Goal: Task Accomplishment & Management: Complete application form

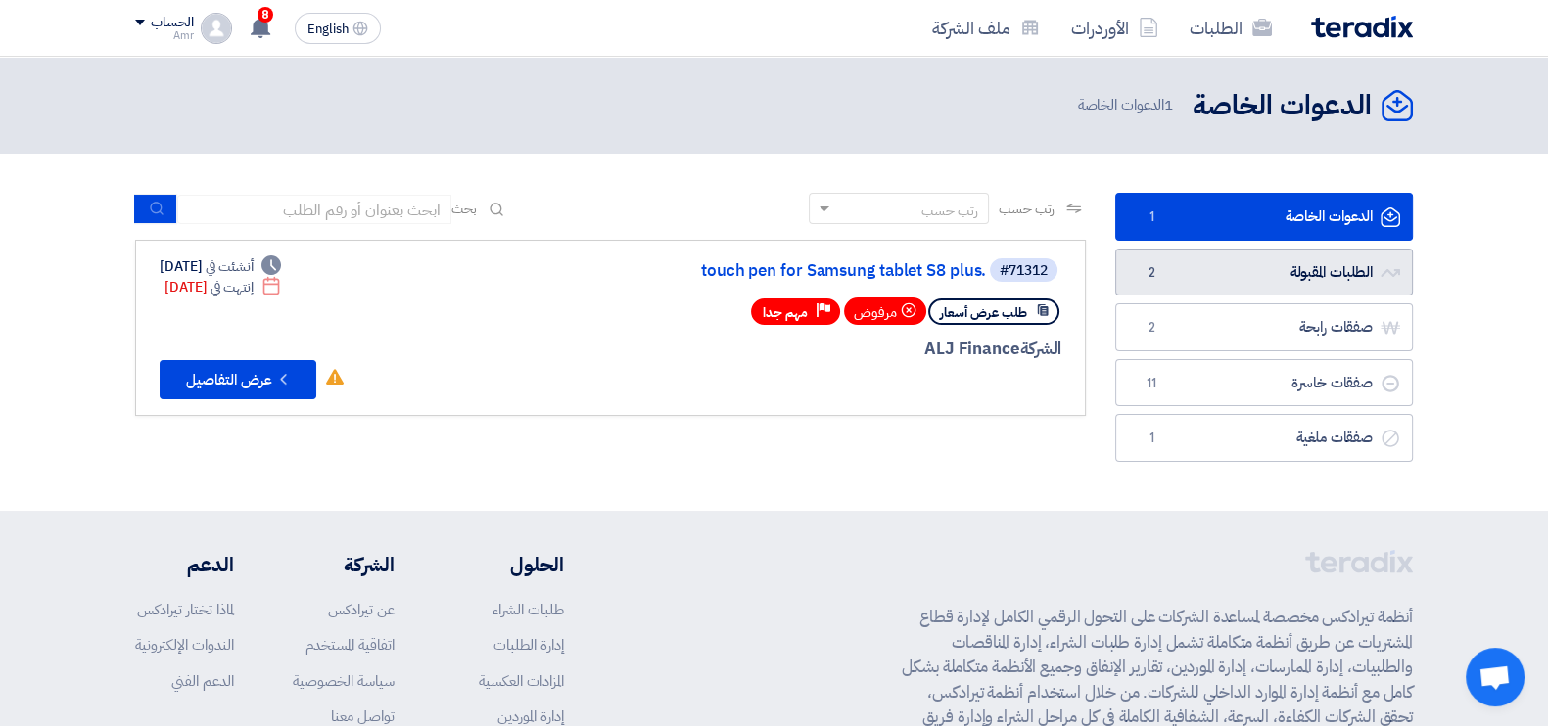
click at [1318, 273] on link "الطلبات المقبولة الطلبات المقبولة 2" at bounding box center [1264, 273] width 298 height 48
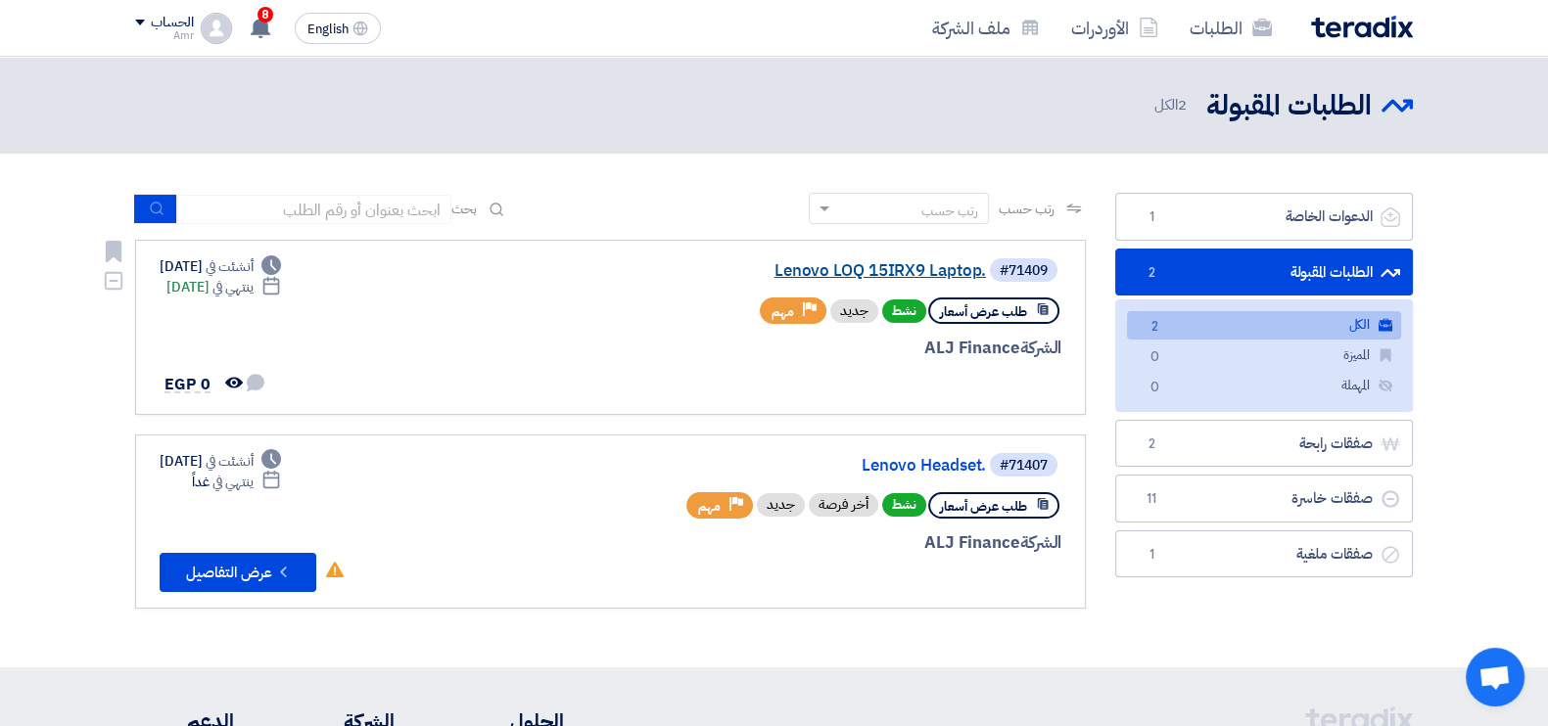
click at [870, 262] on link "Lenovo LOQ 15IRX9 Laptop." at bounding box center [790, 271] width 392 height 18
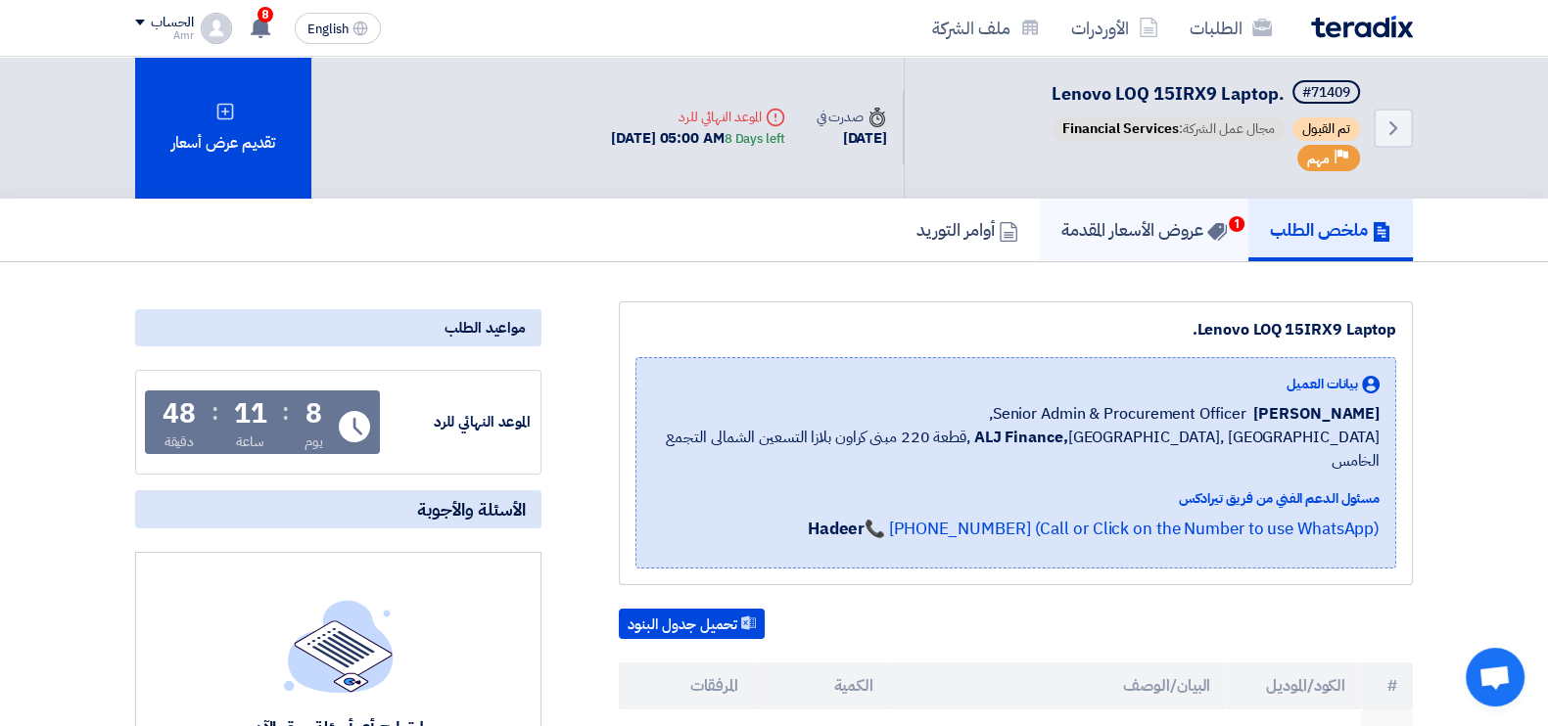
click at [1136, 231] on h5 "عروض الأسعار المقدمة 1" at bounding box center [1143, 229] width 165 height 23
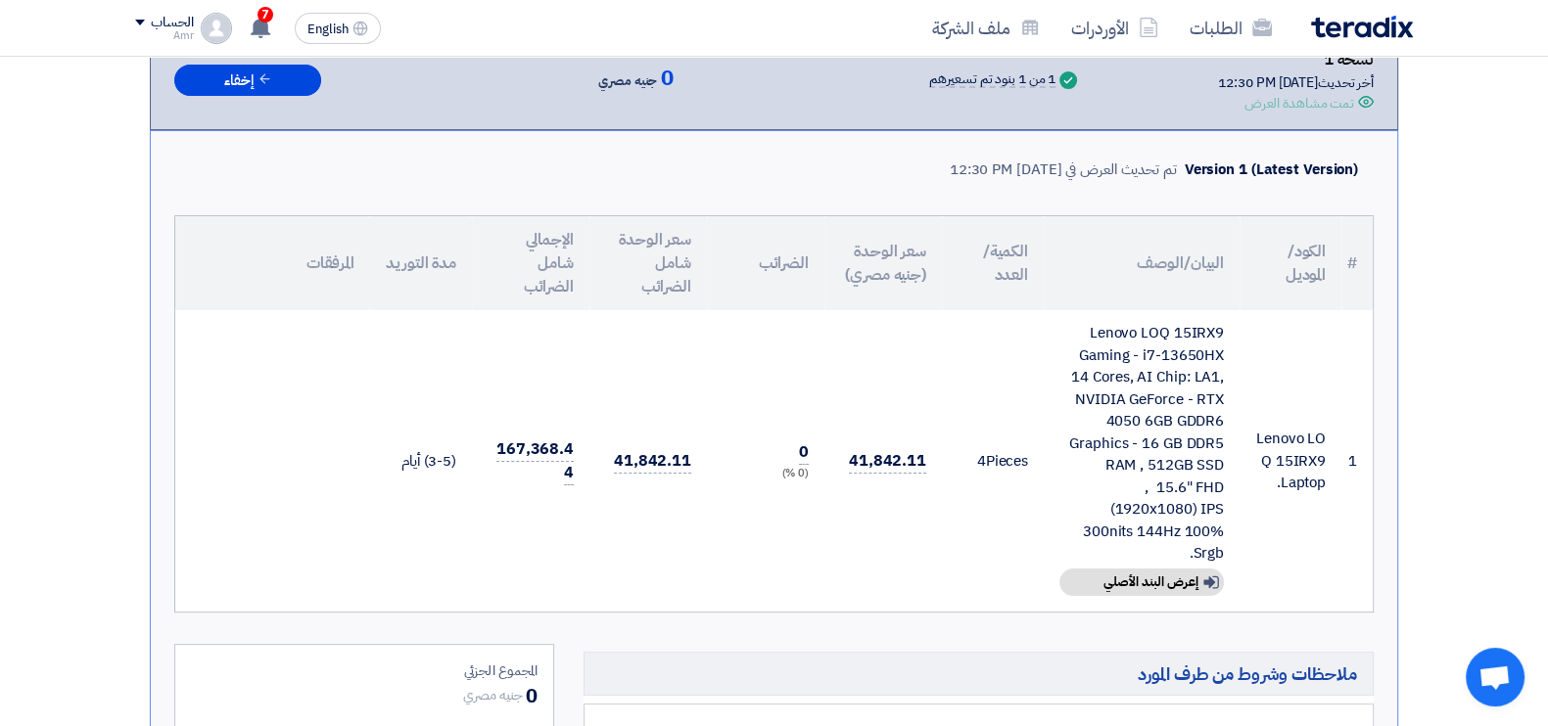
scroll to position [400, 0]
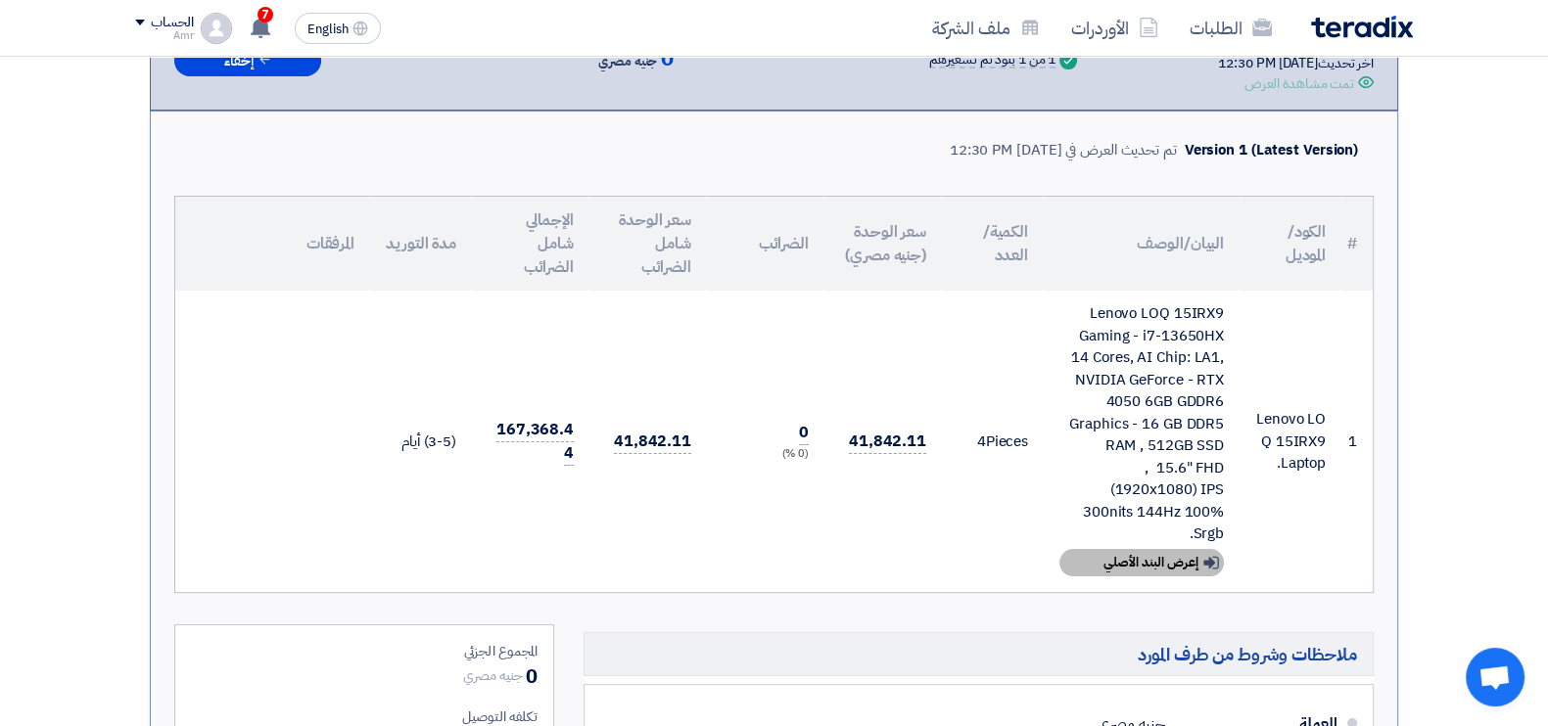
click at [1176, 556] on div "Show details إعرض البند الأصلي" at bounding box center [1141, 562] width 164 height 27
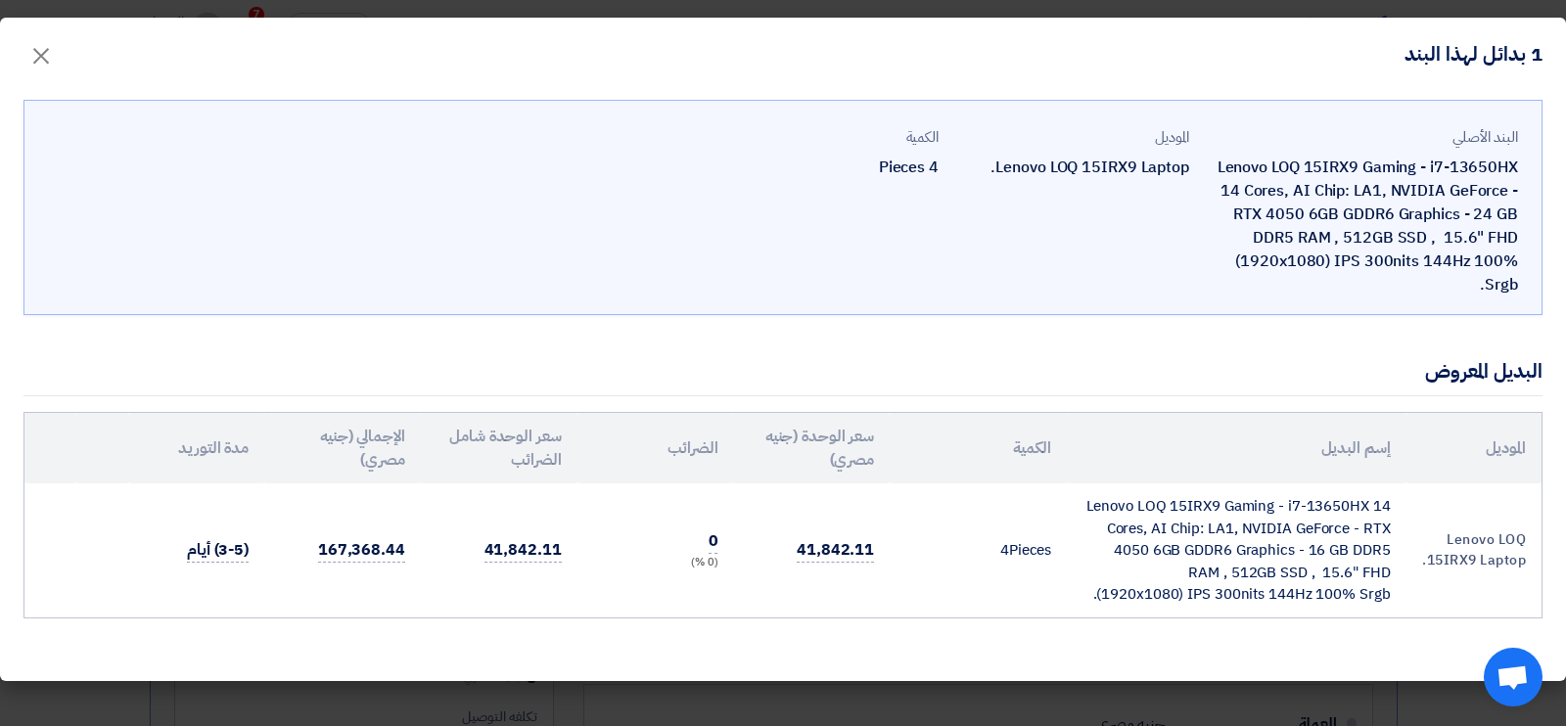
click at [1395, 249] on div "Lenovo LOQ 15IRX9 Gaming - i7-13650HX 14 Cores, AI Chip: LA1, NVIDIA GeForce - …" at bounding box center [1361, 226] width 313 height 141
click at [1371, 219] on div "Lenovo LOQ 15IRX9 Gaming - i7-13650HX 14 Cores, AI Chip: LA1, NVIDIA GeForce - …" at bounding box center [1361, 226] width 313 height 141
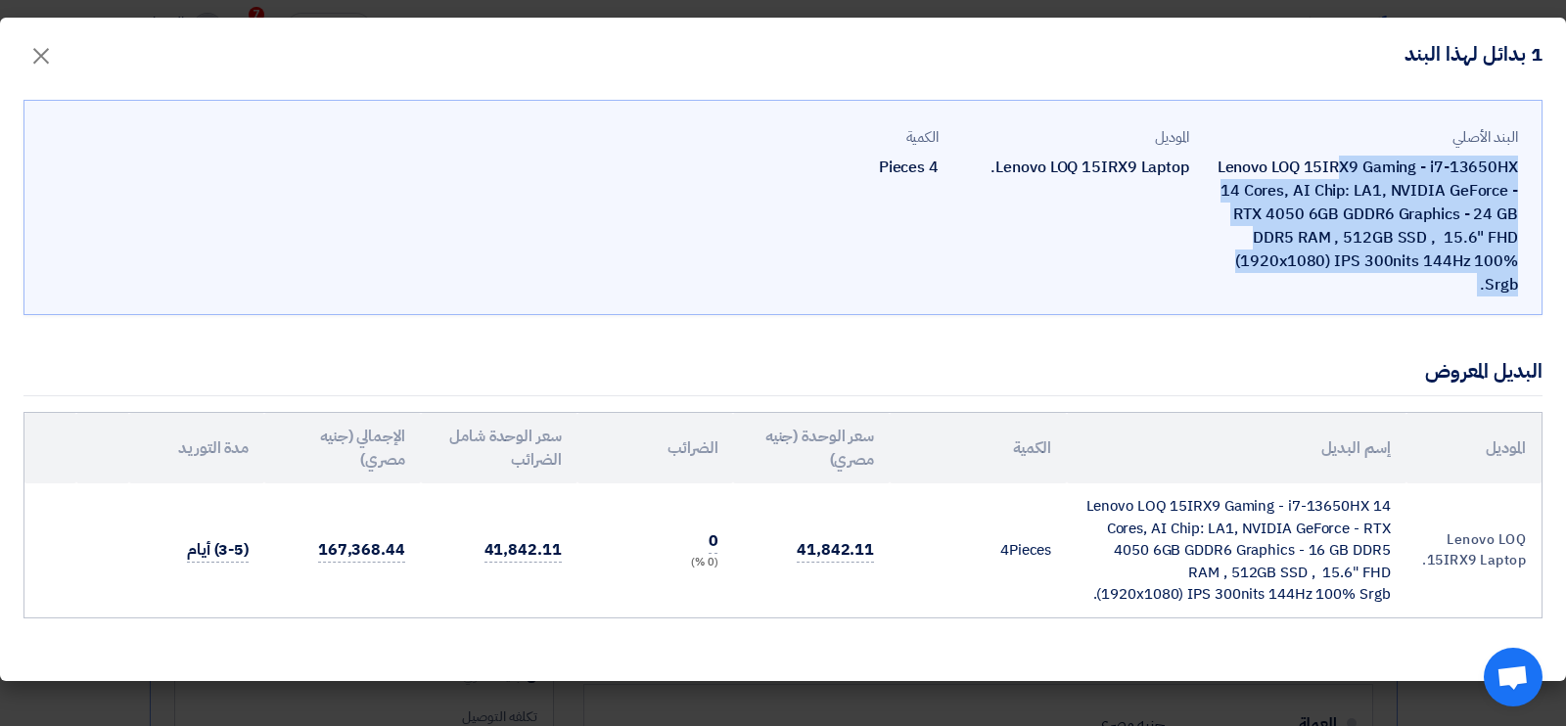
click at [1371, 219] on div "Lenovo LOQ 15IRX9 Gaming - i7-13650HX 14 Cores, AI Chip: LA1, NVIDIA GeForce - …" at bounding box center [1361, 226] width 313 height 141
click at [49, 56] on span "×" at bounding box center [40, 54] width 23 height 59
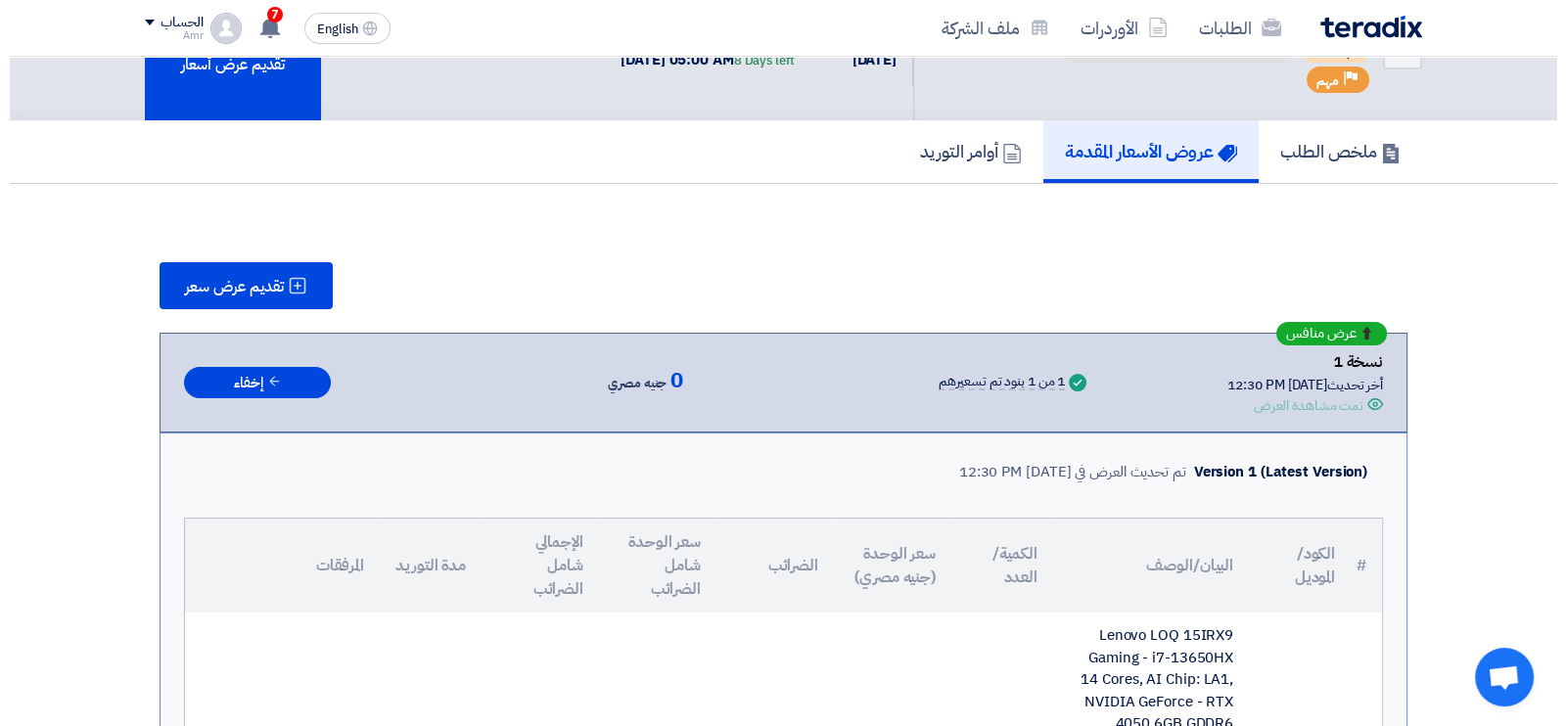
scroll to position [0, 0]
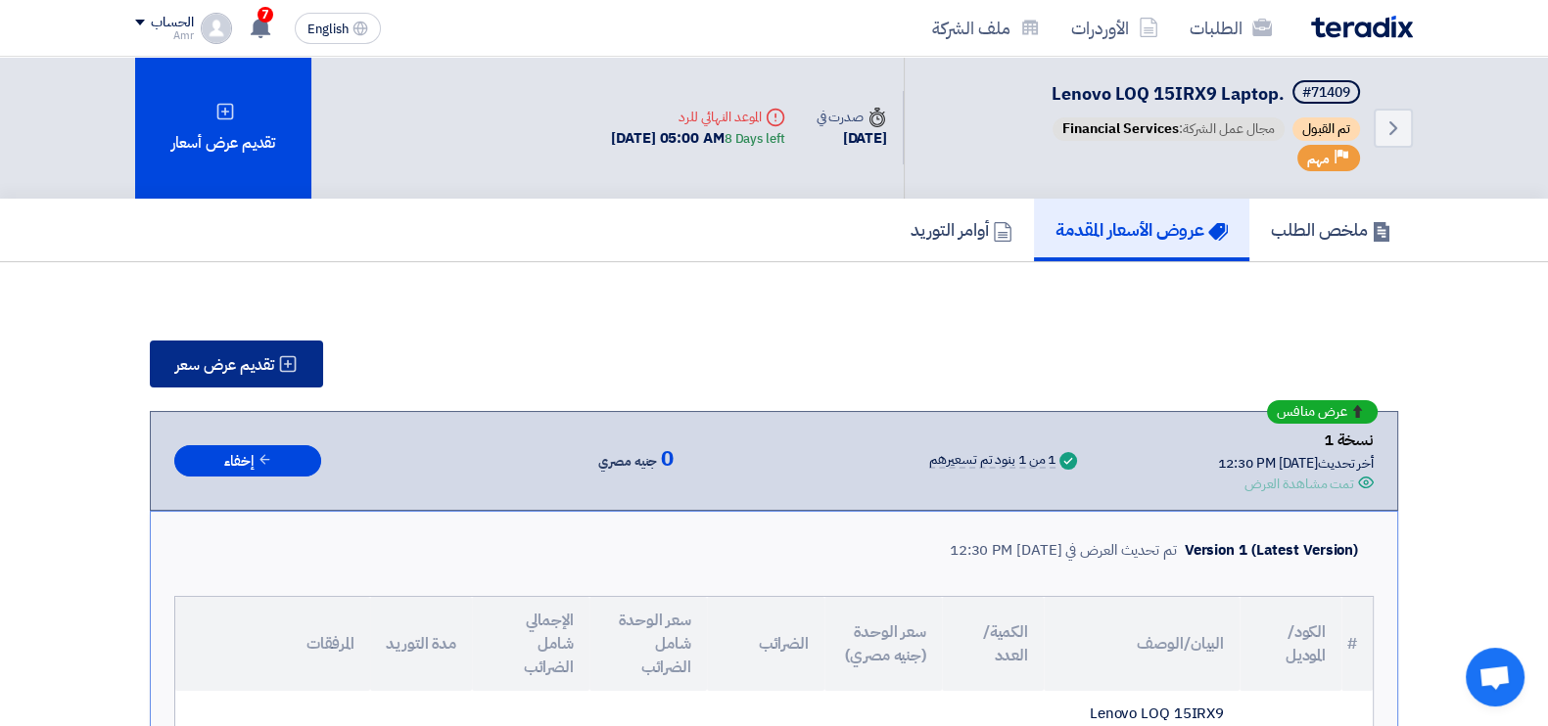
click at [235, 367] on span "تقديم عرض سعر" at bounding box center [224, 365] width 99 height 16
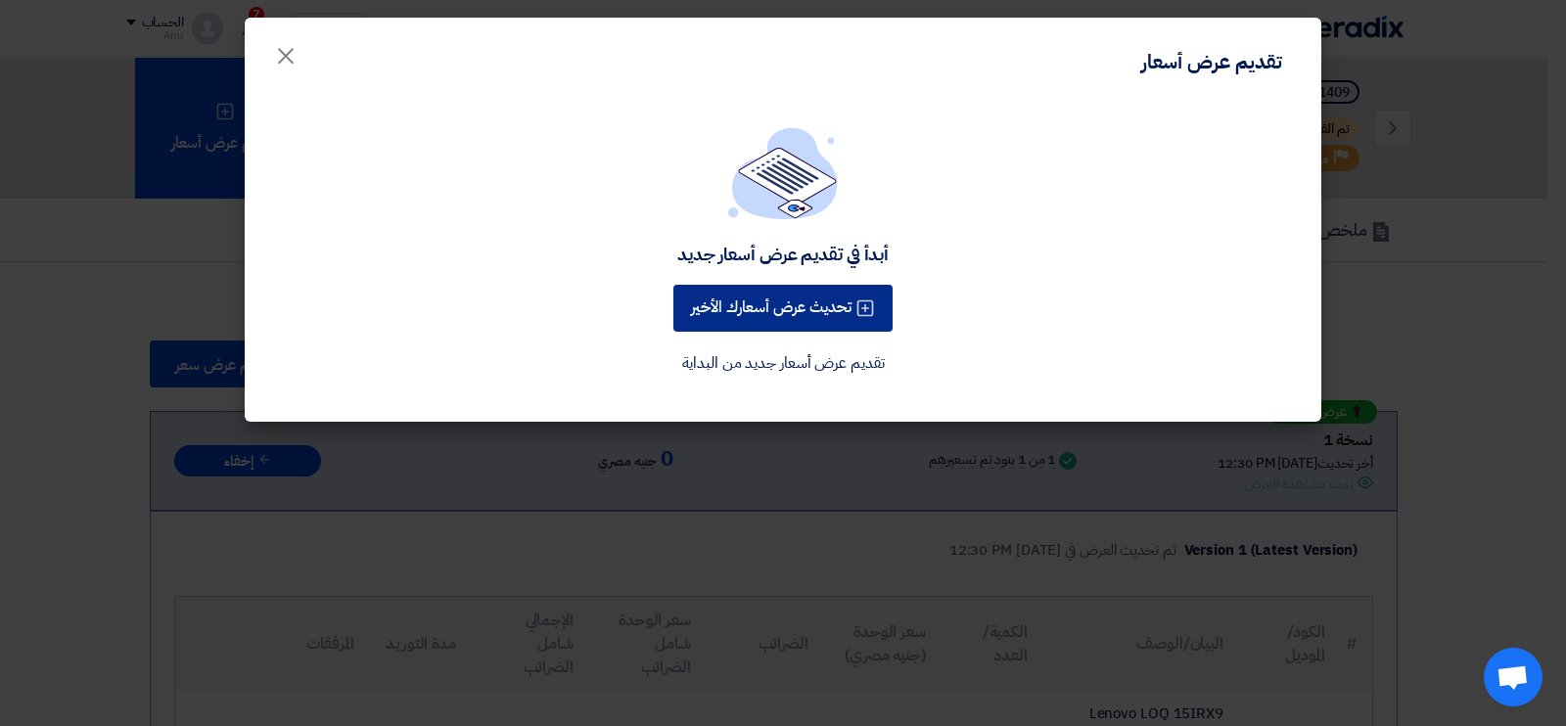
click at [841, 310] on button "تحديث عرض أسعارك الأخير" at bounding box center [783, 308] width 219 height 47
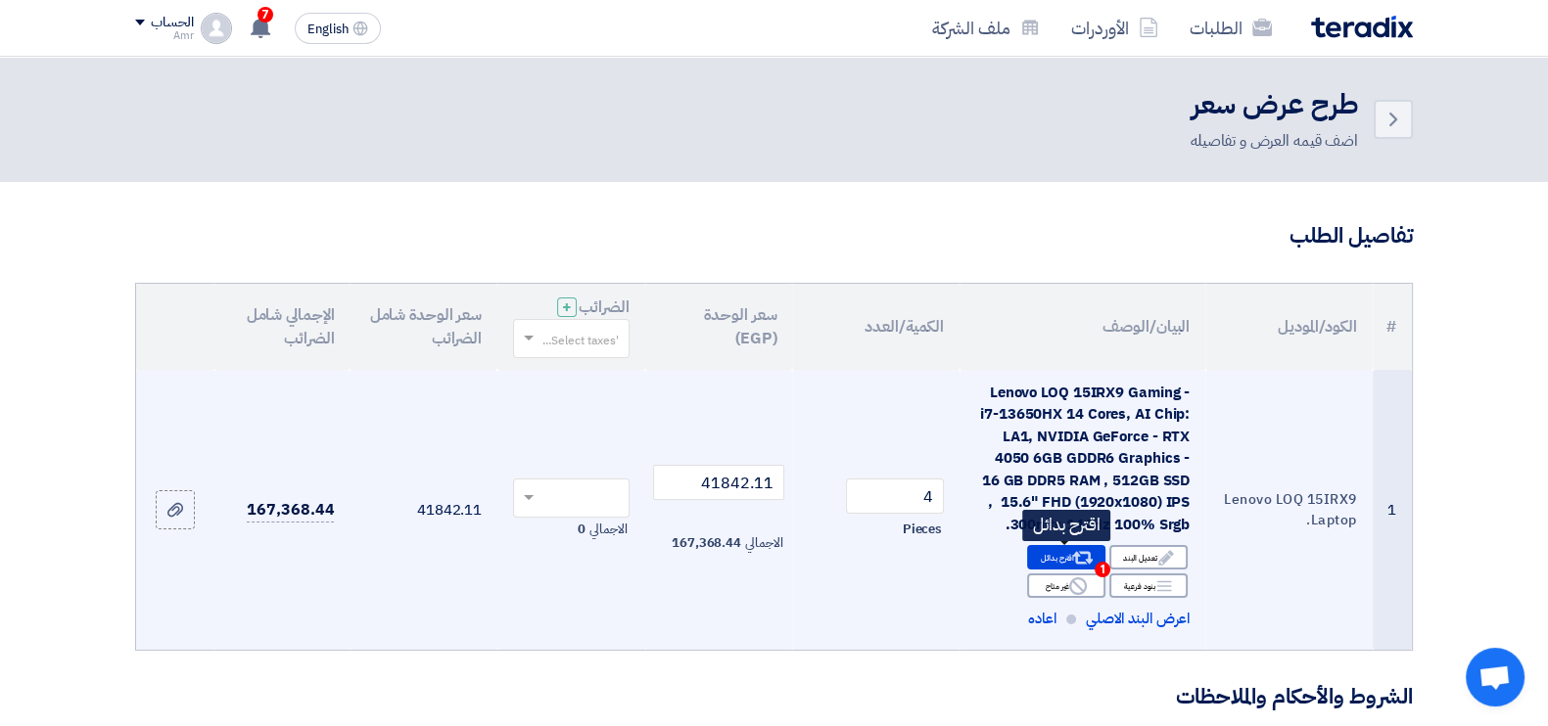
click at [1087, 553] on use at bounding box center [1083, 558] width 21 height 13
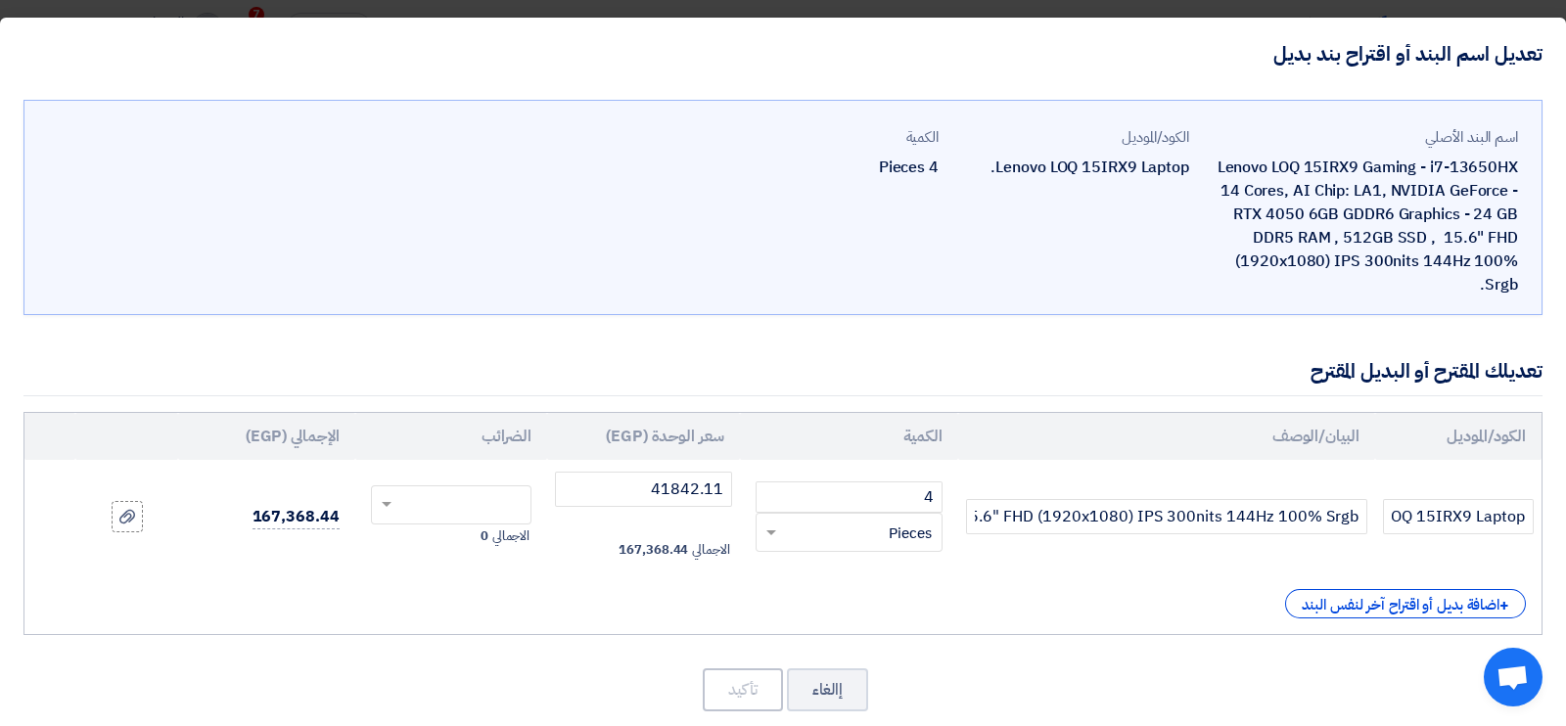
click at [1319, 204] on div "Lenovo LOQ 15IRX9 Gaming - i7-13650HX 14 Cores, AI Chip: LA1, NVIDIA GeForce - …" at bounding box center [1361, 226] width 313 height 141
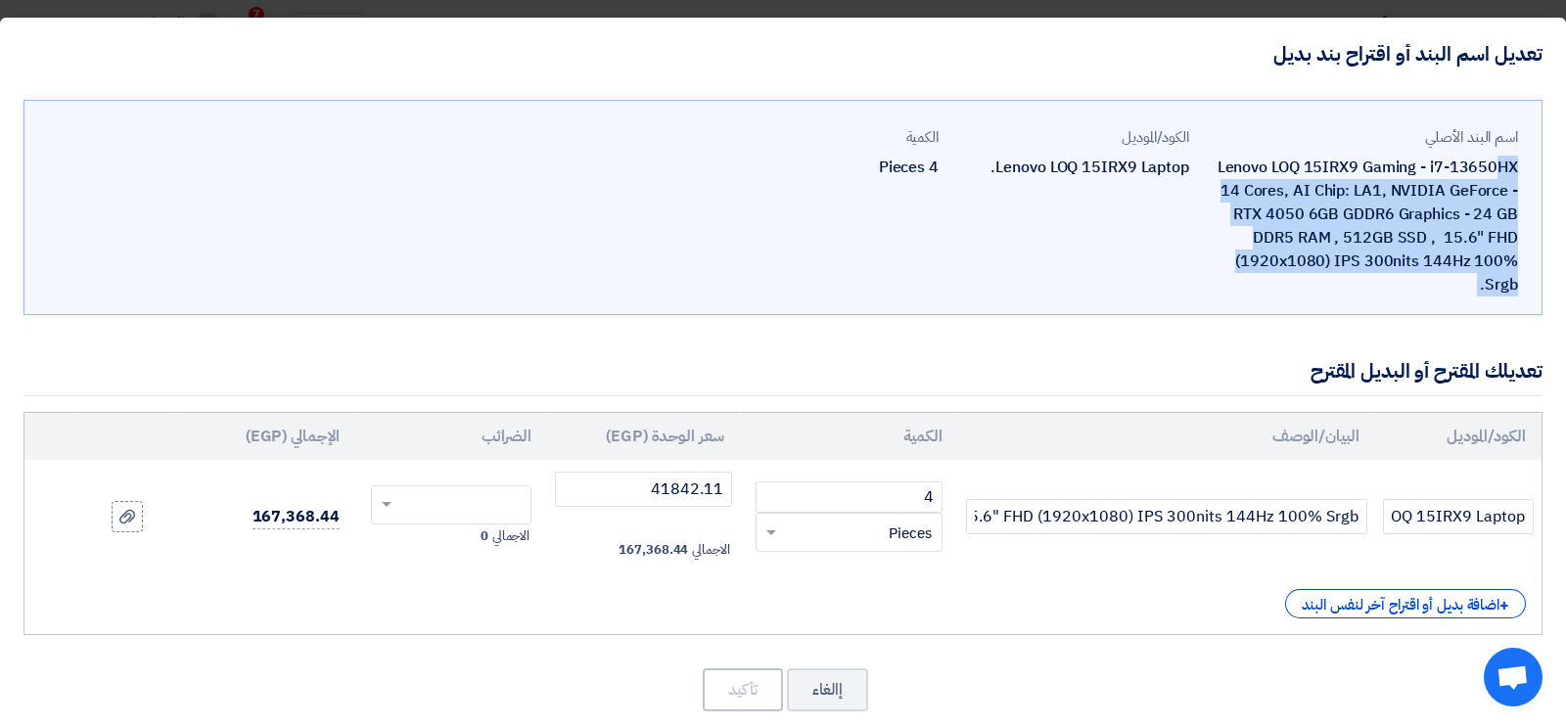
click at [1319, 204] on div "Lenovo LOQ 15IRX9 Gaming - i7-13650HX 14 Cores, AI Chip: LA1, NVIDIA GeForce - …" at bounding box center [1361, 226] width 313 height 141
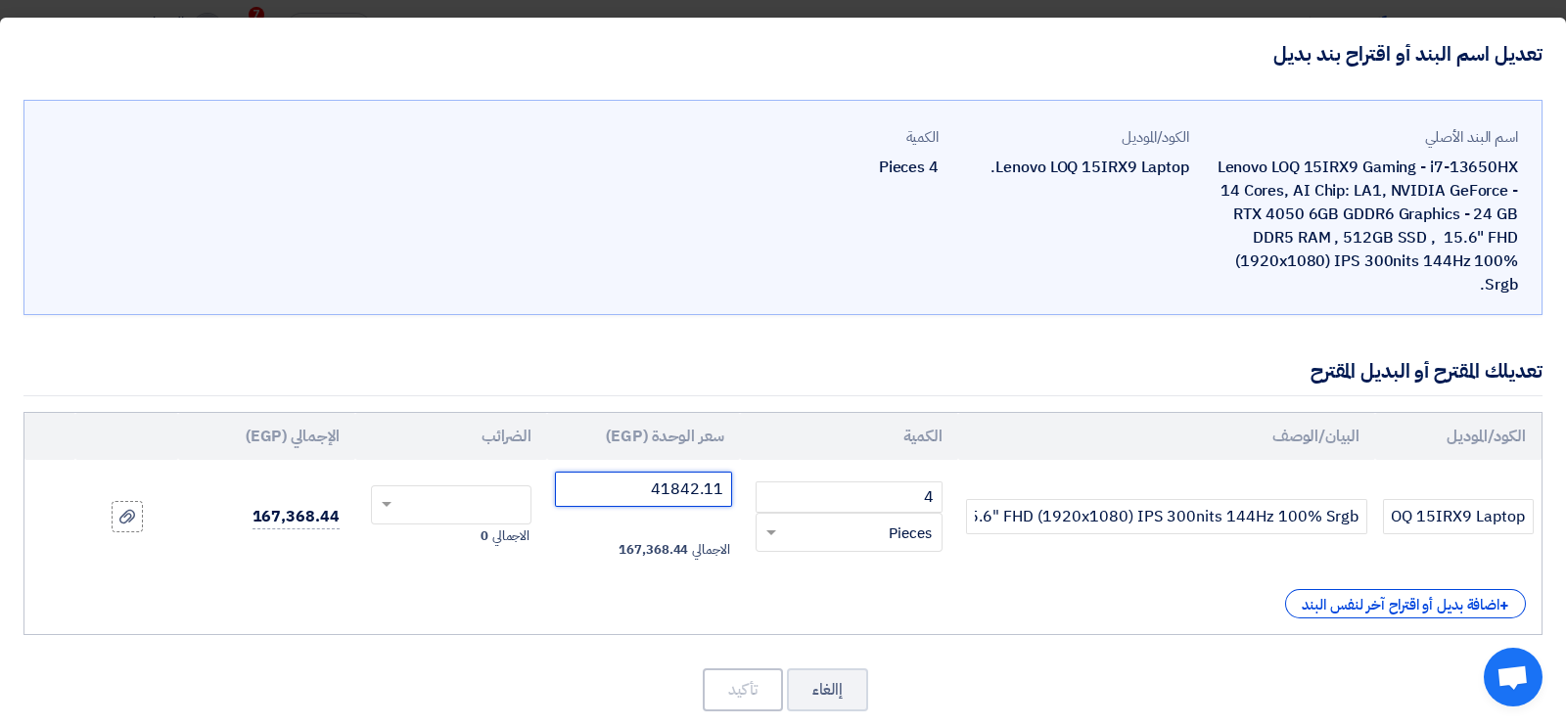
click at [705, 492] on input "41842.11" at bounding box center [643, 489] width 177 height 35
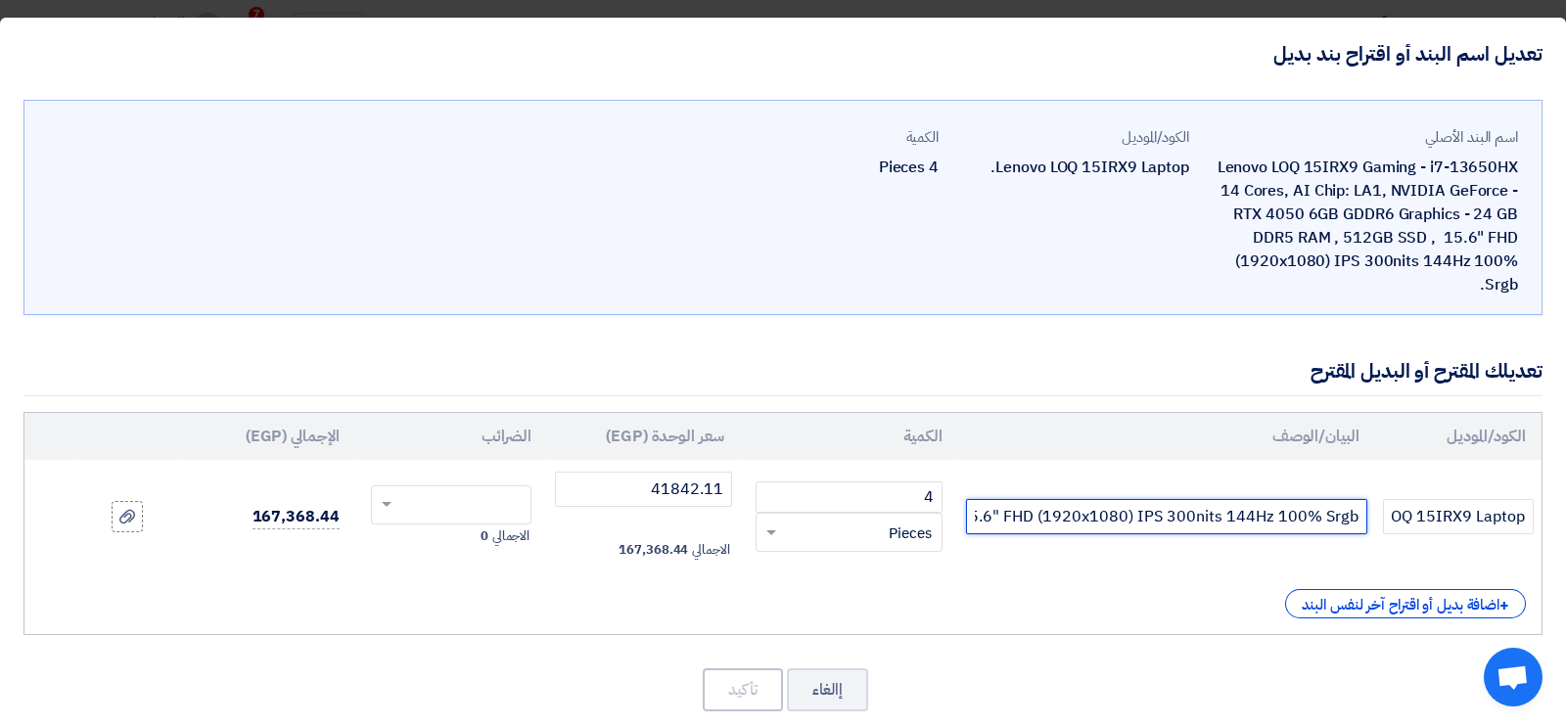
click at [1312, 518] on input "Lenovo LOQ 15IRX9 Gaming- i7-13650HX 14 Cores, AI Chip: LA1, NVIDIA GeForce - R…" at bounding box center [1166, 516] width 401 height 35
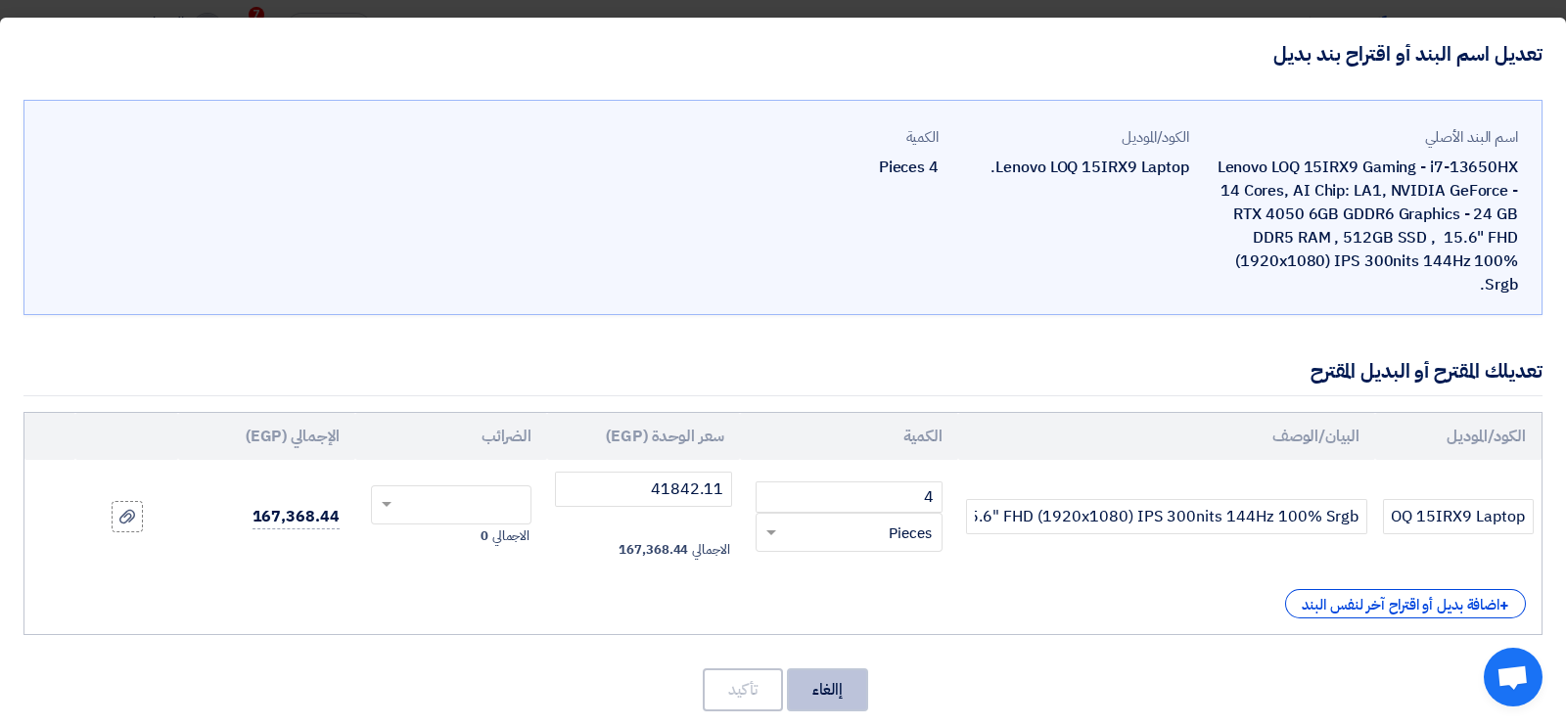
click at [842, 681] on button "إالغاء" at bounding box center [827, 690] width 81 height 43
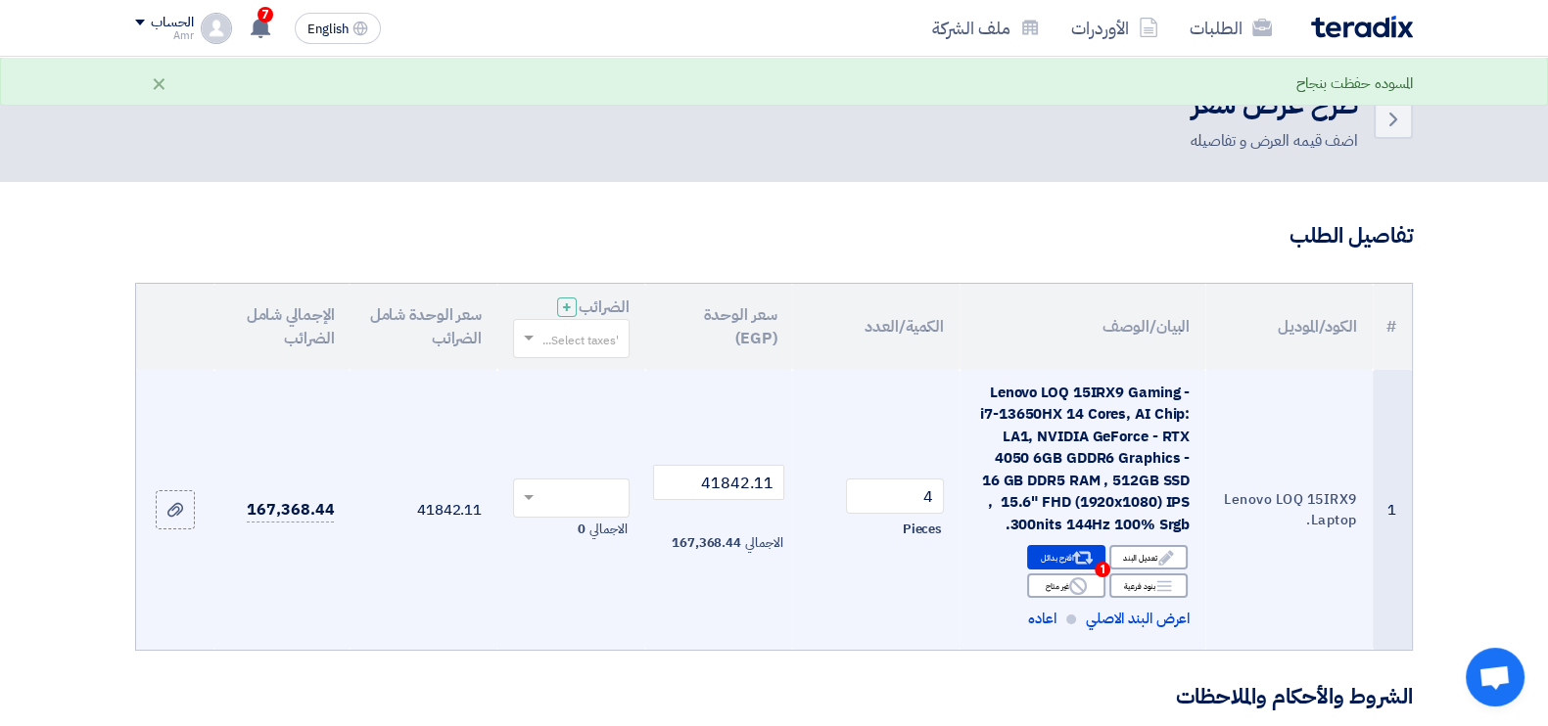
click at [1261, 584] on td "Lenovo LOQ 15IRX9 Laptop." at bounding box center [1288, 510] width 167 height 280
click at [1149, 550] on div "Edit تعديل البند" at bounding box center [1148, 557] width 78 height 24
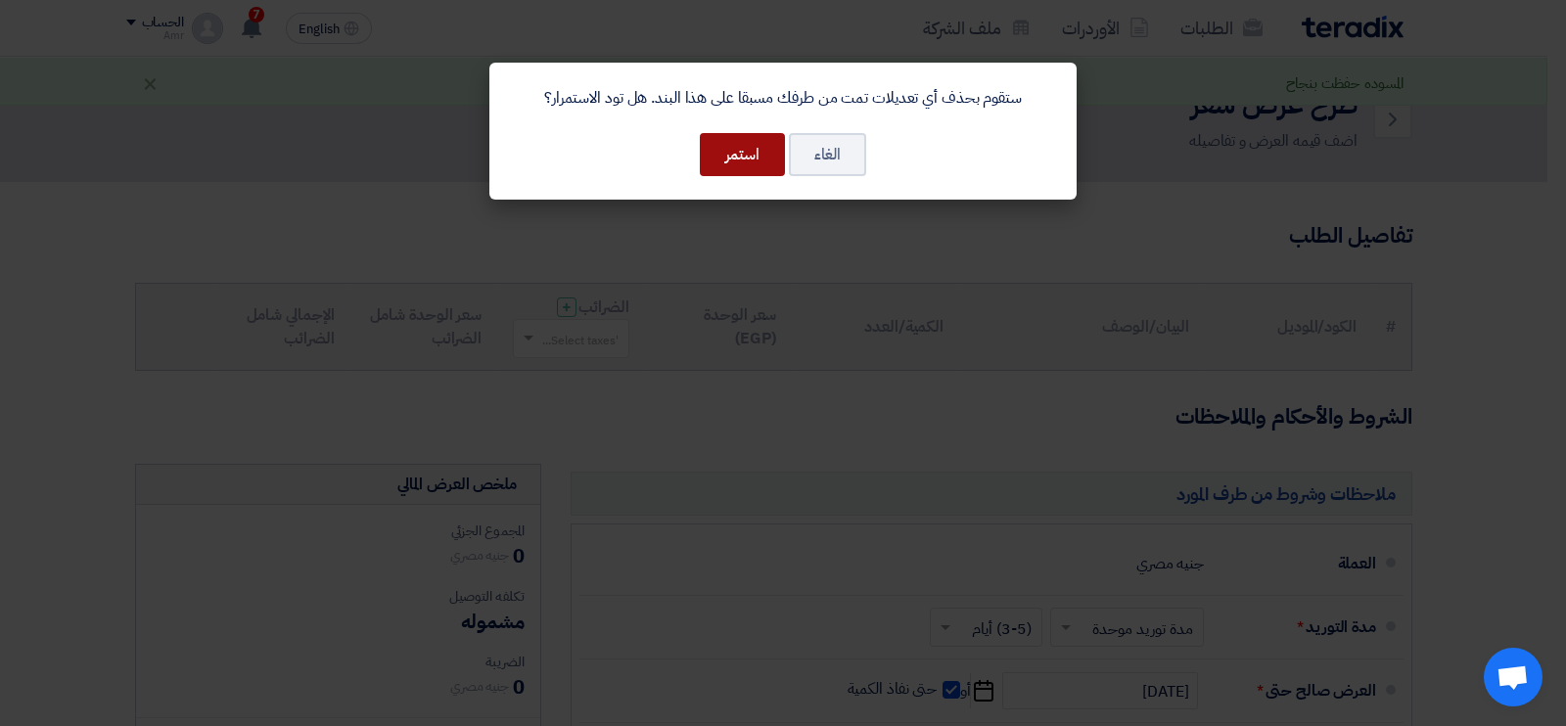
click at [752, 161] on button "استمر" at bounding box center [742, 154] width 85 height 43
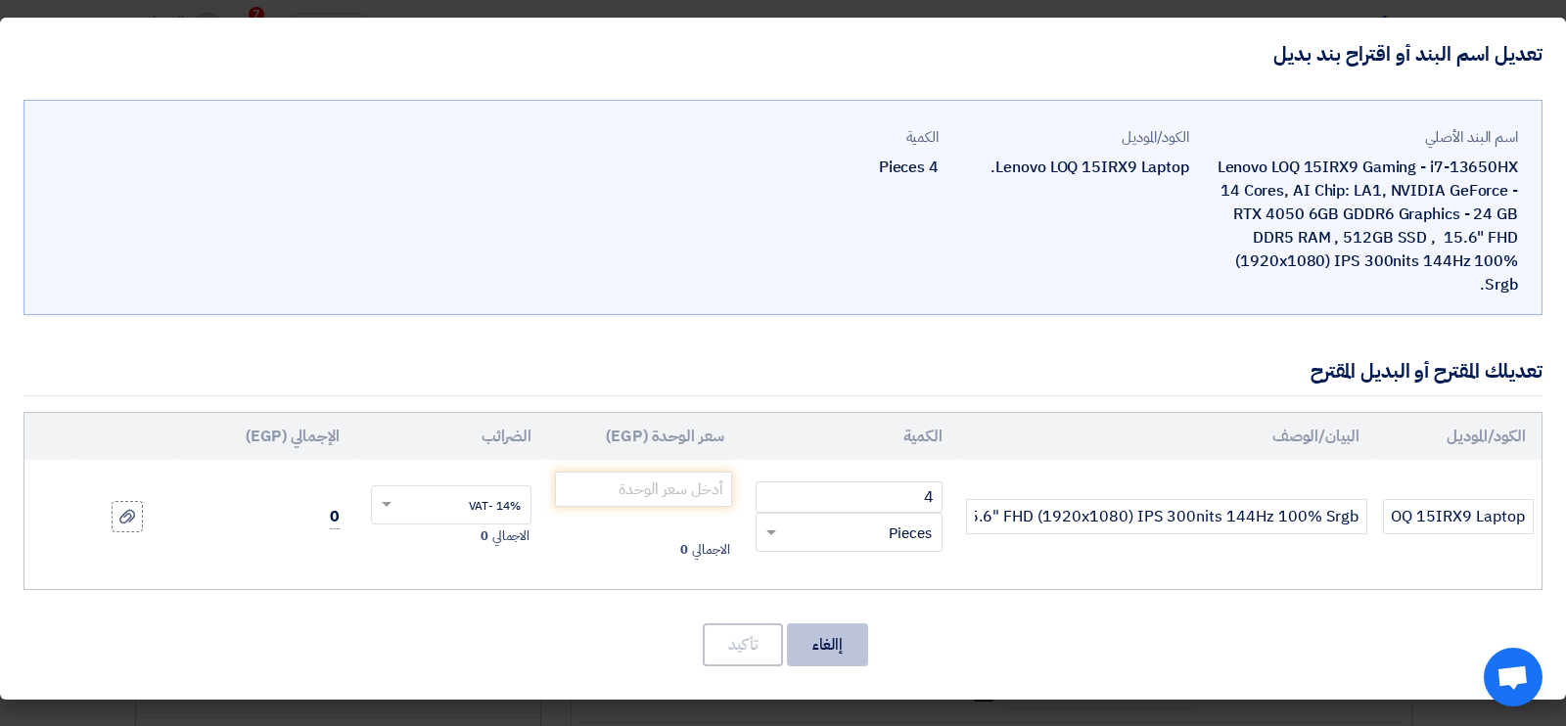
click at [845, 648] on button "إالغاء" at bounding box center [827, 645] width 81 height 43
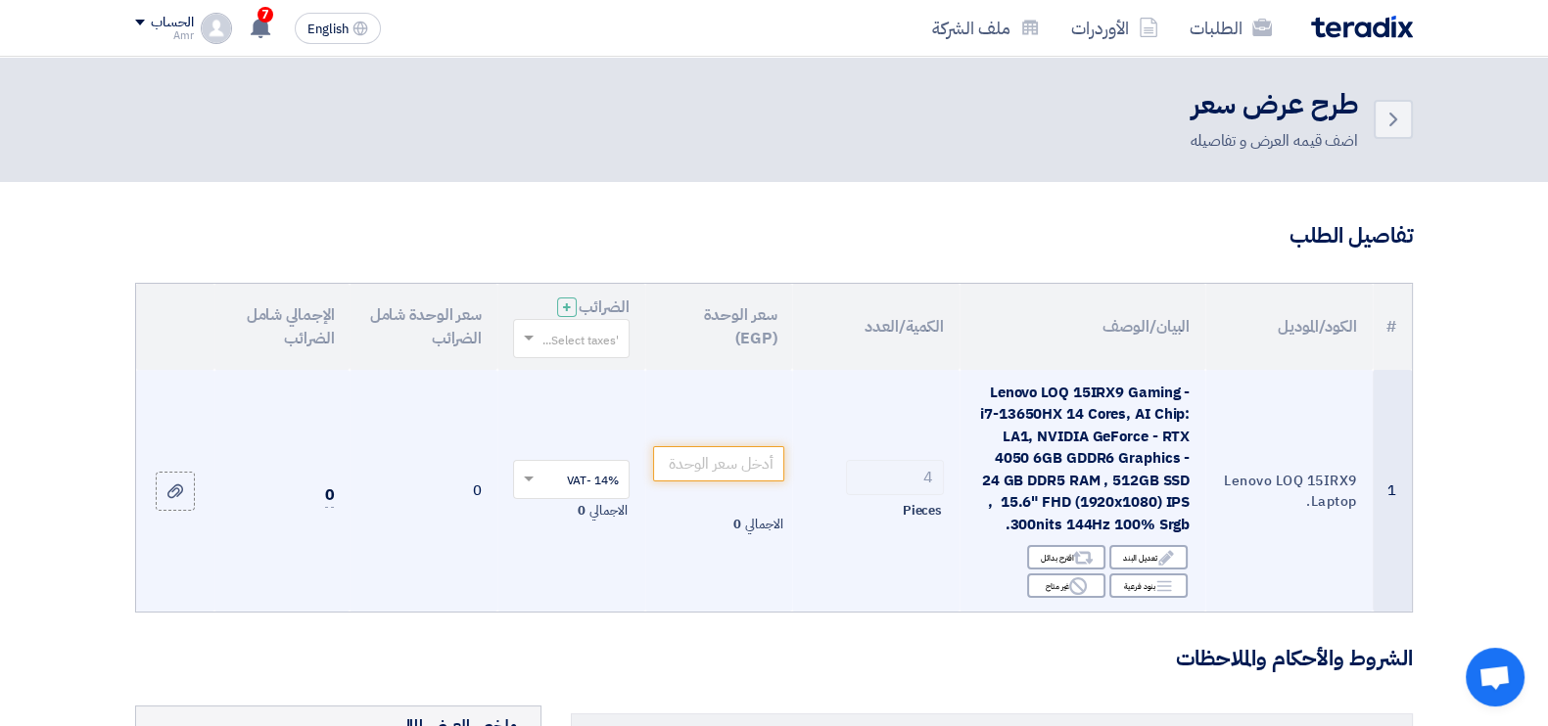
click at [1182, 471] on span "Lenovo LOQ 15IRX9 Gaming - i7-13650HX 14 Cores, AI Chip: LA1, NVIDIA GeForce - …" at bounding box center [1084, 459] width 209 height 154
click at [1149, 470] on span "Lenovo LOQ 15IRX9 Gaming - i7-13650HX 14 Cores, AI Chip: LA1, NVIDIA GeForce - …" at bounding box center [1084, 459] width 209 height 154
click at [1144, 556] on div "Edit تعديل البند" at bounding box center [1148, 557] width 78 height 24
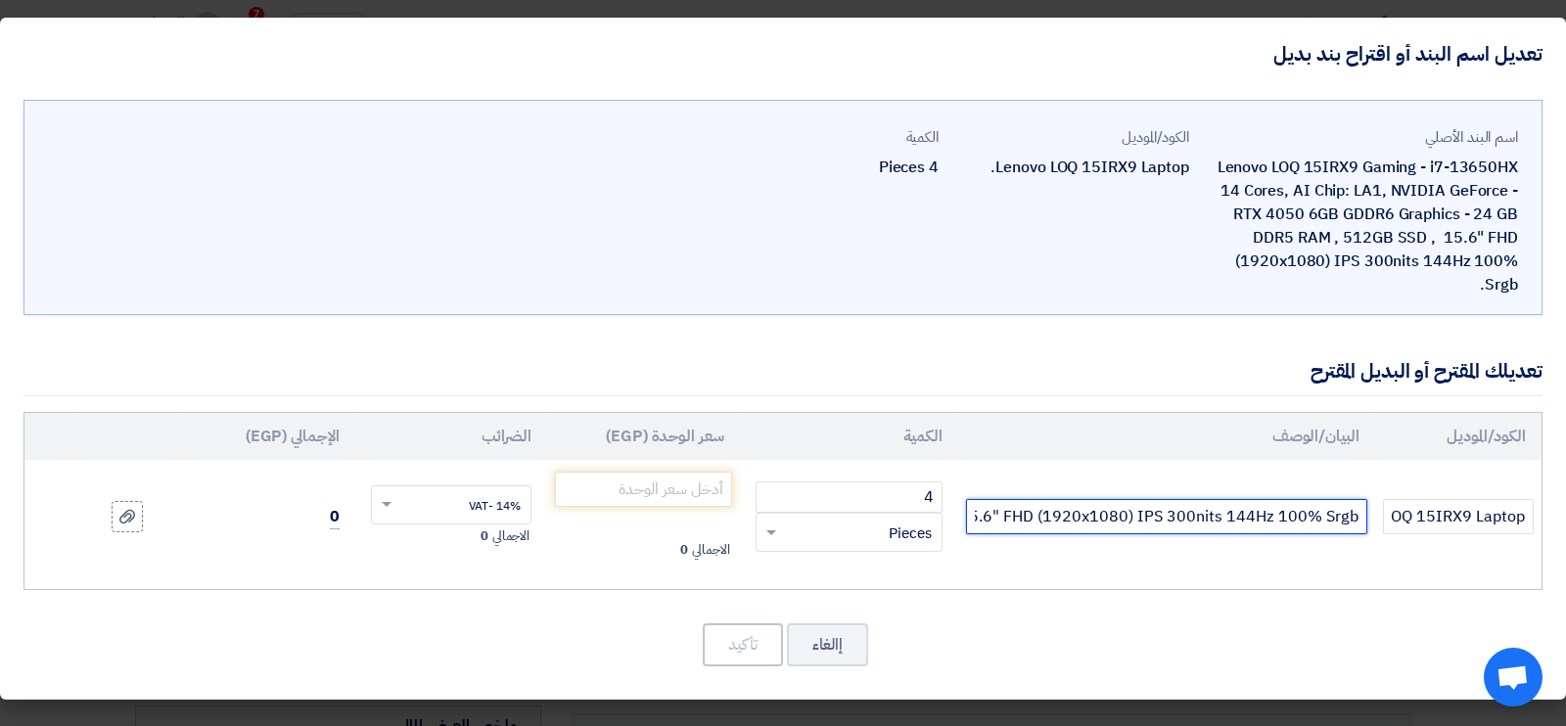
drag, startPoint x: 1148, startPoint y: 516, endPoint x: 1565, endPoint y: 527, distance: 417.2
click at [1565, 527] on div "اسم البند الأصلي Lenovo LOQ 15IRX9 Gaming - i7-13650HX 14 Cores, AI Chip: LA1, …" at bounding box center [783, 395] width 1566 height 610
click at [1123, 507] on input "Lenovo LOQ 15IRX9 Gaming- i7-13650HX 14 Cores, AI Chip: LA1, NVIDIA GeForce - R…" at bounding box center [1166, 516] width 401 height 35
drag, startPoint x: 1140, startPoint y: 513, endPoint x: 1565, endPoint y: 540, distance: 425.7
click at [1565, 540] on div "اسم البند الأصلي Lenovo LOQ 15IRX9 Gaming - i7-13650HX 14 Cores, AI Chip: LA1, …" at bounding box center [783, 395] width 1566 height 610
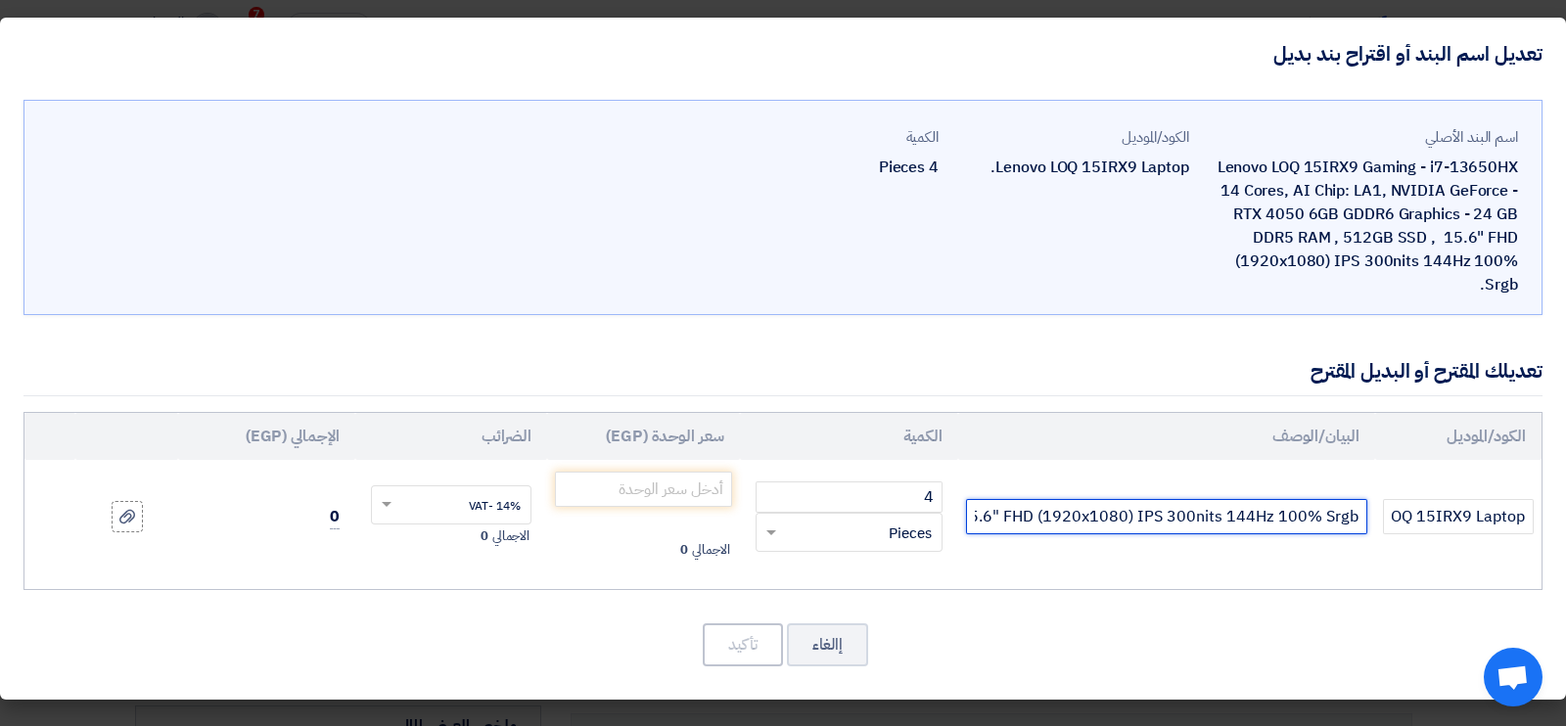
click at [1296, 516] on input "Lenovo LOQ 15IRX9 Gaming- i7-13650HX 14 Cores, AI Chip: LA1, NVIDIA GeForce - R…" at bounding box center [1166, 516] width 401 height 35
drag, startPoint x: 1154, startPoint y: 516, endPoint x: 1391, endPoint y: 521, distance: 237.0
click at [1391, 521] on tr "Lenovo LOQ 15IRX9 Laptop. Lenovo LOQ 15IRX9 Gaming- i7-13650HX 14 Cores, AI Chi…" at bounding box center [782, 517] width 1517 height 114
click at [1317, 509] on input "Lenovo LOQ 15IRX9 Gaming- i7-13650HX 14 Cores, AI Chip: LA1, NVIDIA GeForce - R…" at bounding box center [1166, 516] width 401 height 35
click at [1360, 517] on input "Lenovo LOQ 15IRX9 Gaming- i7-13650HX 14 Cores, AI Chip: LA1, NVIDIA GeForce - R…" at bounding box center [1166, 516] width 401 height 35
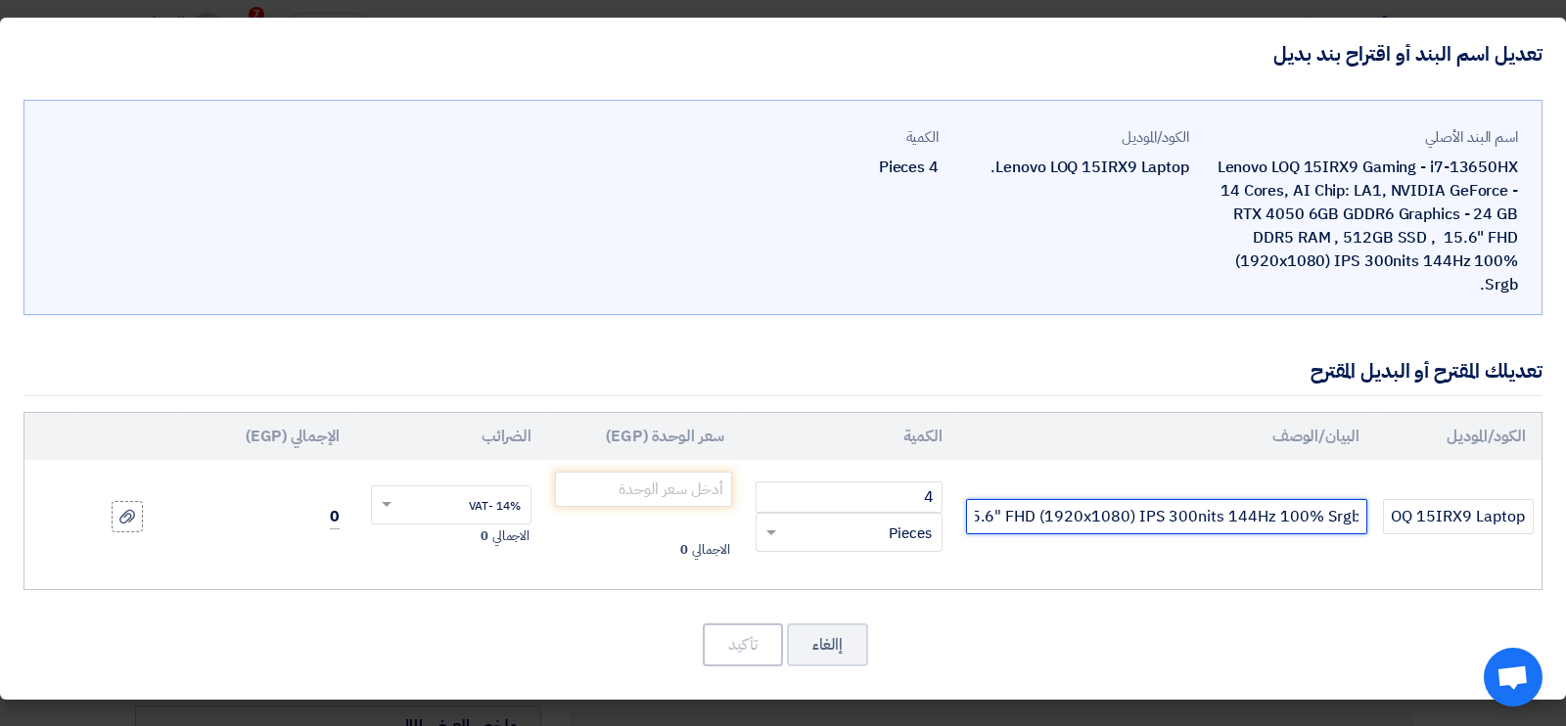
scroll to position [0, -1098]
type input "2 years warrantyLenovo LOQ 15IRX9 Gaming- i7-13650HX 14 Cores, AI Chip: LA1, NV…"
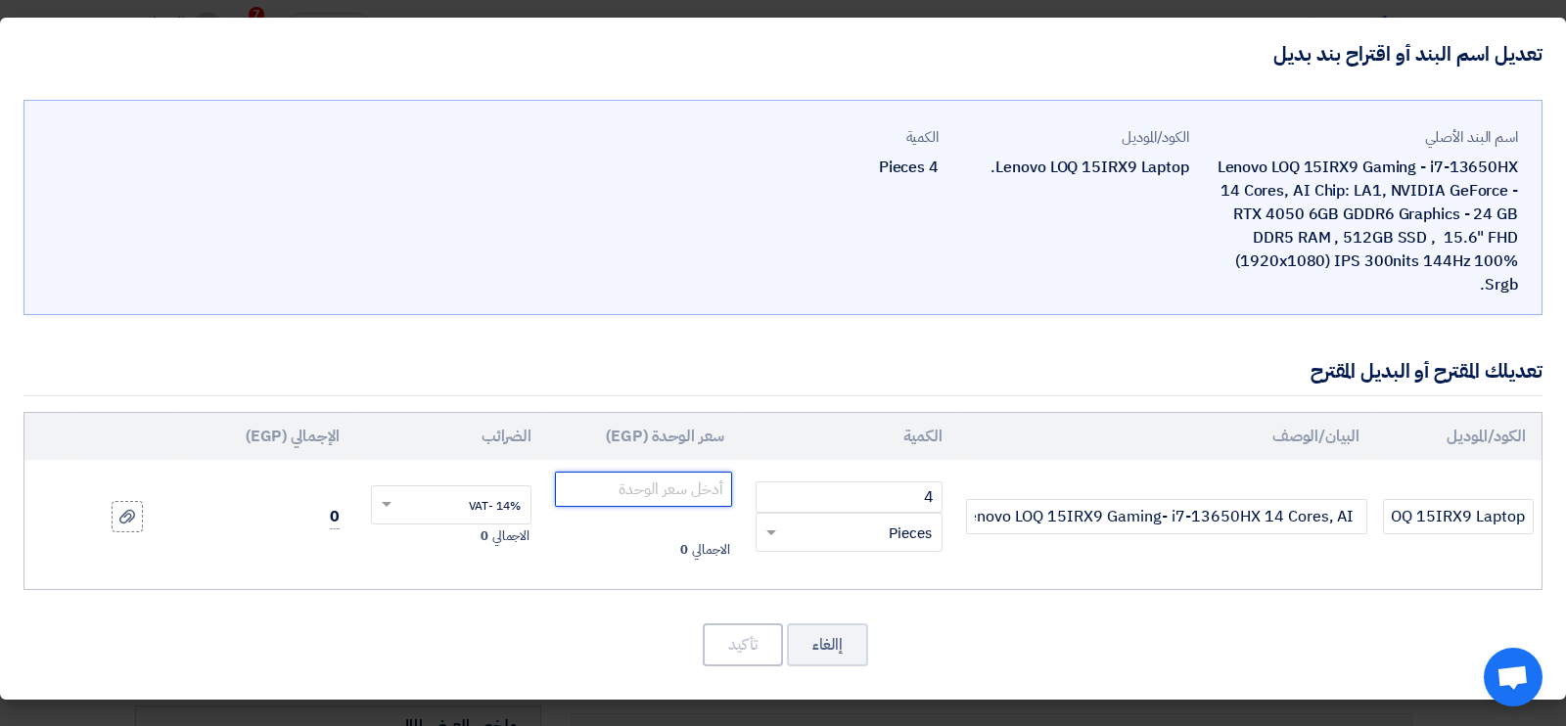
click at [662, 496] on input "number" at bounding box center [643, 489] width 177 height 35
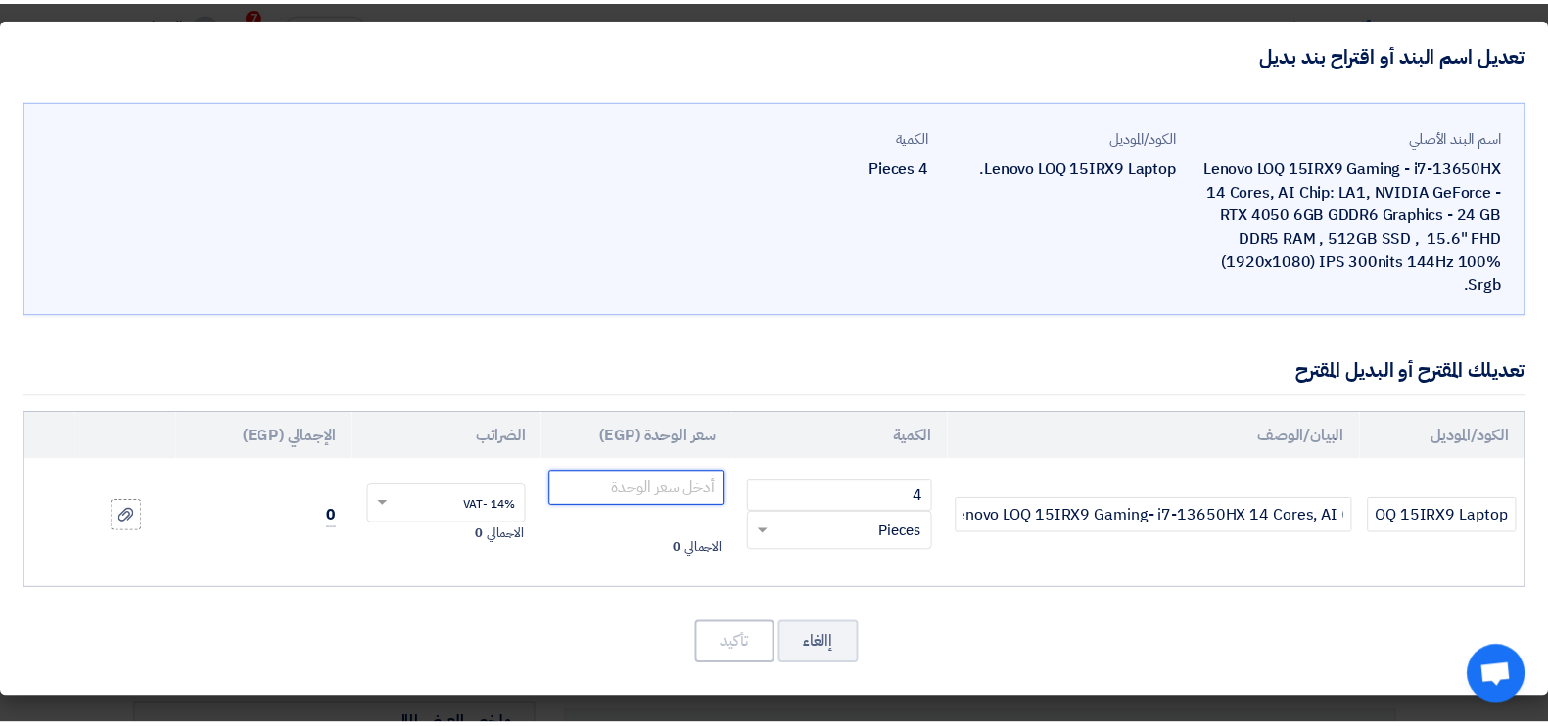
scroll to position [0, 0]
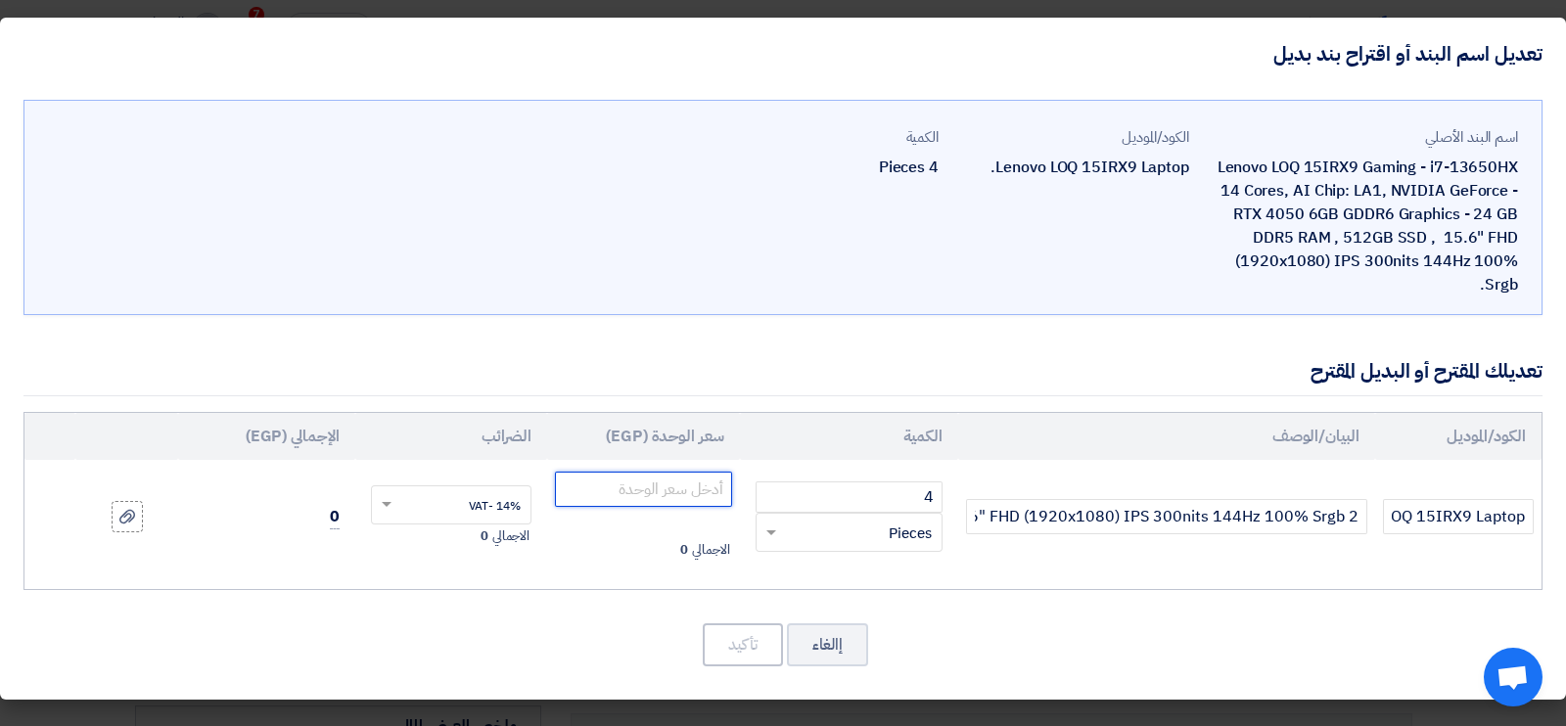
paste input "41842.11"
type input "41842.11"
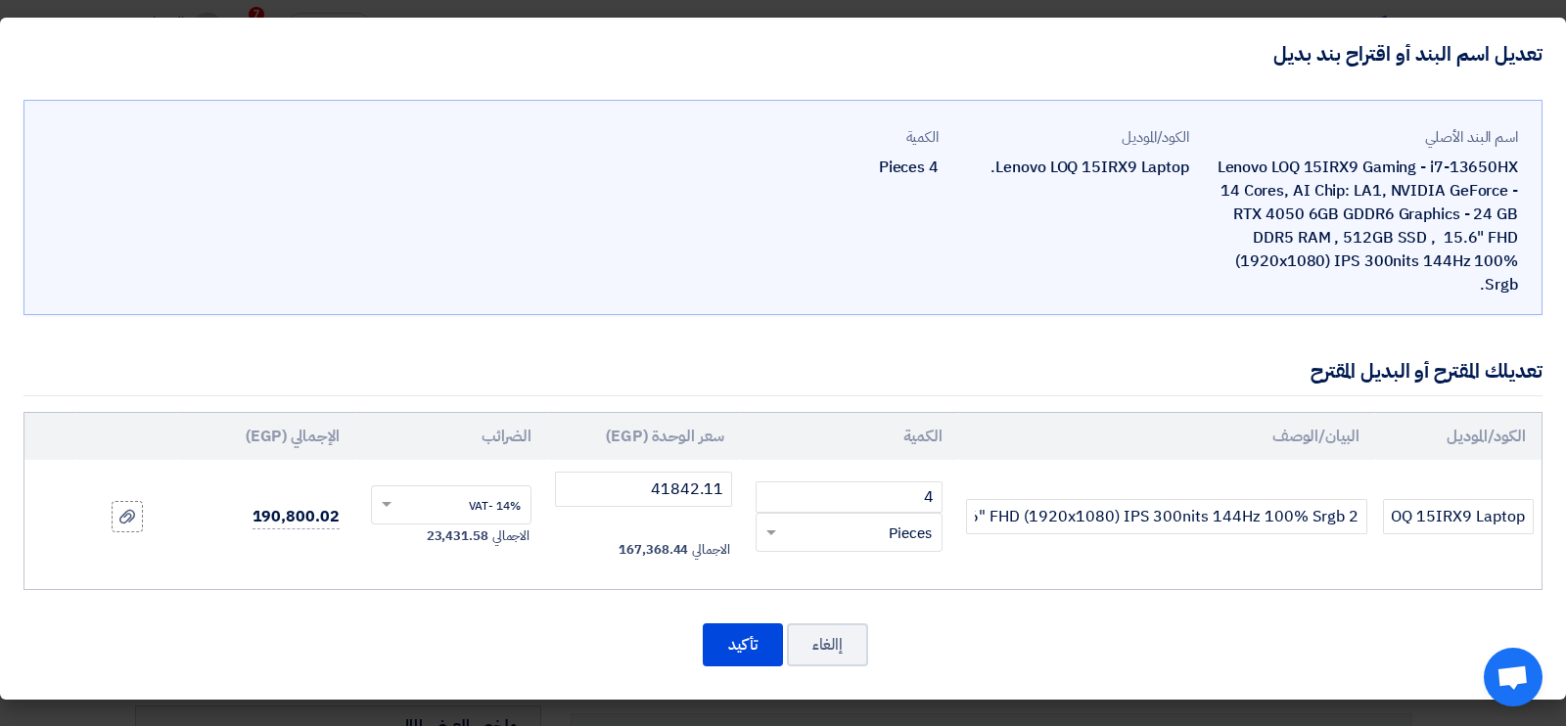
click at [474, 516] on input "text" at bounding box center [464, 506] width 118 height 31
click at [735, 650] on button "تأكيد" at bounding box center [743, 645] width 80 height 43
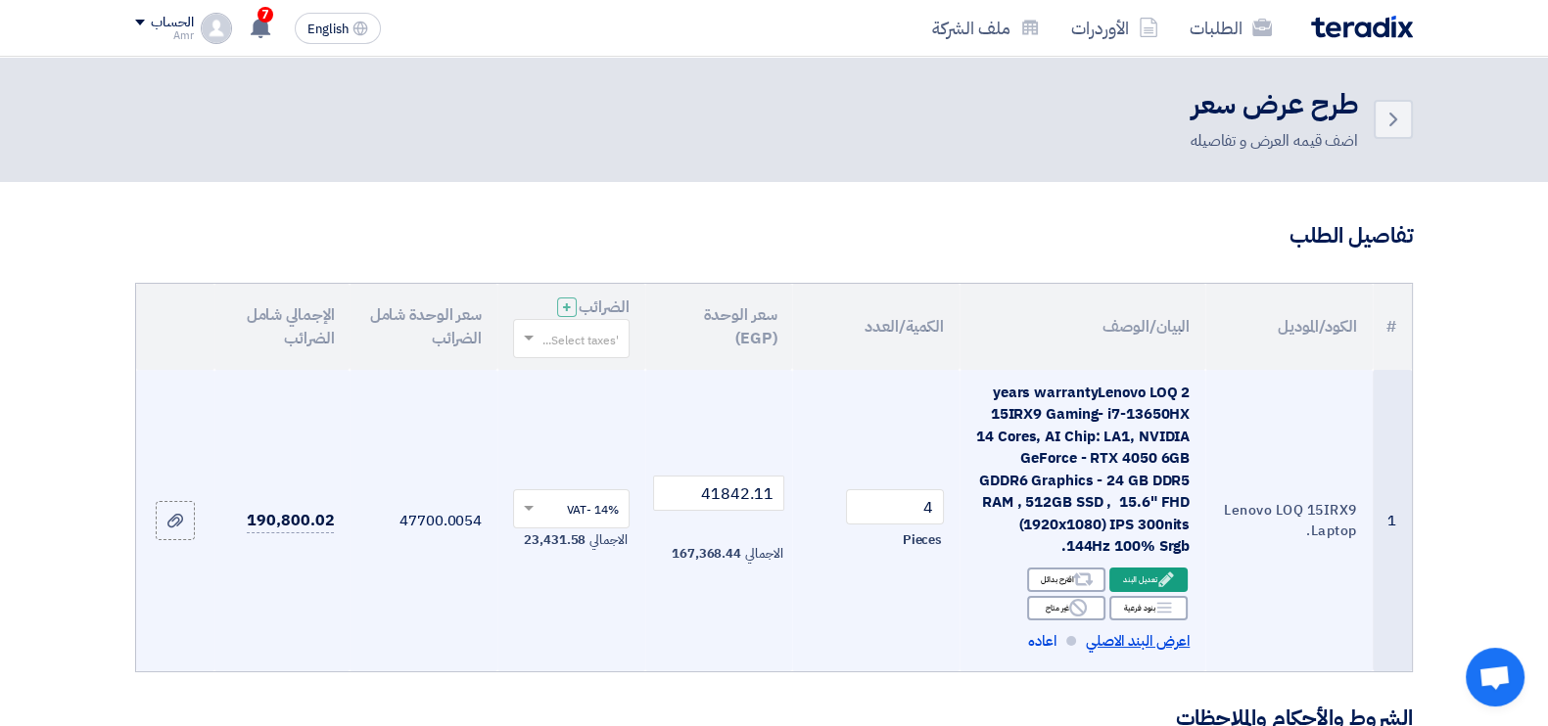
click at [1143, 638] on span "اعرض البند الاصلي" at bounding box center [1138, 641] width 104 height 23
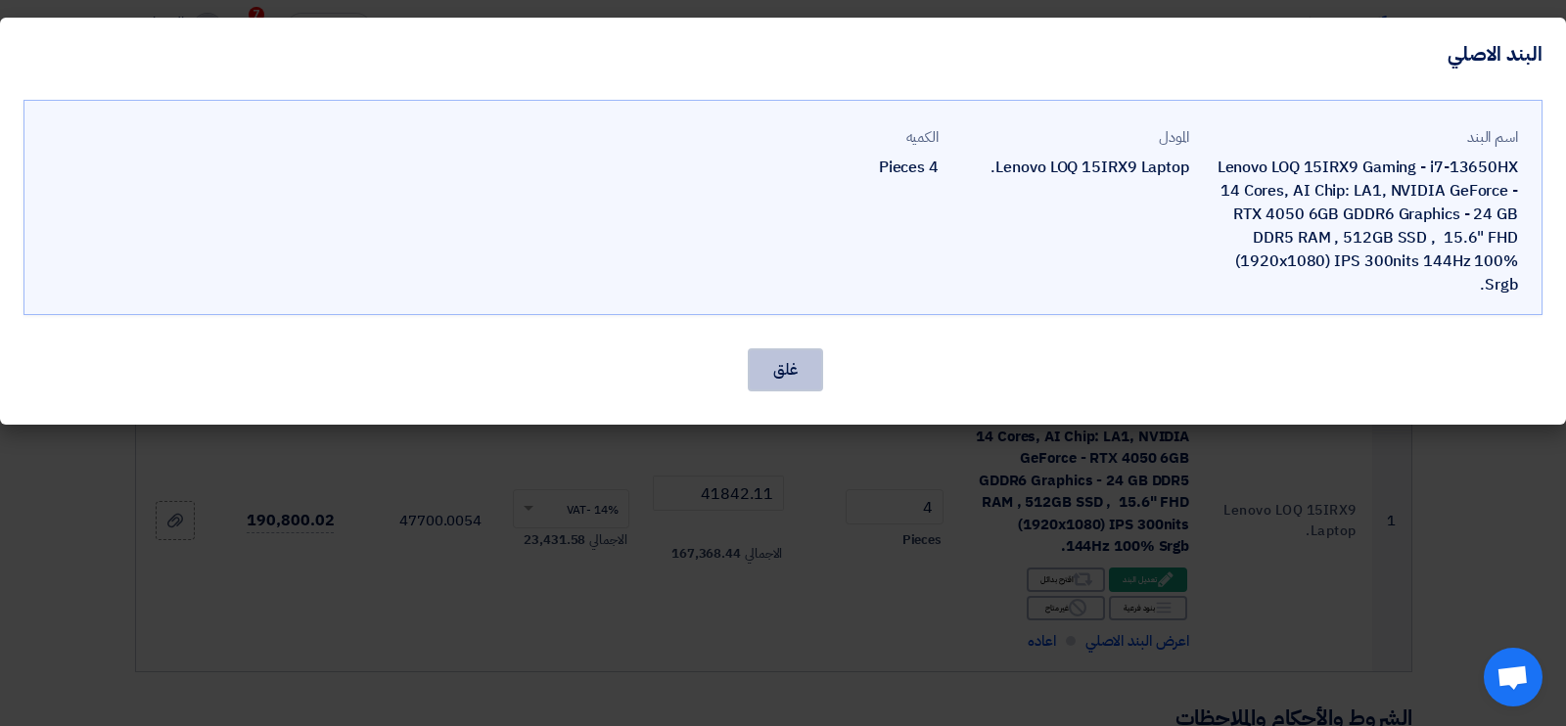
click at [782, 364] on button "غلق" at bounding box center [785, 370] width 75 height 43
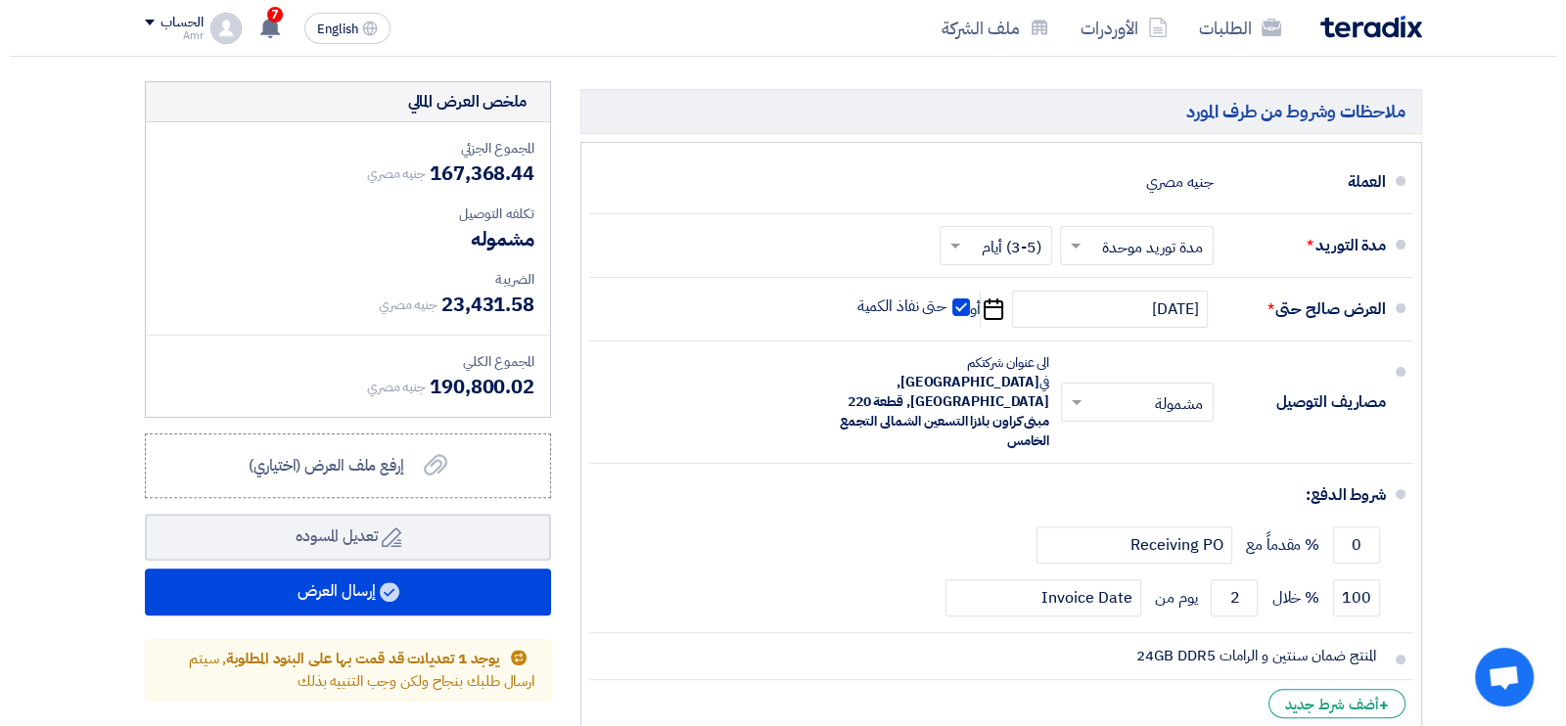
scroll to position [714, 0]
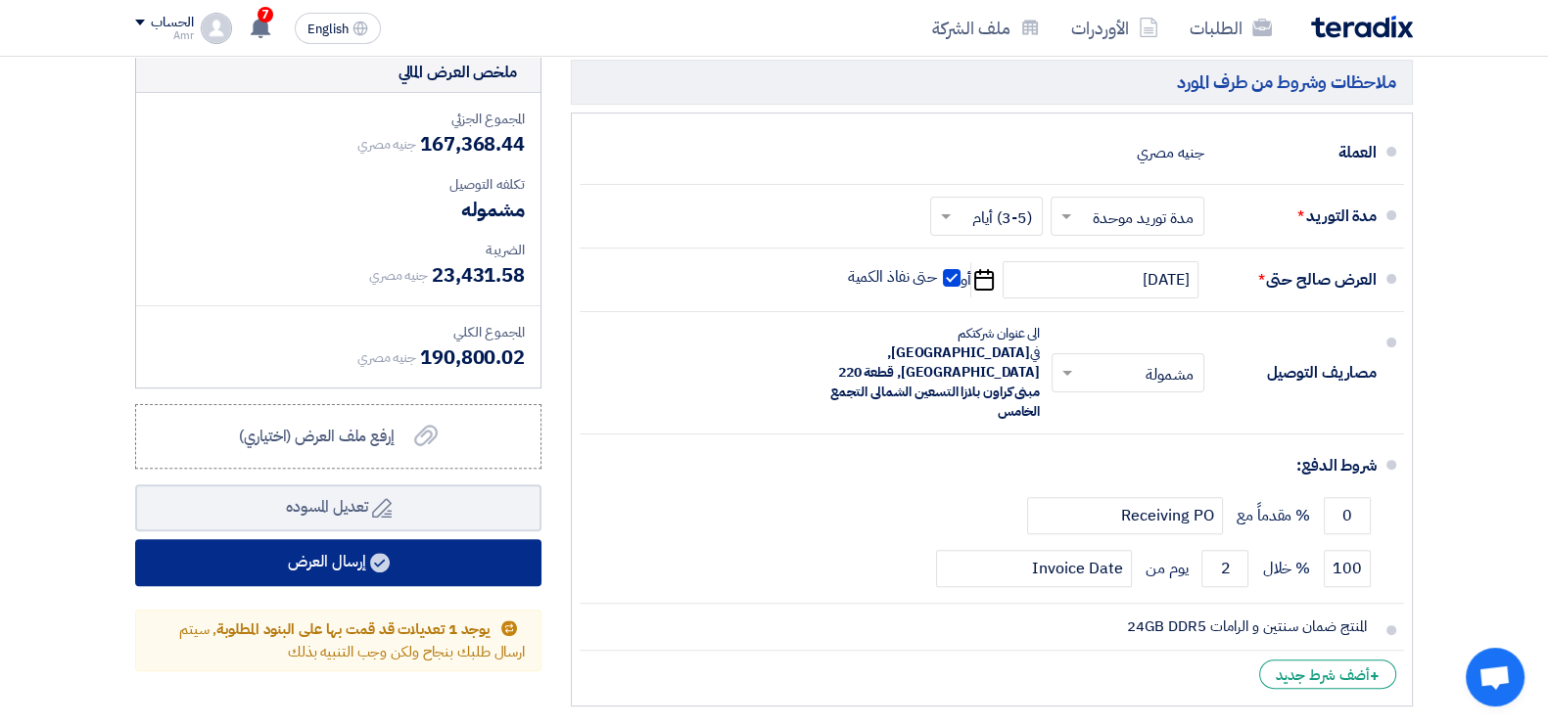
click at [344, 560] on button "إرسال العرض" at bounding box center [338, 562] width 406 height 47
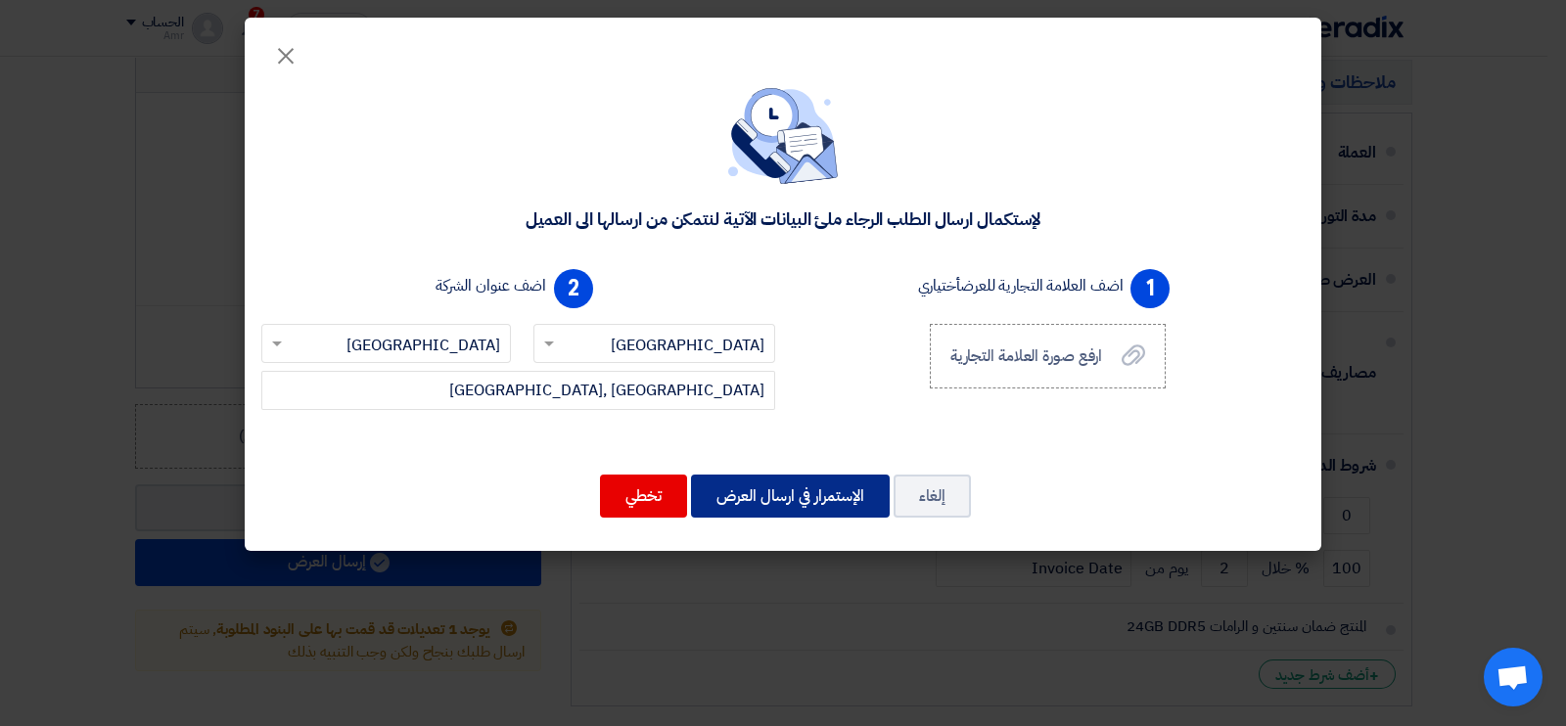
click at [778, 485] on button "الإستمرار في ارسال العرض" at bounding box center [790, 496] width 199 height 43
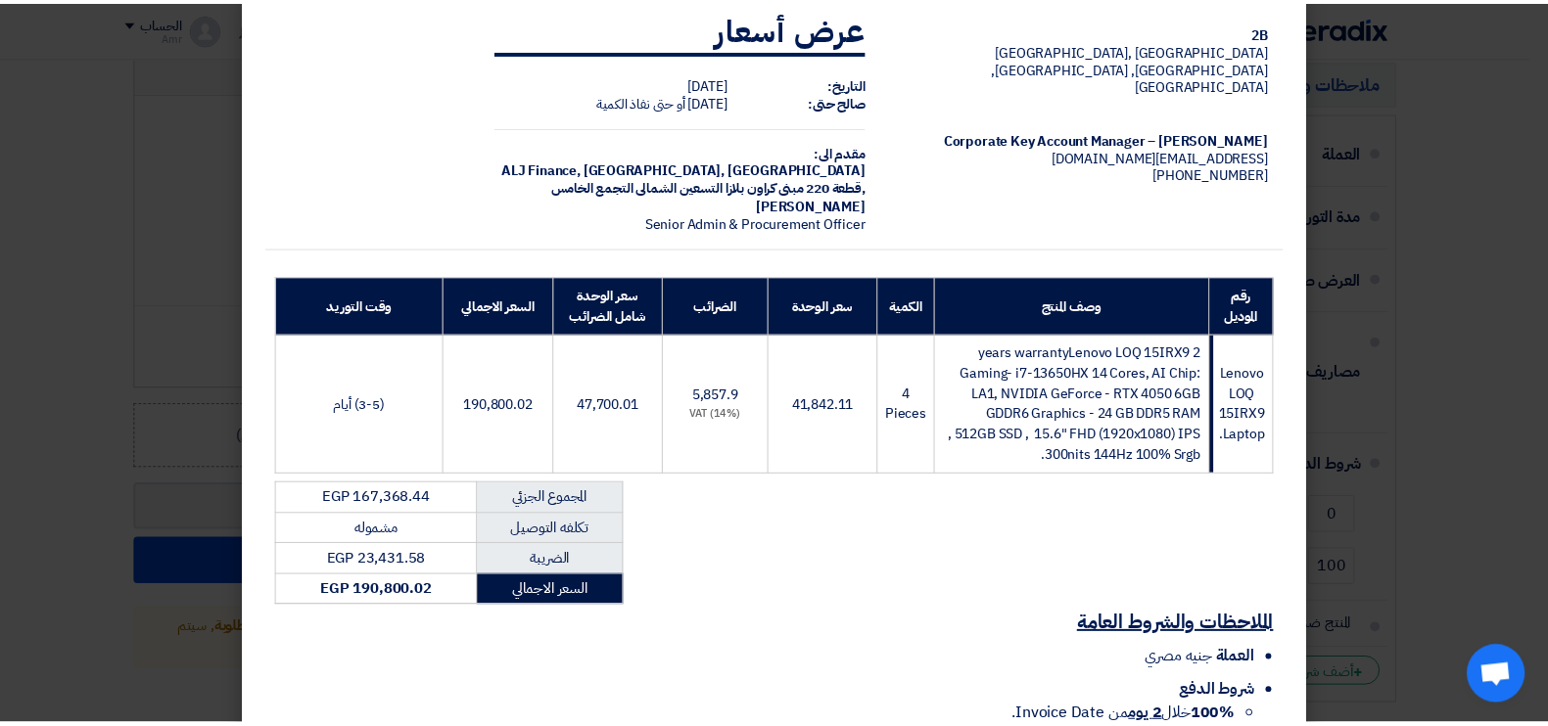
scroll to position [244, 0]
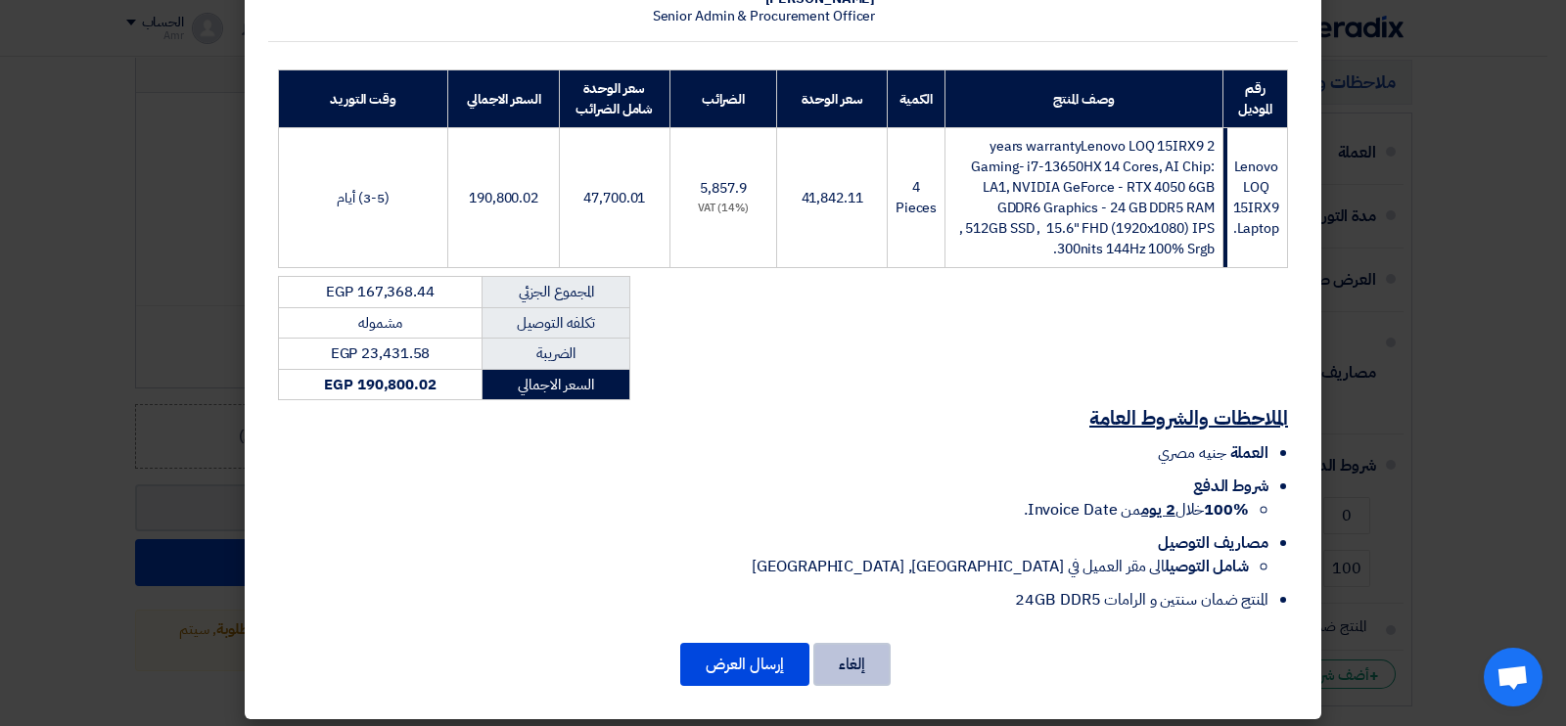
click at [871, 685] on button "إلغاء" at bounding box center [852, 664] width 77 height 43
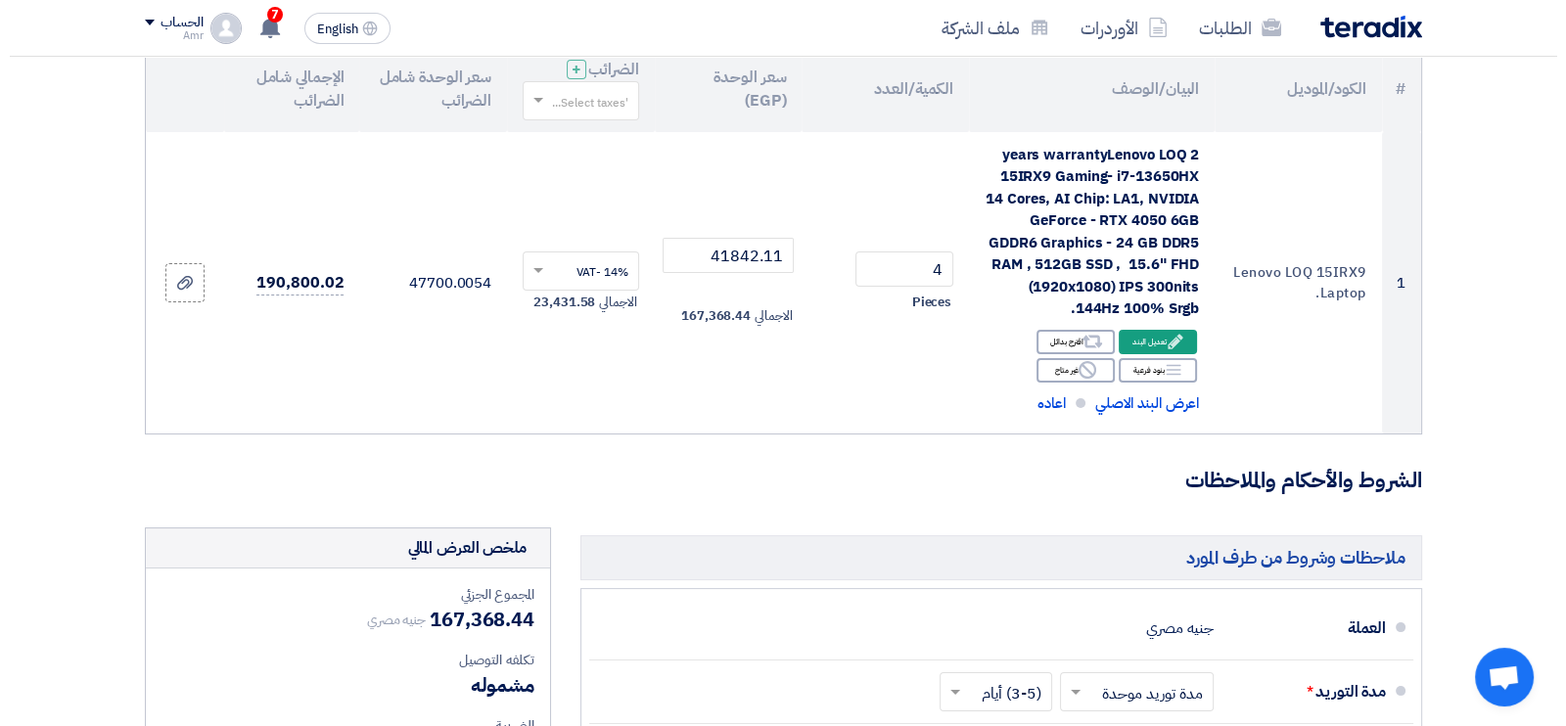
scroll to position [224, 0]
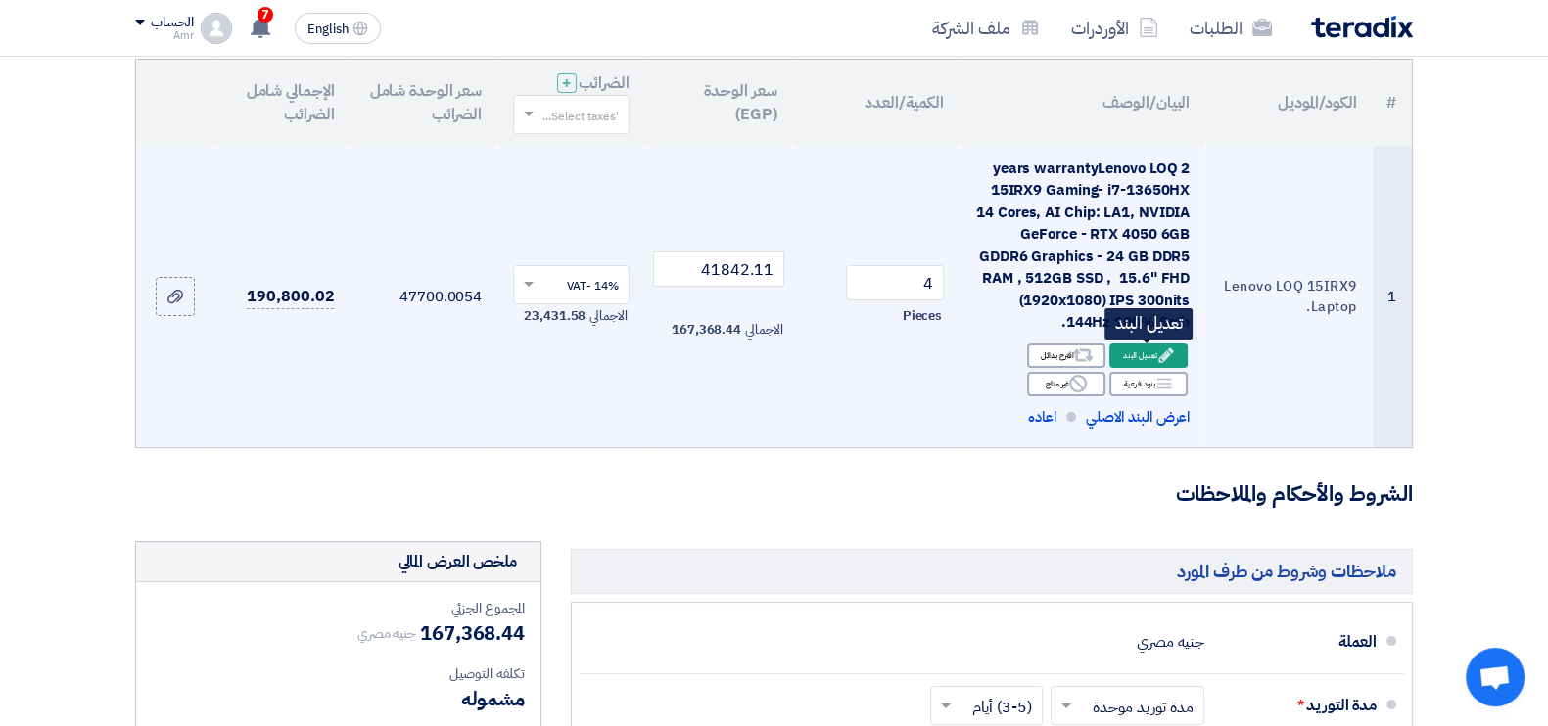
click at [1161, 353] on icon "Edit" at bounding box center [1166, 356] width 18 height 18
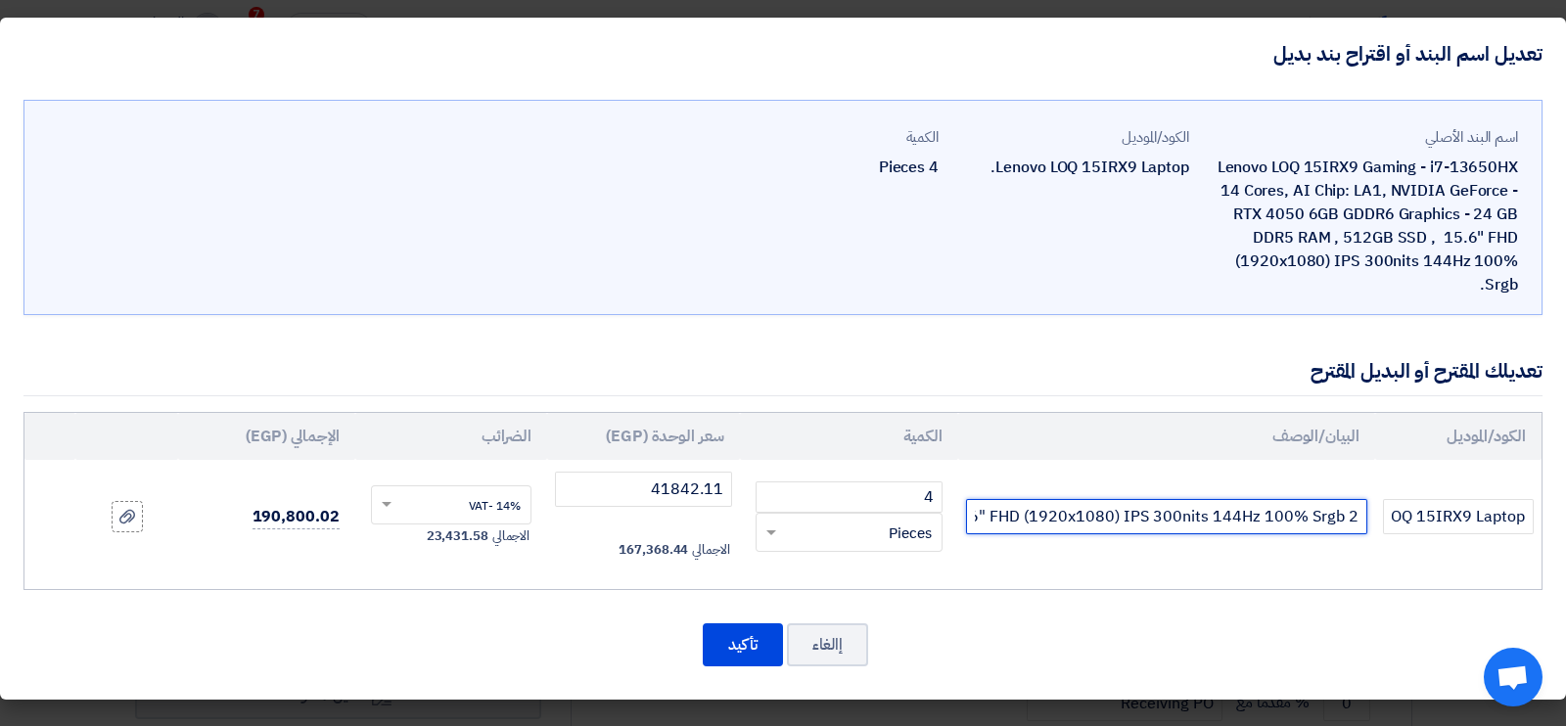
click at [1341, 521] on input "2 years warrantyLenovo LOQ 15IRX9 Gaming- i7-13650HX 14 Cores, AI Chip: LA1, NV…" at bounding box center [1166, 516] width 401 height 35
drag, startPoint x: 1346, startPoint y: 521, endPoint x: 1462, endPoint y: 536, distance: 116.6
click at [1539, 536] on tr "Lenovo LOQ 15IRX9 Laptop. 2 years warrantyLenovo LOQ 15IRX9 Gaming- i7-13650HX …" at bounding box center [782, 517] width 1517 height 114
click at [1353, 515] on input "2 years warrantyLenovo LOQ 15IRX9 Gaming- i7-13650HX 14 Cores, AI Chip: LA1, NV…" at bounding box center [1166, 516] width 401 height 35
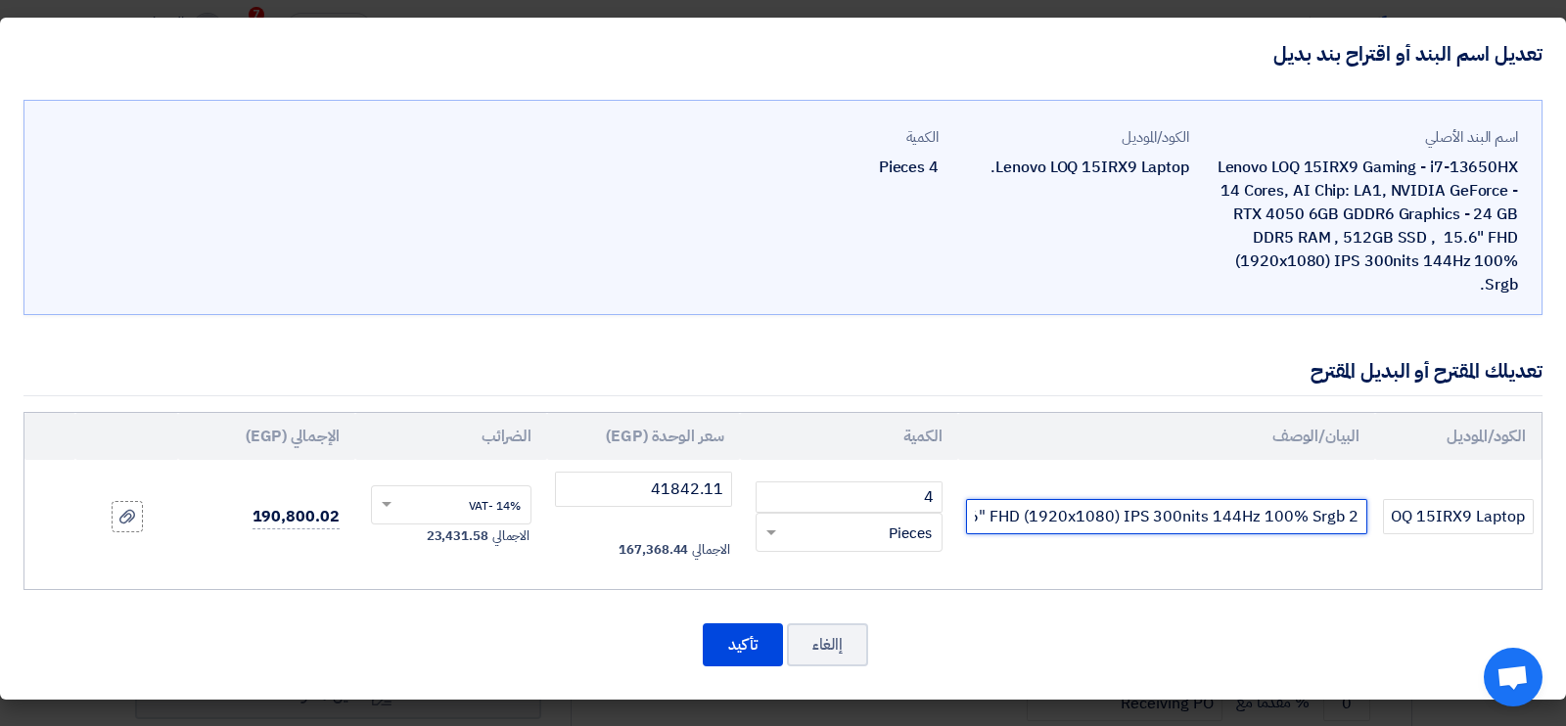
click at [1359, 517] on input "2 years warrantyLenovo LOQ 15IRX9 Gaming- i7-13650HX 14 Cores, AI Chip: LA1, NV…" at bounding box center [1166, 516] width 401 height 35
drag, startPoint x: 1331, startPoint y: 513, endPoint x: 626, endPoint y: 485, distance: 706.4
click at [626, 485] on tr "Lenovo LOQ 15IRX9 Laptop. 2 years warrantyLenovo LOQ 15IRX9 Gaming- i7-13650HX …" at bounding box center [782, 517] width 1517 height 114
click at [989, 519] on input "2 years warrantyLenovo LOQ 15IRX9 Gaming- i7-13650HX 14 Cores, AI Chip: LA1, NV…" at bounding box center [1166, 516] width 401 height 35
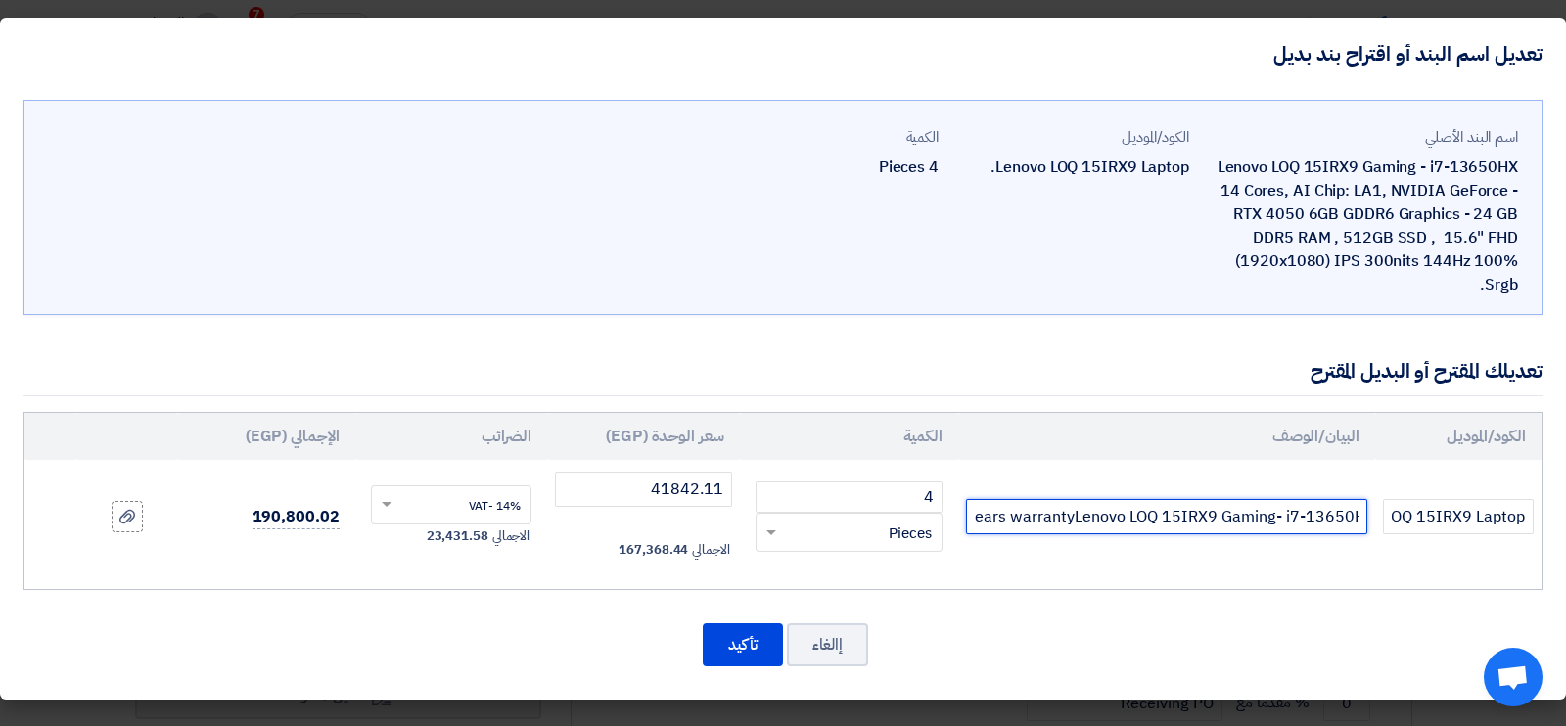
click at [1010, 510] on input "2 years warrantyLenovo LOQ 15IRX9 Gaming- i7-13650HX 14 Cores, AI Chip: LA1, NV…" at bounding box center [1166, 516] width 401 height 35
click at [1011, 516] on input "2 years warrantyLenovo LOQ 15IRX9 Gaming- i7-13650HX 14 Cores, AI Chip: LA1, NV…" at bounding box center [1166, 516] width 401 height 35
click at [996, 525] on input "2 years warrantyLenovo LOQ 15IRX9 Gaming- i7-13650HX 14 Cores, AI Chip: LA1, NV…" at bounding box center [1166, 516] width 401 height 35
click at [984, 520] on input "2 years warrantyLenovo LOQ 15IRX9 Gaming- i7-13650HX 14 Cores, AI Chip: LA1, NV…" at bounding box center [1166, 516] width 401 height 35
click at [1111, 519] on input "2 years warrantyLenovo LOQ 15IRX9 Gaming- i7-13650HX 14 Cores, AI Chip: LA1, NV…" at bounding box center [1166, 516] width 401 height 35
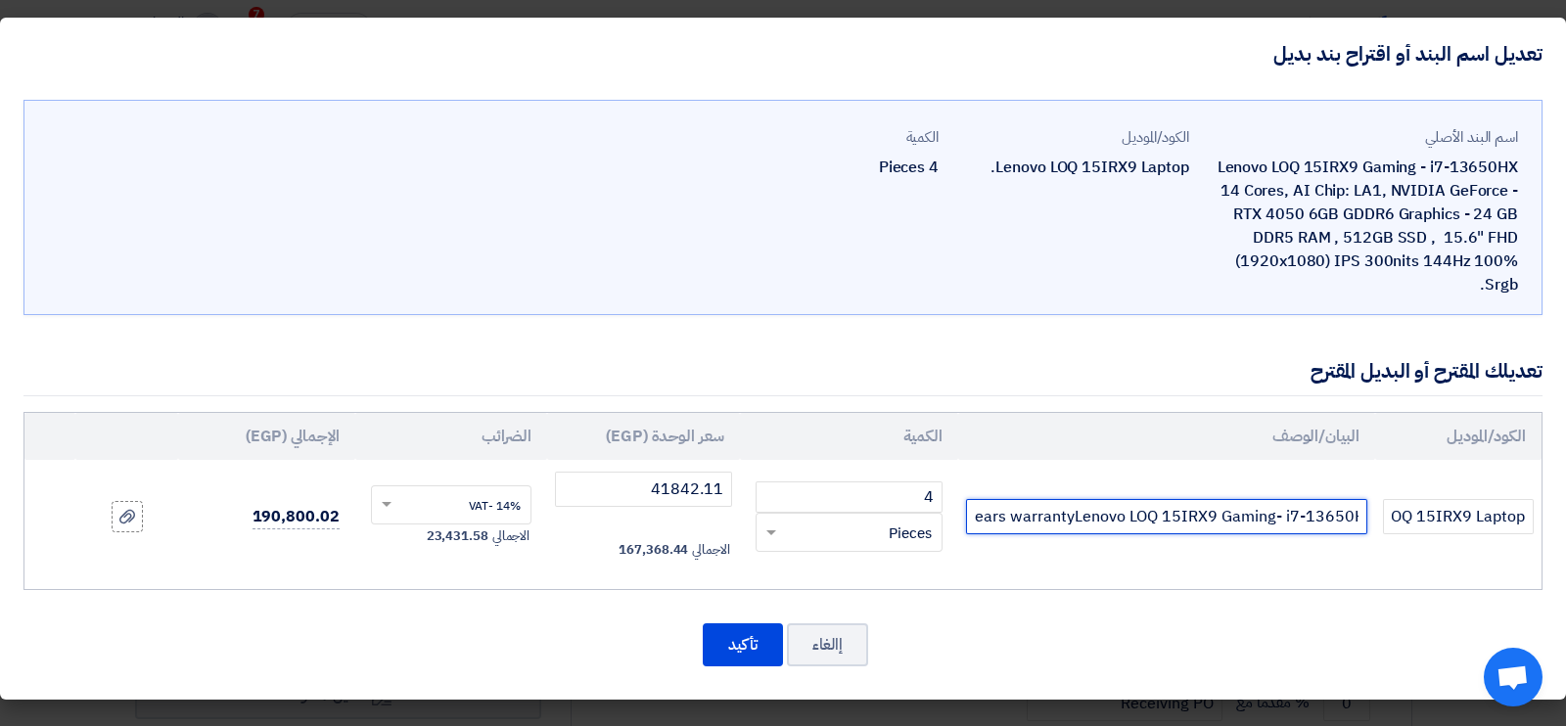
click at [1081, 516] on input "2 years warrantyLenovo LOQ 15IRX9 Gaming- i7-13650HX 14 Cores, AI Chip: LA1, NV…" at bounding box center [1166, 516] width 401 height 35
click at [975, 520] on input "2 years warranty Lenovo LOQ 15IRX9 Gaming- i7-13650HX 14 Cores, AI Chip: LA1, N…" at bounding box center [1166, 516] width 401 height 35
drag, startPoint x: 974, startPoint y: 519, endPoint x: 1089, endPoint y: 517, distance: 114.6
click at [1089, 517] on input "2 years warranty Lenovo LOQ 15IRX9 Gaming- i7-13650HX 14 Cores, AI Chip: LA1, N…" at bounding box center [1166, 516] width 401 height 35
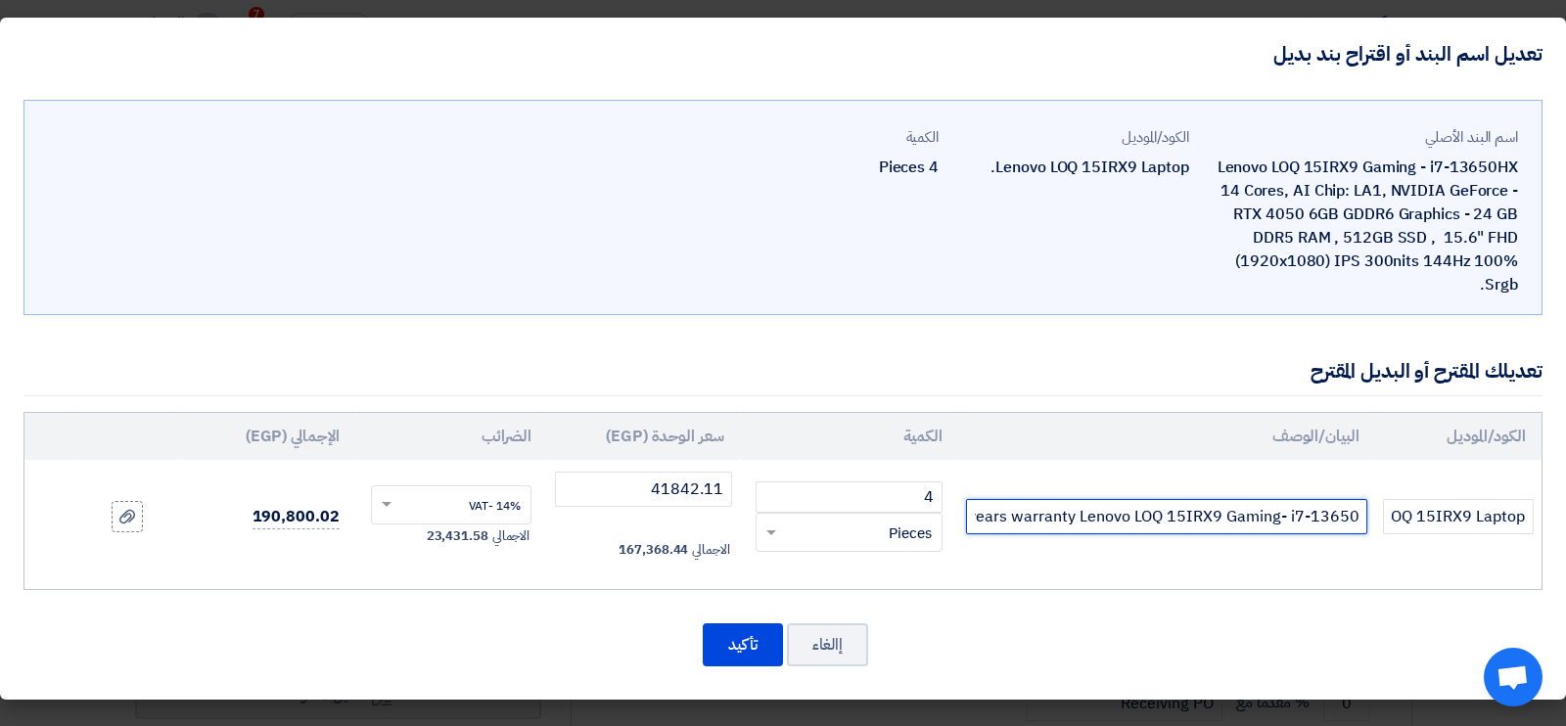
click at [1087, 517] on input "2 years warranty Lenovo LOQ 15IRX9 Gaming- i7-13650HX 14 Cores, AI Chip: LA1, N…" at bounding box center [1166, 516] width 401 height 35
drag, startPoint x: 1083, startPoint y: 517, endPoint x: 978, endPoint y: 521, distance: 104.8
click at [978, 521] on input "2 years warranty Lenovo LOQ 15IRX9 Gaming- i7-13650HX 14 Cores, AI Chip: LA1, N…" at bounding box center [1166, 516] width 401 height 35
click at [1020, 521] on input "2 Lenovo LOQ 15IRX9 Gaming- i7-13650HX 14 Cores, AI Chip: LA1, NVIDIA GeForce -…" at bounding box center [1166, 516] width 401 height 35
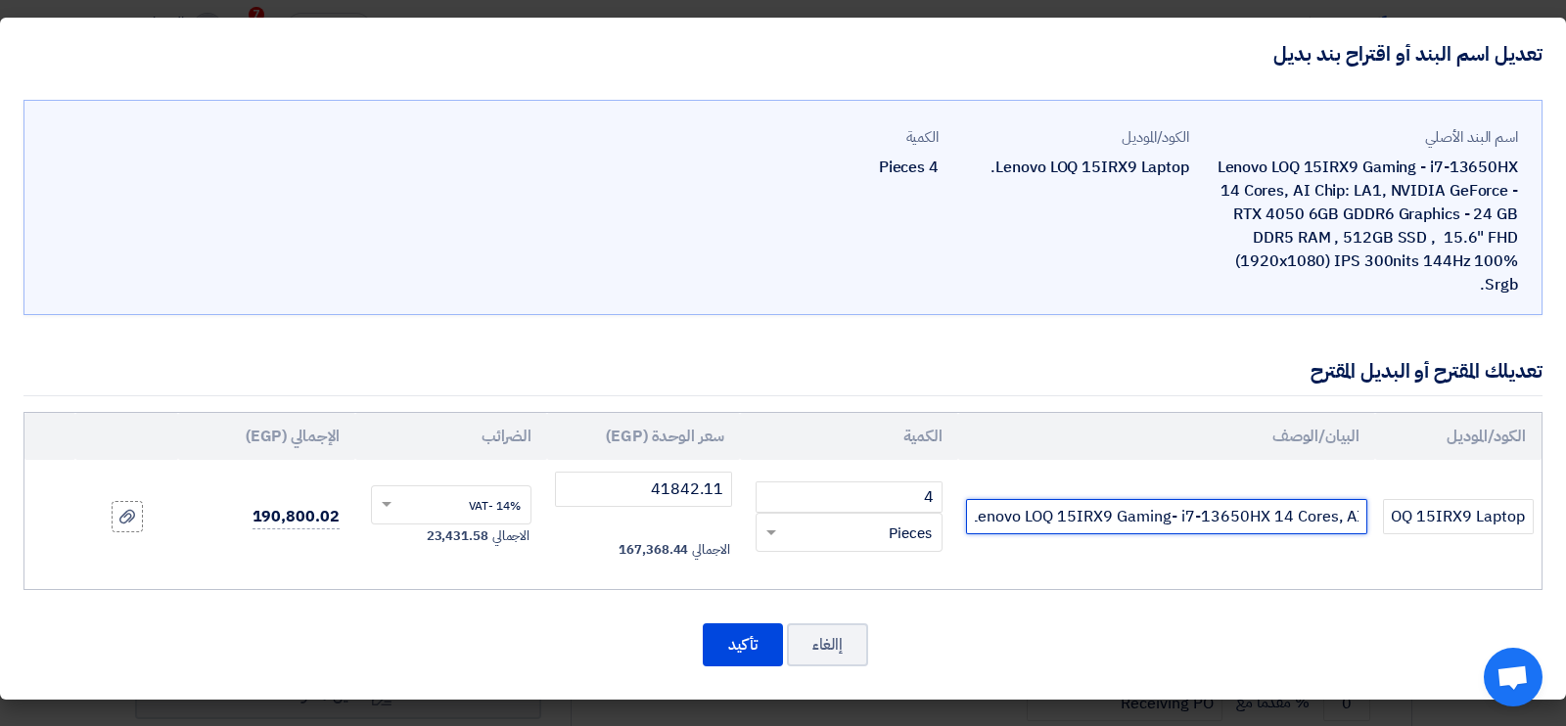
scroll to position [0, 0]
click at [1565, 527] on div "اسم البند الأصلي Lenovo LOQ 15IRX9 Gaming - i7-13650HX 14 Cores, AI Chip: LA1, …" at bounding box center [783, 395] width 1566 height 610
click at [1355, 513] on input "2 Lenovo LOQ 15IRX9 Gaming- i7-13650HX 14 Cores, AI Chip: LA1, NVIDIA GeForce -…" at bounding box center [1166, 516] width 401 height 35
click at [1355, 518] on input "2 Lenovo LOQ 15IRX9 Gaming- i7-13650HX 14 Cores, AI Chip: LA1, NVIDIA GeForce -…" at bounding box center [1166, 516] width 401 height 35
paste input "years warranty"
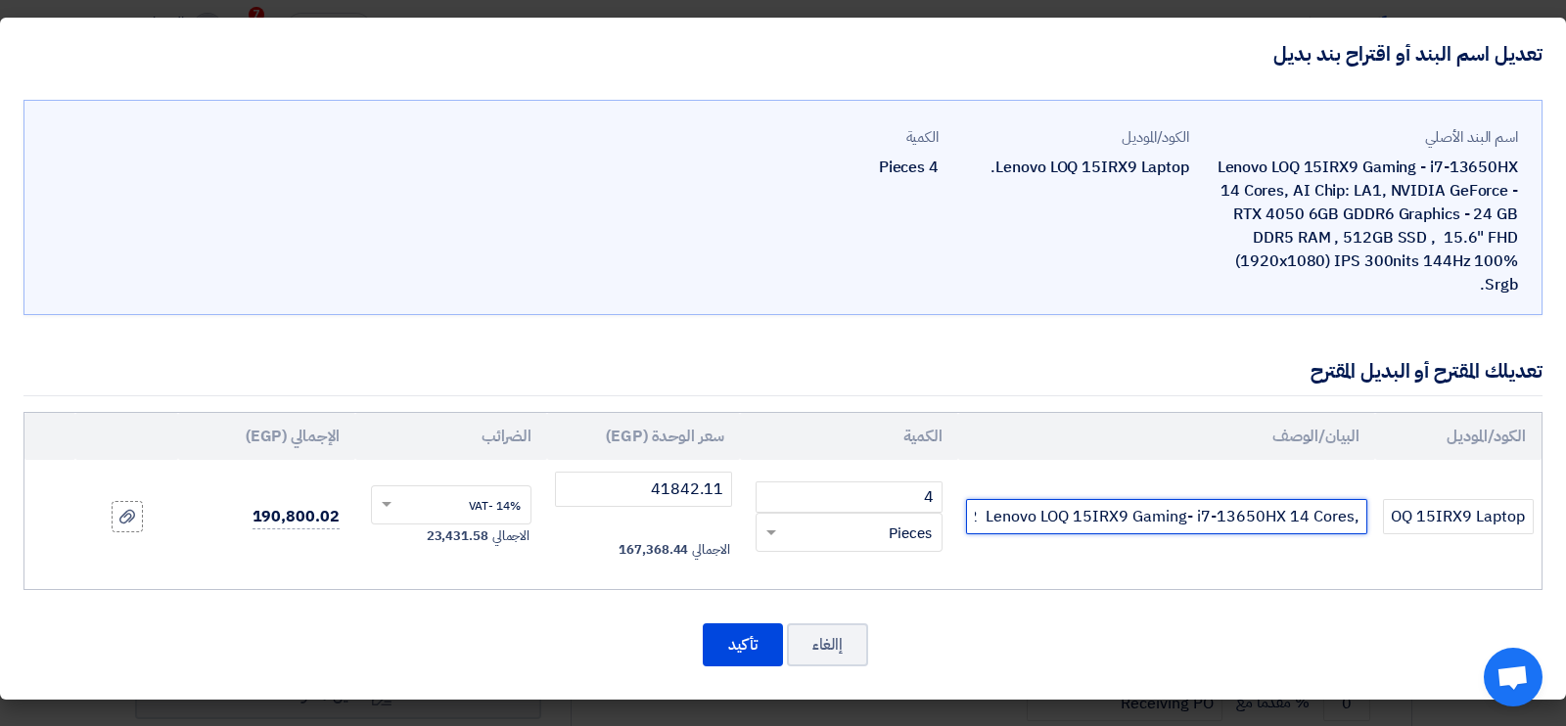
scroll to position [0, -1218]
drag, startPoint x: 1246, startPoint y: 521, endPoint x: 730, endPoint y: 483, distance: 517.3
click at [730, 483] on tr "Lenovo LOQ 15IRX9 Laptop. years warranty 2 Lenovo LOQ 15IRX9 Gaming- i7-13650HX…" at bounding box center [782, 517] width 1517 height 114
click at [1103, 521] on input "years warranty 2 Lenovo LOQ 15IRX9 Gaming- i7-13650HX 14 Cores, AI Chip: LA1, N…" at bounding box center [1166, 516] width 401 height 35
type input "years warranty 2 Lenovo LOQ 15IRX9 Gaming- i7-13650HX 14 Cores, AI Chip: LA1, N…"
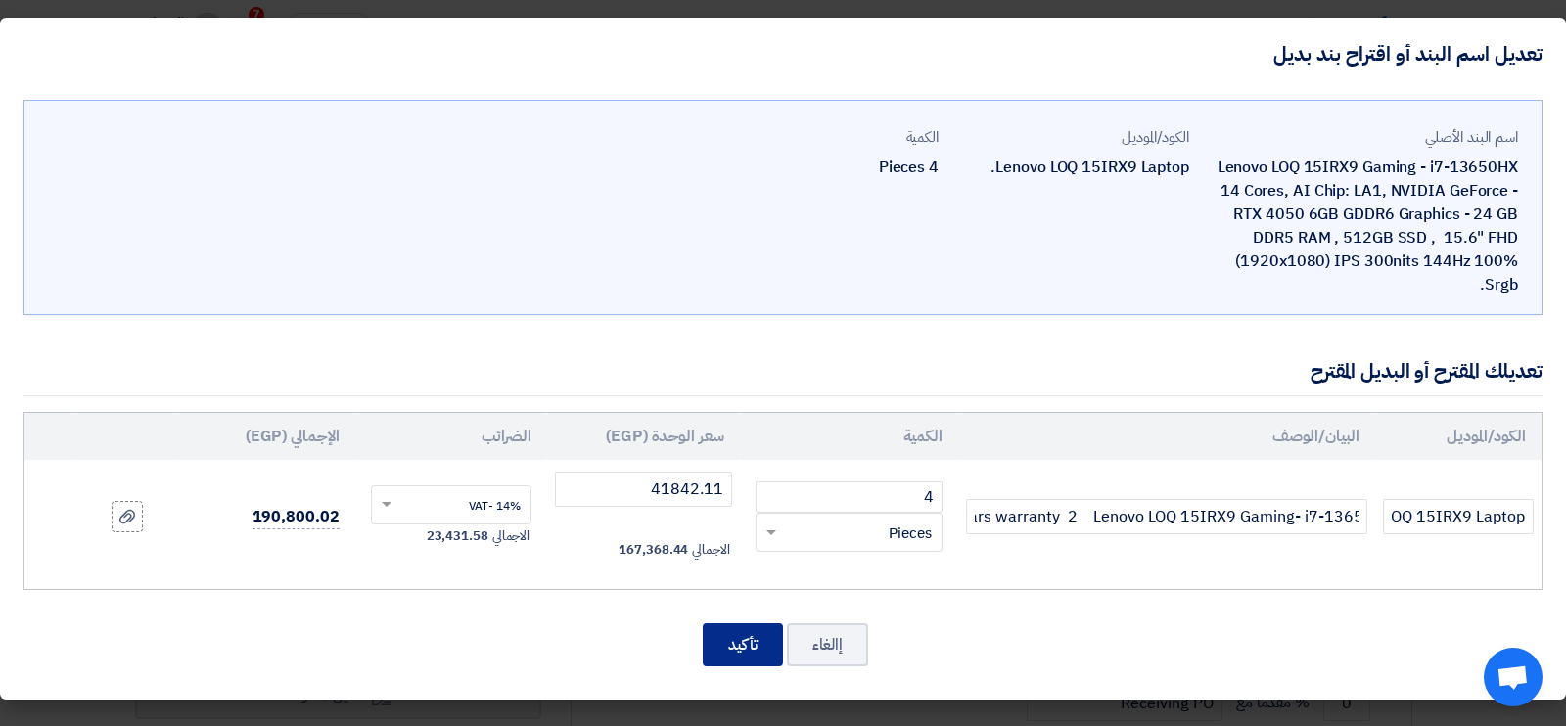
click at [749, 631] on button "تأكيد" at bounding box center [743, 645] width 80 height 43
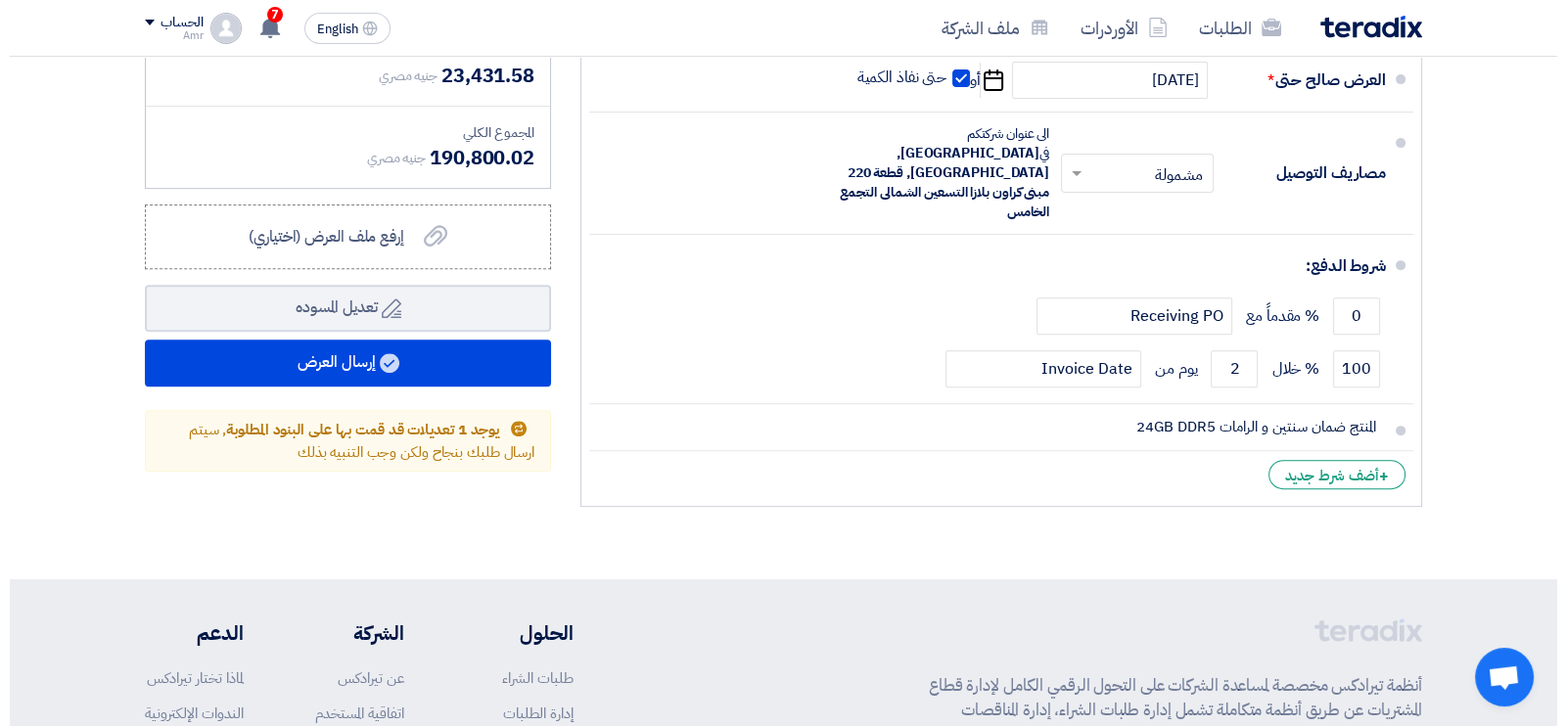
scroll to position [918, 0]
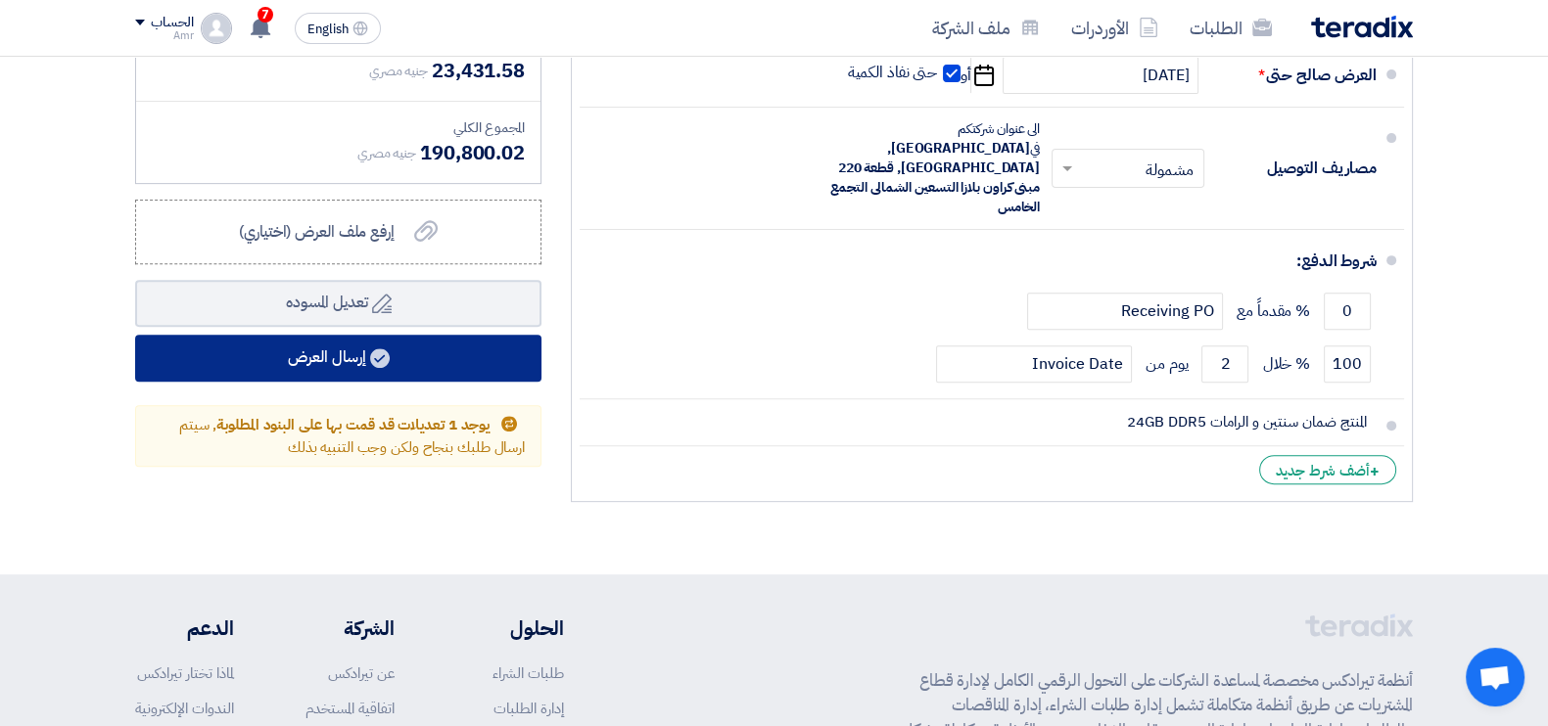
click at [401, 364] on button "إرسال العرض" at bounding box center [338, 358] width 406 height 47
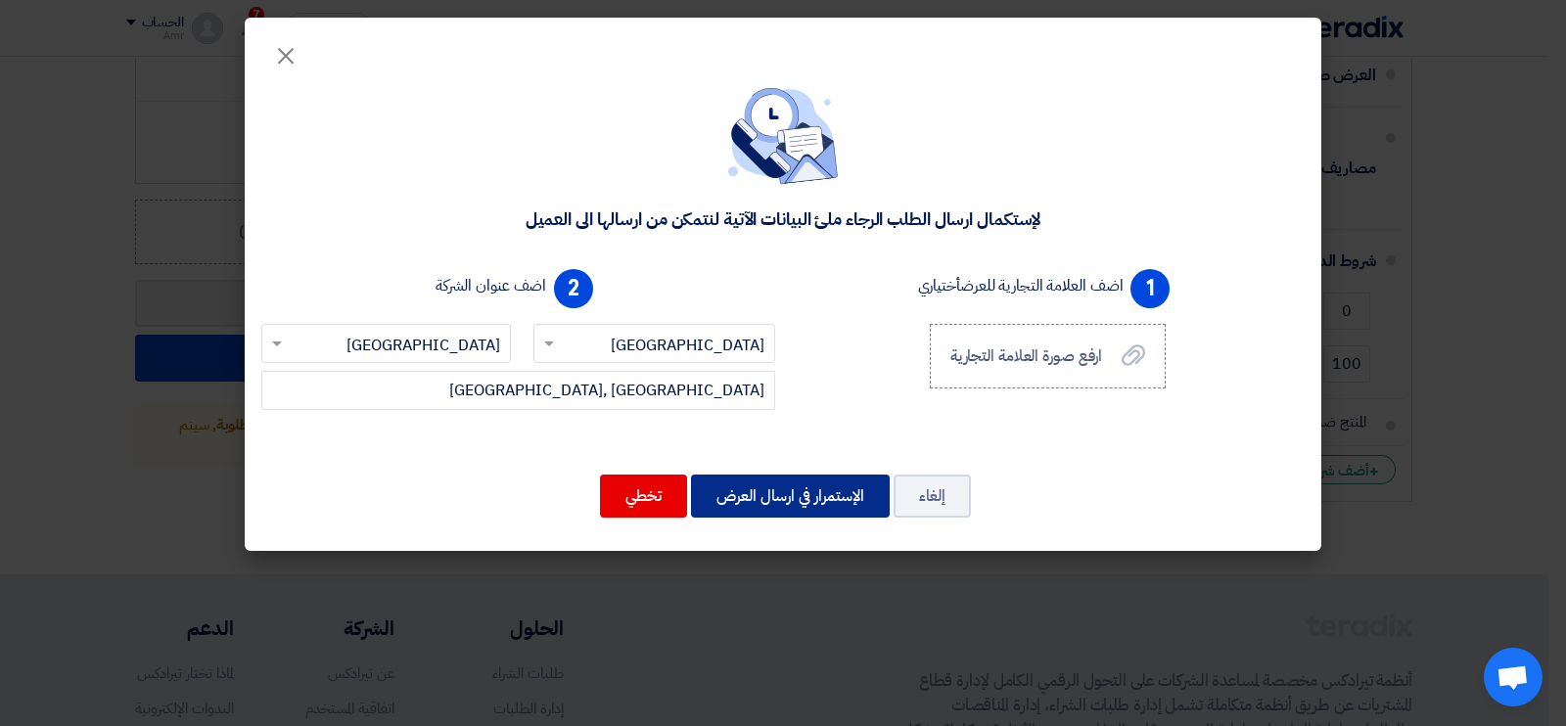
click at [770, 495] on button "الإستمرار في ارسال العرض" at bounding box center [790, 496] width 199 height 43
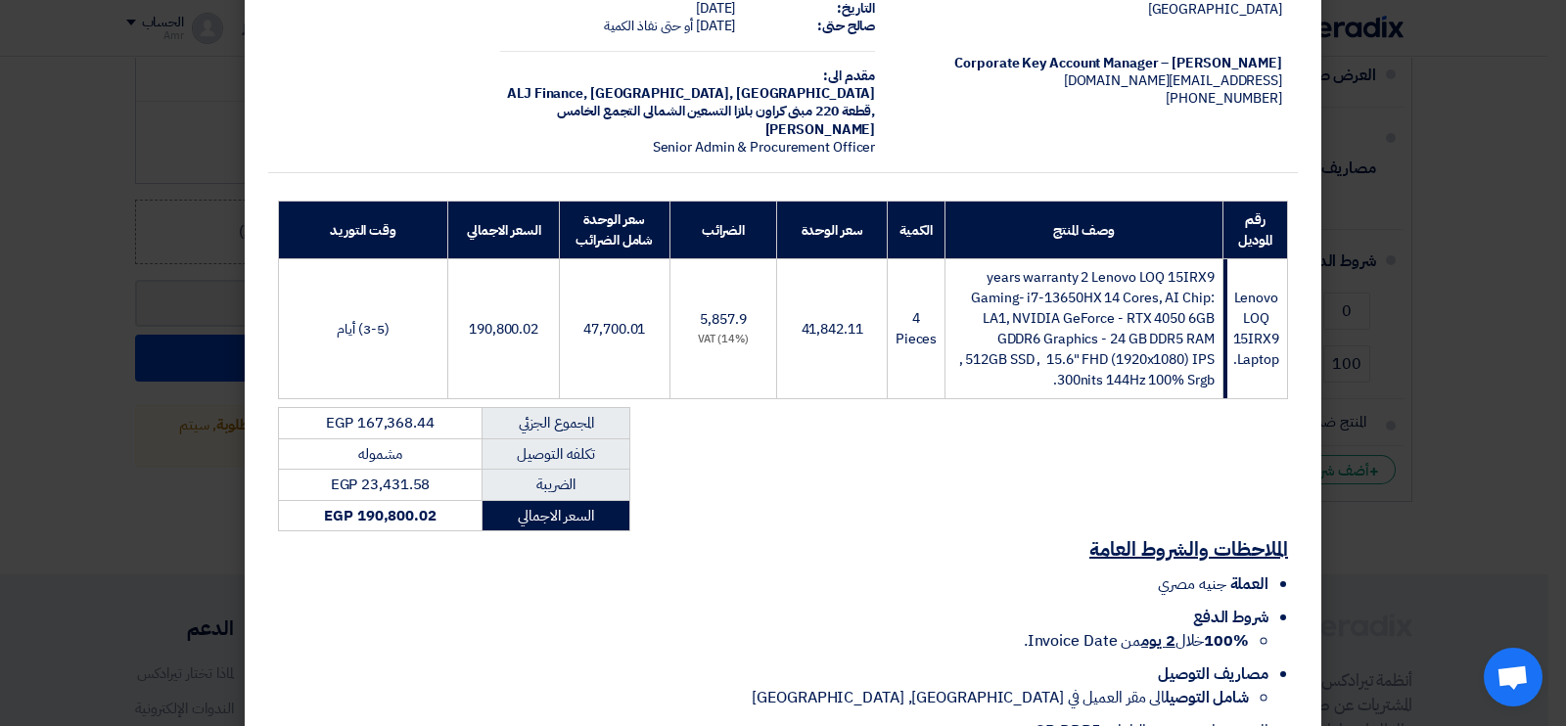
scroll to position [271, 0]
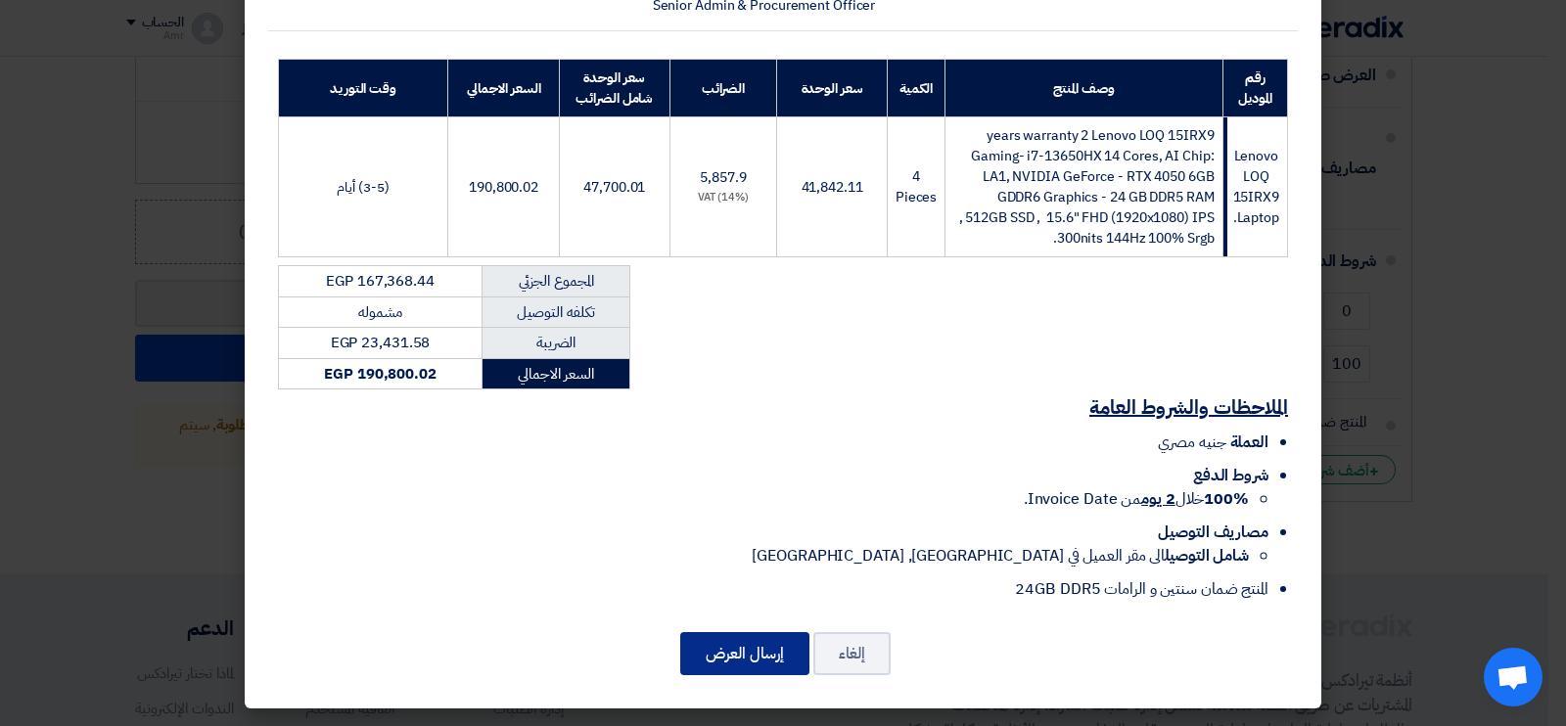
click at [759, 663] on button "إرسال العرض" at bounding box center [744, 653] width 129 height 43
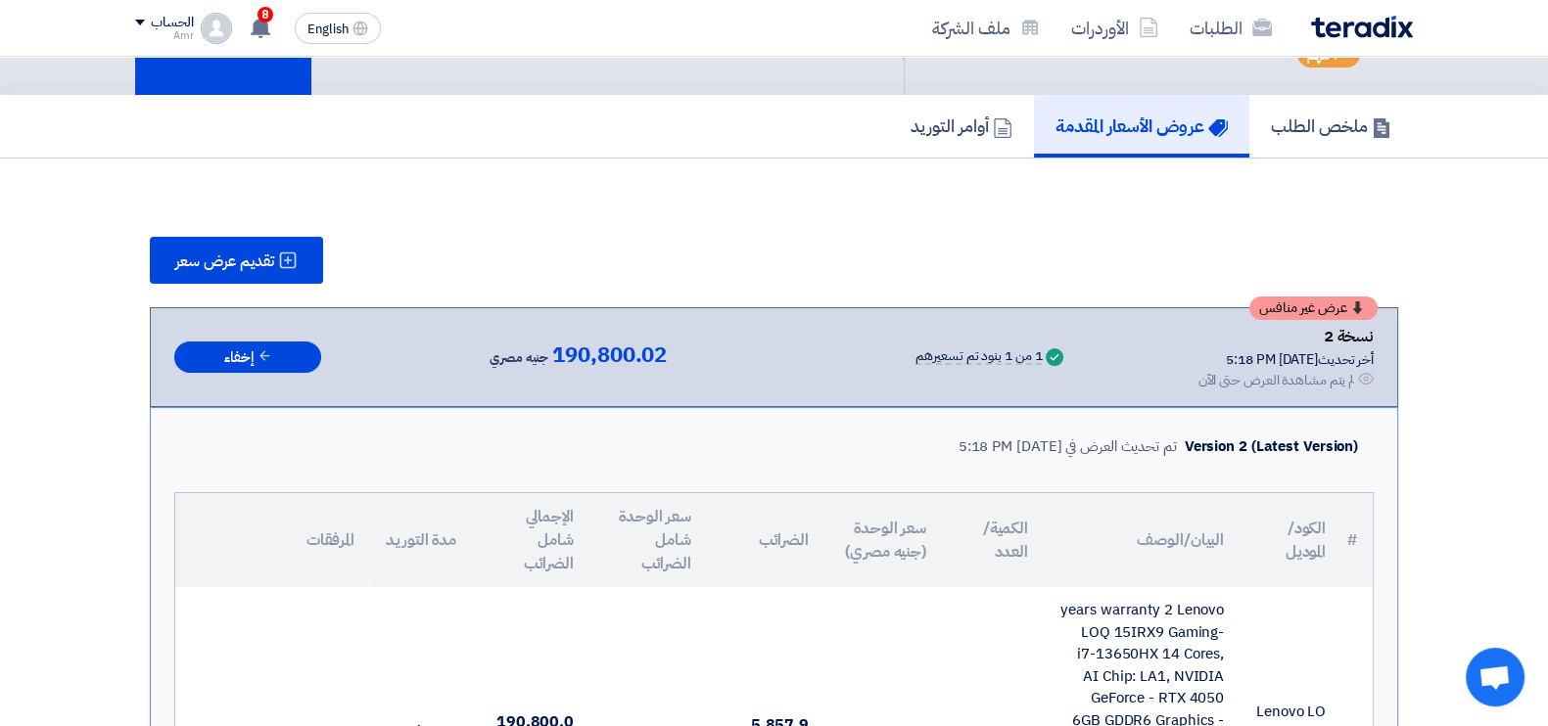
scroll to position [78, 0]
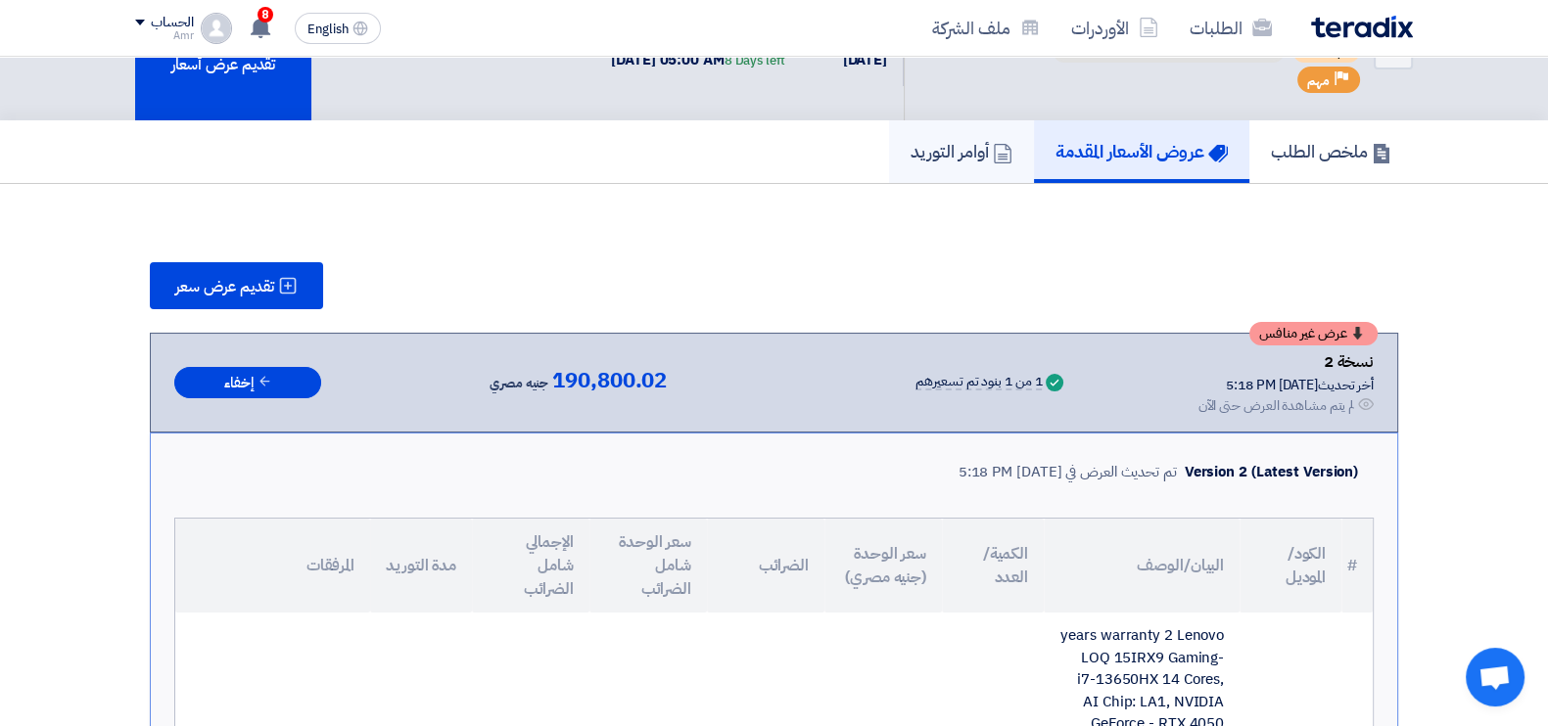
click at [915, 162] on h5 "أوامر التوريد" at bounding box center [961, 151] width 102 height 23
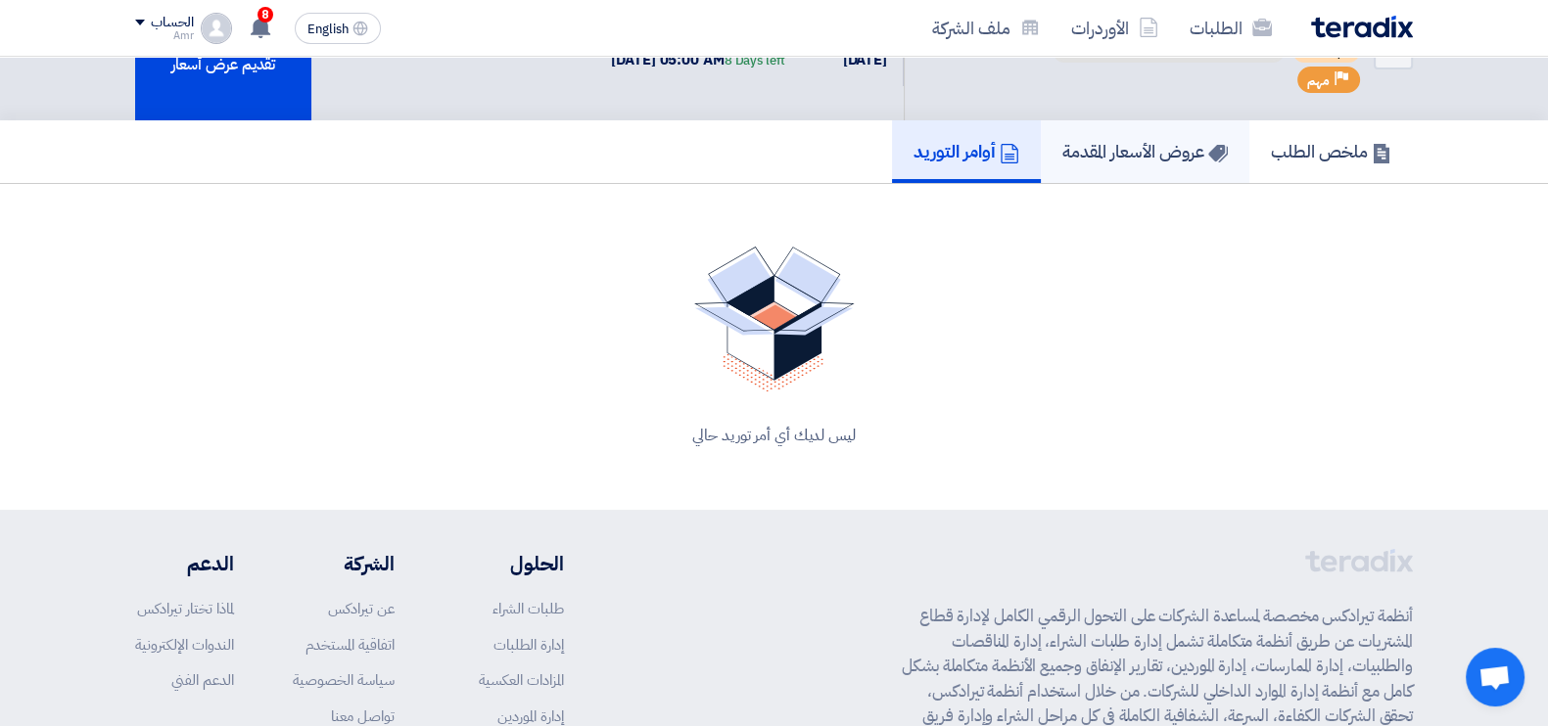
click at [1202, 141] on h5 "عروض الأسعار المقدمة" at bounding box center [1144, 151] width 165 height 23
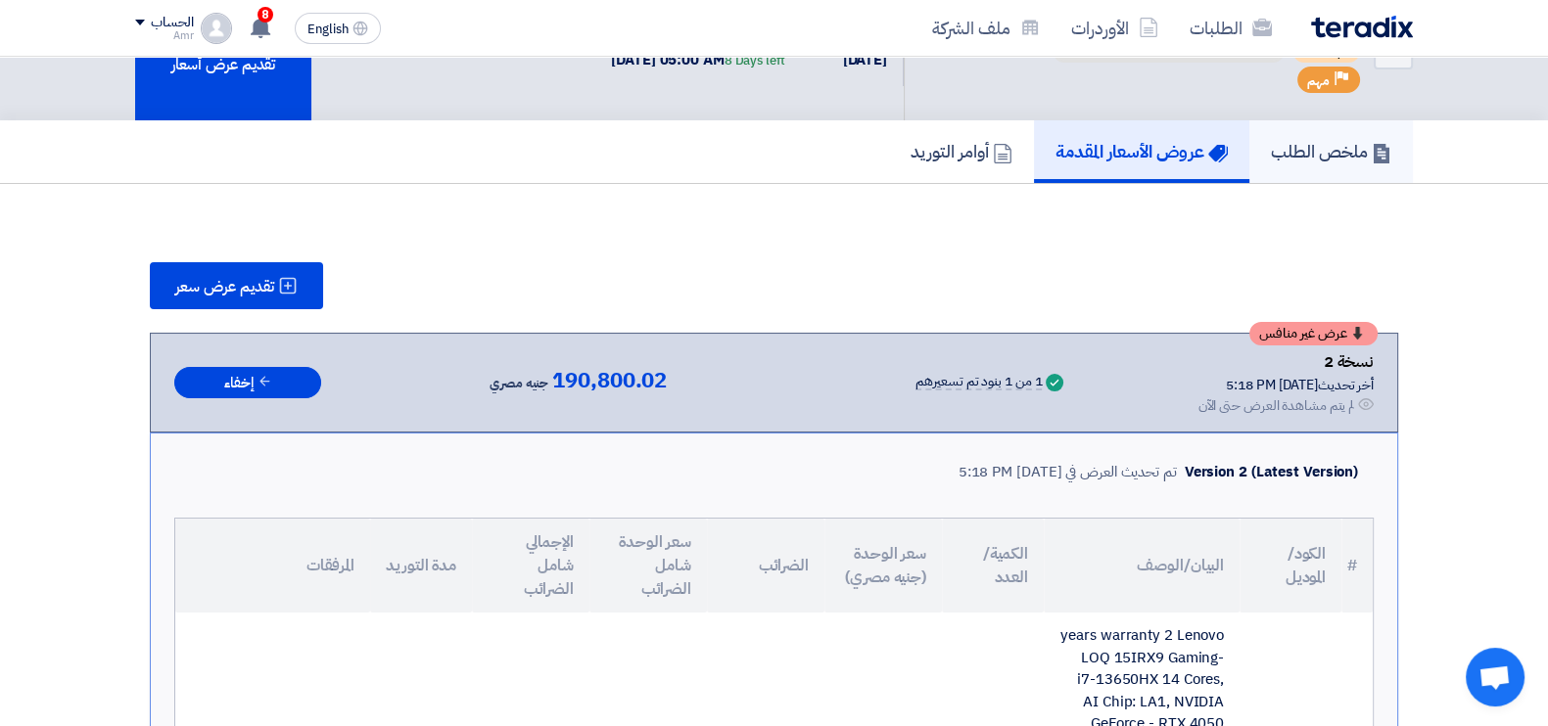
click at [1312, 162] on h5 "ملخص الطلب" at bounding box center [1331, 151] width 120 height 23
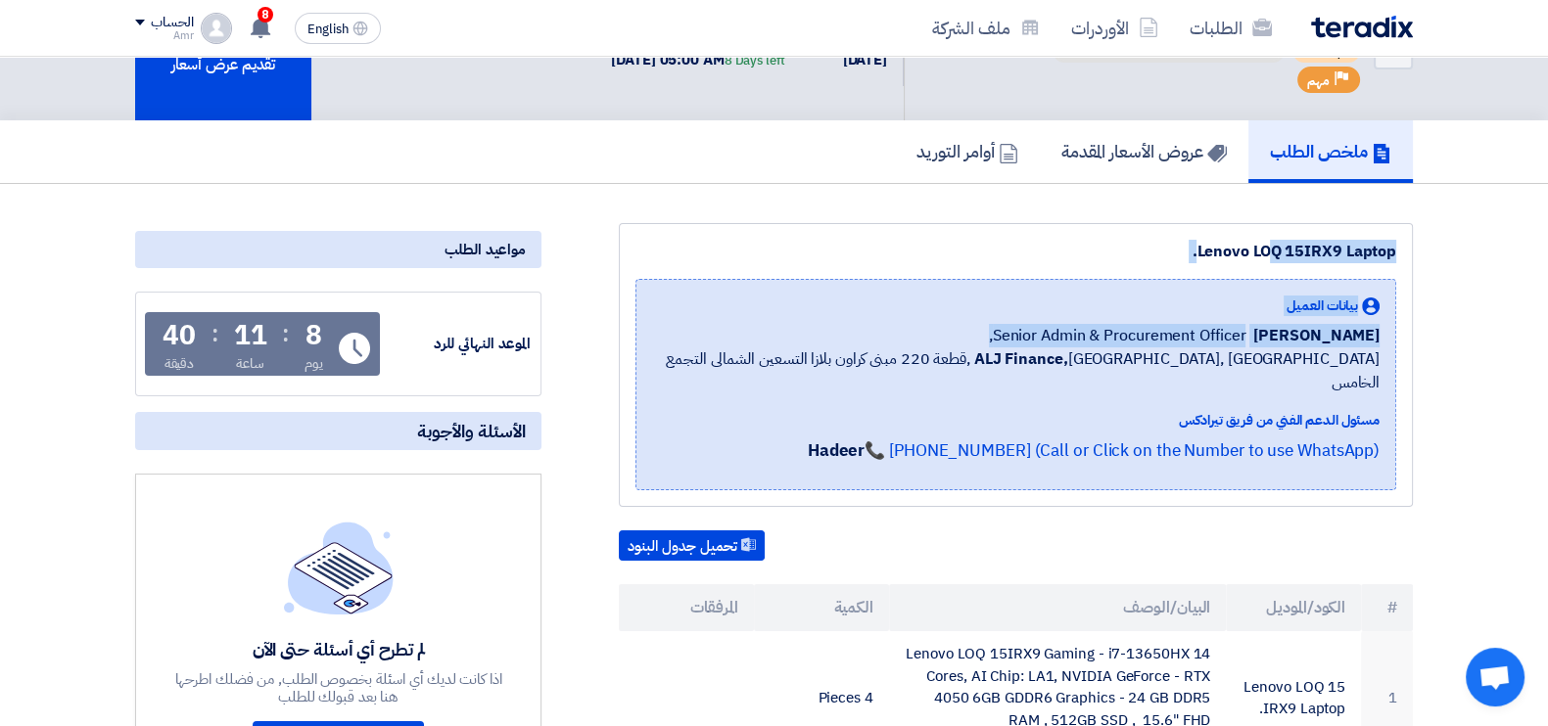
drag, startPoint x: 1547, startPoint y: 252, endPoint x: 1565, endPoint y: 354, distance: 104.5
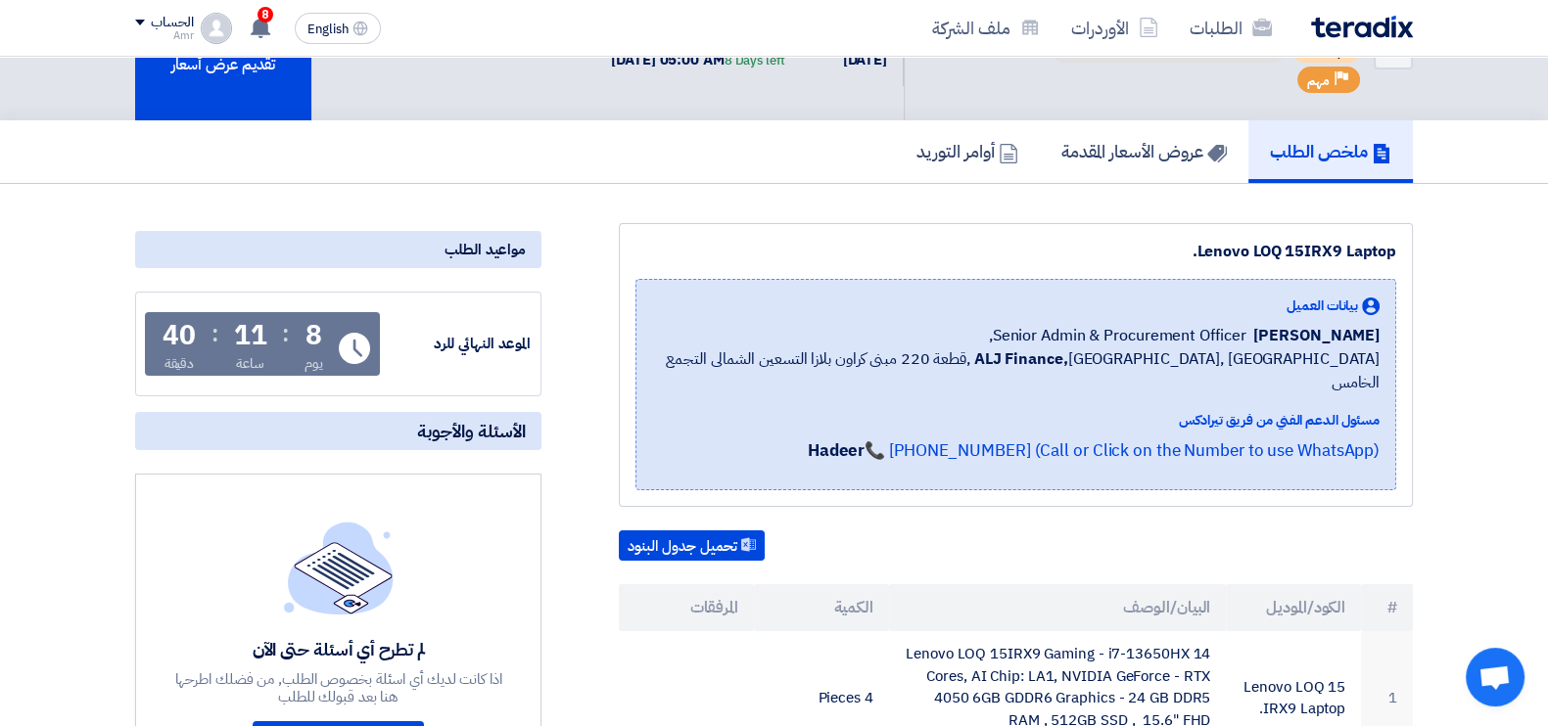
click at [1525, 482] on section "Lenovo LOQ 15IRX9 Laptop. بيانات العميل [PERSON_NAME] Senior Admin & Procuremen…" at bounding box center [774, 663] width 1548 height 958
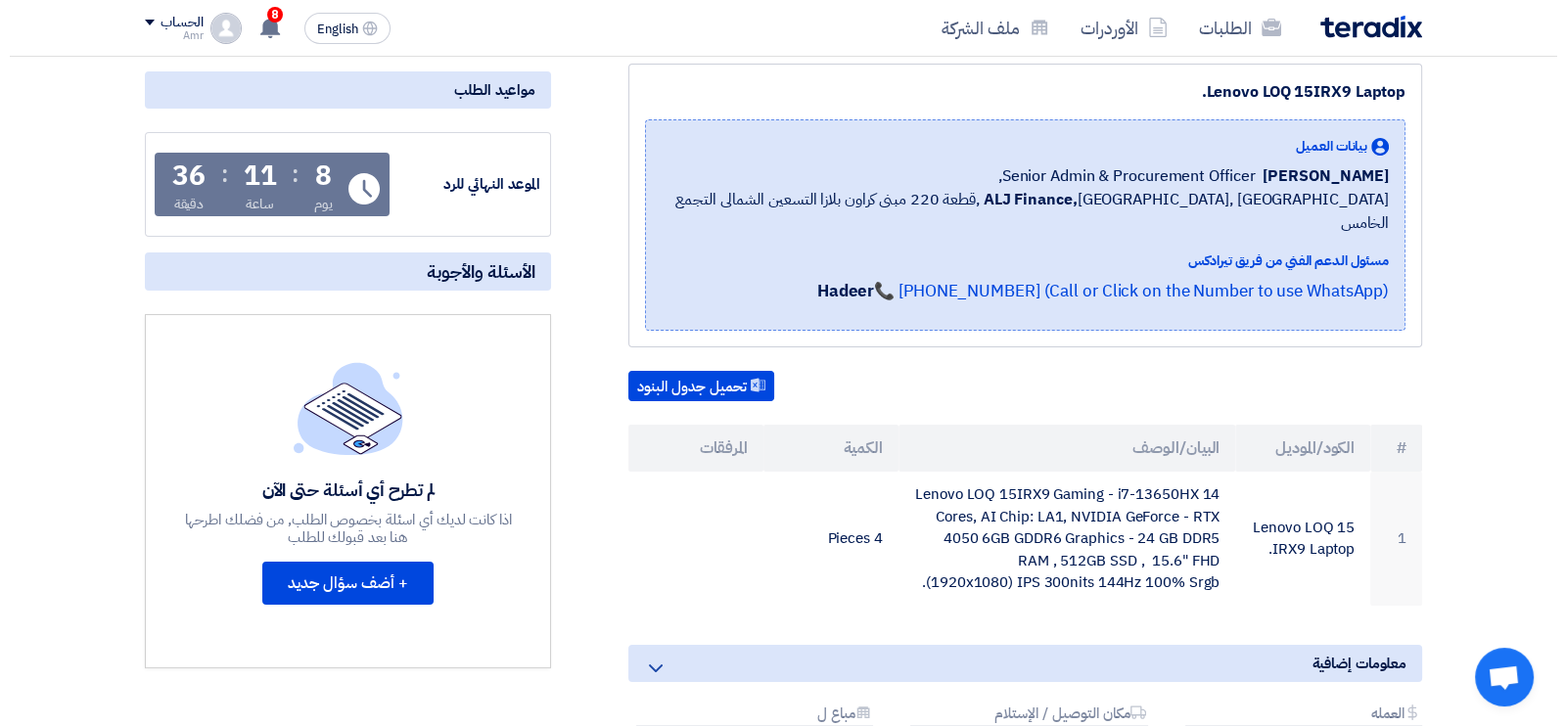
scroll to position [116, 0]
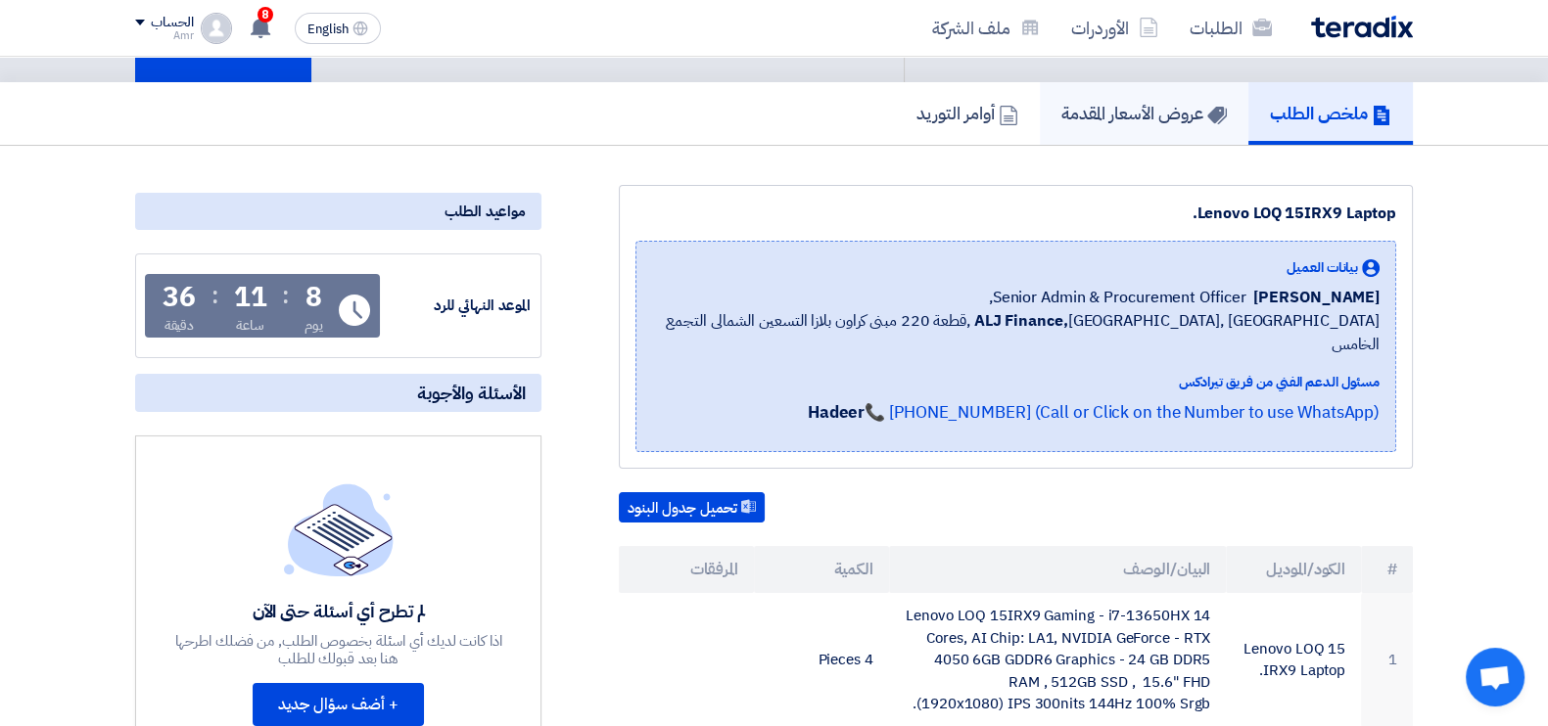
click at [1101, 119] on h5 "عروض الأسعار المقدمة" at bounding box center [1143, 113] width 165 height 23
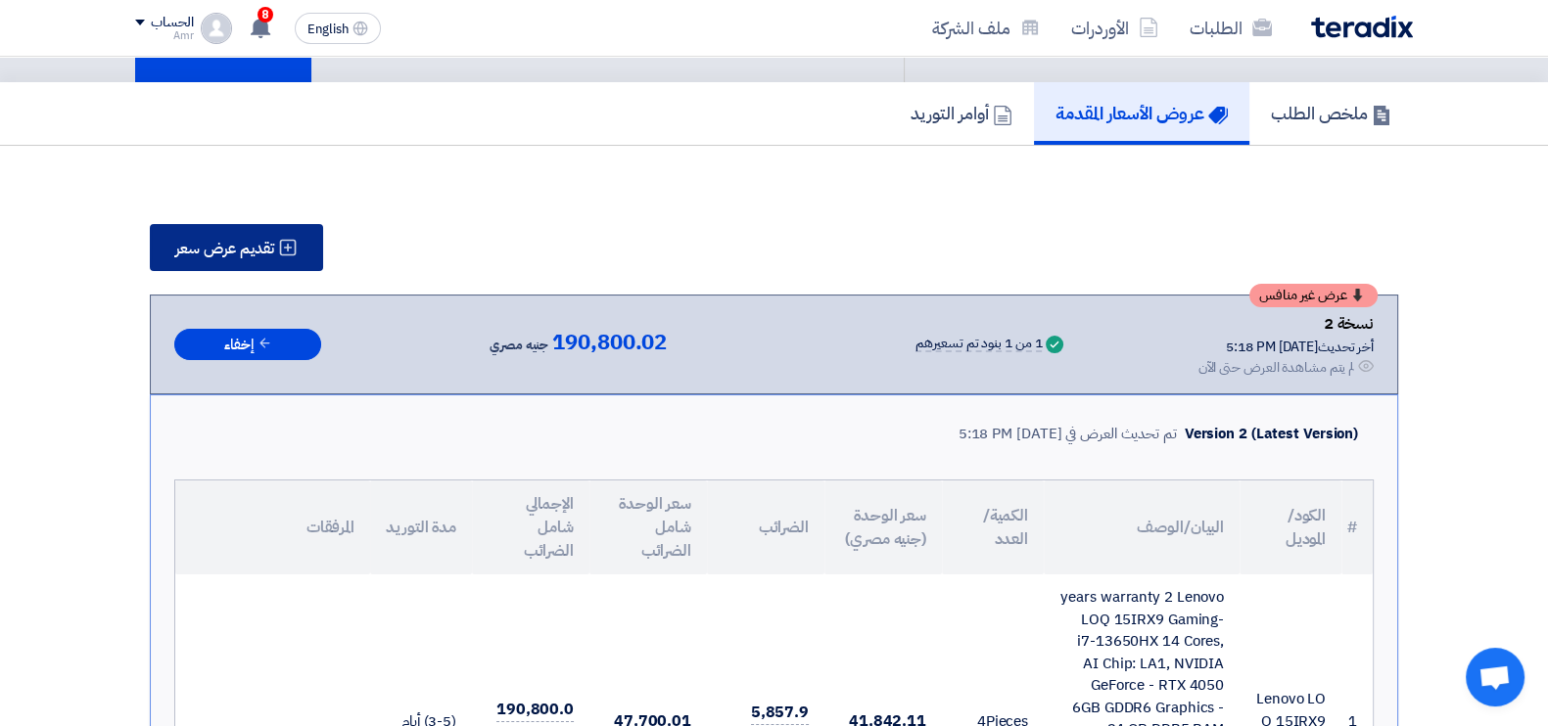
click at [220, 241] on span "تقديم عرض سعر" at bounding box center [224, 249] width 99 height 16
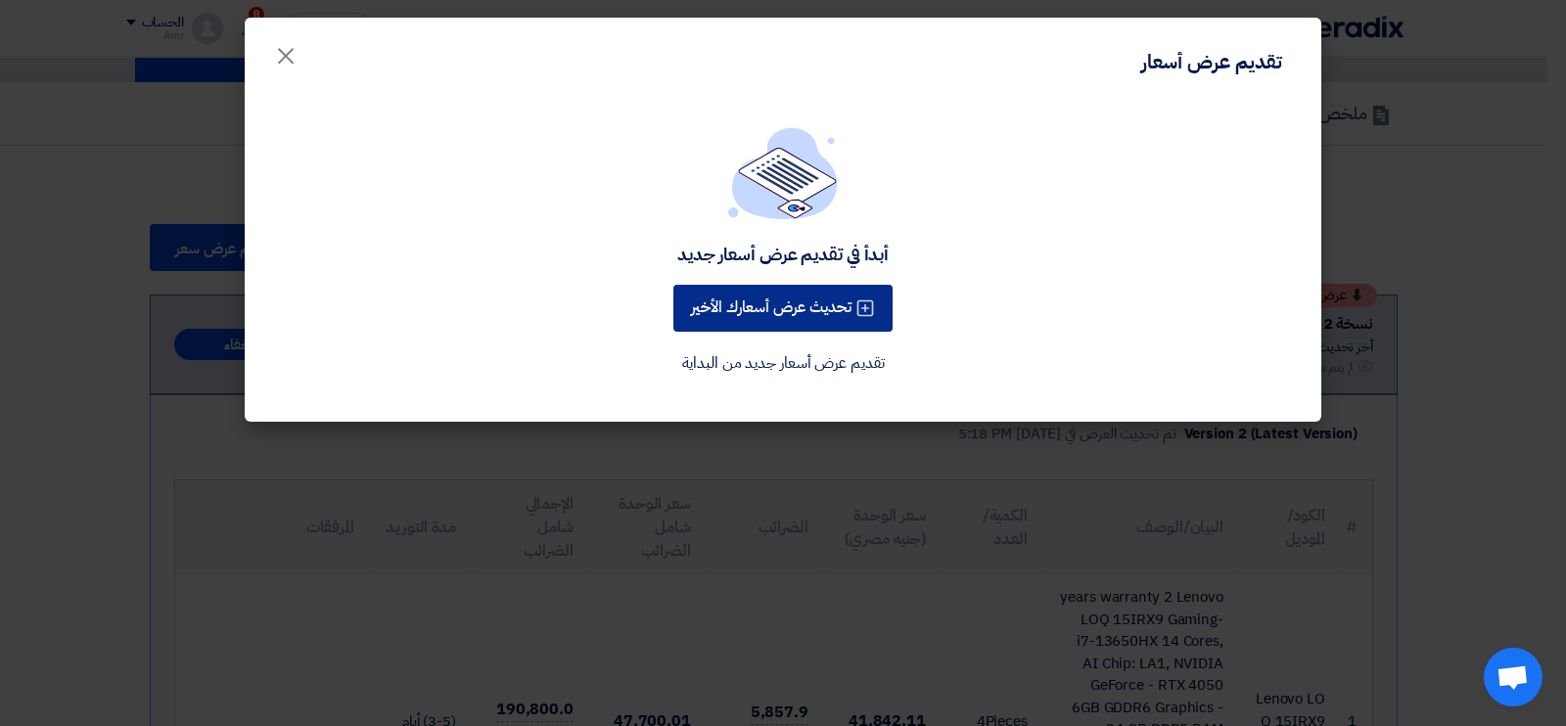
click at [775, 309] on button "تحديث عرض أسعارك الأخير" at bounding box center [783, 308] width 219 height 47
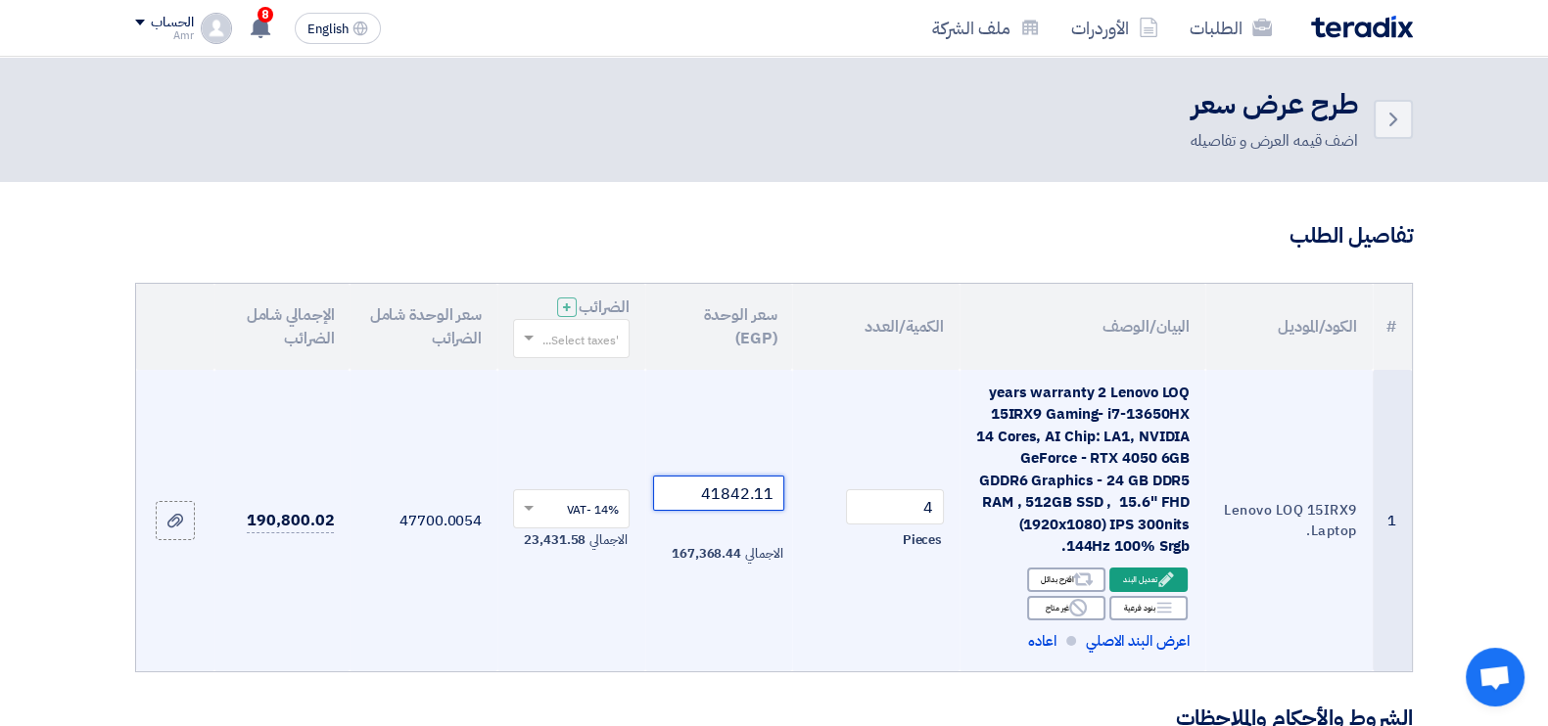
click at [723, 504] on input "41842.11" at bounding box center [719, 493] width 132 height 35
paste input "0964.9"
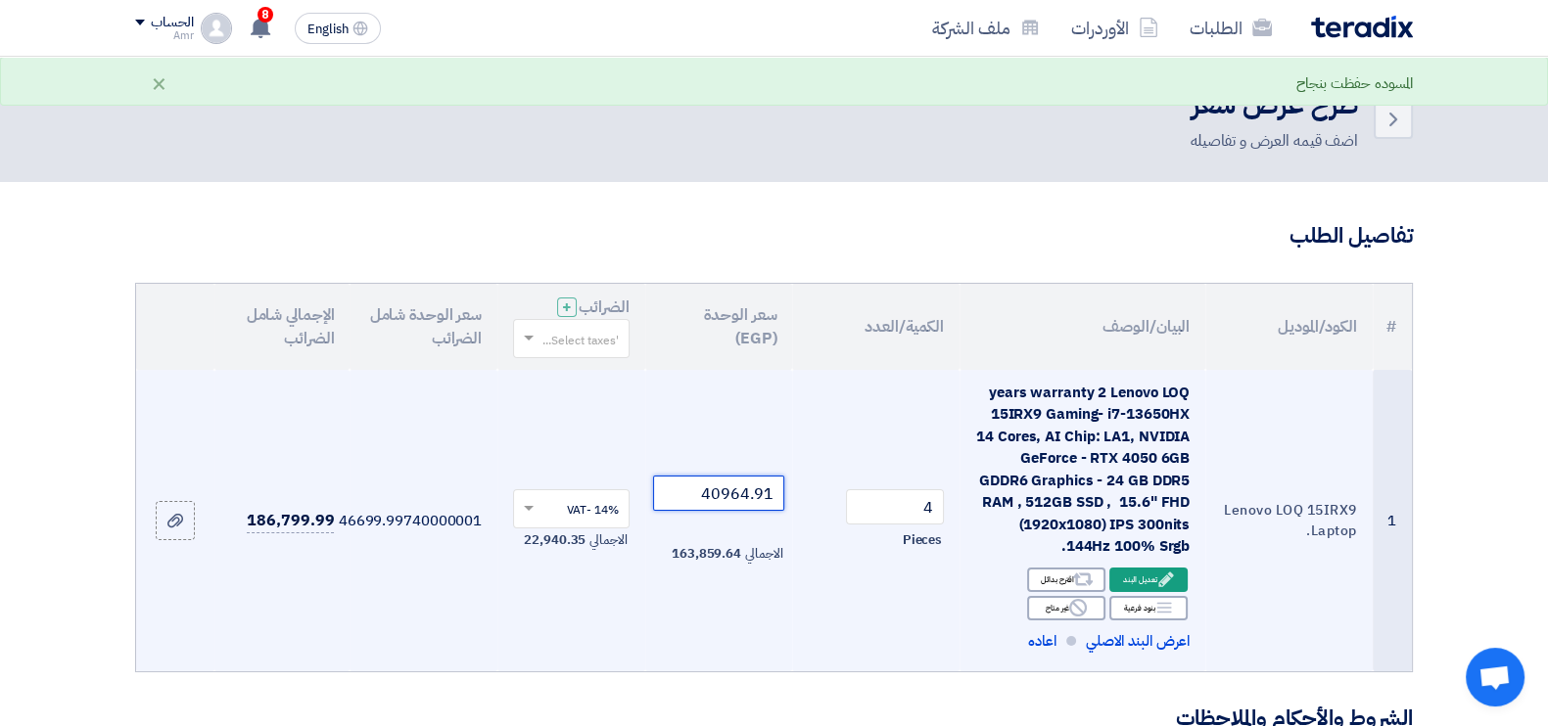
type input "40964.91"
click at [791, 605] on td "40964.91 الاجمالي 163,859.64" at bounding box center [719, 521] width 148 height 302
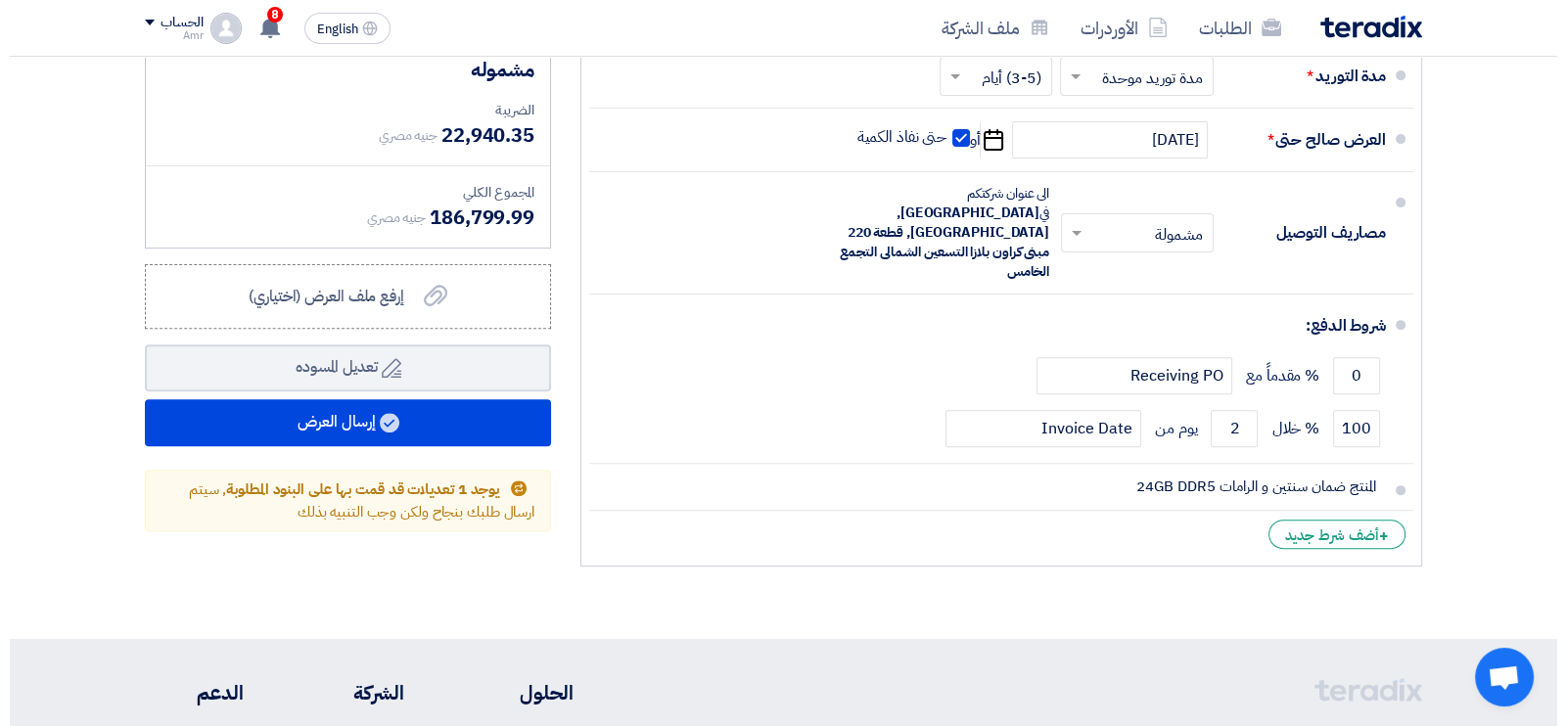
scroll to position [862, 0]
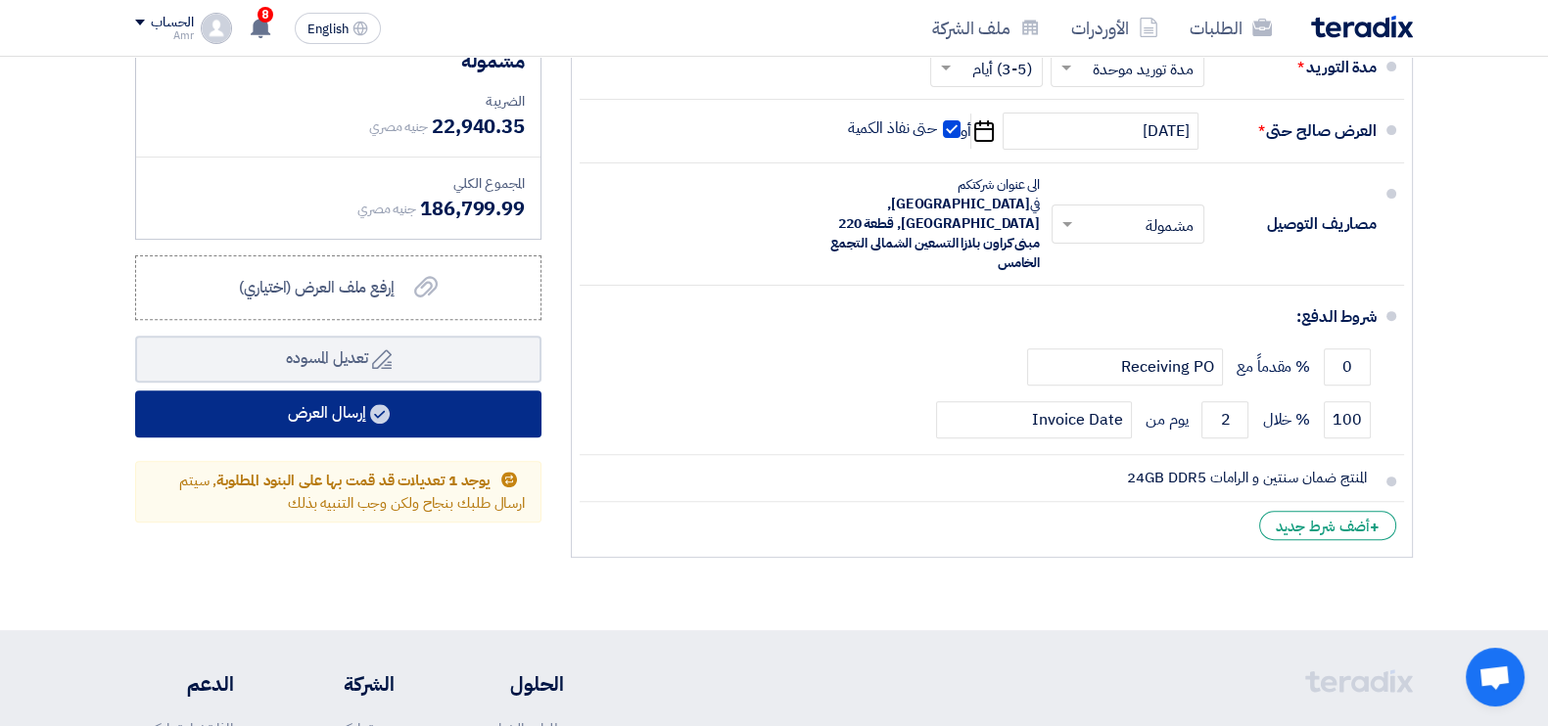
click at [362, 418] on button "إرسال العرض" at bounding box center [338, 414] width 406 height 47
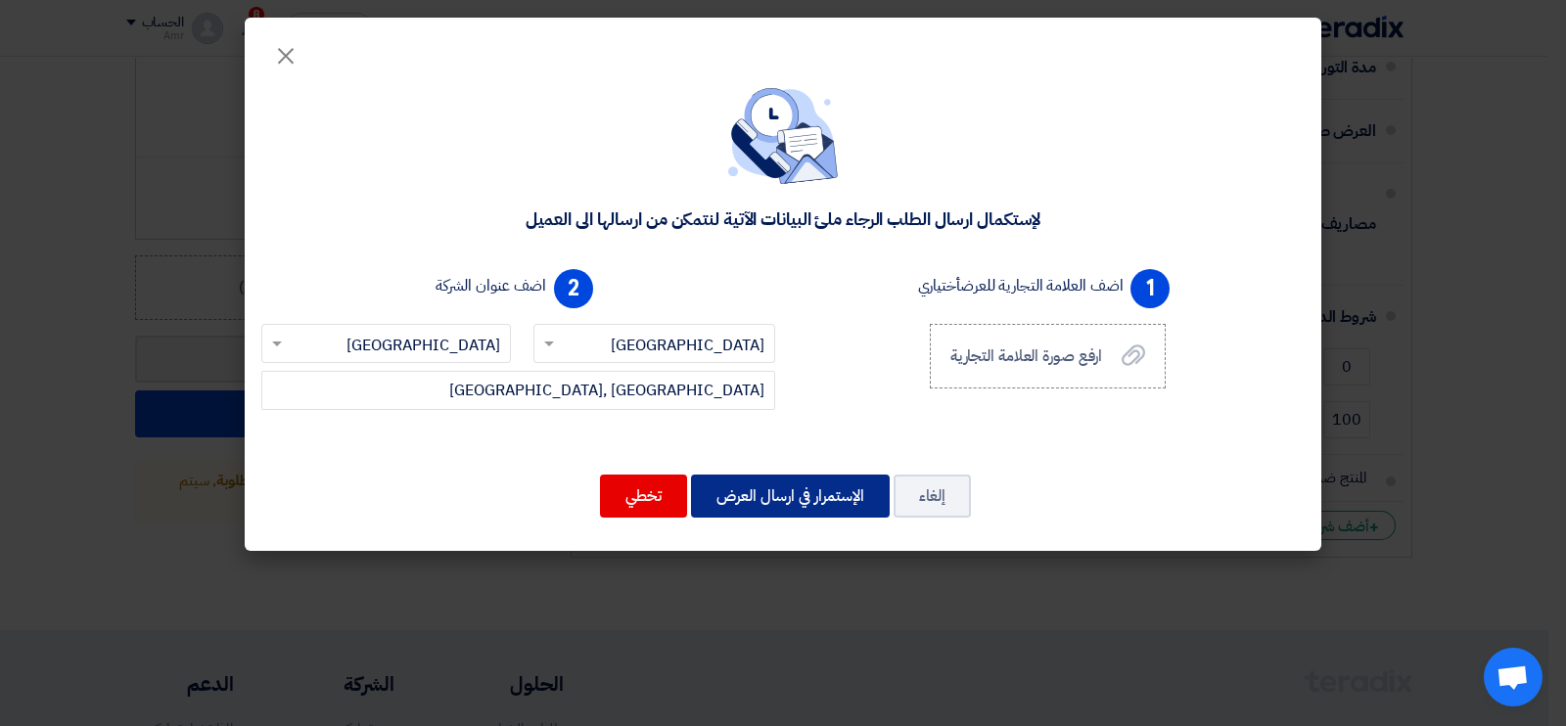
click at [778, 496] on button "الإستمرار في ارسال العرض" at bounding box center [790, 496] width 199 height 43
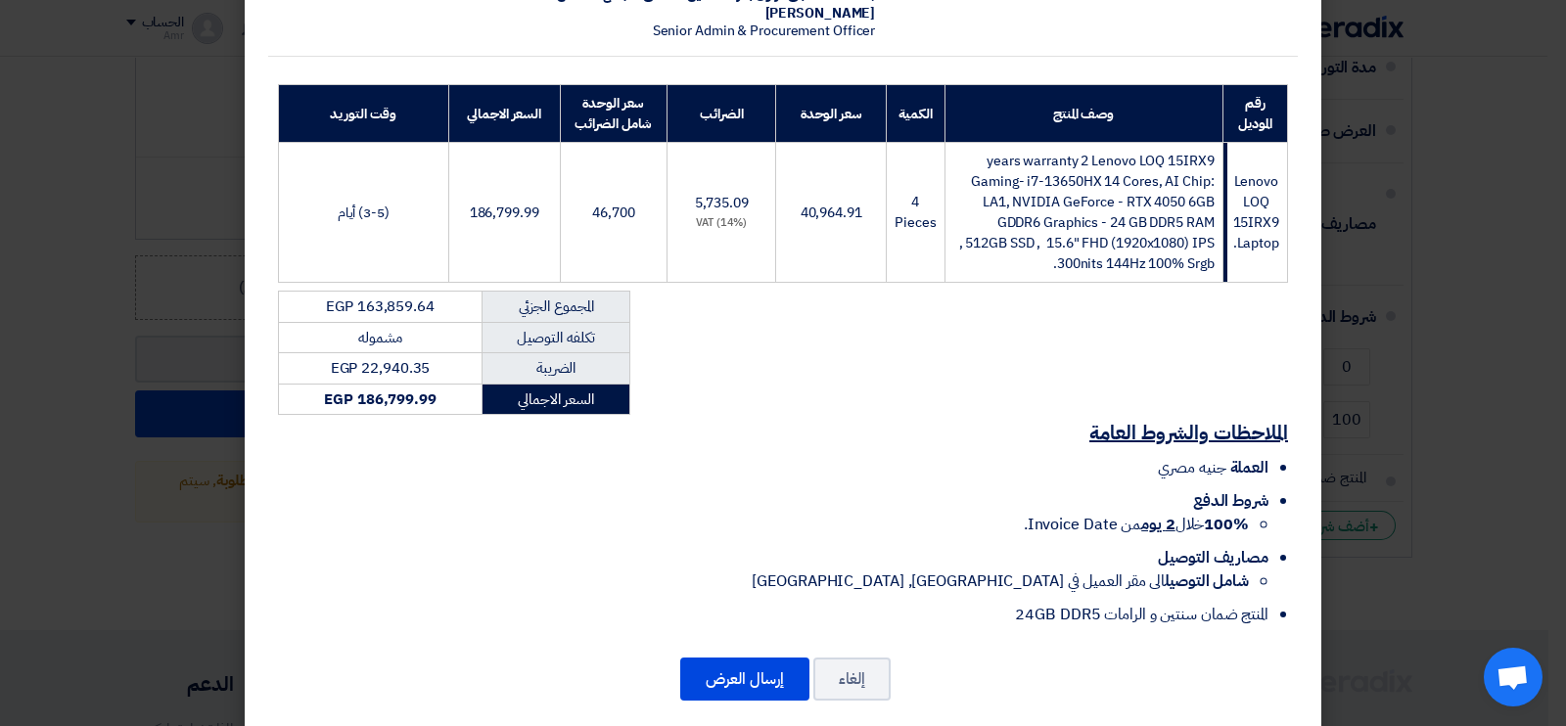
scroll to position [271, 0]
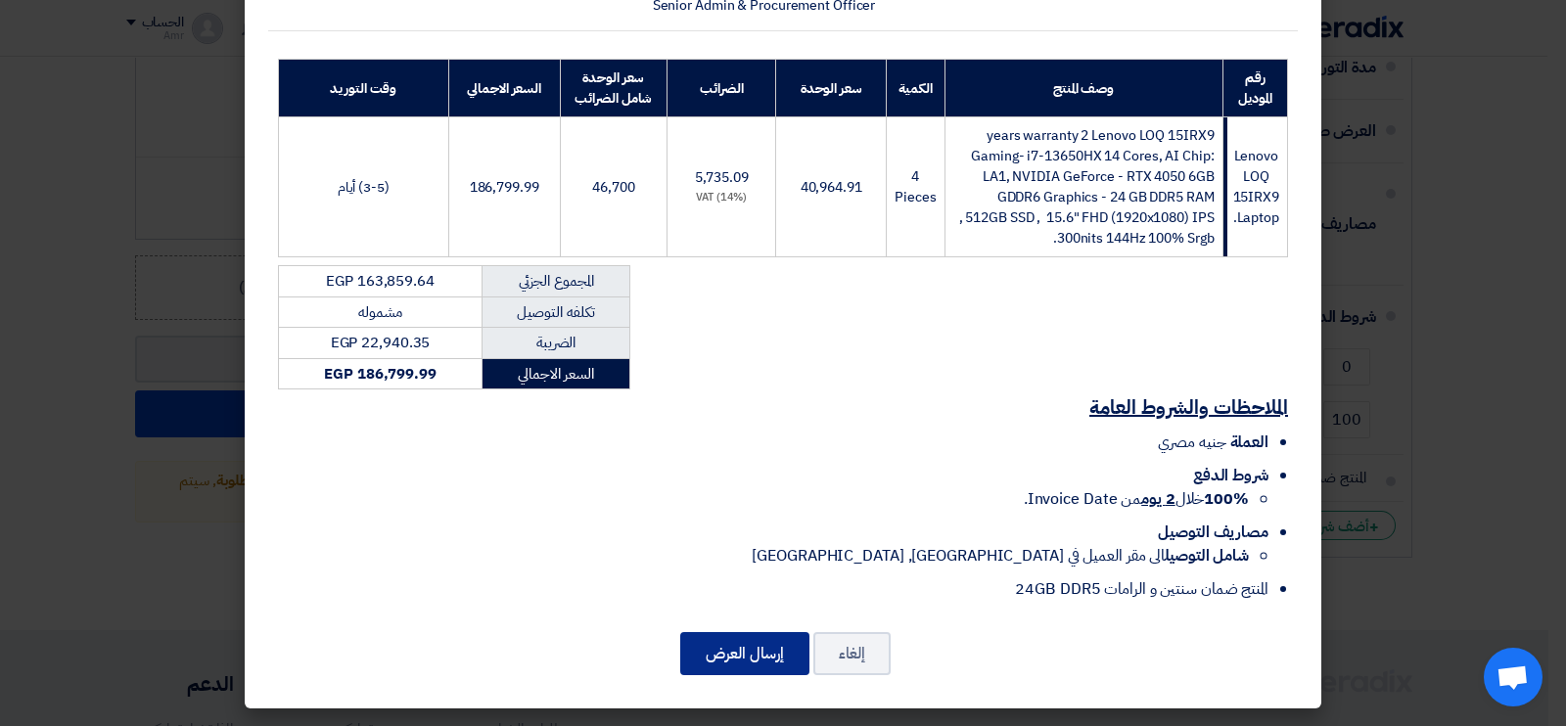
click at [748, 663] on button "إرسال العرض" at bounding box center [744, 653] width 129 height 43
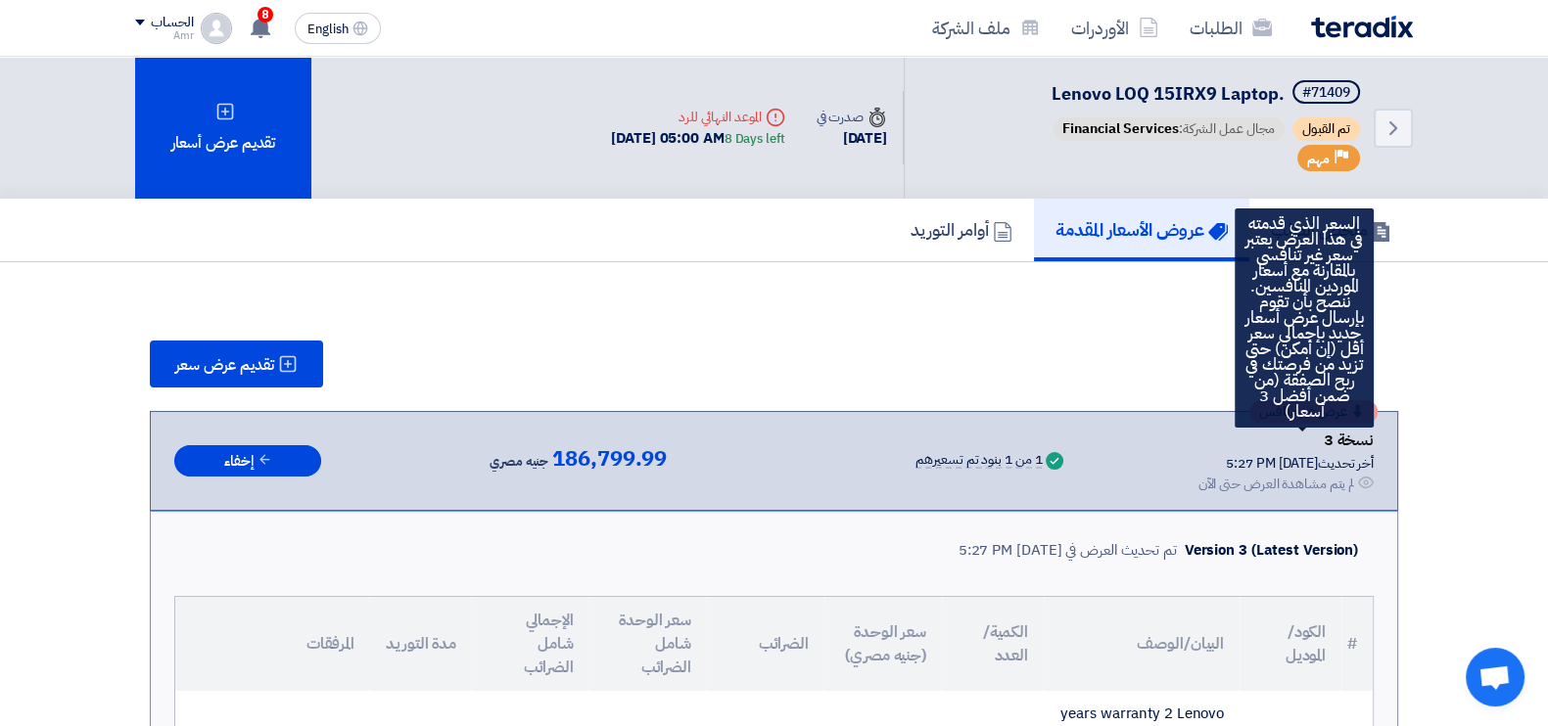
click at [1362, 413] on icon at bounding box center [1357, 411] width 13 height 13
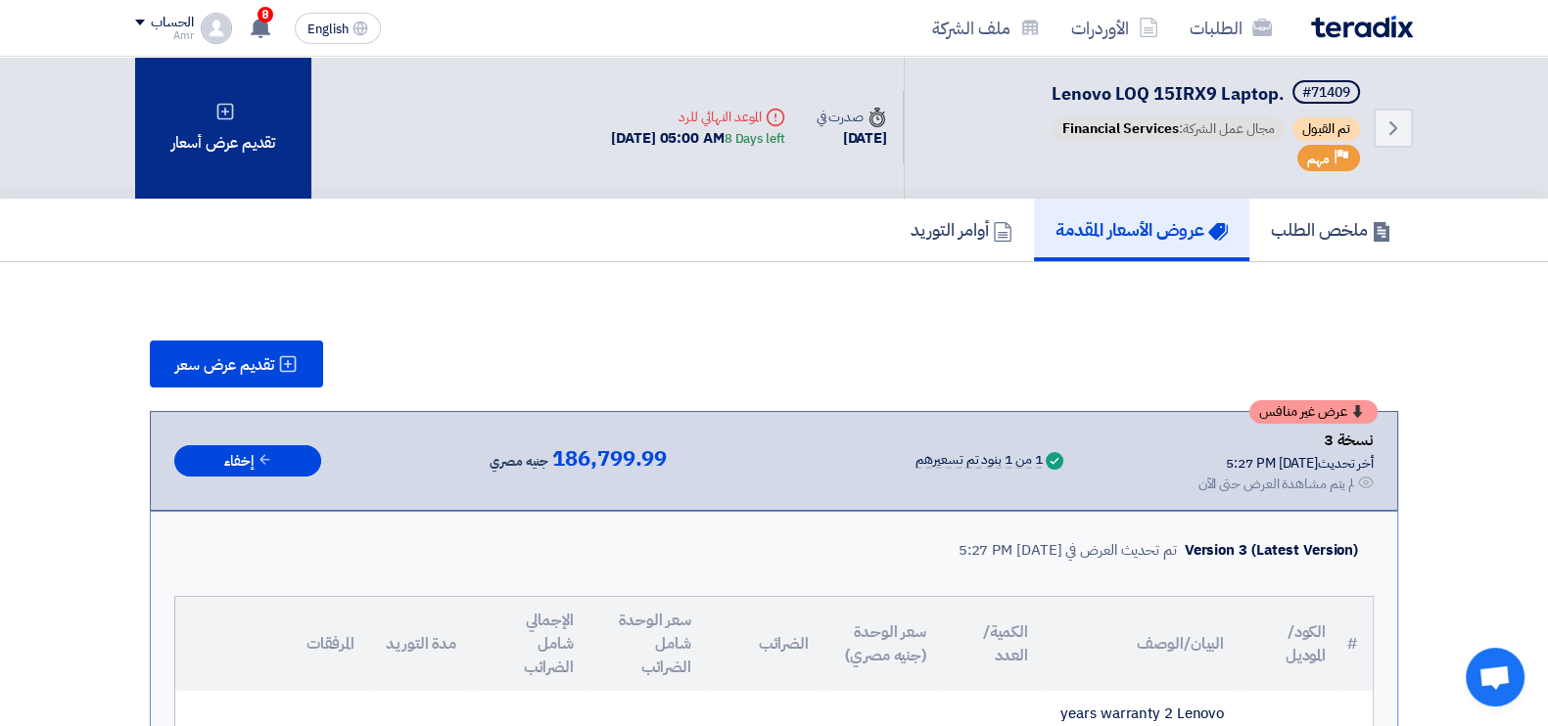
click at [260, 117] on div "تقديم عرض أسعار" at bounding box center [223, 128] width 176 height 142
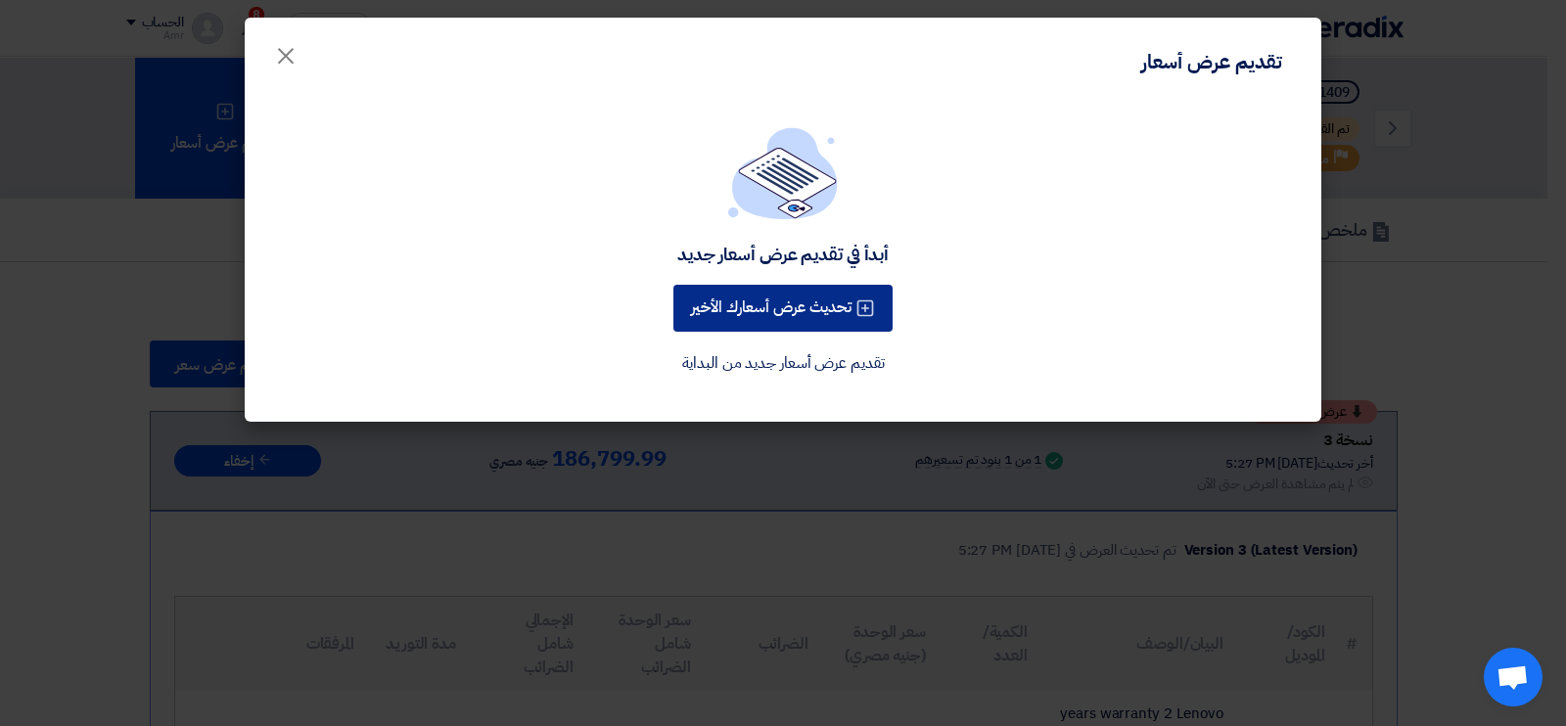
click at [742, 315] on button "تحديث عرض أسعارك الأخير" at bounding box center [783, 308] width 219 height 47
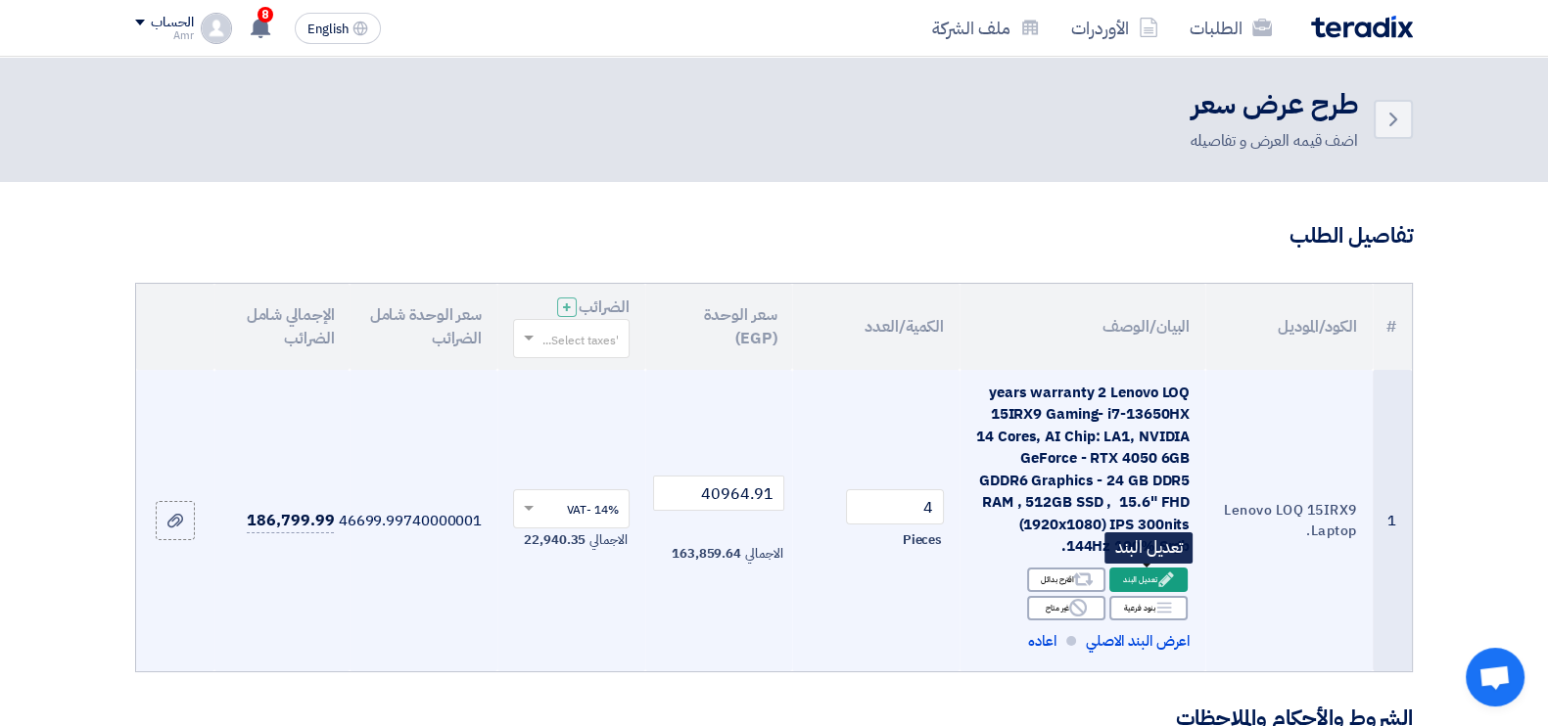
click at [1158, 579] on icon "Edit" at bounding box center [1166, 580] width 18 height 18
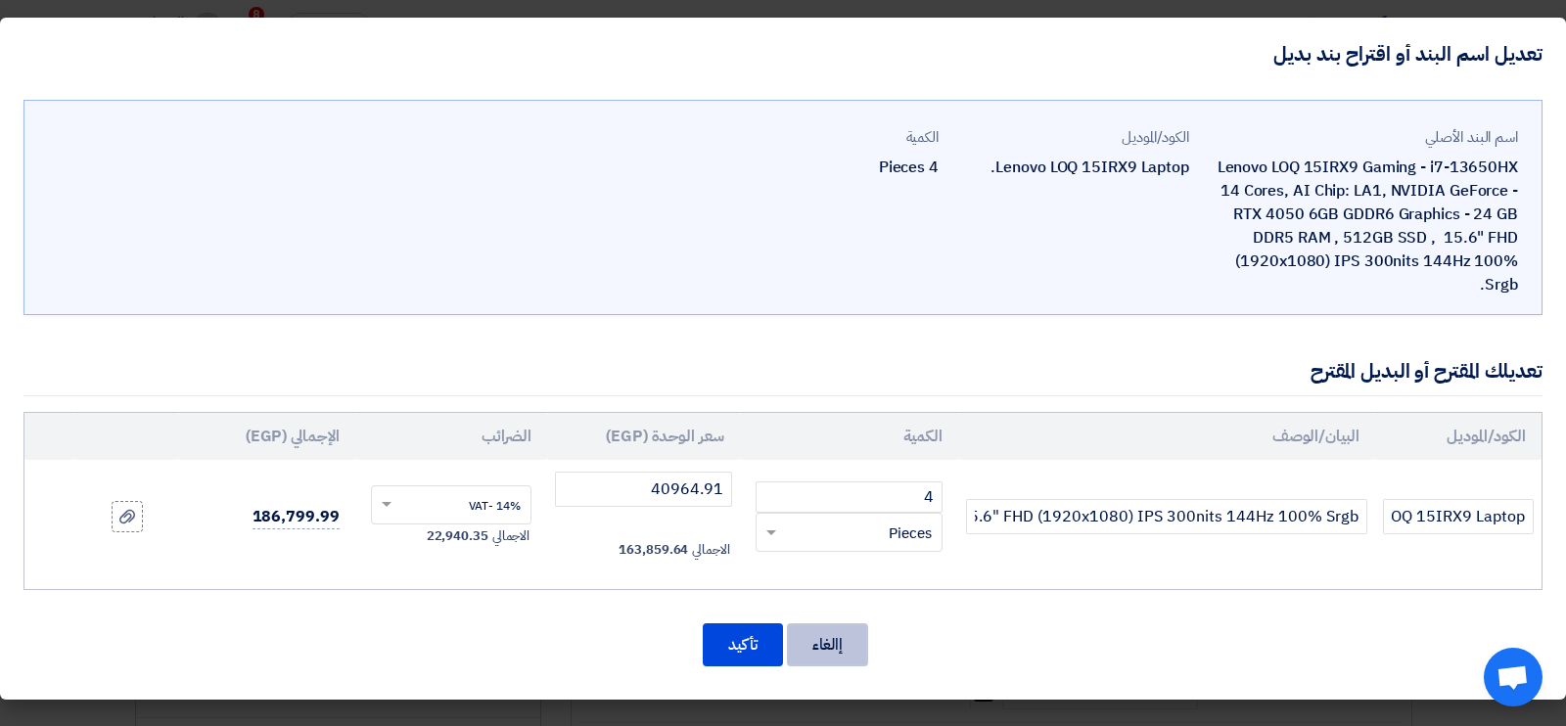
click at [807, 630] on button "إالغاء" at bounding box center [827, 645] width 81 height 43
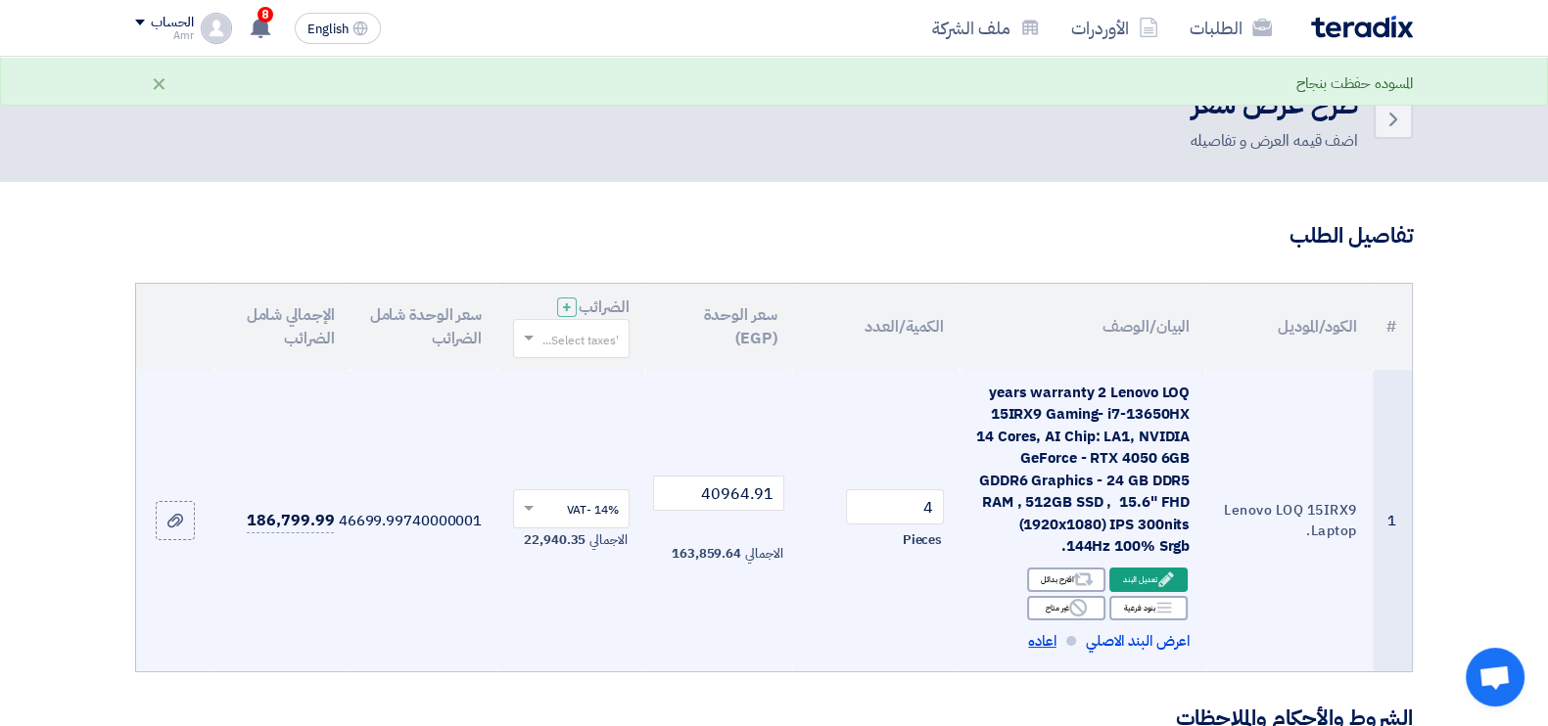
click at [1032, 643] on span "اعاده" at bounding box center [1042, 641] width 28 height 23
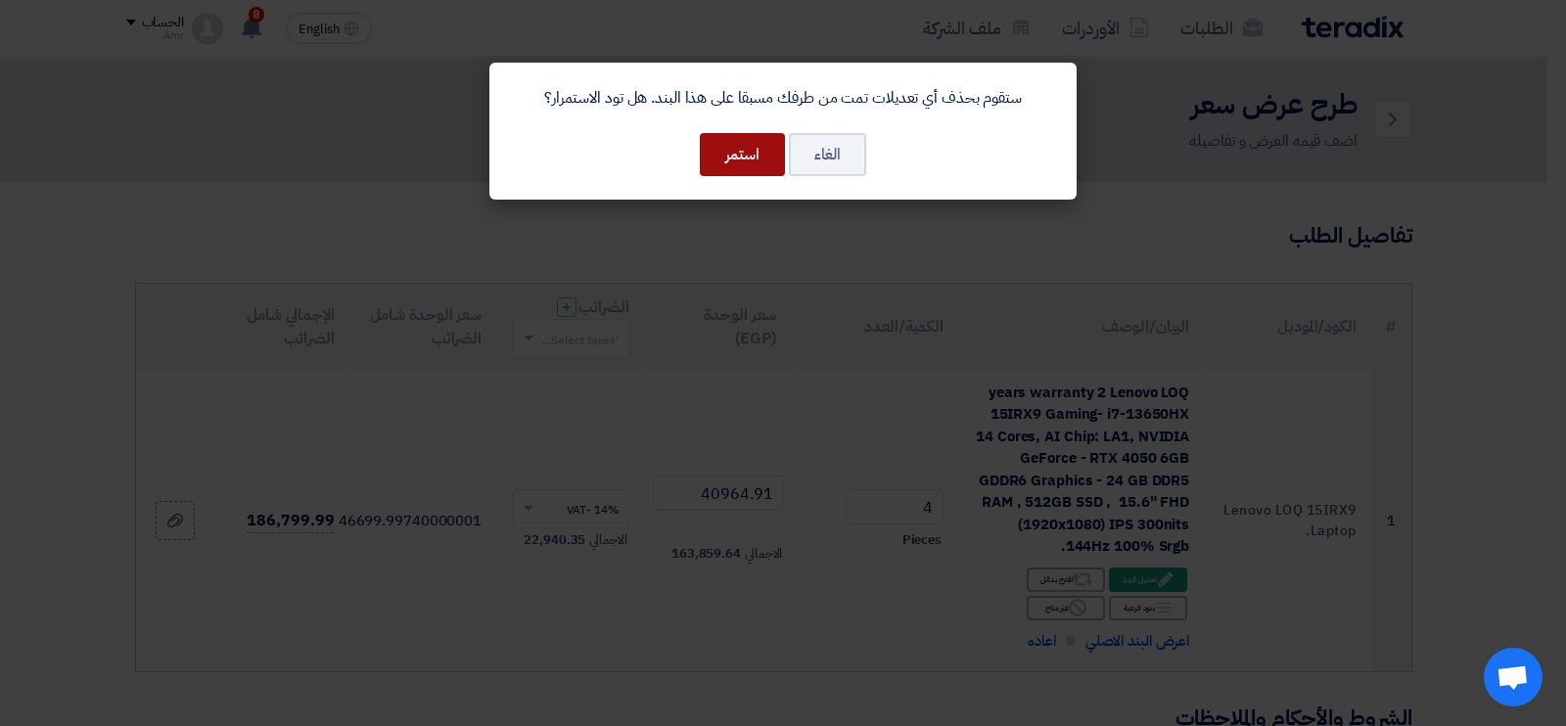
click at [734, 139] on button "استمر" at bounding box center [742, 154] width 85 height 43
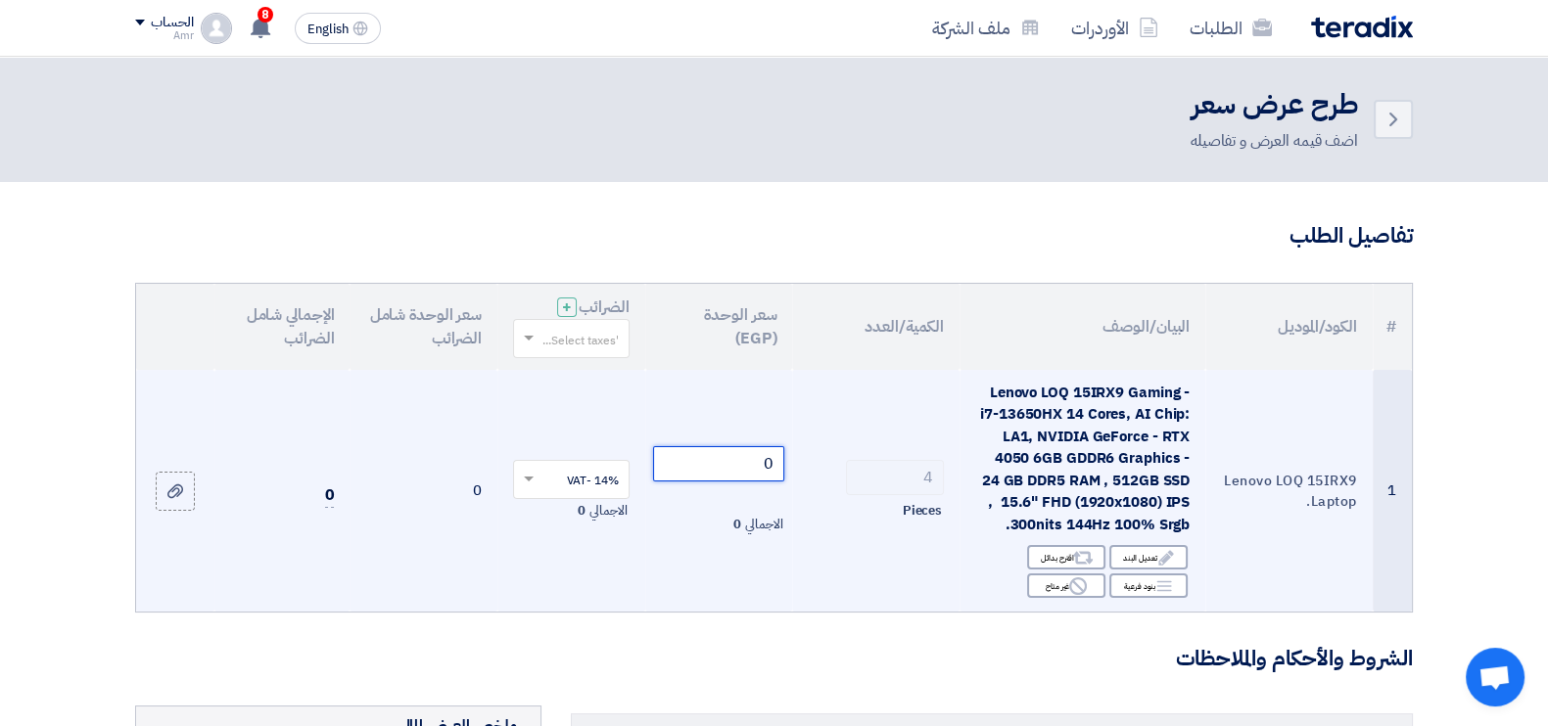
click at [767, 469] on input "0" at bounding box center [719, 463] width 132 height 35
paste input "40701.75"
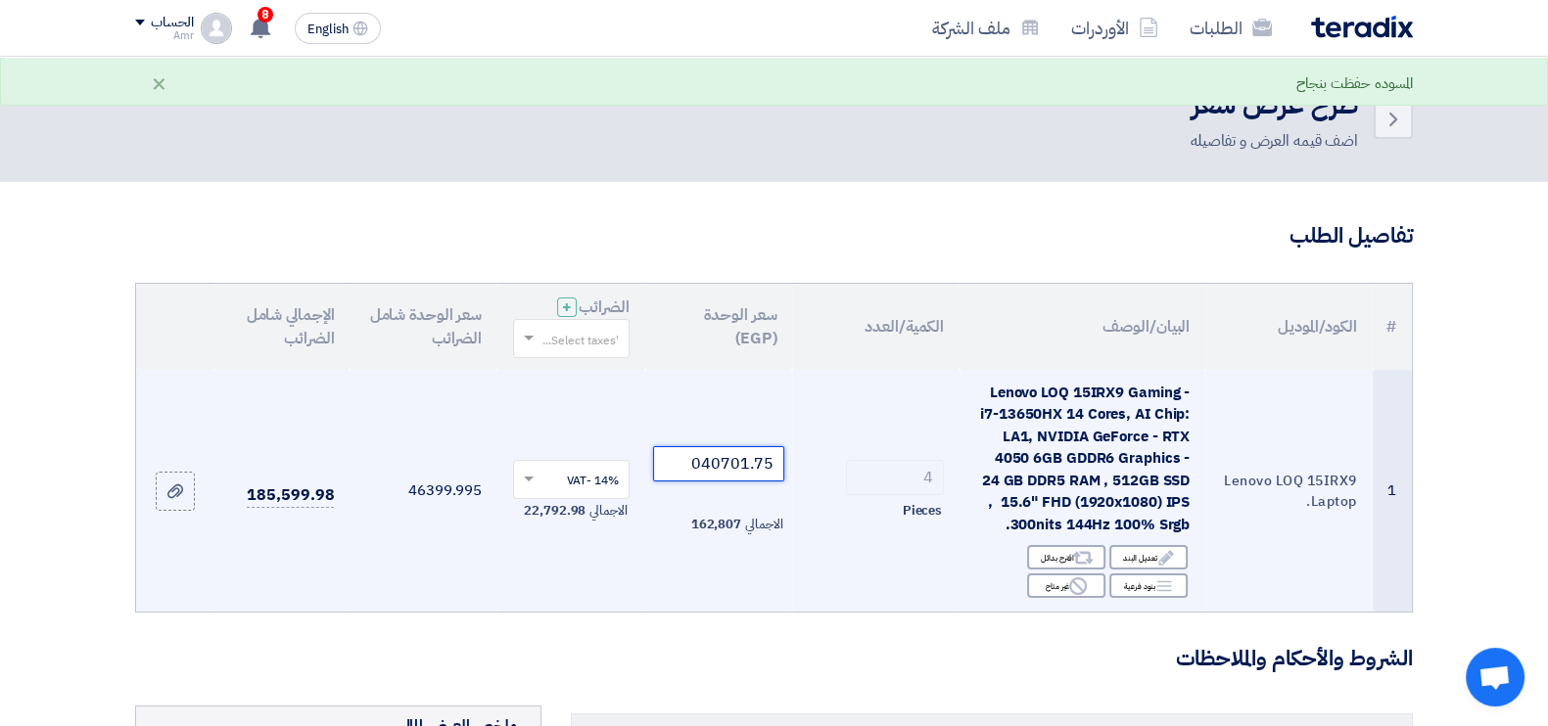
click at [744, 453] on input "040701.75" at bounding box center [719, 463] width 132 height 35
paste input "number"
type input "40701.75"
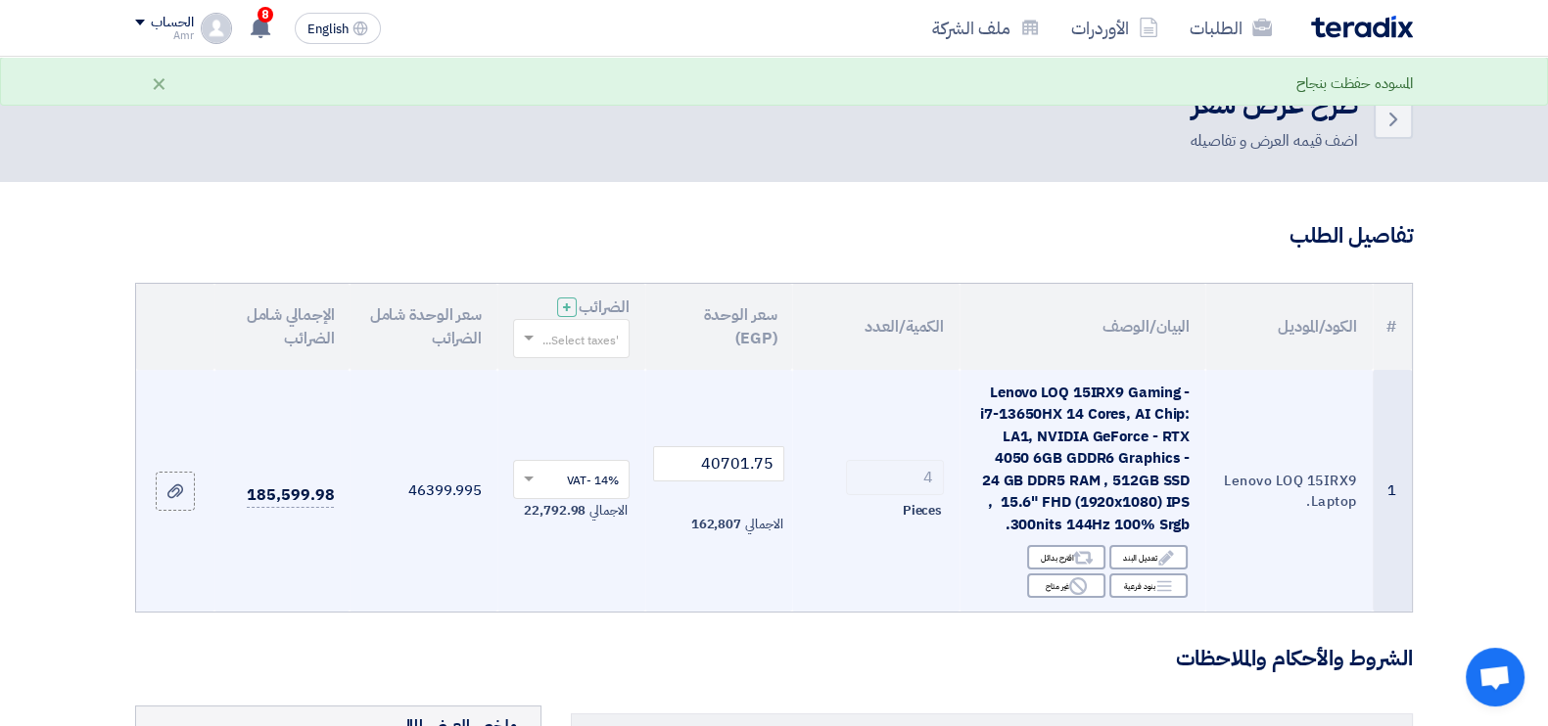
click at [798, 566] on td "4 Pieces" at bounding box center [875, 491] width 167 height 243
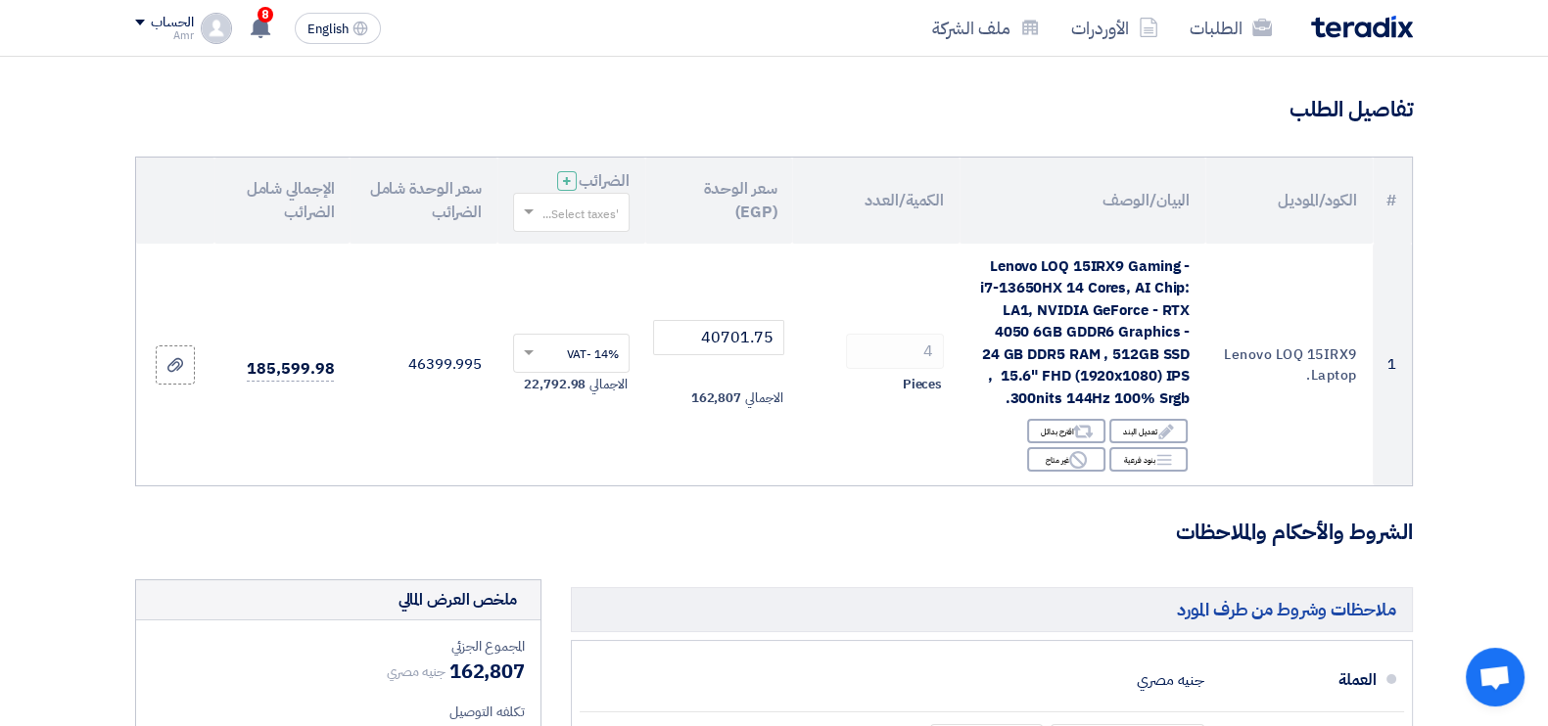
scroll to position [208, 0]
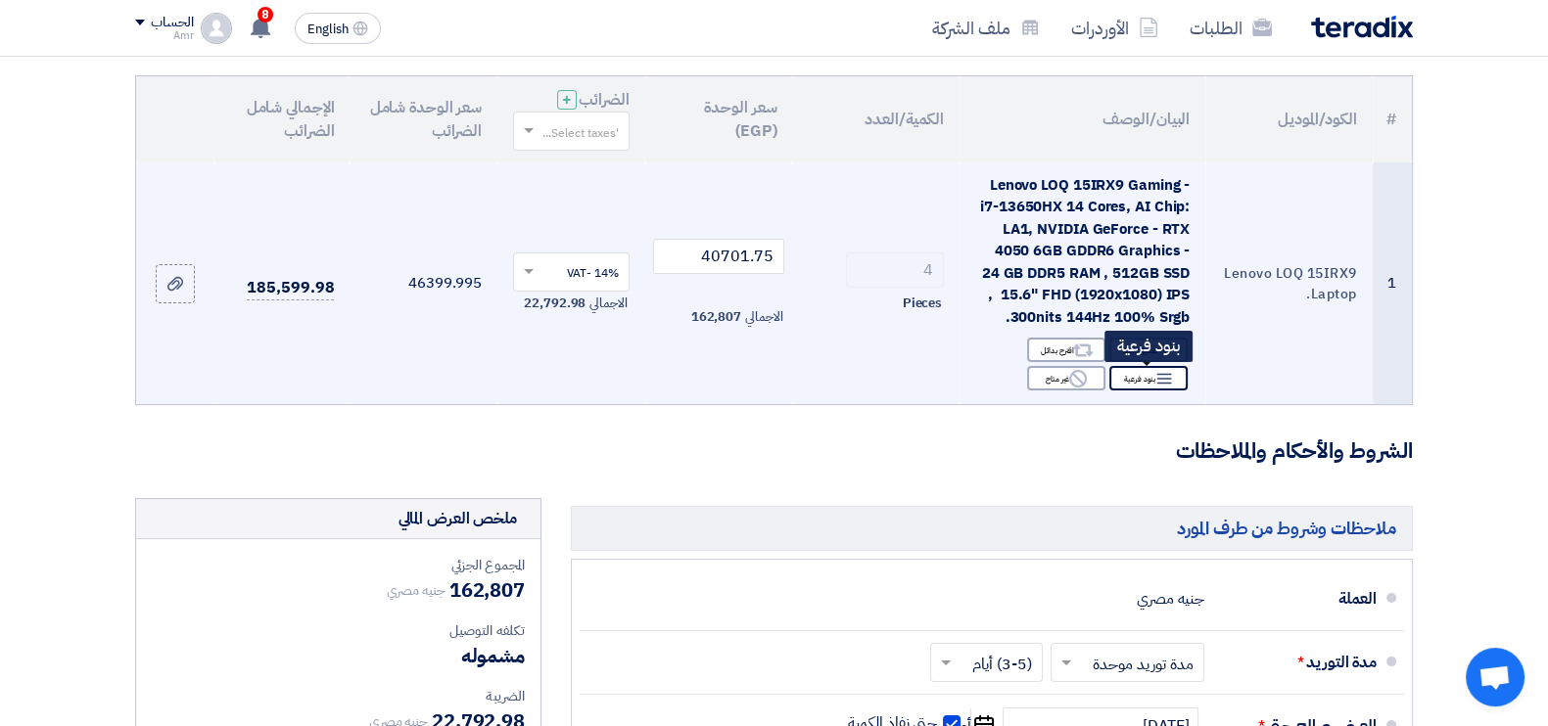
click at [1152, 383] on div "Breakdown بنود فرعية" at bounding box center [1148, 378] width 78 height 24
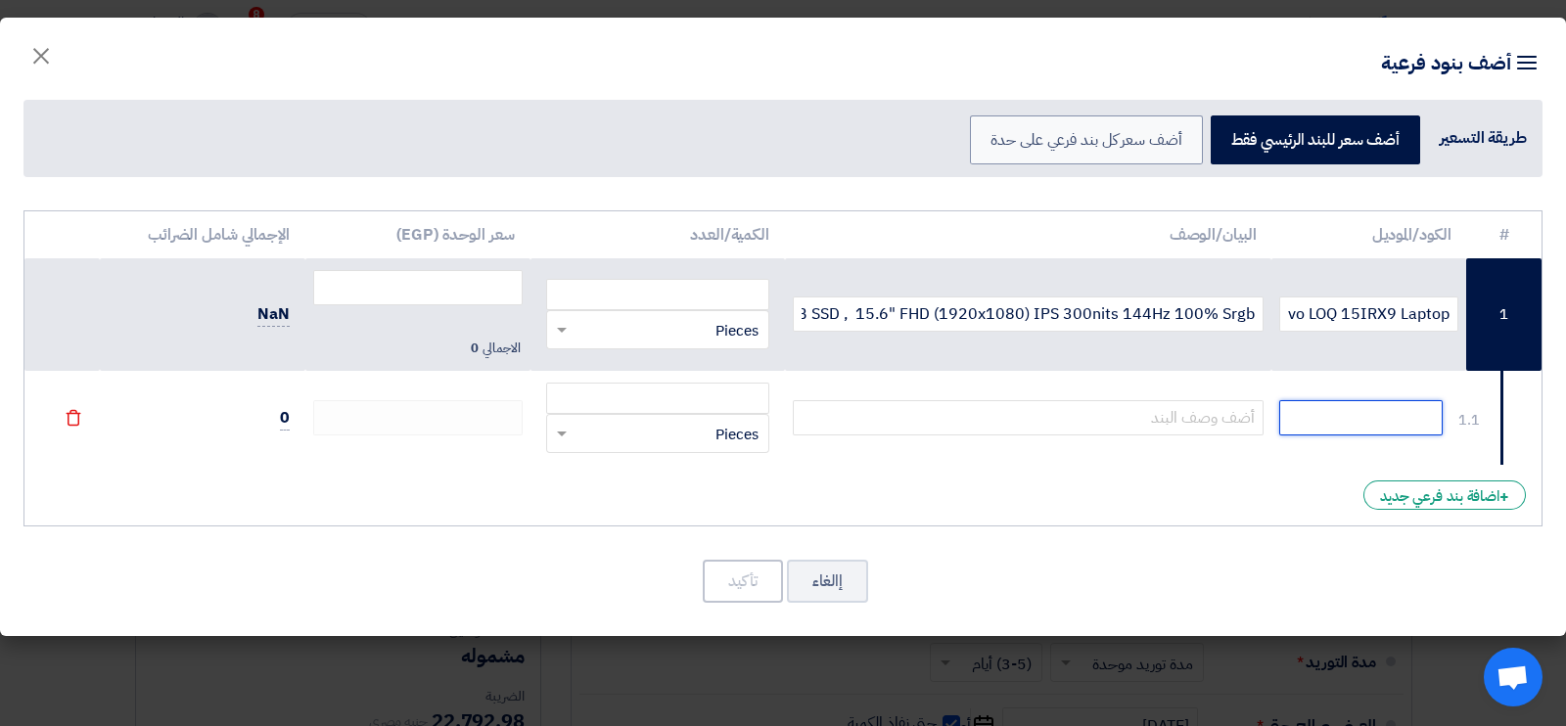
click at [1416, 426] on input "text" at bounding box center [1360, 417] width 163 height 35
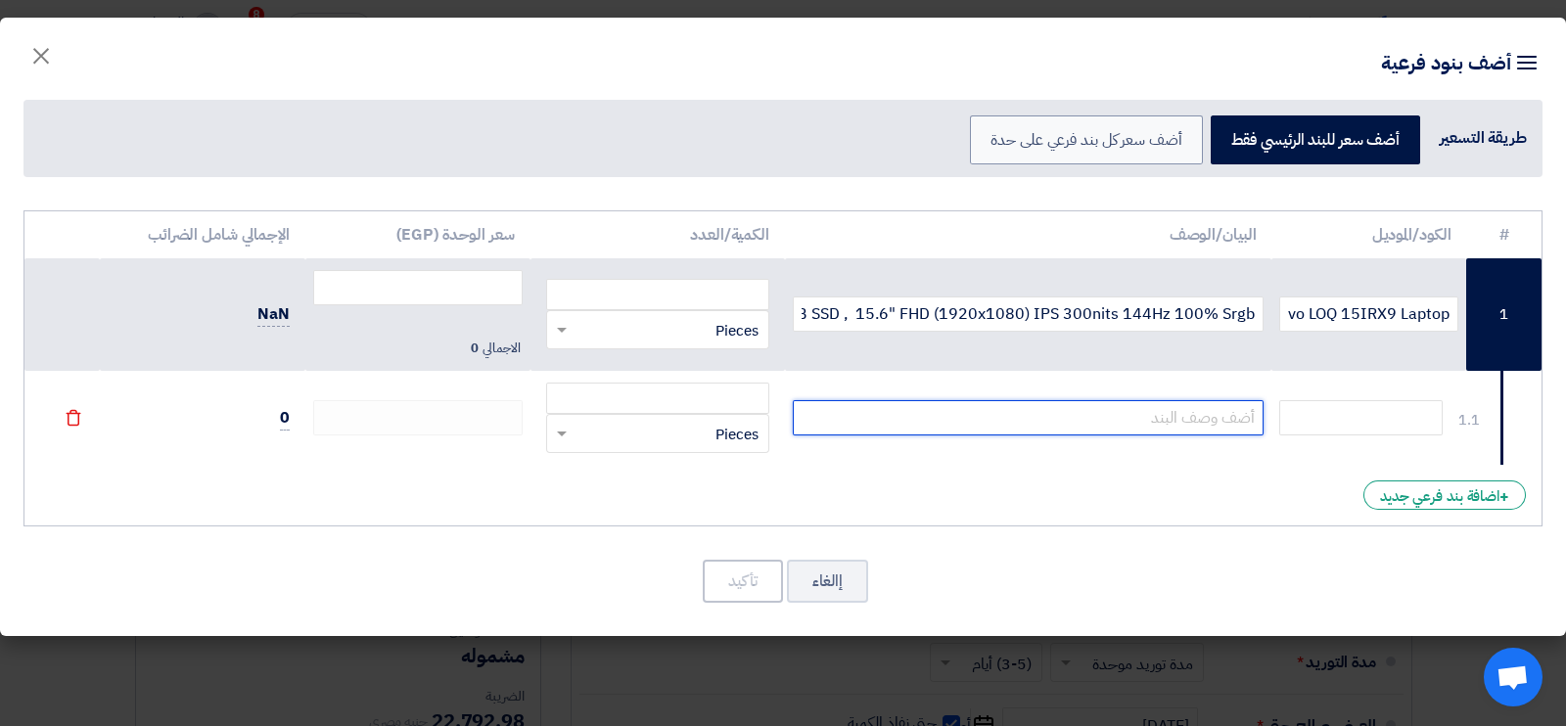
click at [1082, 409] on input "text" at bounding box center [1029, 417] width 472 height 35
click at [1082, 409] on input "س" at bounding box center [1029, 417] width 472 height 35
type input "سيس"
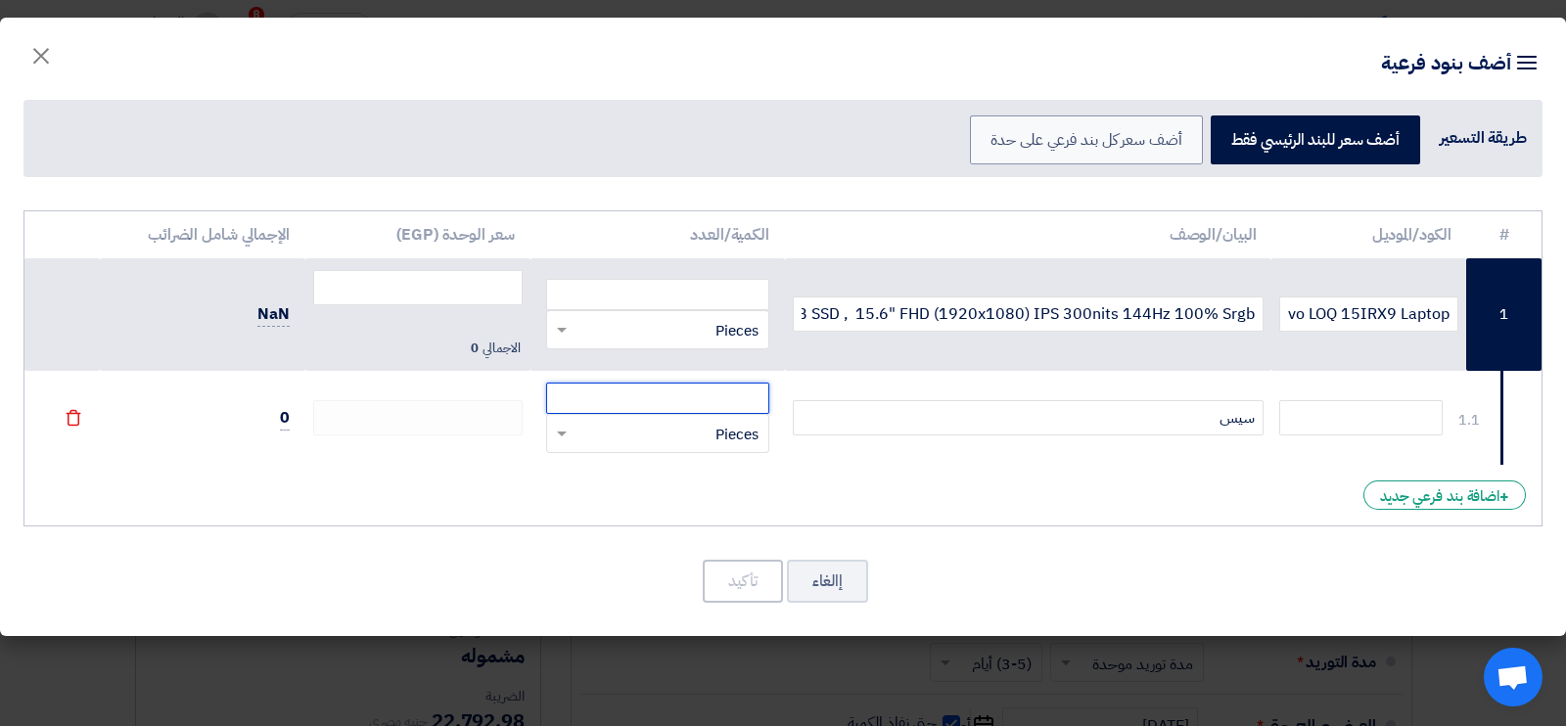
click at [720, 400] on input "number" at bounding box center [657, 398] width 223 height 31
click at [1421, 423] on input "text" at bounding box center [1360, 417] width 163 height 35
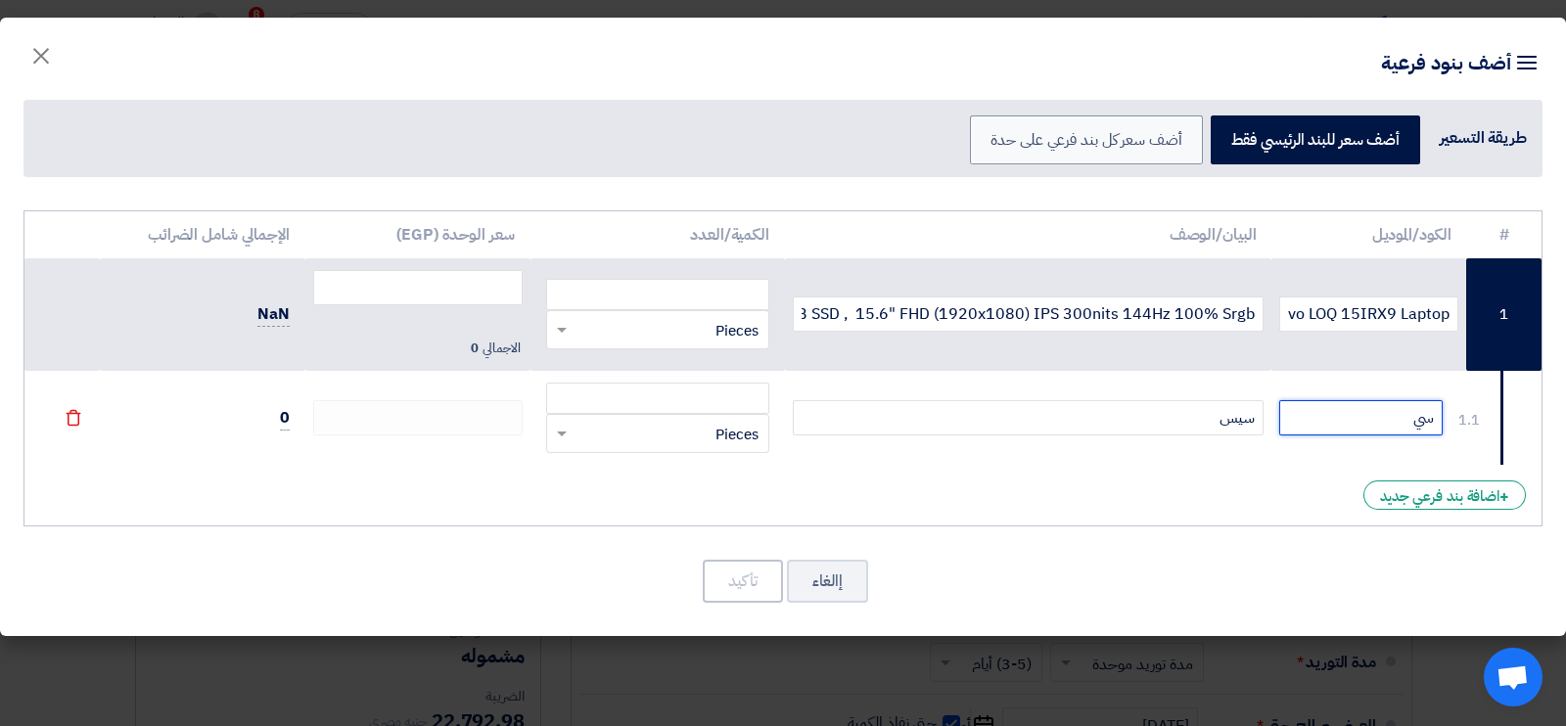
type input "س"
click at [814, 580] on button "إالغاء" at bounding box center [827, 581] width 81 height 43
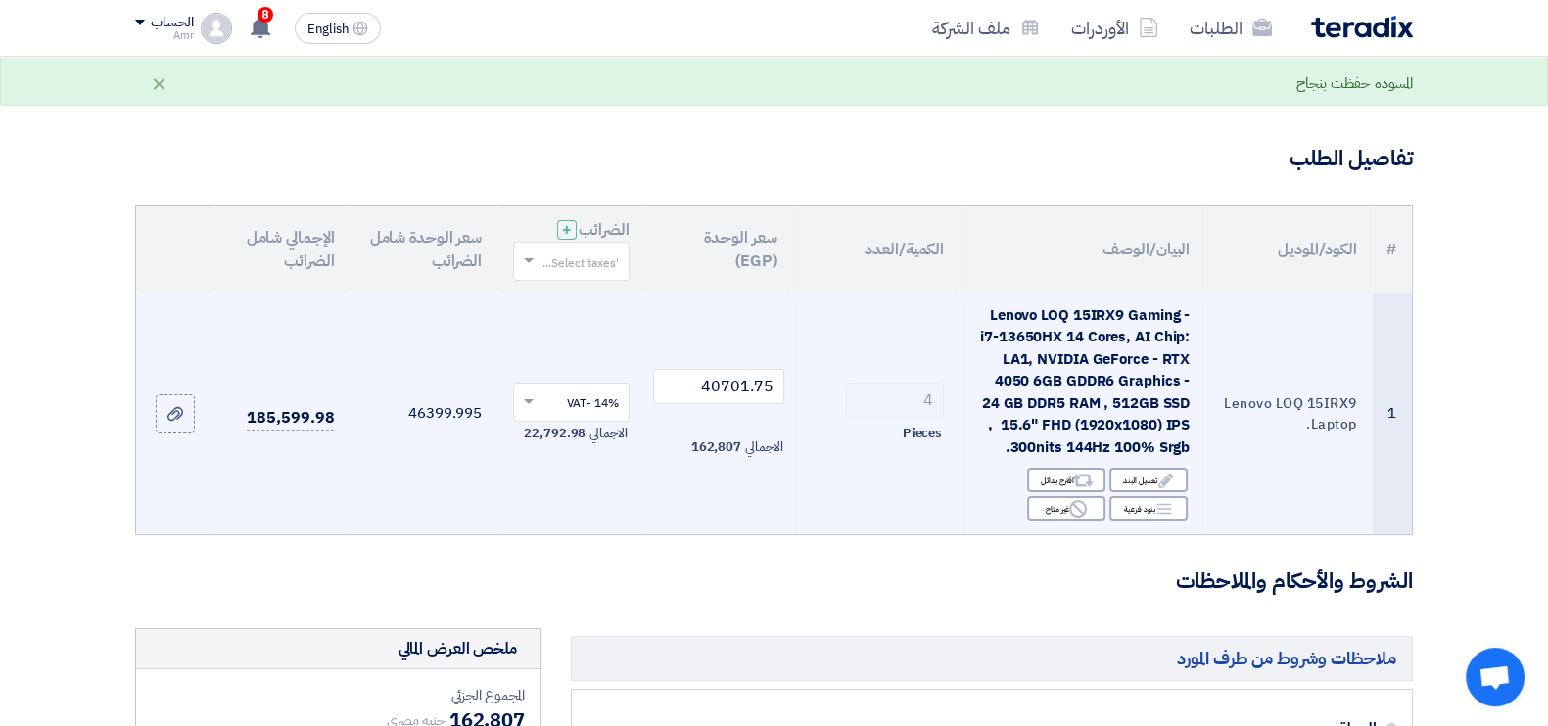
scroll to position [121, 0]
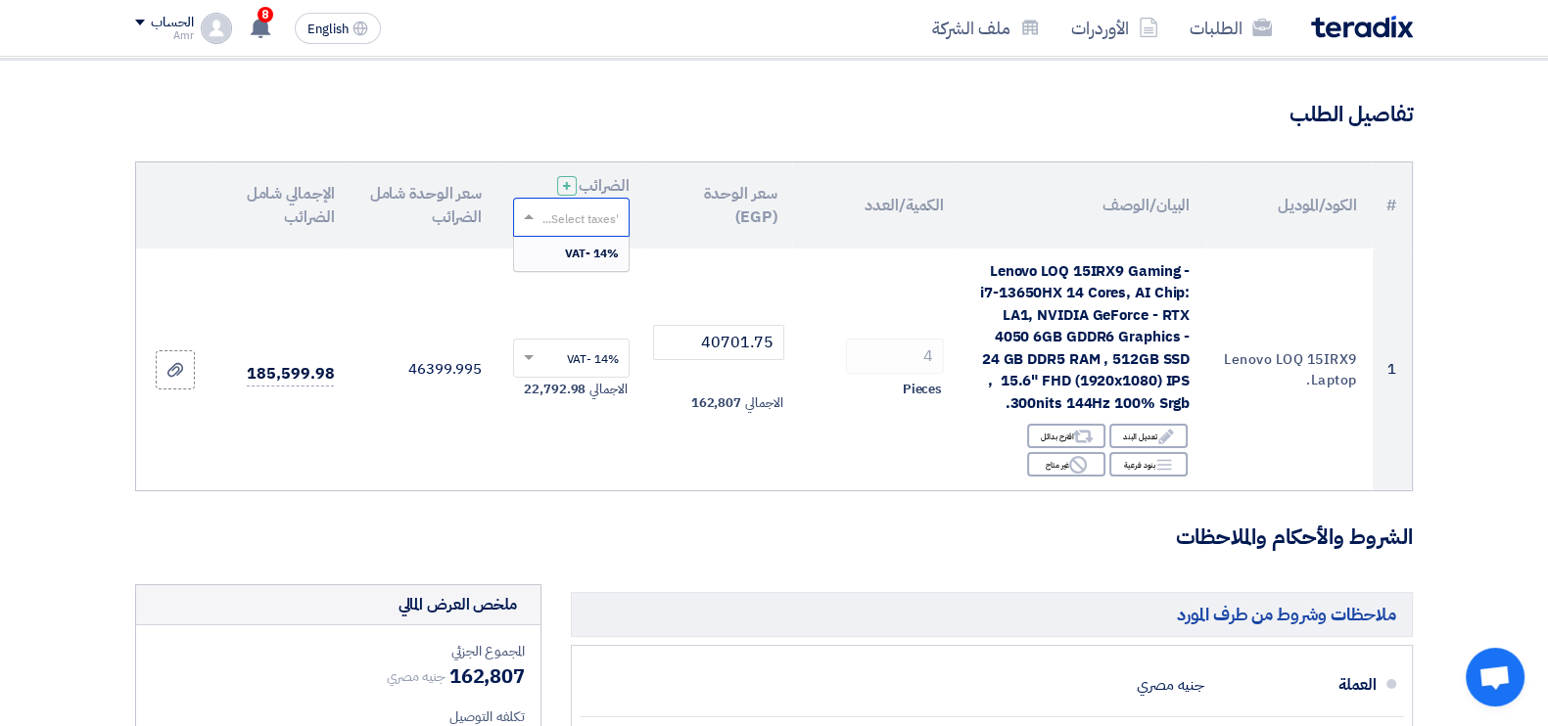
click at [570, 220] on input "text" at bounding box center [581, 219] width 77 height 32
click at [586, 268] on div "14% -VAT" at bounding box center [571, 253] width 115 height 33
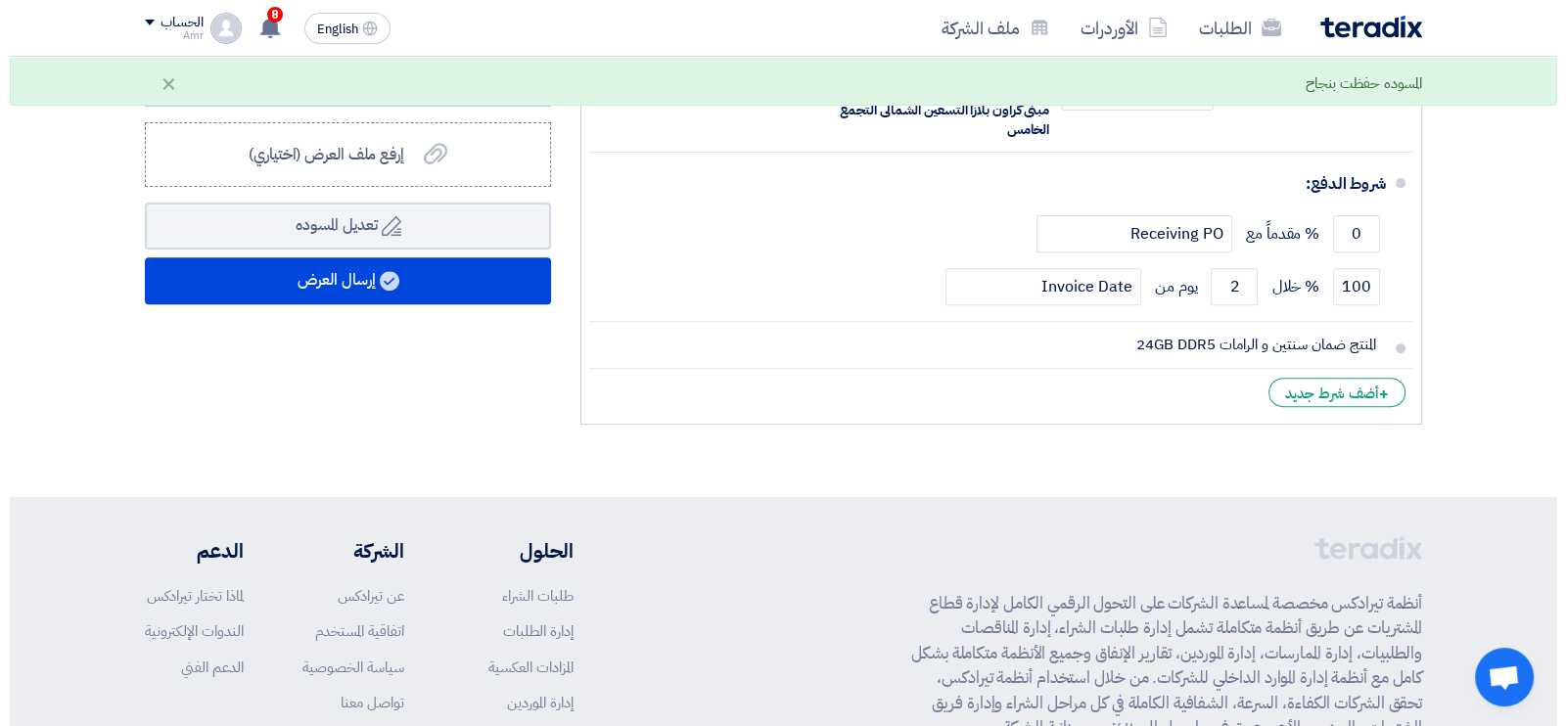
scroll to position [992, 0]
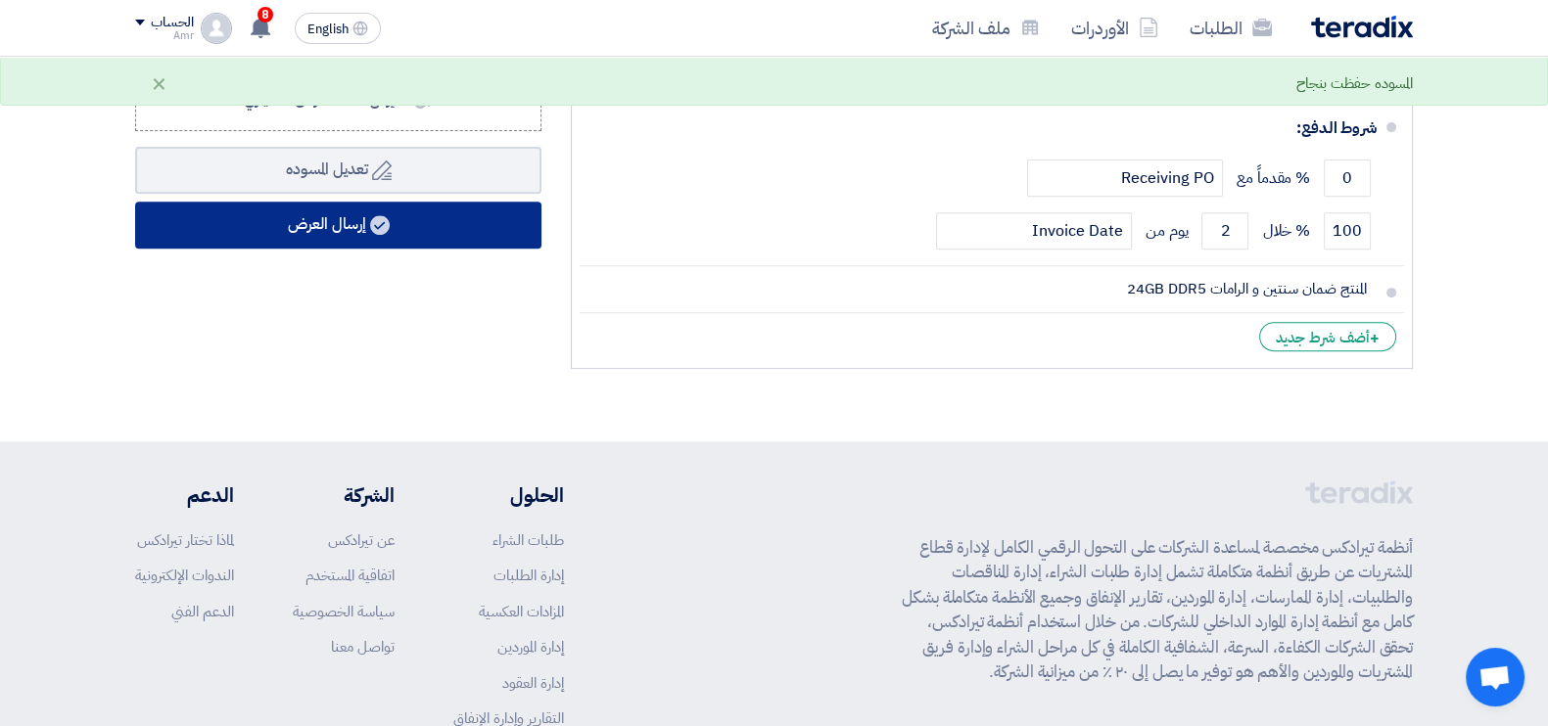
click at [406, 221] on button "إرسال العرض" at bounding box center [338, 225] width 406 height 47
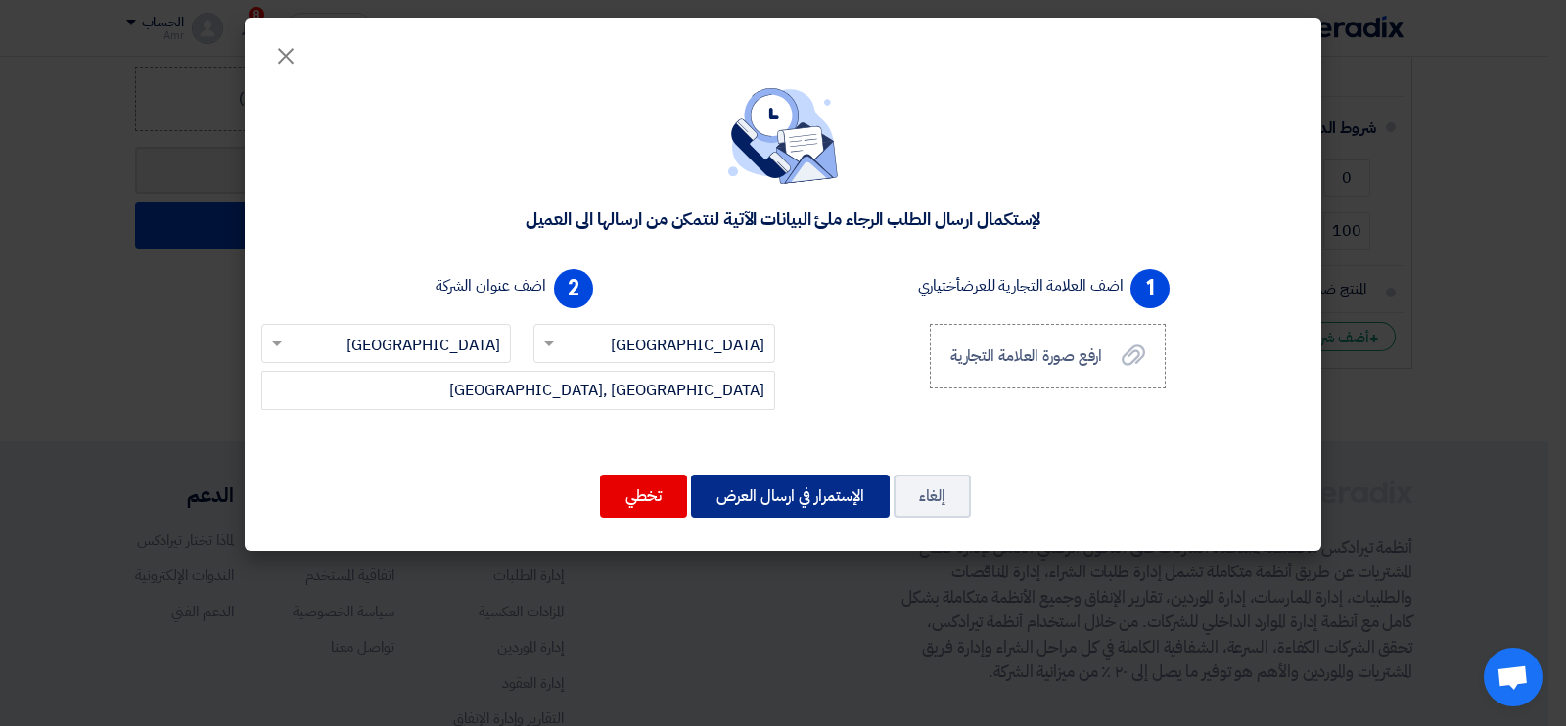
click at [776, 501] on button "الإستمرار في ارسال العرض" at bounding box center [790, 496] width 199 height 43
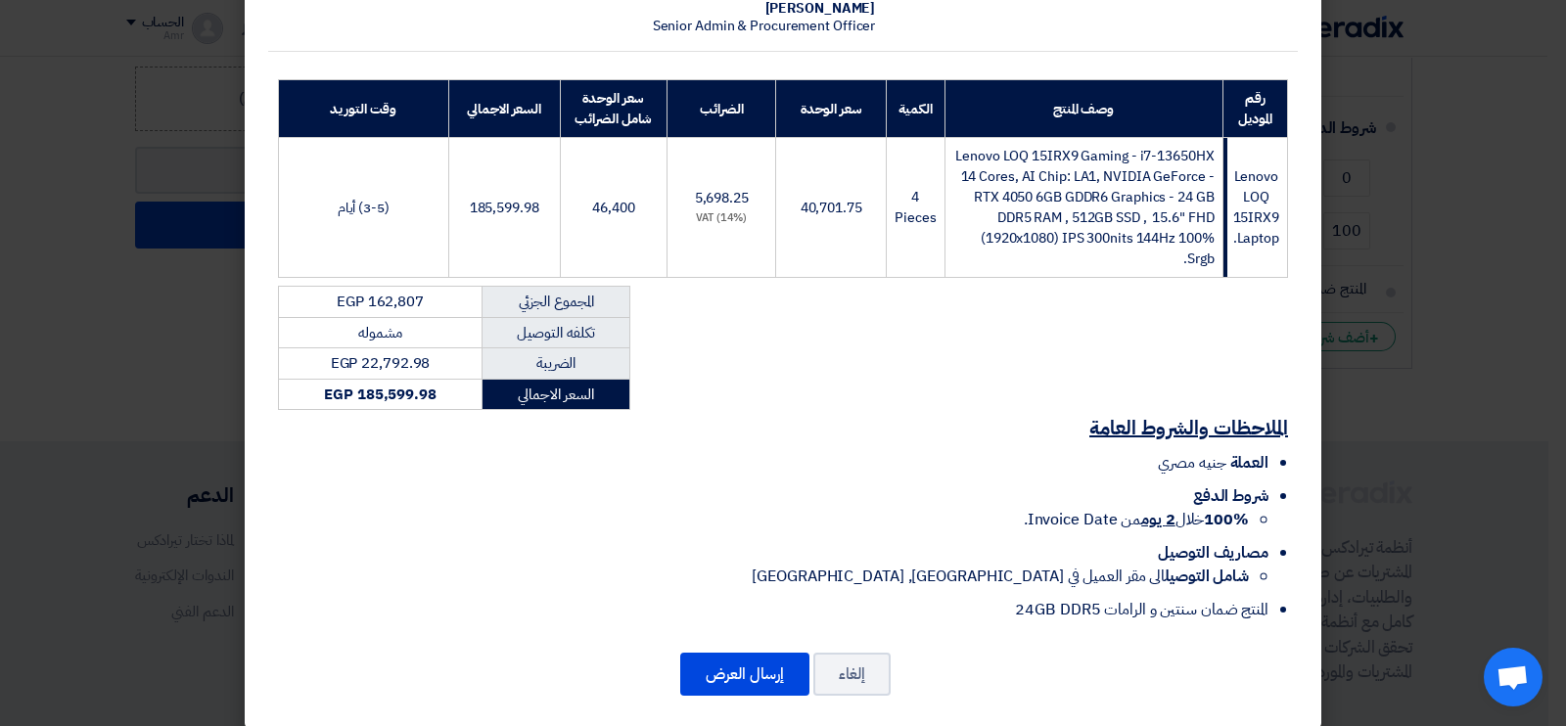
scroll to position [244, 0]
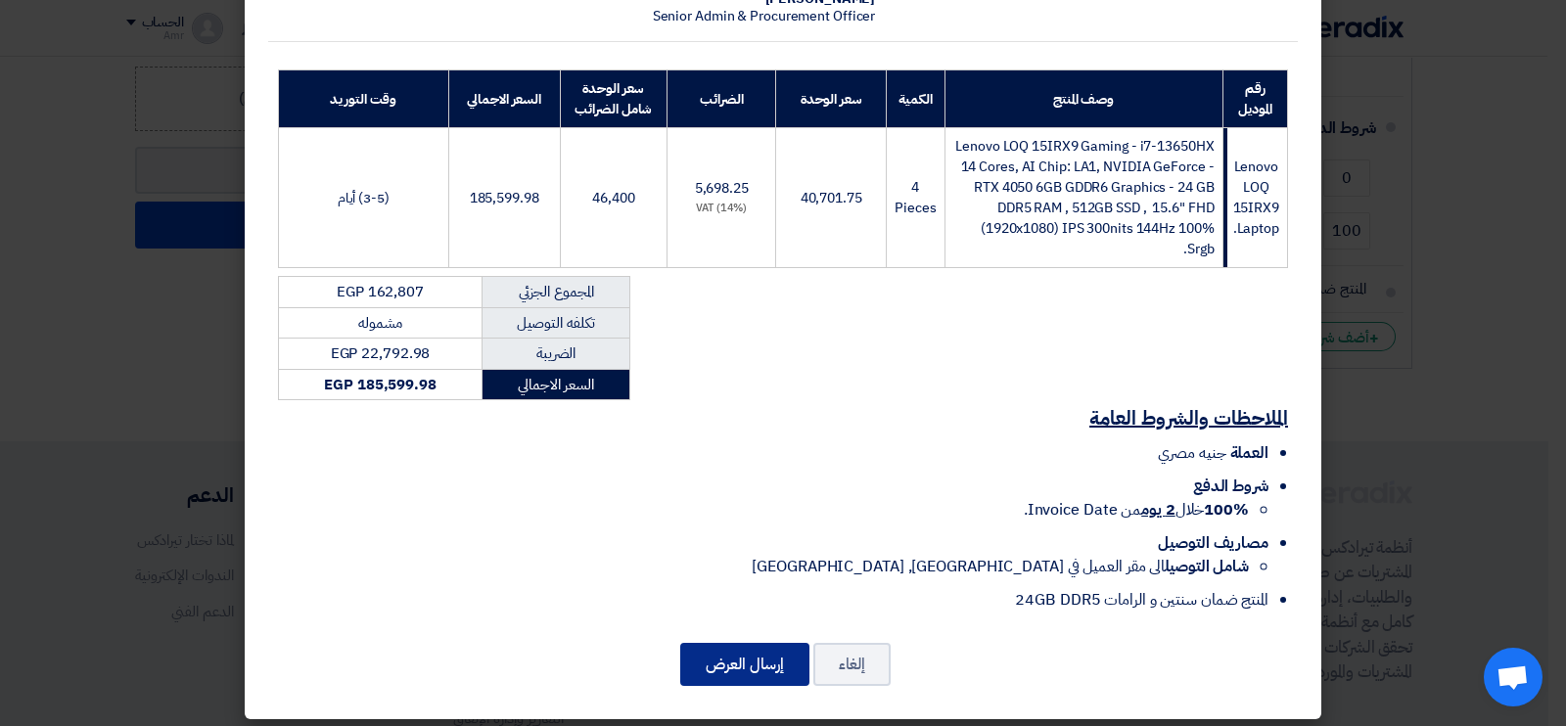
click at [730, 663] on button "إرسال العرض" at bounding box center [744, 664] width 129 height 43
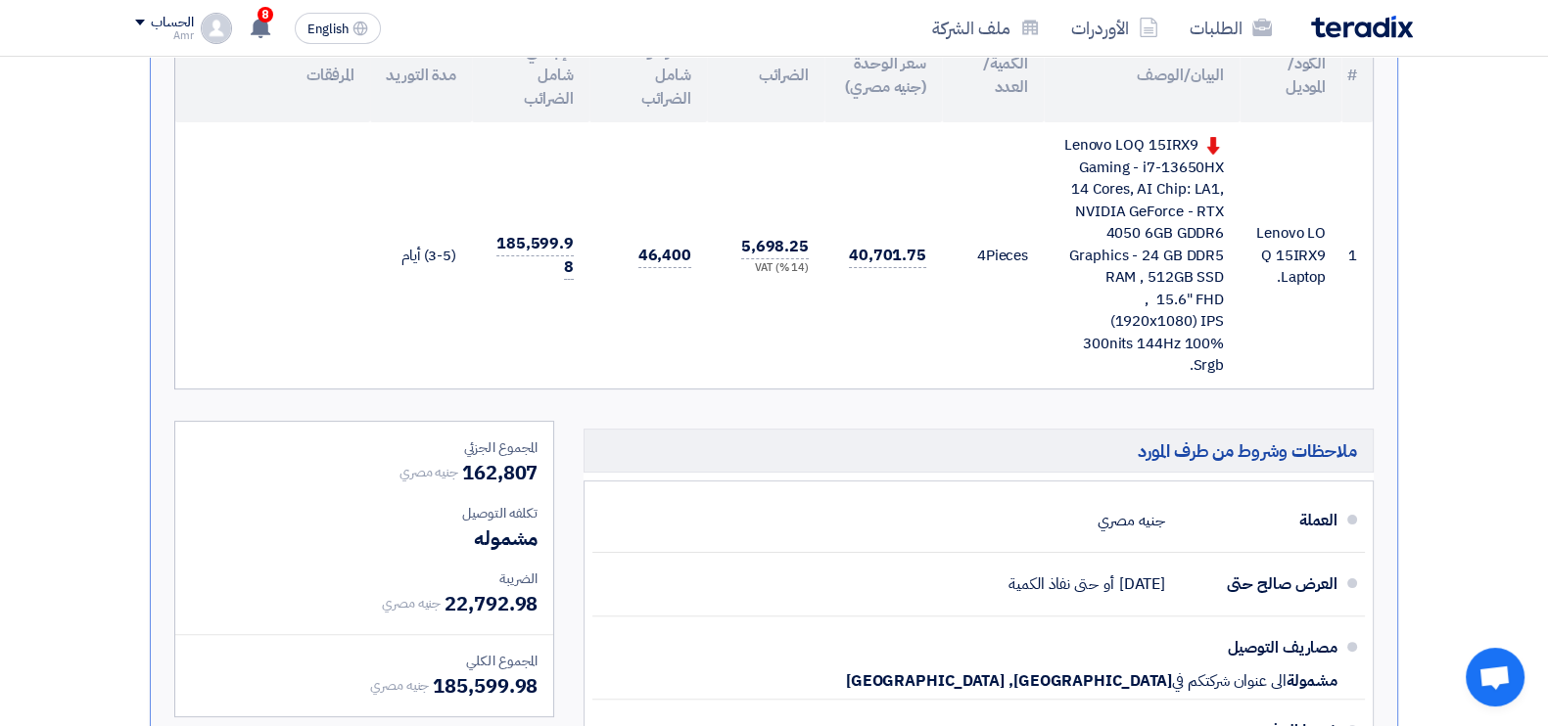
scroll to position [459, 0]
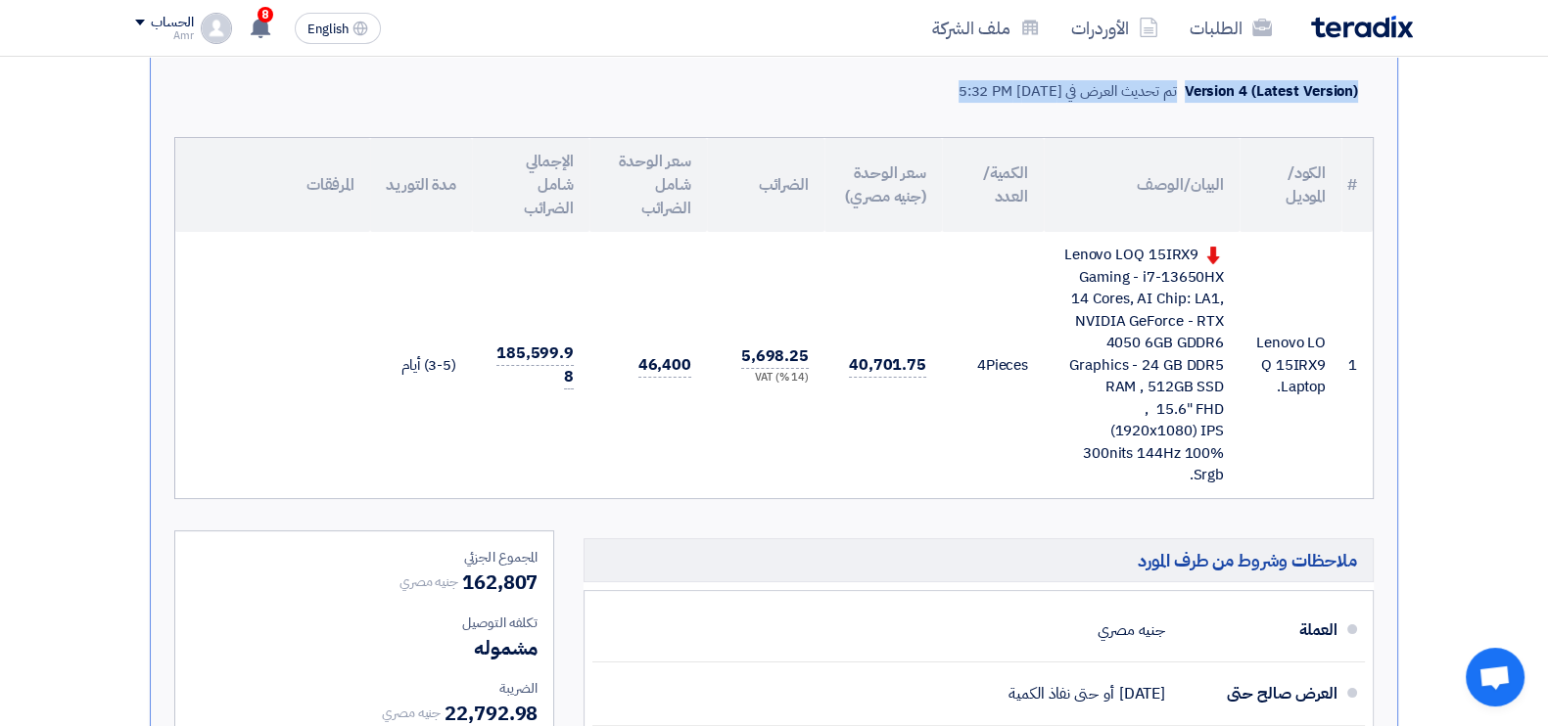
drag, startPoint x: 1543, startPoint y: 232, endPoint x: 1548, endPoint y: 95, distance: 137.1
click at [1548, 96] on html "الطلبات الأوردرات ملف الشركة English EN 8 عرض سعرك لطلب Lenovo LOQ 15IRX9 Lapto…" at bounding box center [774, 719] width 1548 height 2357
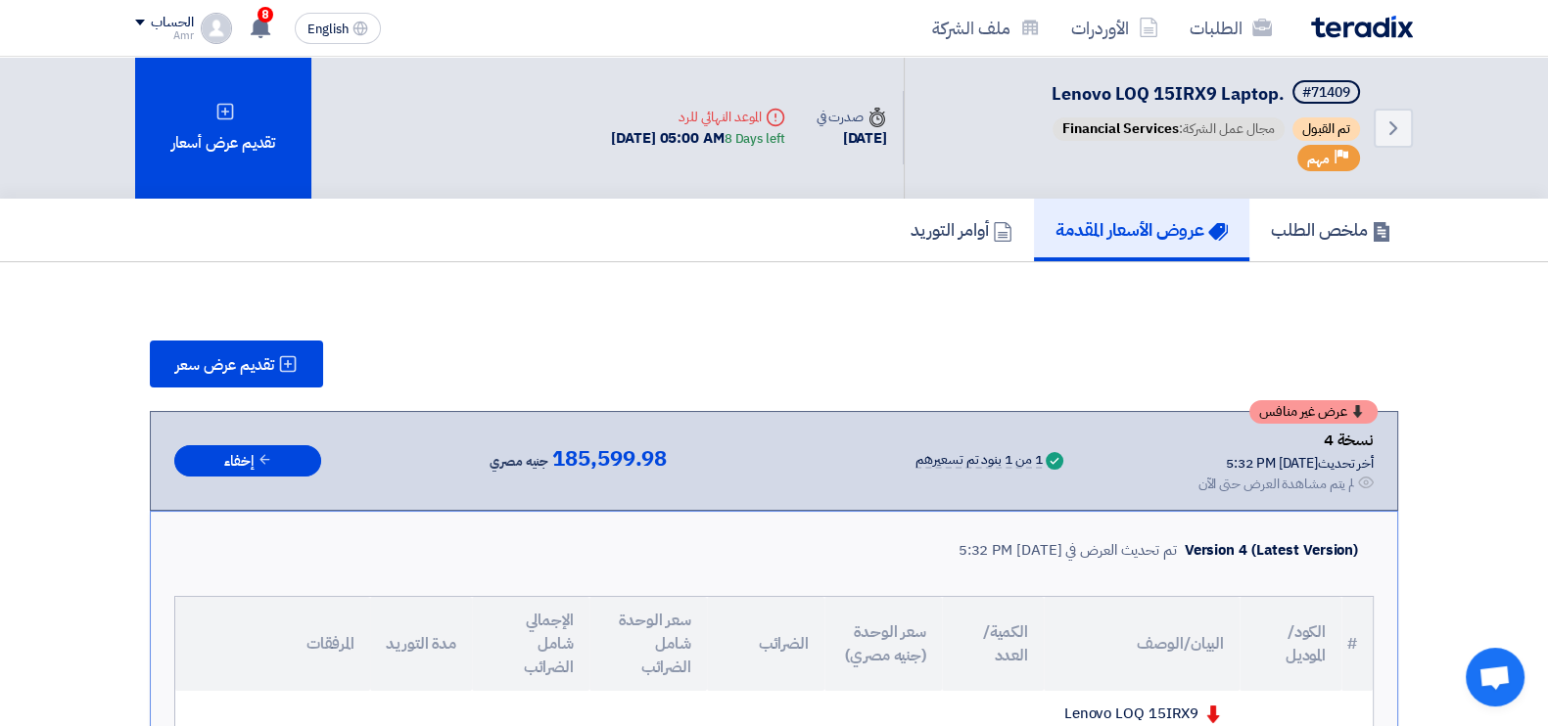
click at [1219, 26] on link "الطلبات" at bounding box center [1231, 28] width 114 height 46
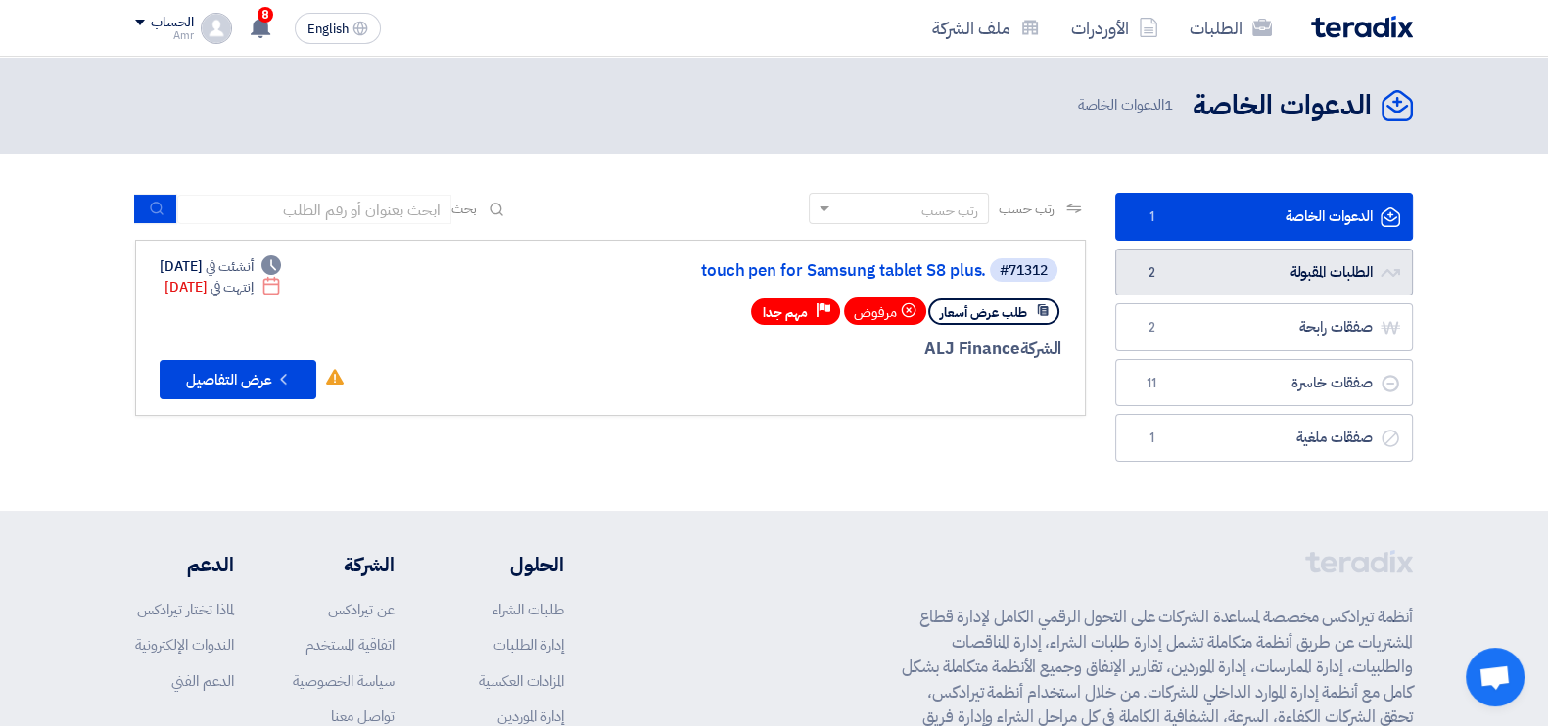
click at [1238, 283] on link "الطلبات المقبولة الطلبات المقبولة 2" at bounding box center [1264, 273] width 298 height 48
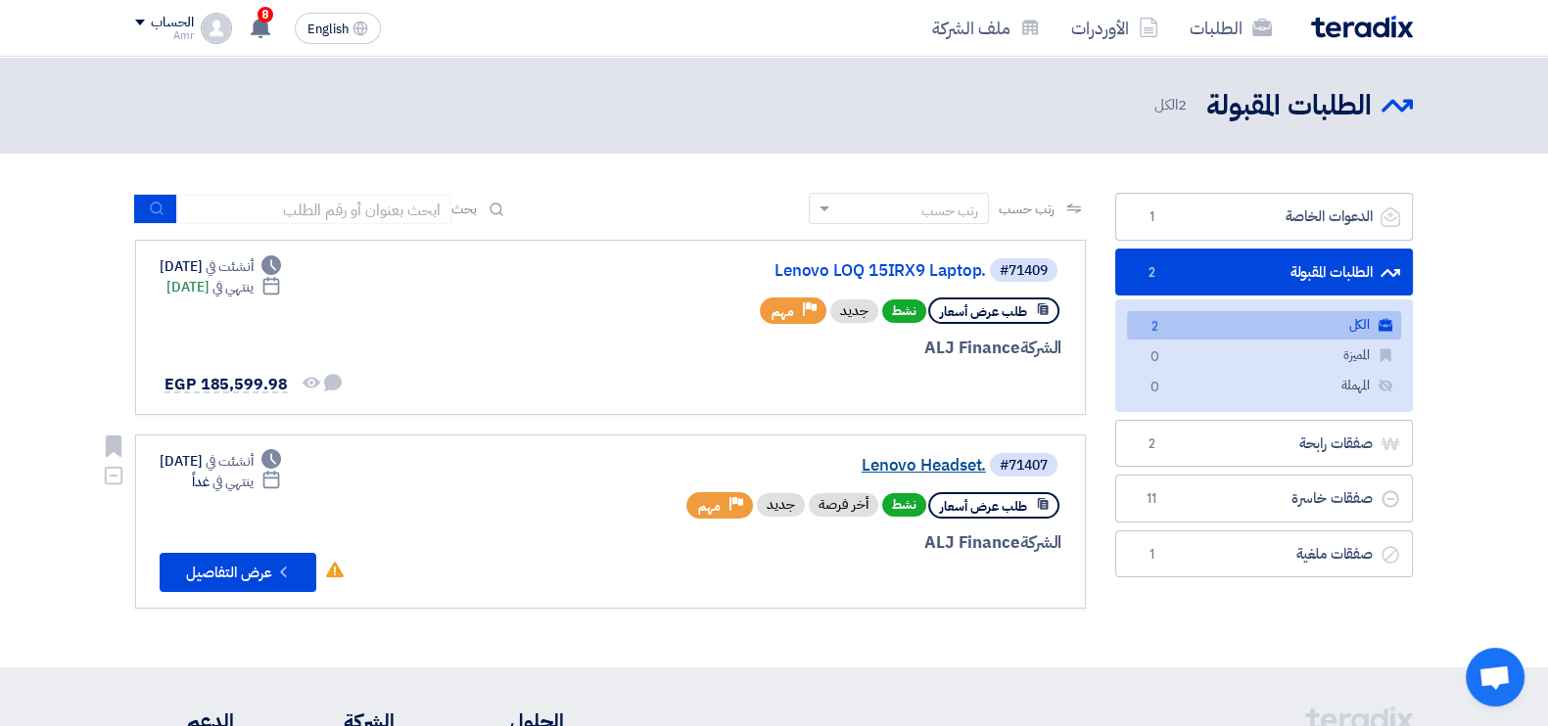
click at [935, 468] on link "Lenovo Headset." at bounding box center [790, 466] width 392 height 18
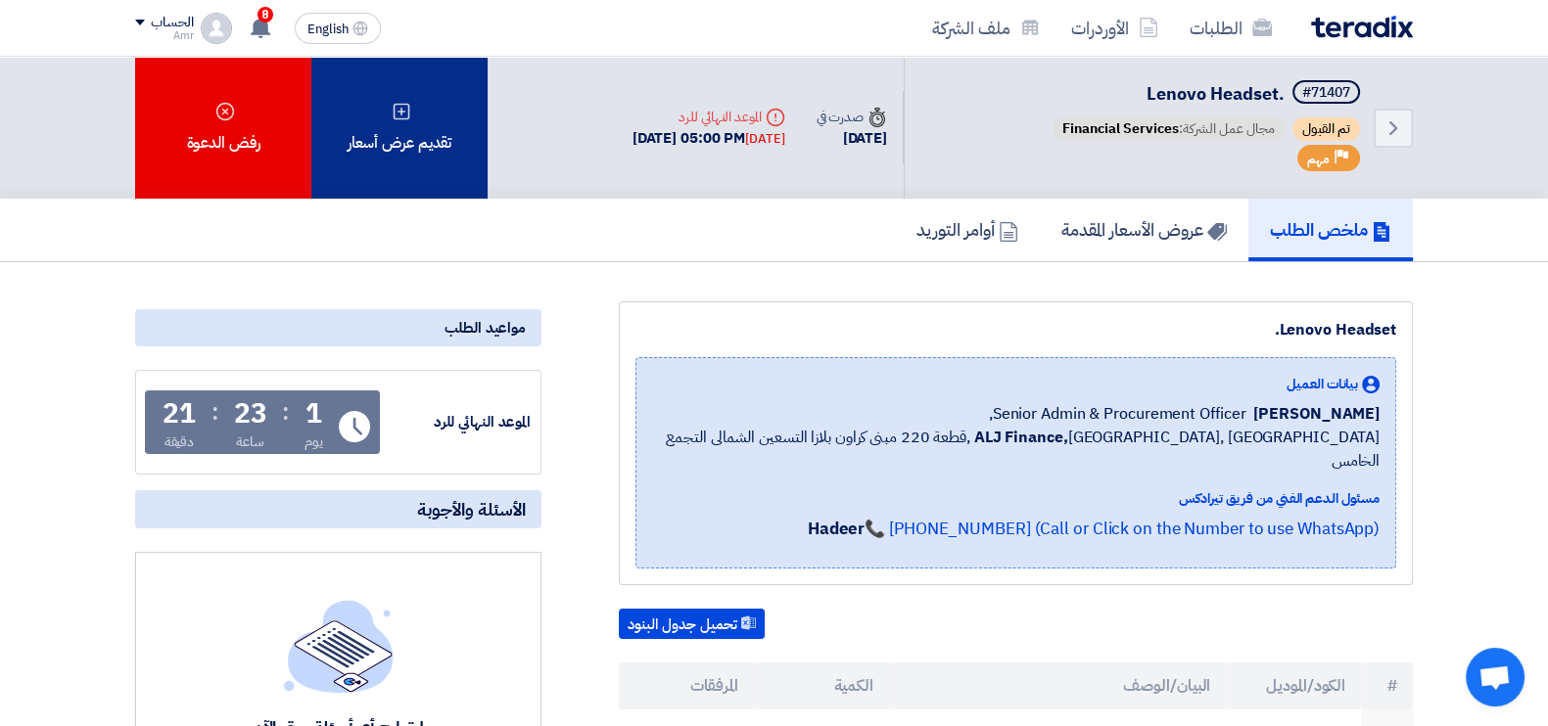
click at [427, 110] on div "تقديم عرض أسعار" at bounding box center [399, 128] width 176 height 142
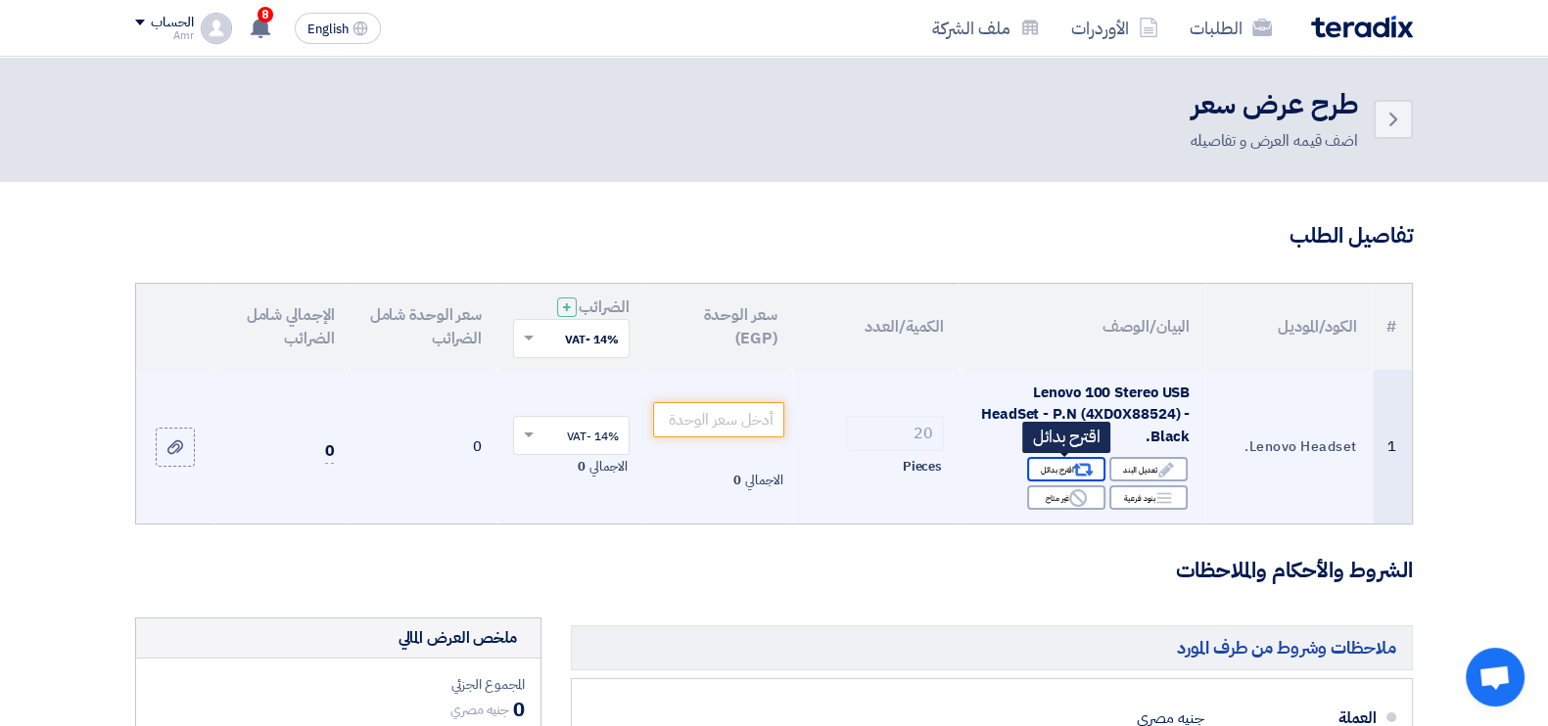
click at [1069, 472] on div "Alternative اقترح بدائل" at bounding box center [1066, 469] width 78 height 24
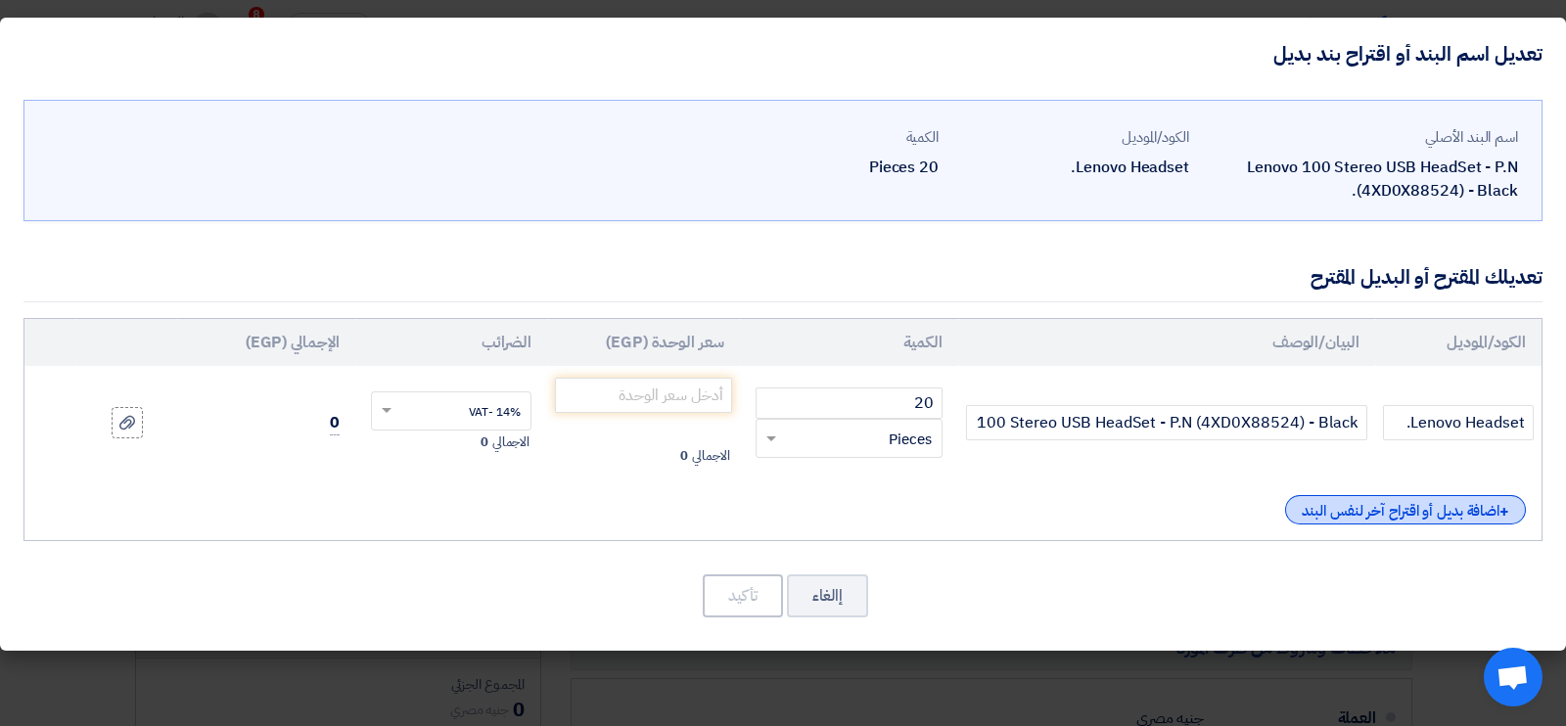
click at [1418, 512] on div "+ اضافة بديل أو اقتراح آخر لنفس البند" at bounding box center [1405, 509] width 241 height 29
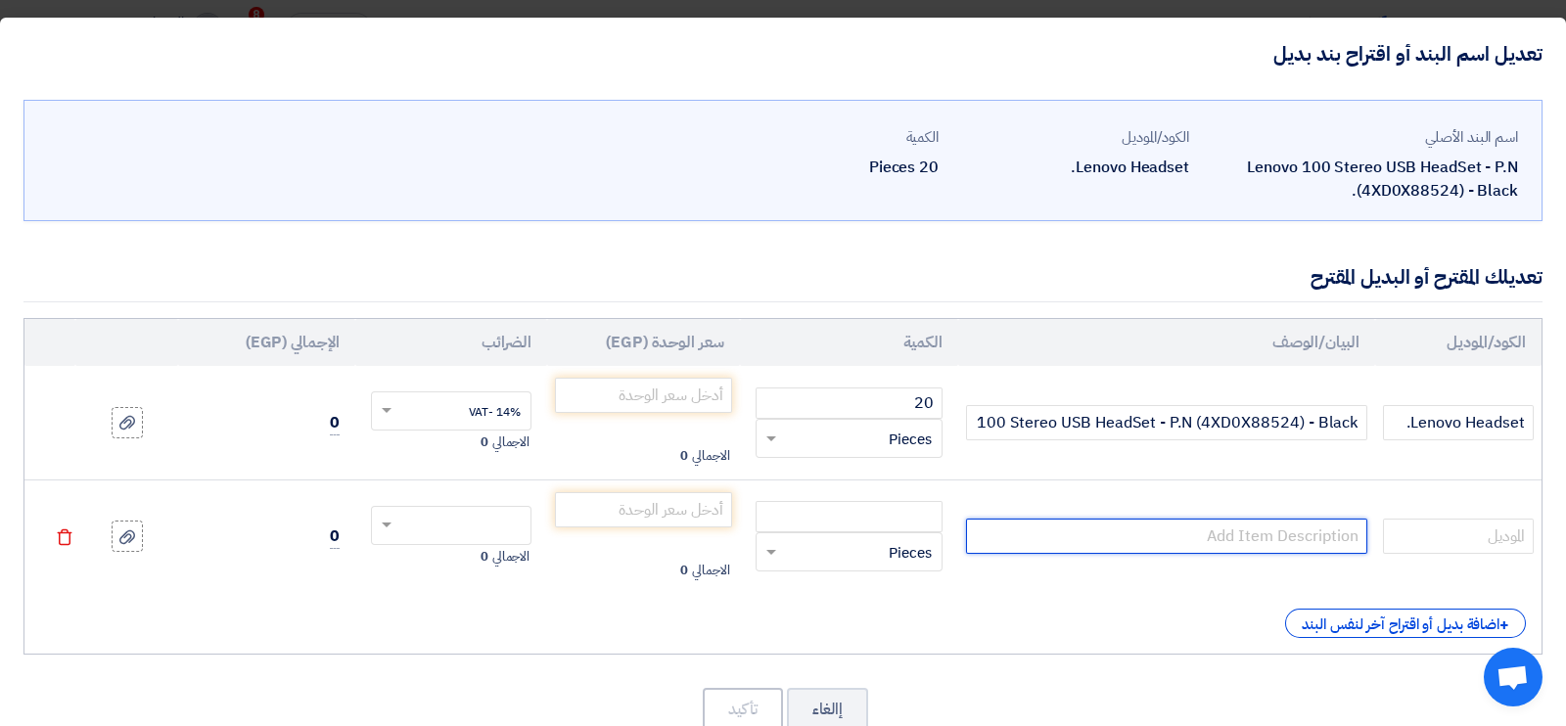
click at [1244, 542] on input "text" at bounding box center [1166, 536] width 401 height 35
paste input "HP Stereo Headset G2 (428H5AA) – Lightweight On-Ear Design with Boom Microphone…"
drag, startPoint x: 975, startPoint y: 536, endPoint x: 1140, endPoint y: 531, distance: 165.5
click at [1140, 531] on input "HP Stereo Headset G2 (428H5AA) – Lightweight On-Ear Design with Boom Microphone…" at bounding box center [1166, 536] width 401 height 35
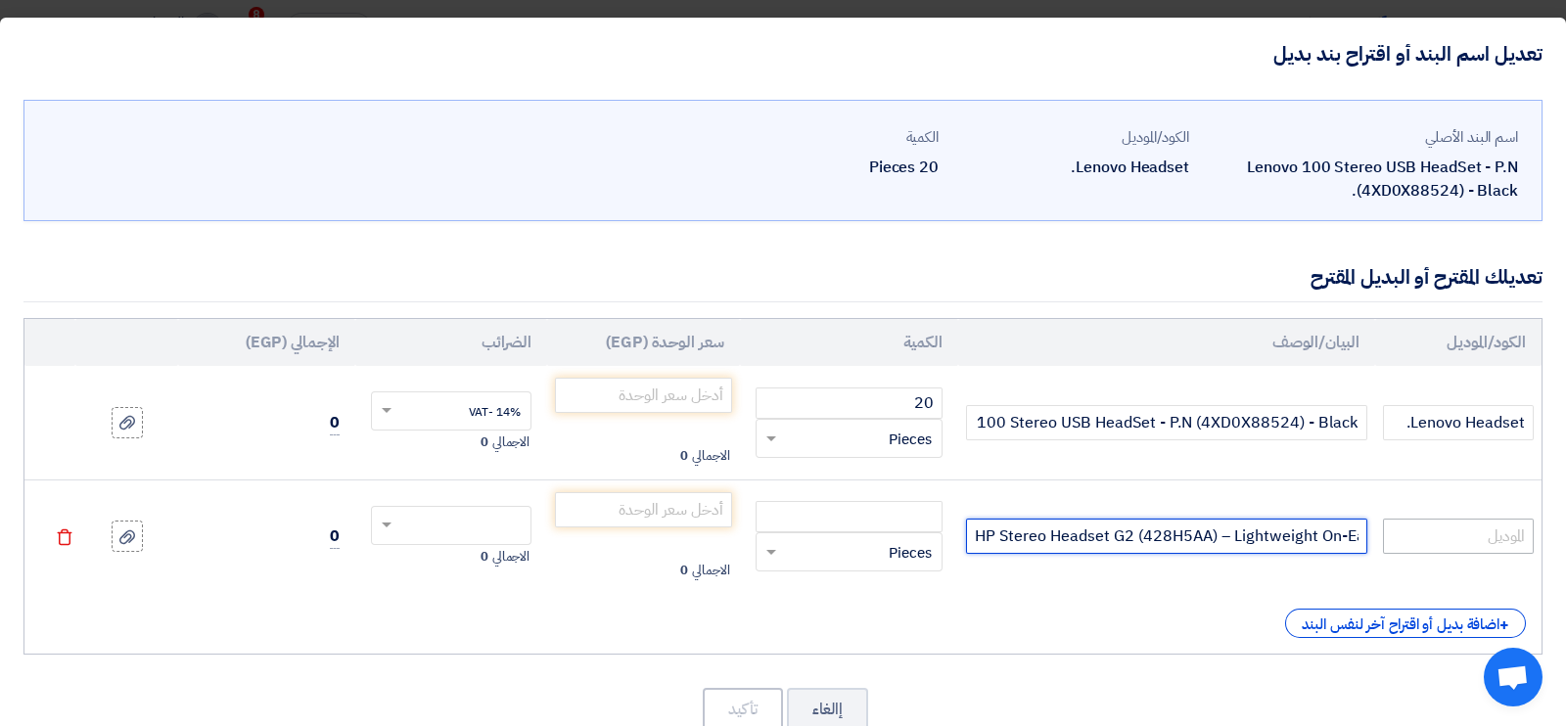
type input "HP Stereo Headset G2 (428H5AA) – Lightweight On-Ear Design with Boom Microphone…"
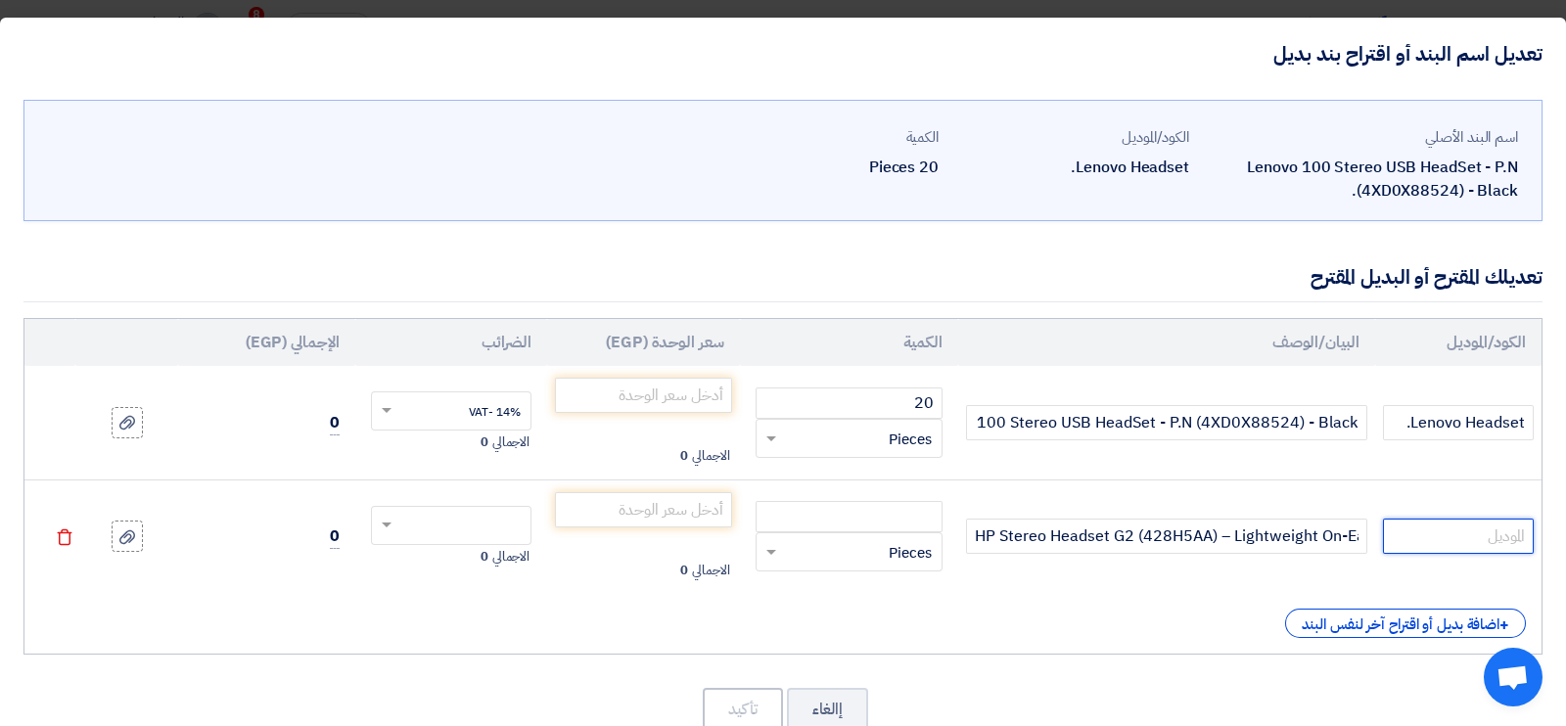
click at [1483, 535] on input "text" at bounding box center [1458, 536] width 151 height 35
paste input "HP Stereo Headset G2"
type input "HP Stereo Headset G2"
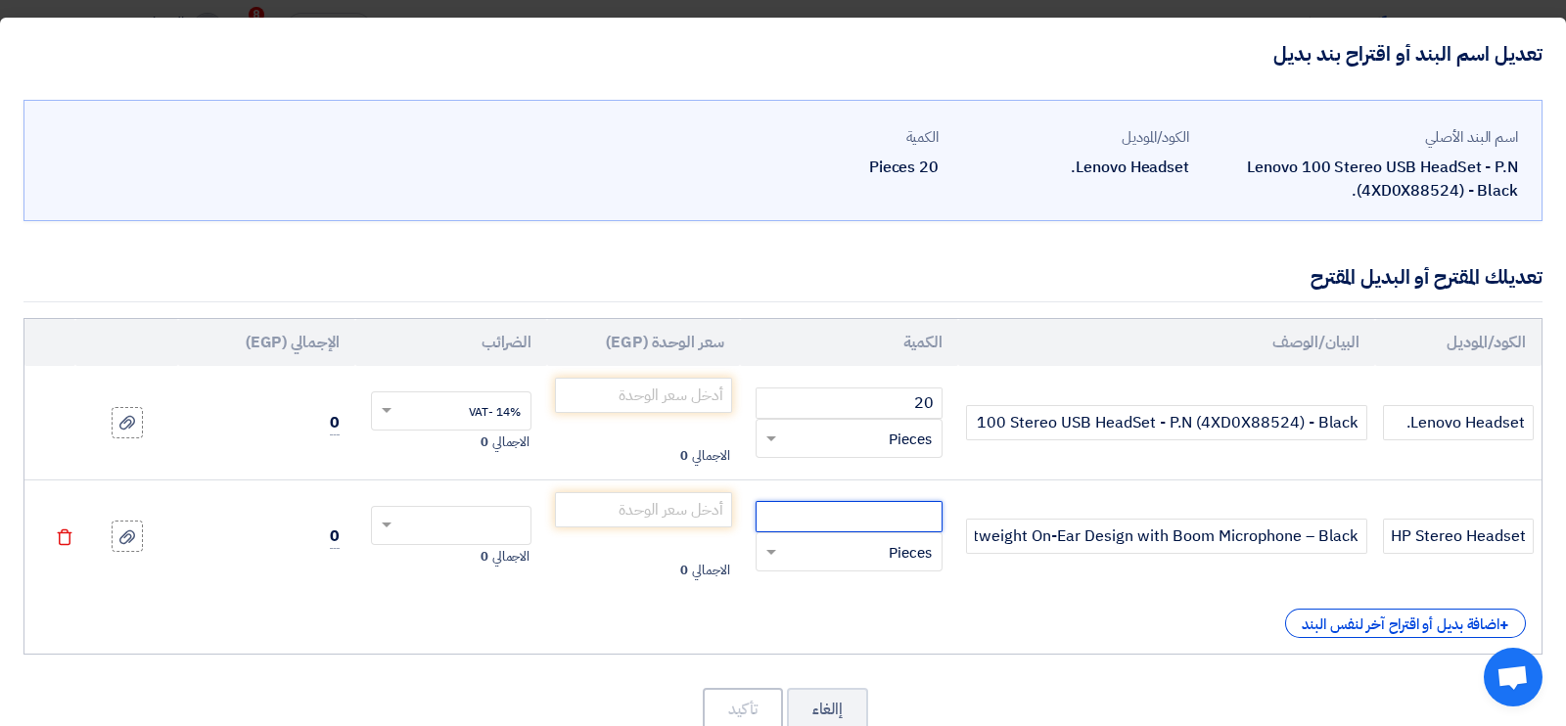
click at [923, 526] on input "number" at bounding box center [849, 516] width 187 height 31
type input "20"
click at [706, 516] on input "number" at bounding box center [643, 509] width 177 height 35
paste input "1561.40"
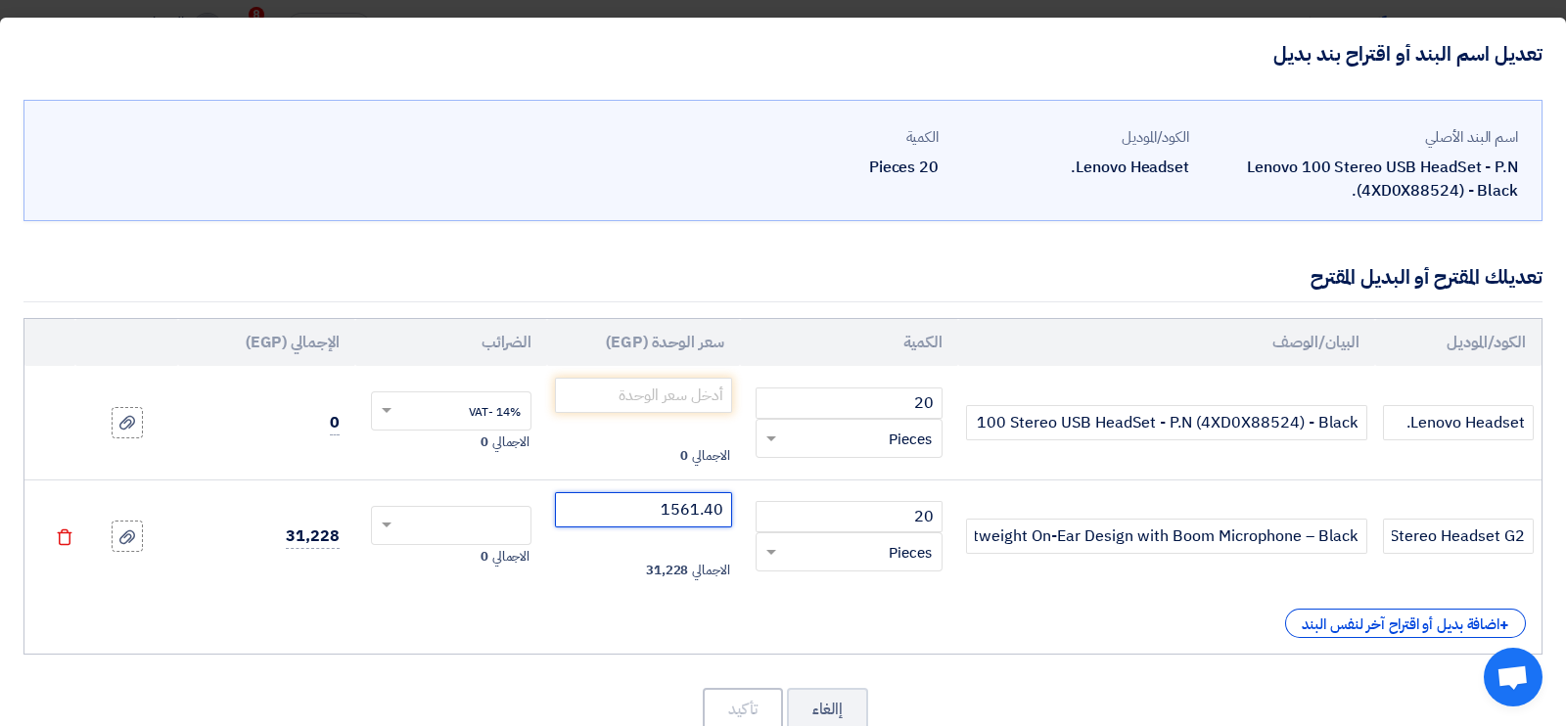
type input "1561.40"
click at [396, 521] on span at bounding box center [384, 526] width 24 height 18
click at [468, 555] on div "14% -VAT" at bounding box center [452, 561] width 160 height 33
click at [705, 509] on input "1561.40" at bounding box center [643, 509] width 177 height 35
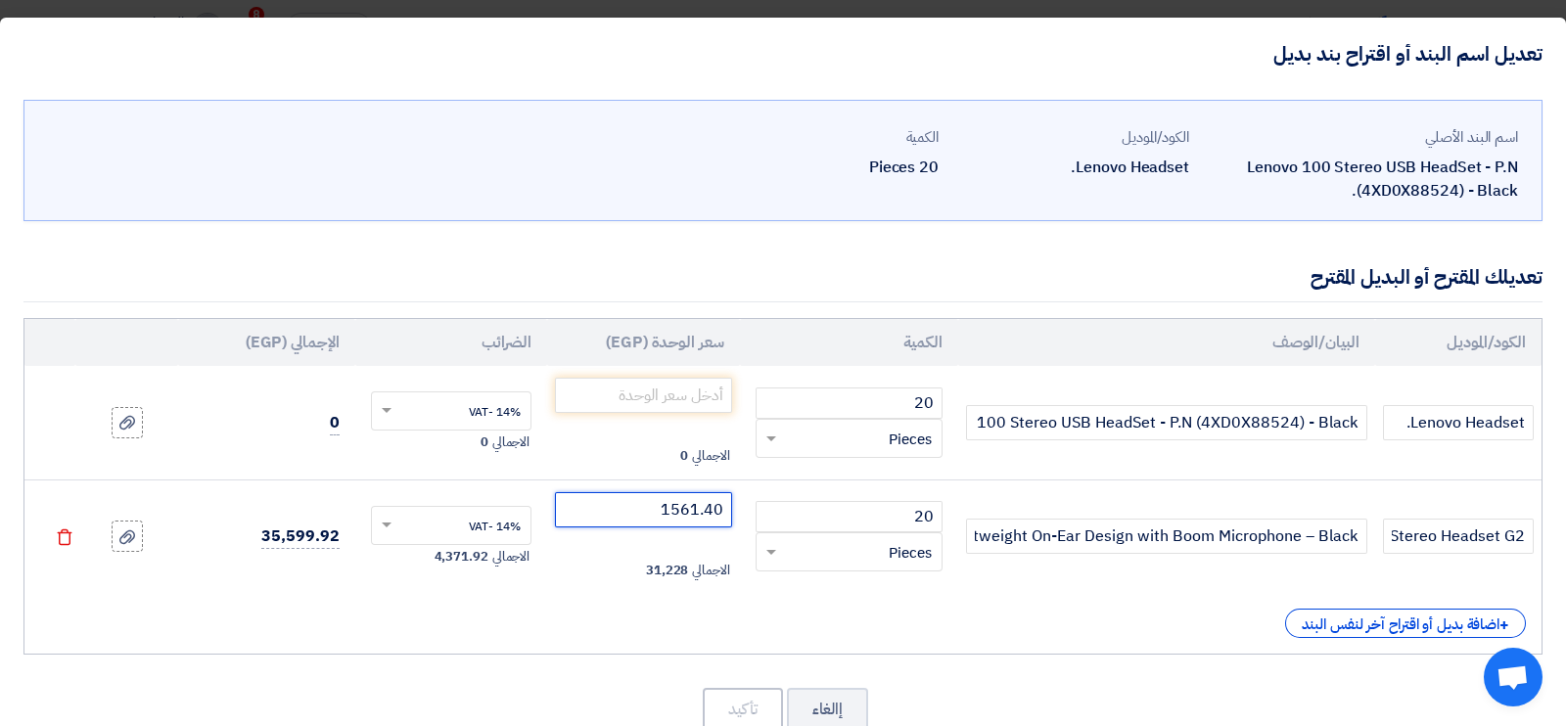
click at [705, 509] on input "1561.40" at bounding box center [643, 509] width 177 height 35
click at [703, 567] on span "الاجمالي" at bounding box center [710, 571] width 37 height 20
click at [945, 625] on div "+ اضافة بديل أو اقتراح آخر لنفس البند" at bounding box center [783, 623] width 1486 height 29
click at [471, 518] on input "text" at bounding box center [464, 527] width 118 height 31
click at [471, 550] on div "14% -VAT" at bounding box center [452, 561] width 160 height 33
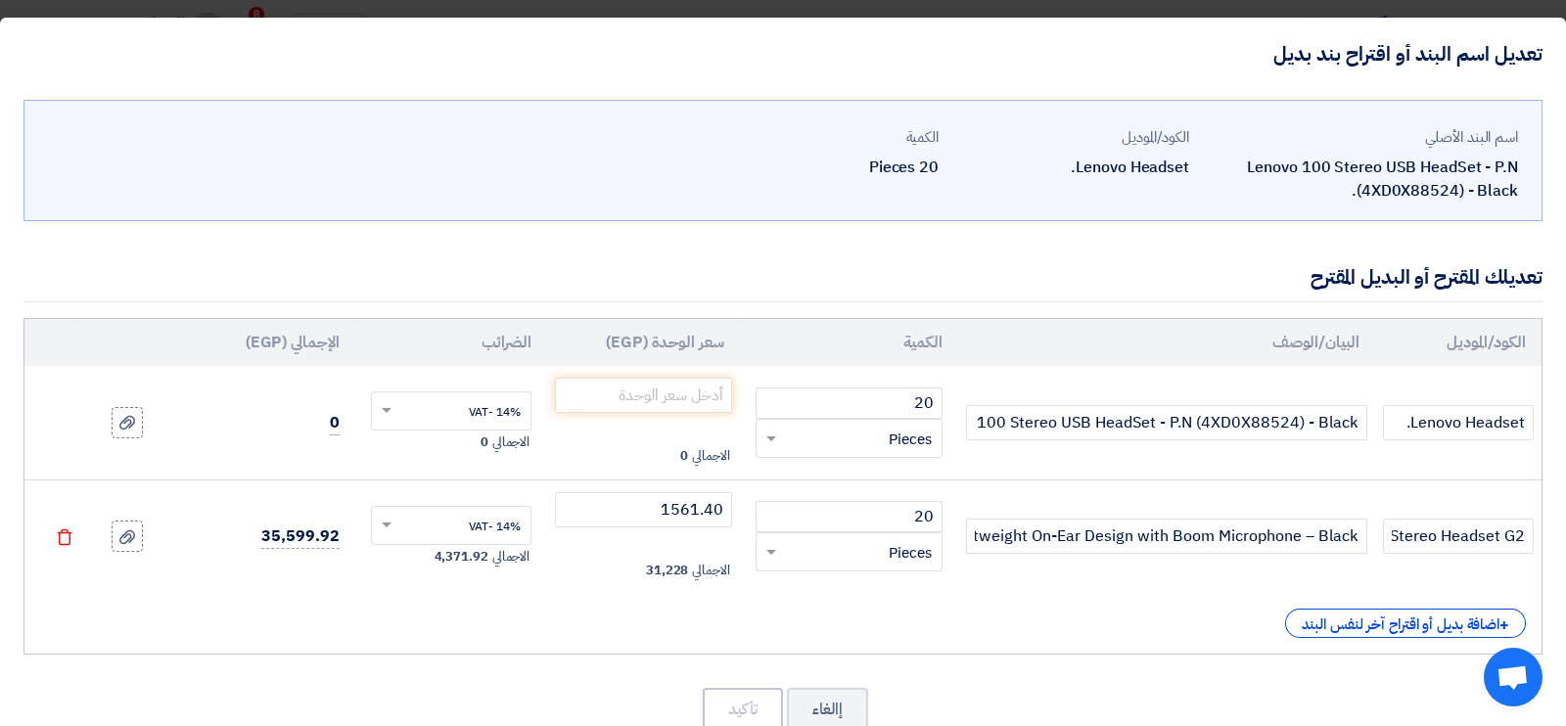
click at [462, 624] on div "+ اضافة بديل أو اقتراح آخر لنفس البند" at bounding box center [783, 623] width 1486 height 29
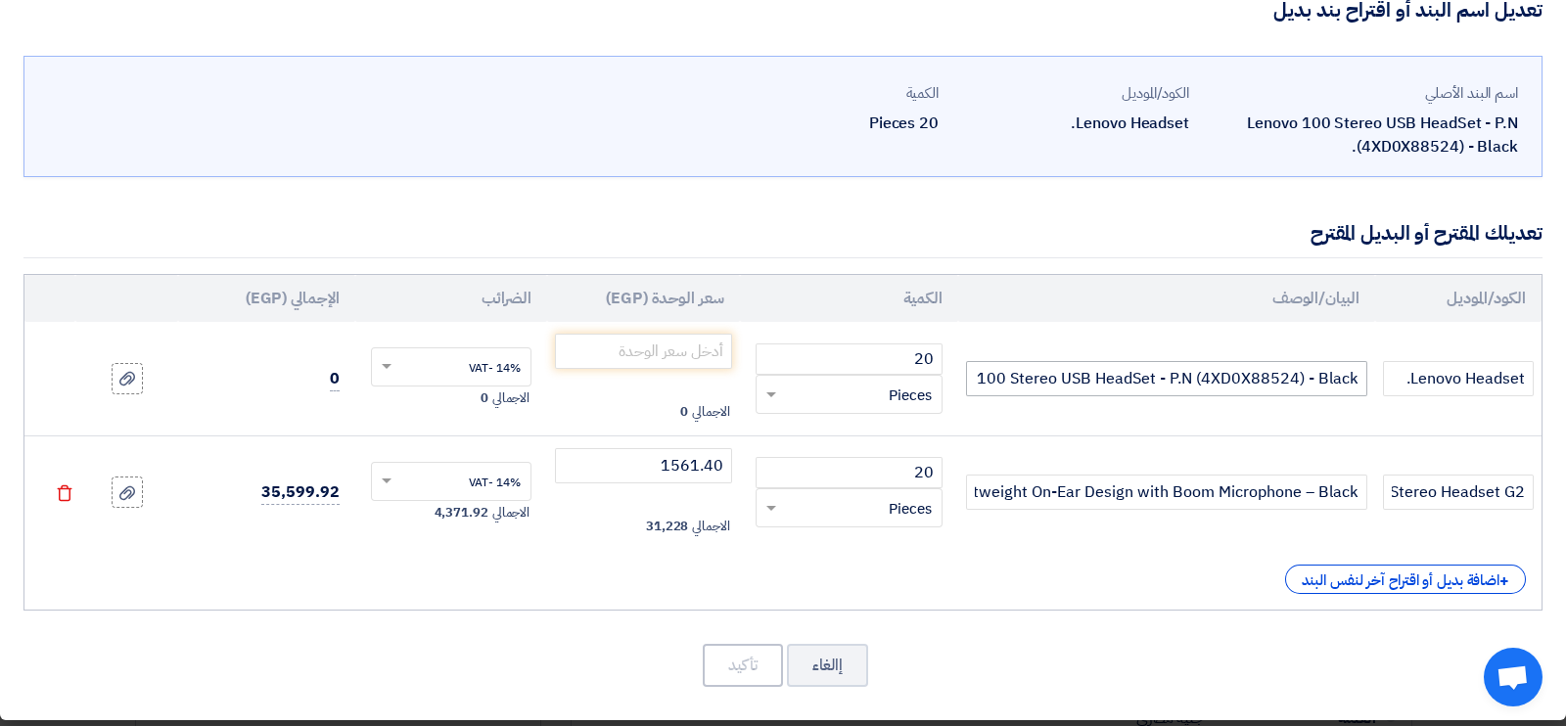
scroll to position [53, 0]
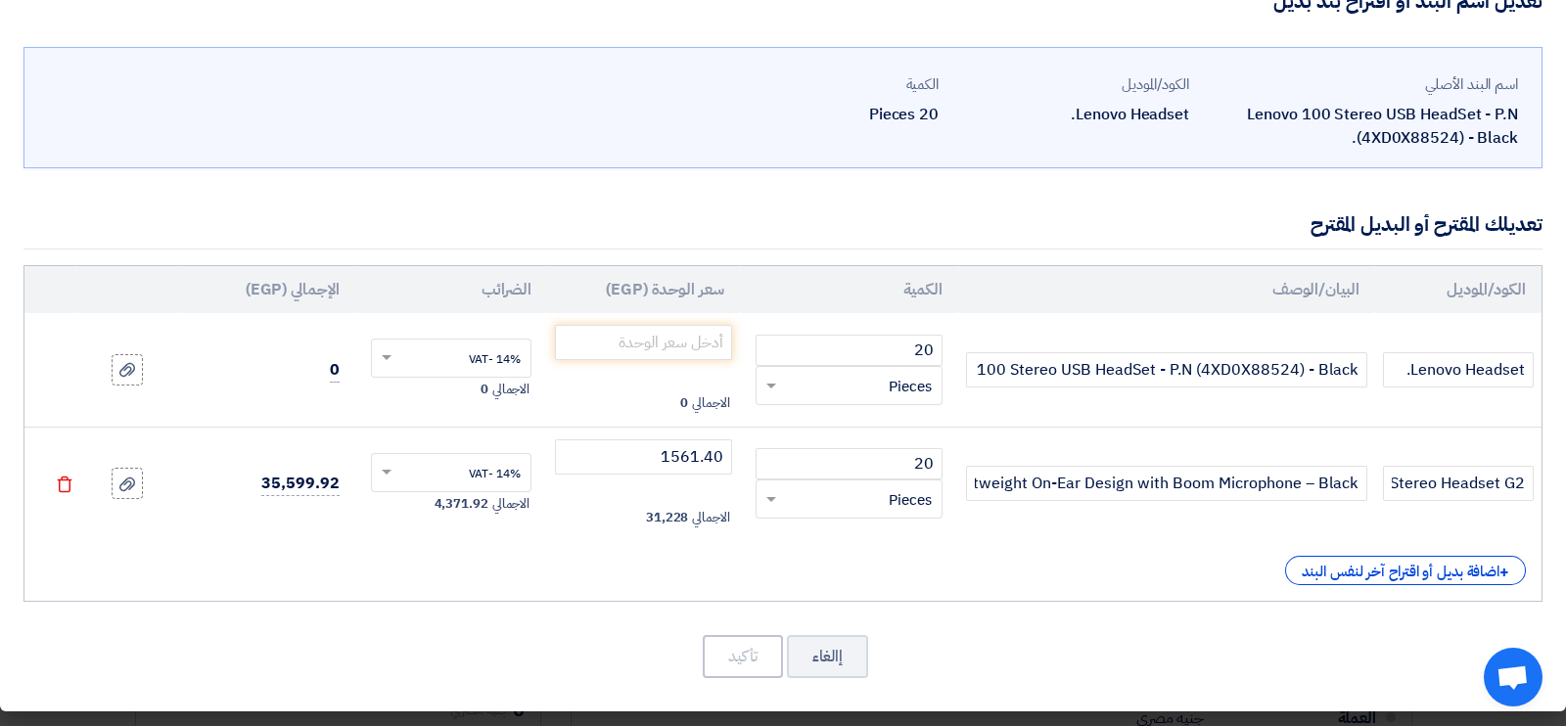
click at [73, 485] on icon "Delete" at bounding box center [65, 485] width 18 height 18
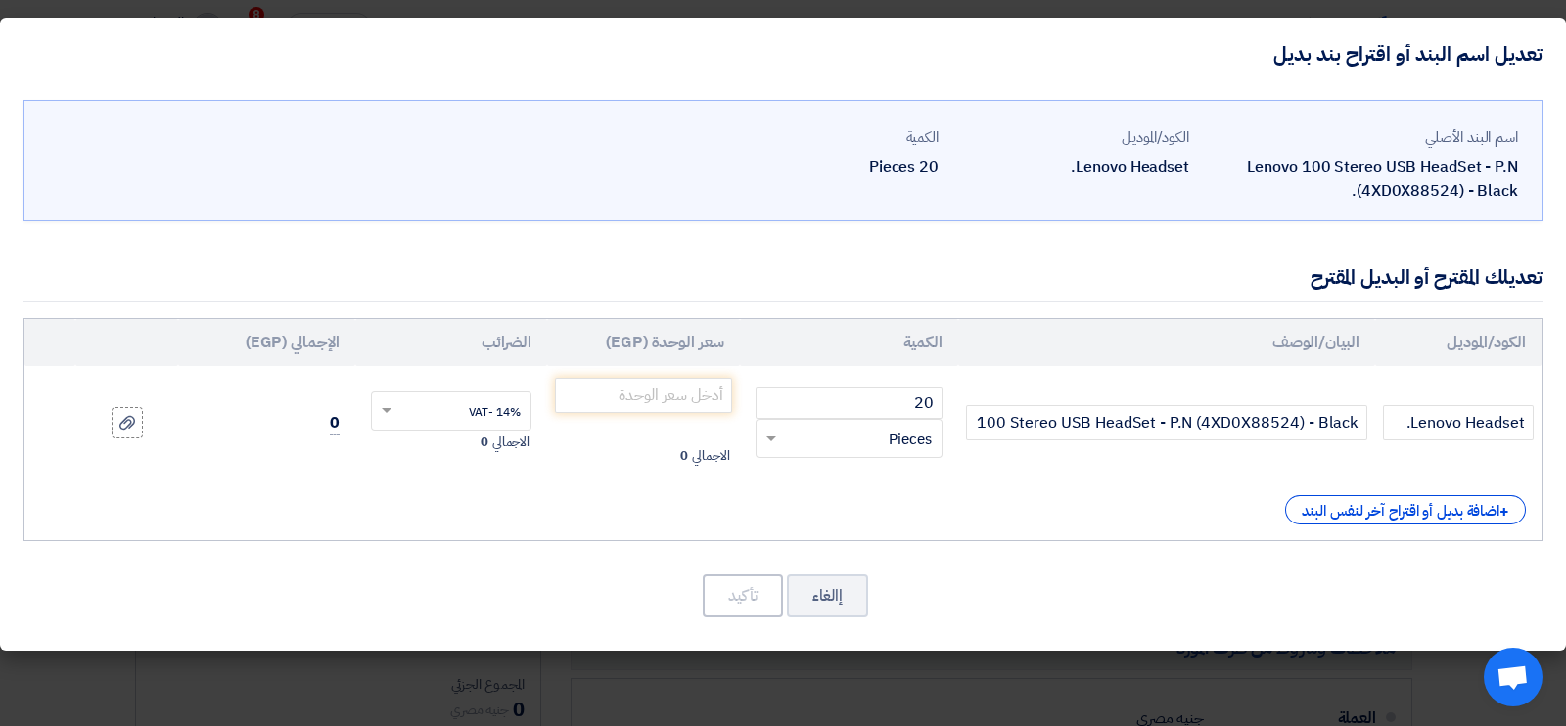
scroll to position [0, 0]
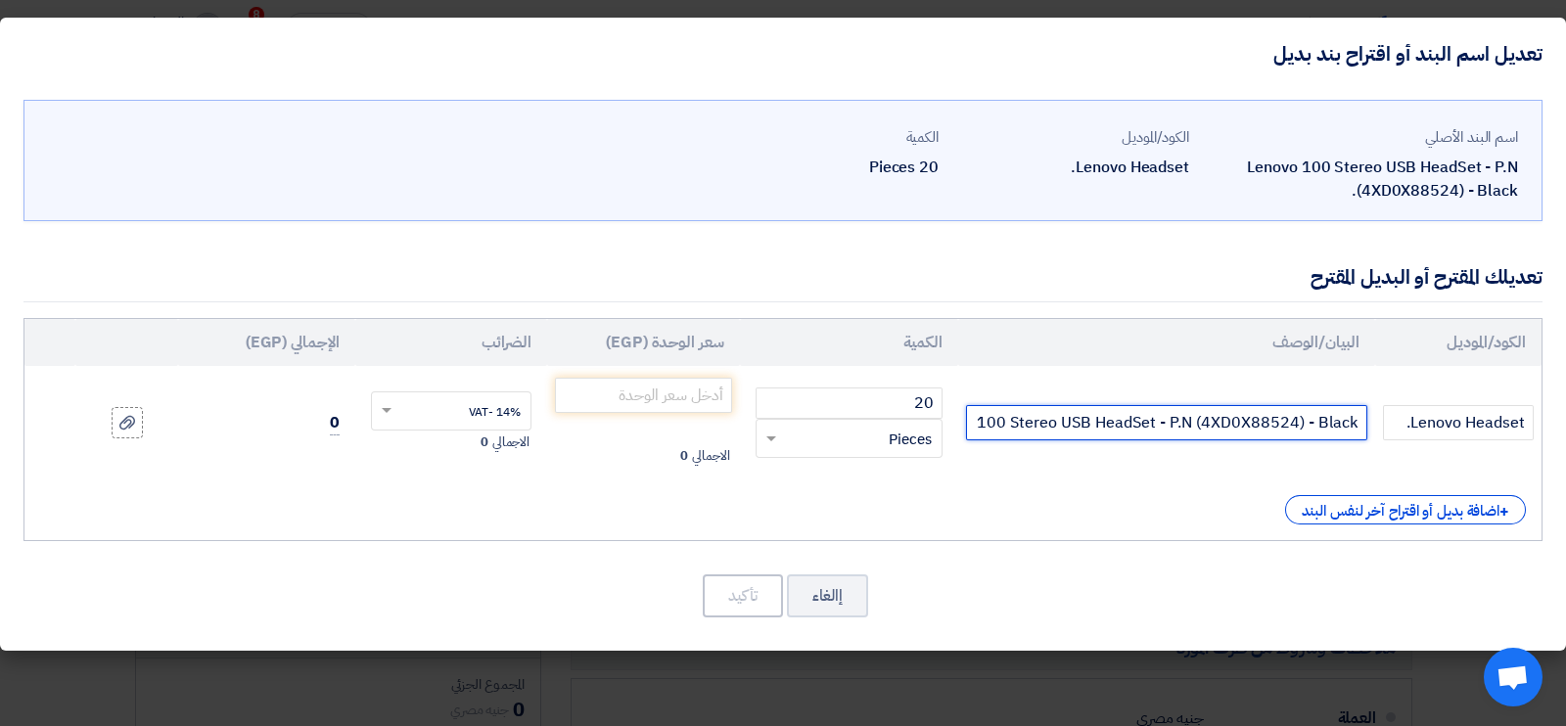
click at [1172, 421] on input "Lenovo 100 Stereo USB HeadSet - P.N (4XD0X88524) - Black." at bounding box center [1166, 422] width 401 height 35
paste input "text"
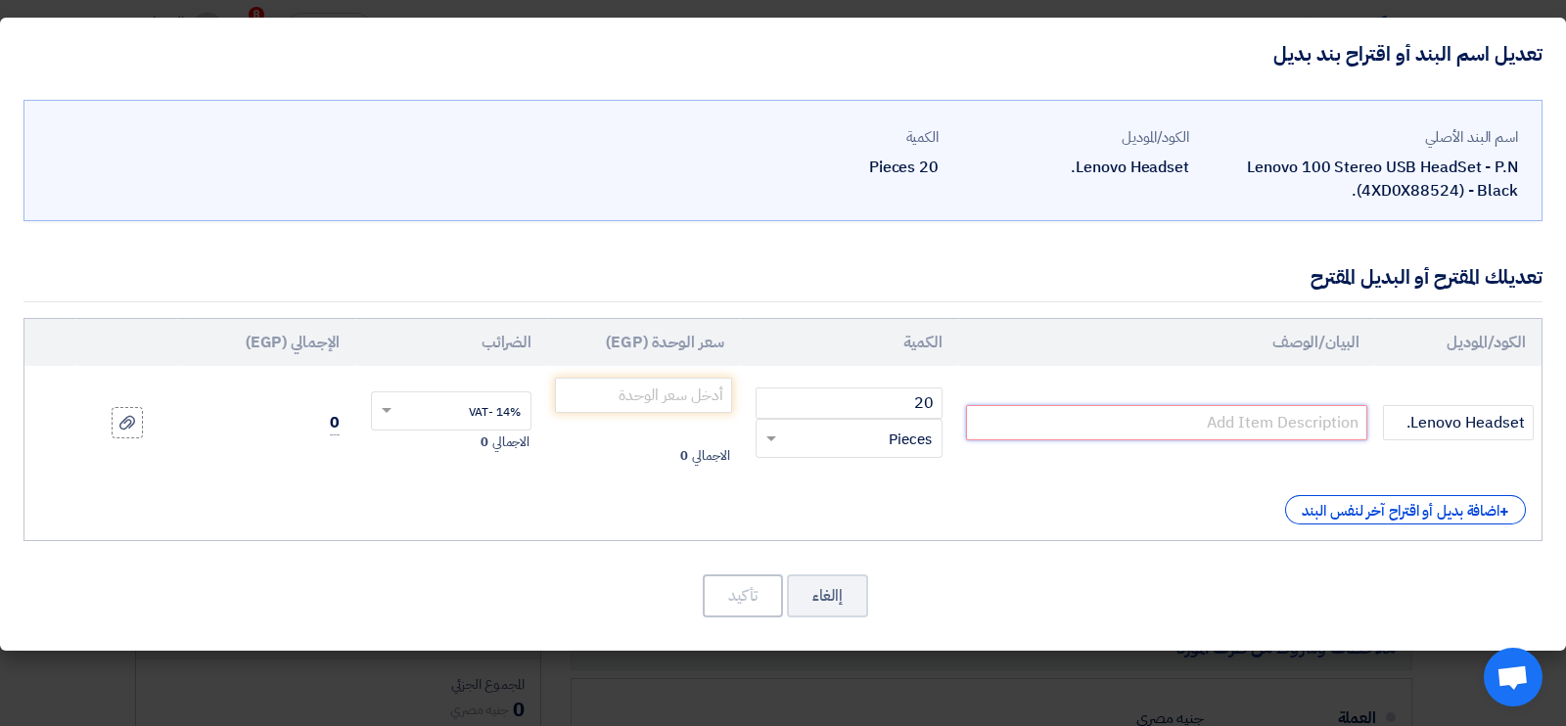
paste input "HP Stereo Headset G2 (428H5AA) – Lightweight On-Ear Design with Boom Microphone…"
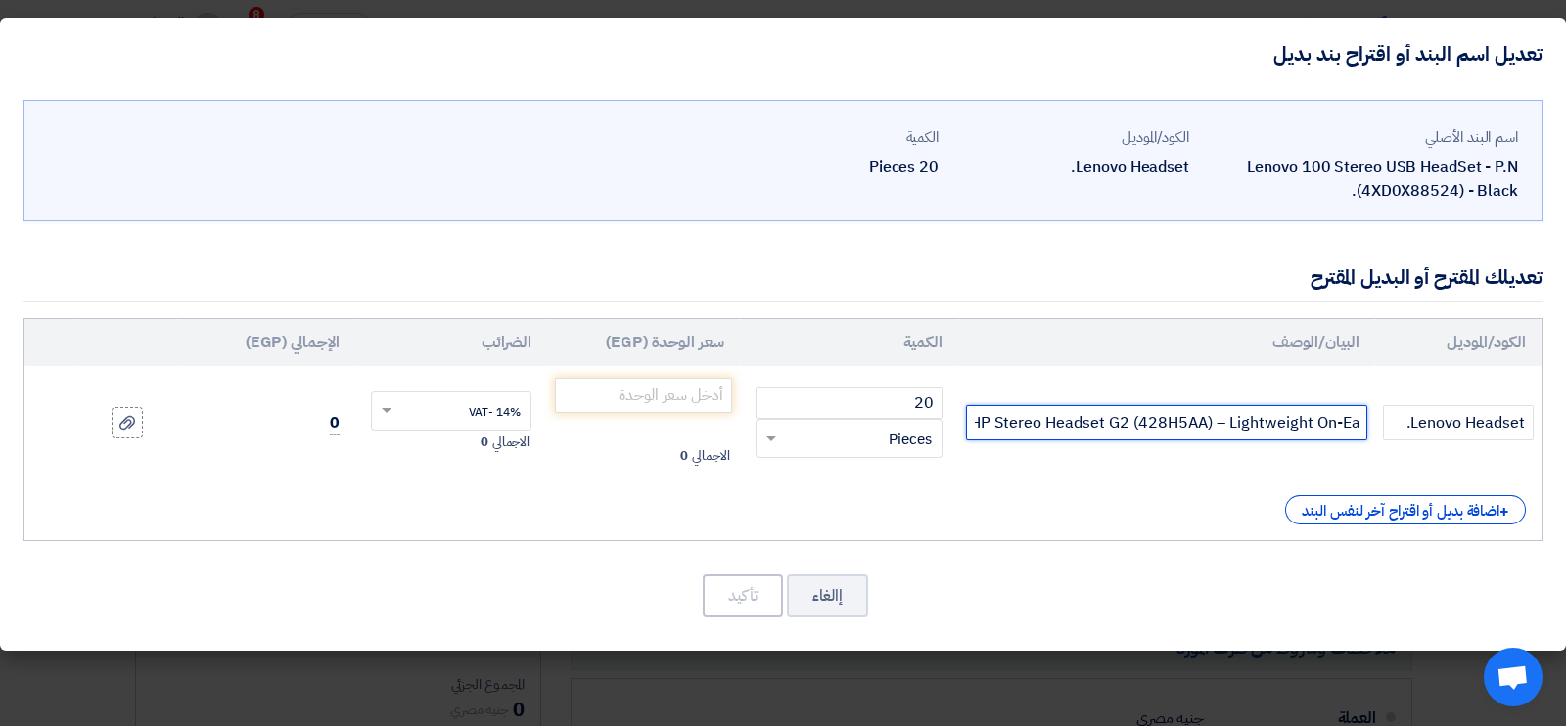
drag, startPoint x: 974, startPoint y: 427, endPoint x: 1132, endPoint y: 455, distance: 160.1
click at [1132, 455] on td "HP Stereo Headset G2 (428H5AA) – Lightweight On-Ear Design with Boom Microphone…" at bounding box center [1166, 423] width 417 height 114
type input "HP Stereo Headset G2 (428H5AA) – Lightweight On-Ear Design with Boom Microphone…"
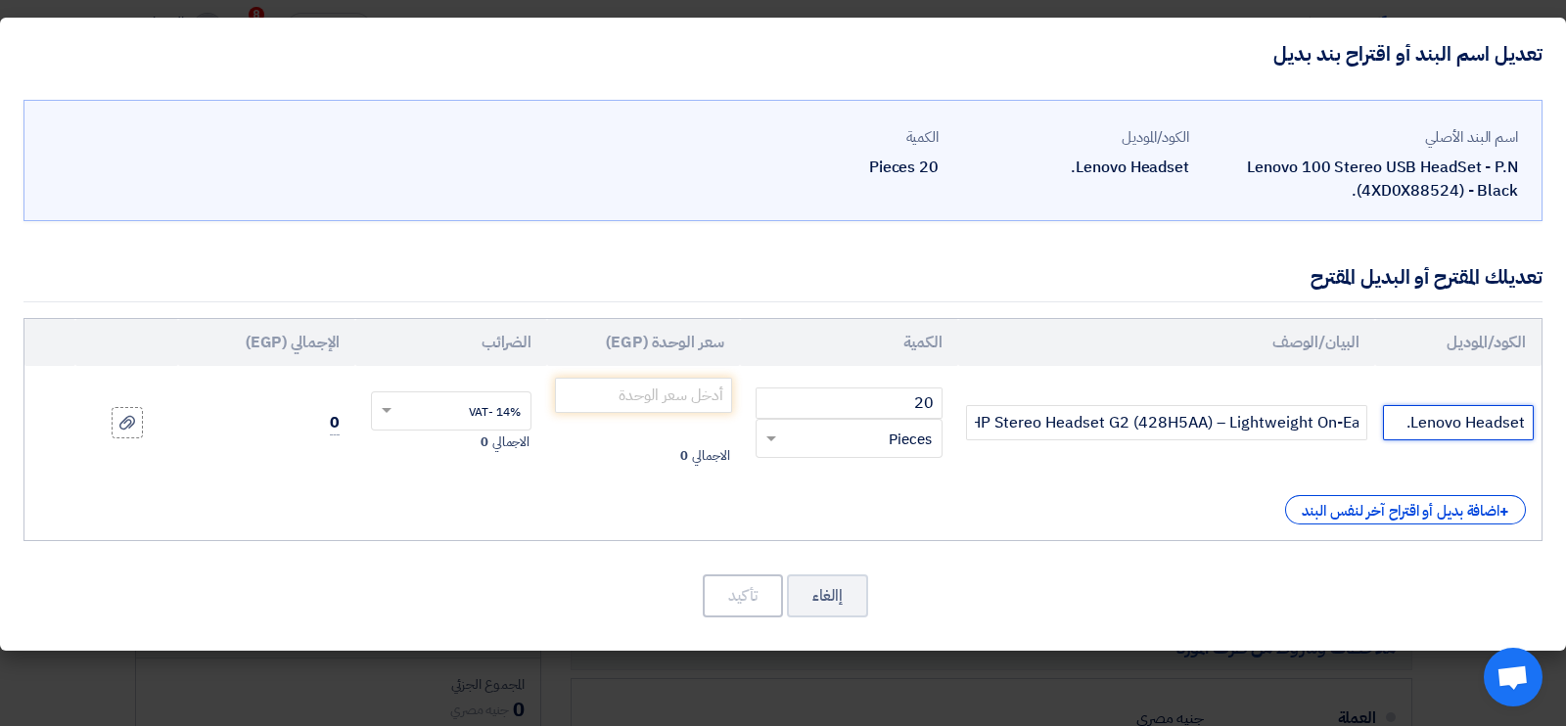
scroll to position [0, 0]
click at [1454, 421] on input "Lenovo Headset." at bounding box center [1458, 422] width 151 height 35
paste input "HP Stereo Headset G2"
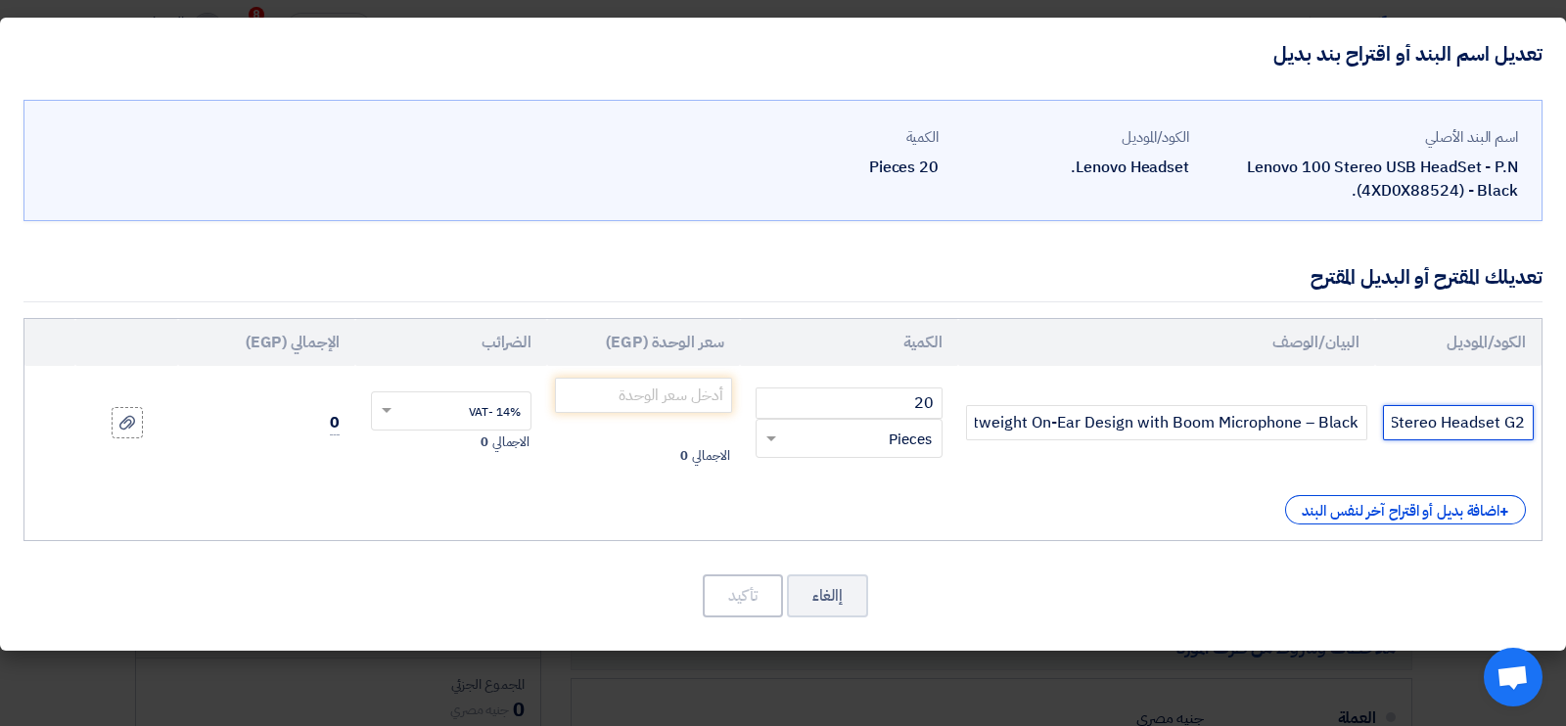
scroll to position [0, -23]
type input "HP Stereo Headset G2"
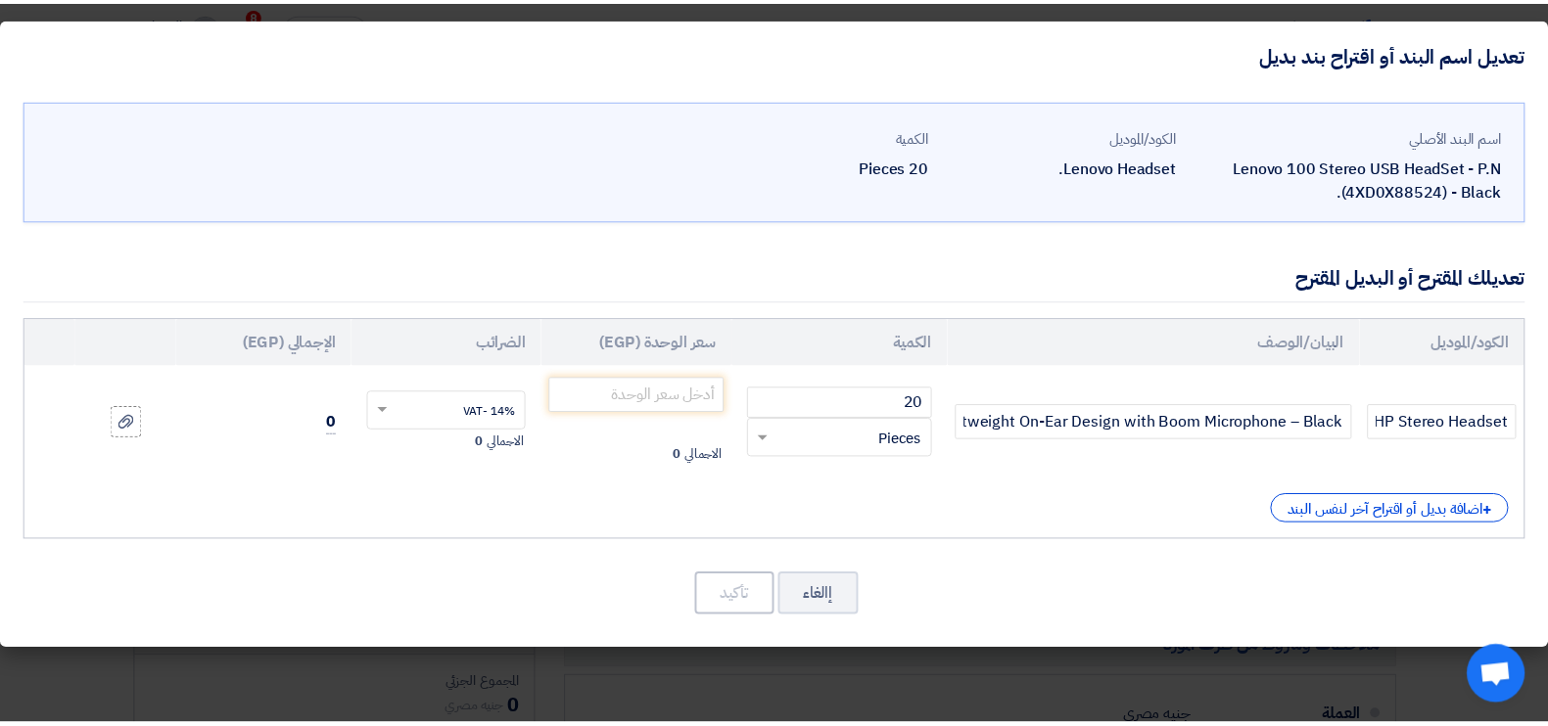
scroll to position [0, 0]
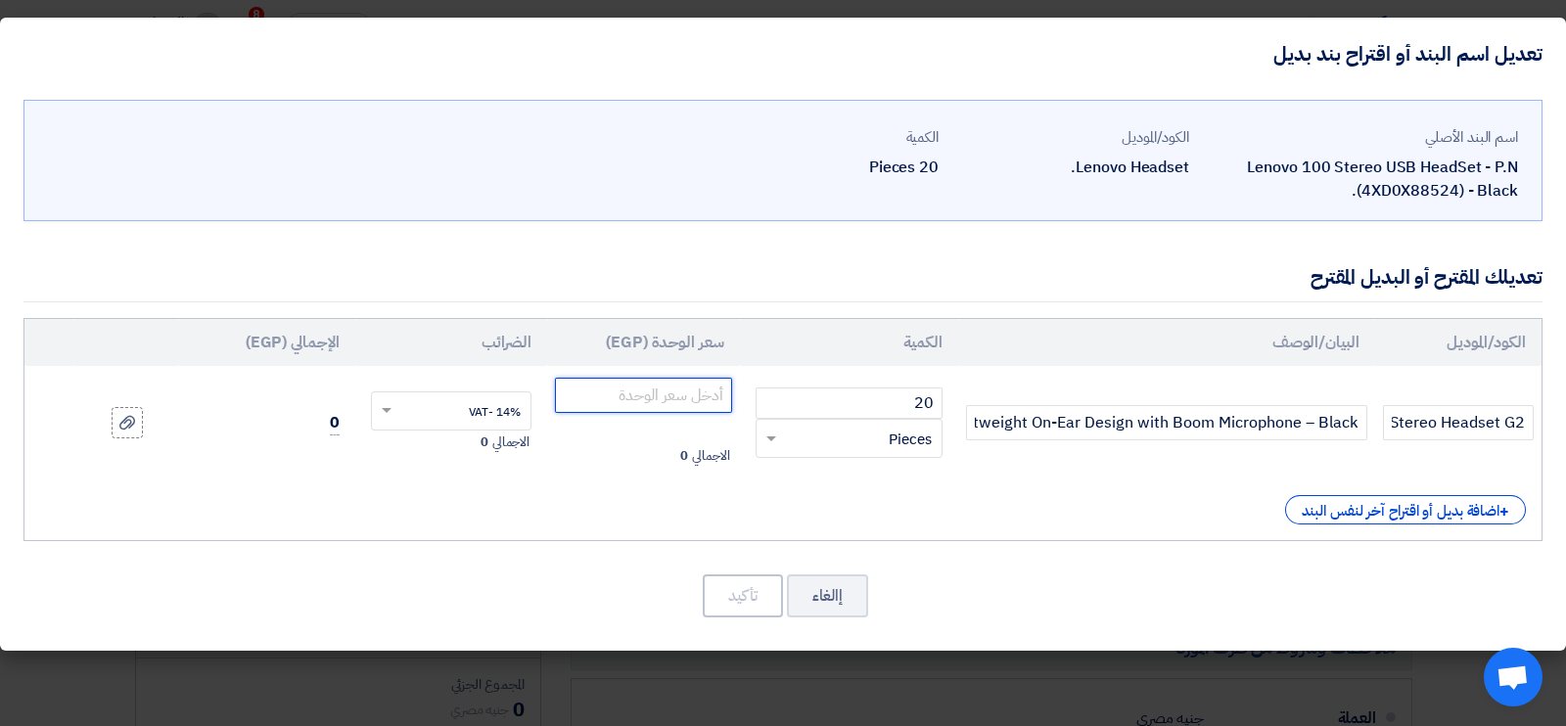
click at [653, 395] on input "number" at bounding box center [643, 395] width 177 height 35
paste input "1561.40"
type input "1561.40"
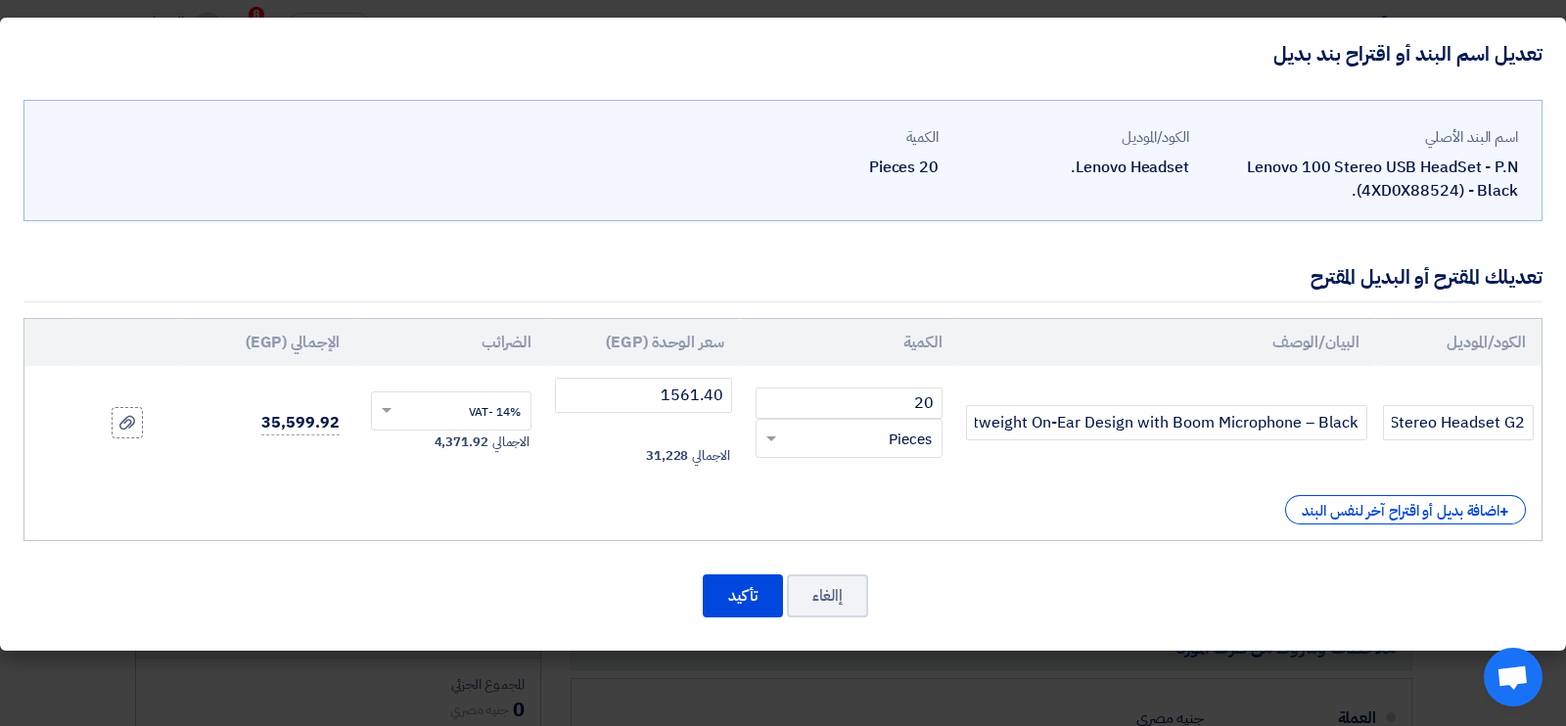
click at [928, 495] on div "+ اضافة بديل أو اقتراح آخر لنفس البند" at bounding box center [783, 509] width 1486 height 29
click at [501, 408] on input "text" at bounding box center [464, 412] width 118 height 31
click at [486, 439] on span "14% -VAT" at bounding box center [495, 448] width 52 height 18
click at [467, 417] on input "text" at bounding box center [464, 412] width 118 height 31
click at [467, 413] on input "text" at bounding box center [464, 412] width 118 height 31
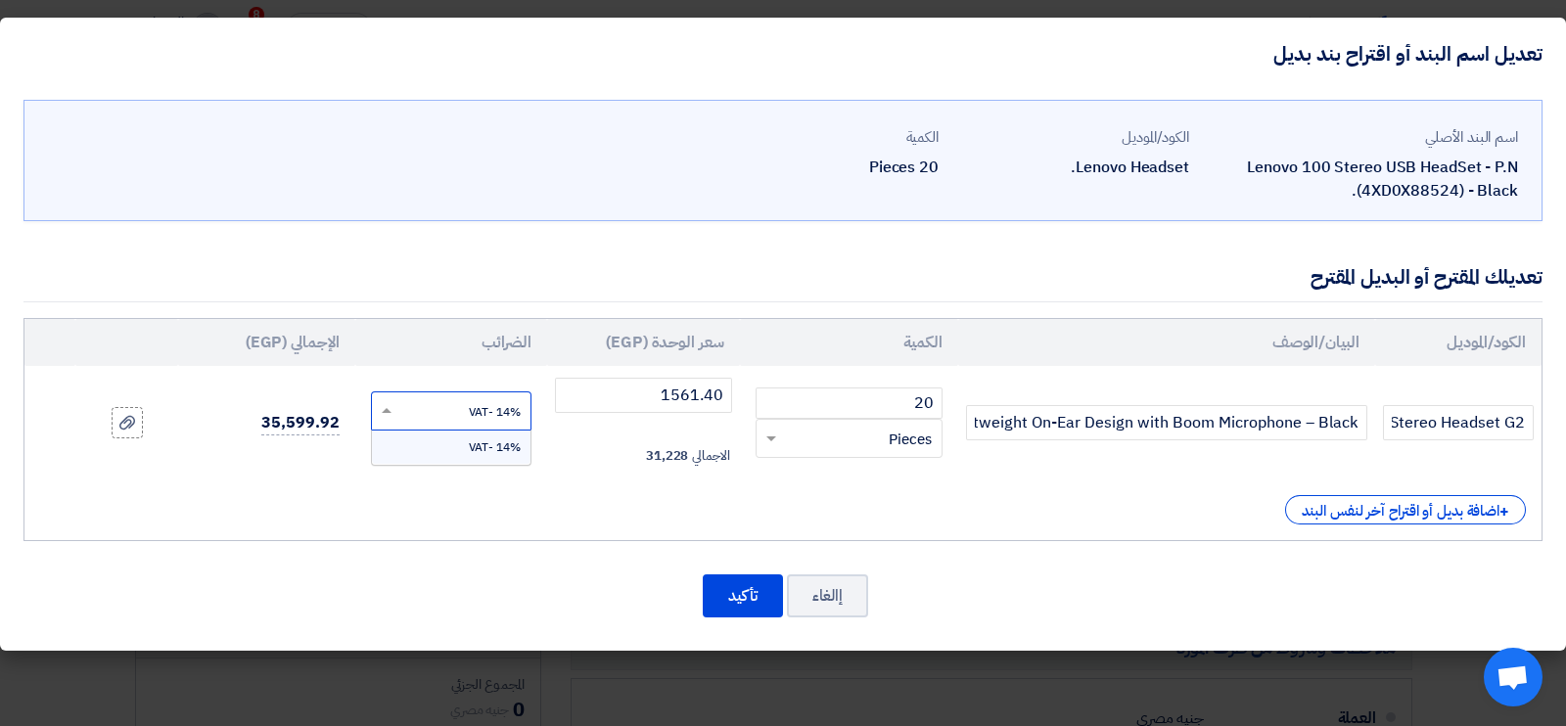
click at [467, 413] on input "text" at bounding box center [464, 412] width 118 height 31
click at [426, 403] on input "text" at bounding box center [464, 412] width 118 height 31
click at [457, 487] on div "الكود/الموديل البيان/الوصف الكمية سعر الوحدة (EGP) [DEMOGRAPHIC_DATA] الإجمالي …" at bounding box center [782, 429] width 1519 height 223
click at [718, 598] on button "تأكيد" at bounding box center [743, 596] width 80 height 43
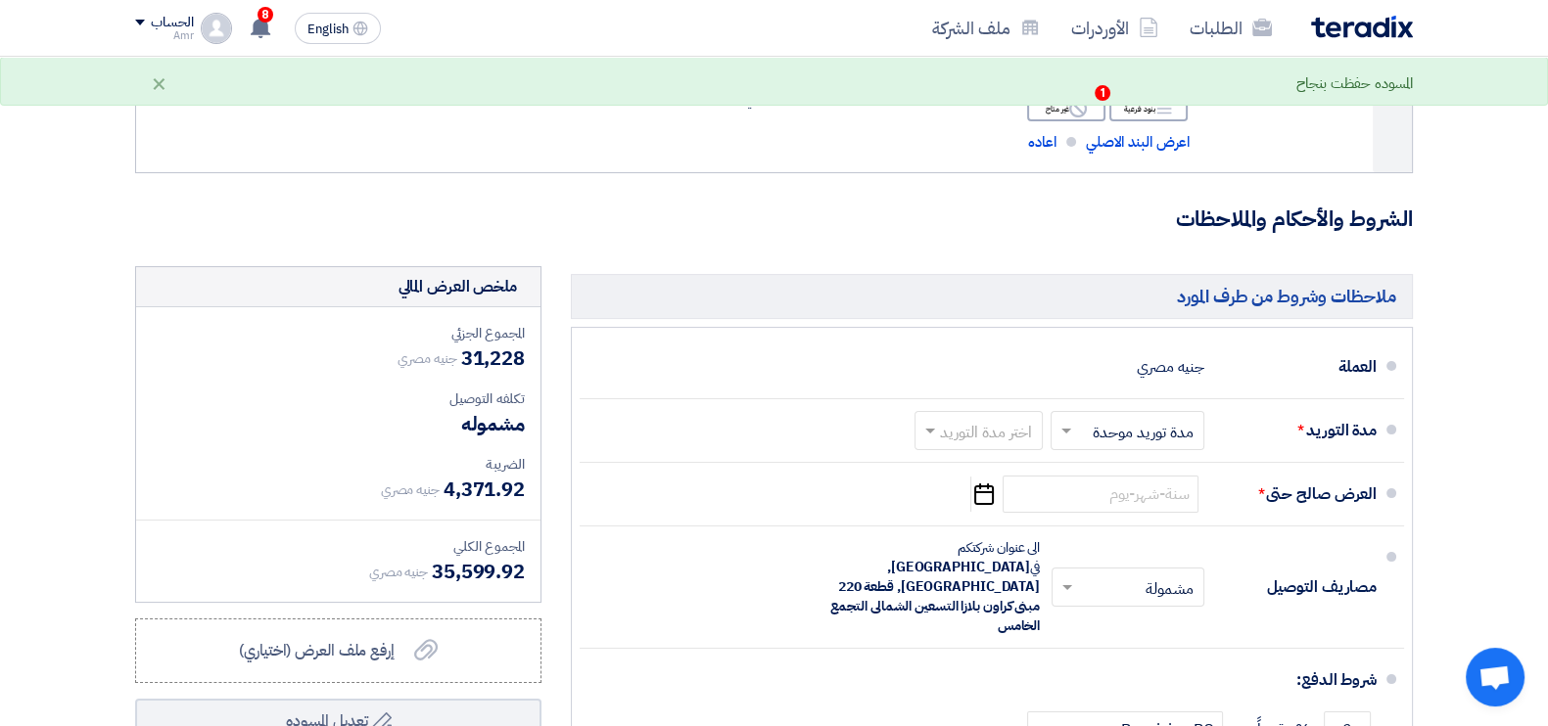
scroll to position [427, 0]
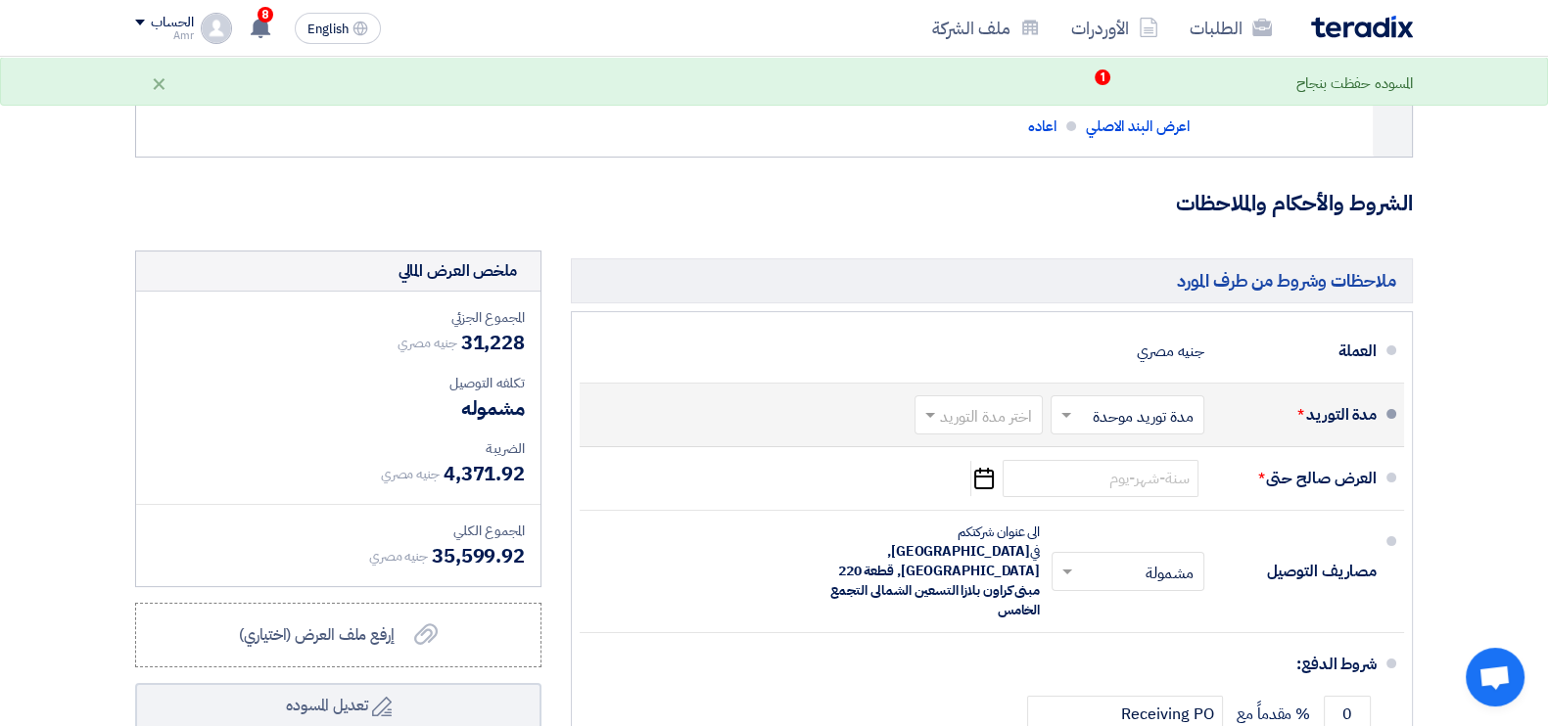
click at [999, 428] on input "text" at bounding box center [974, 416] width 118 height 28
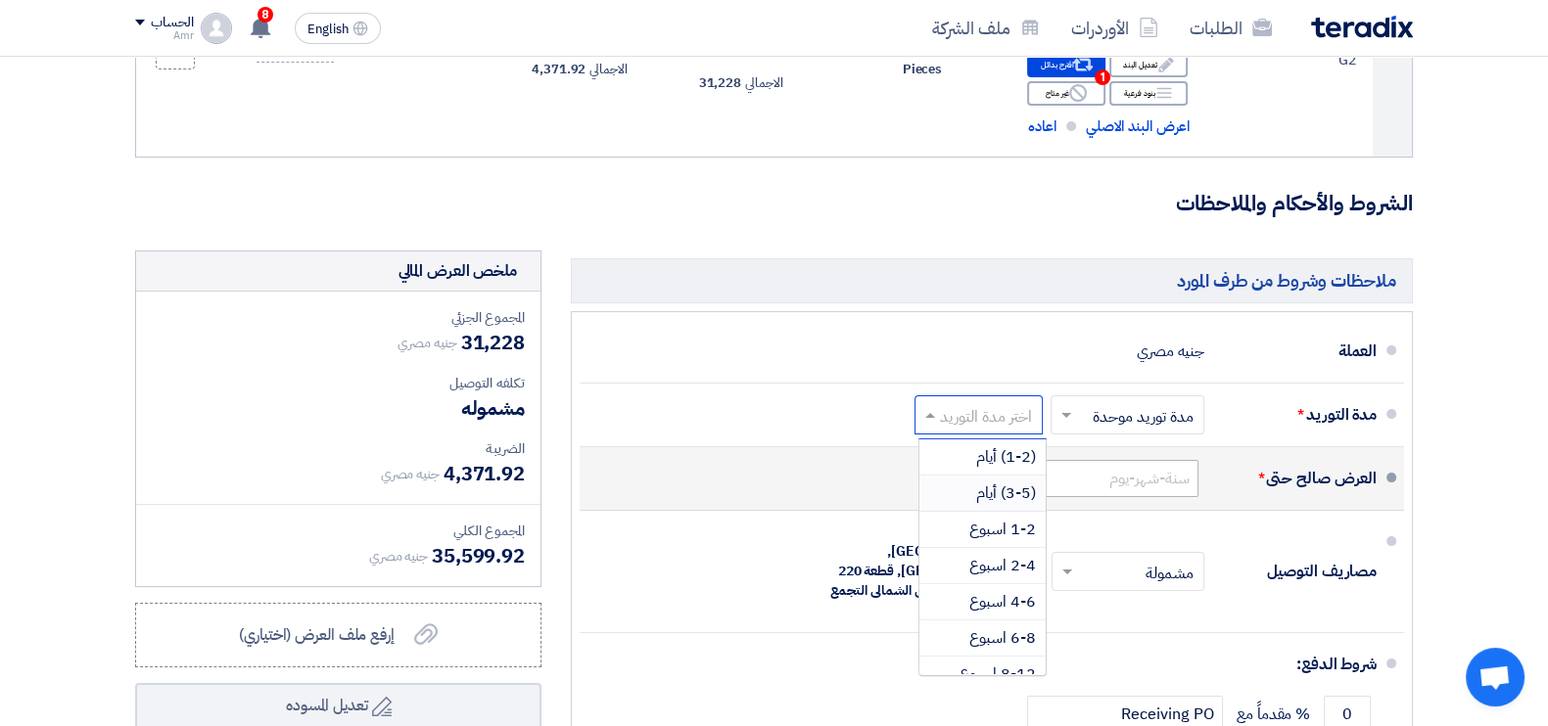
click at [1009, 490] on span "(3-5) أيام" at bounding box center [1006, 493] width 60 height 23
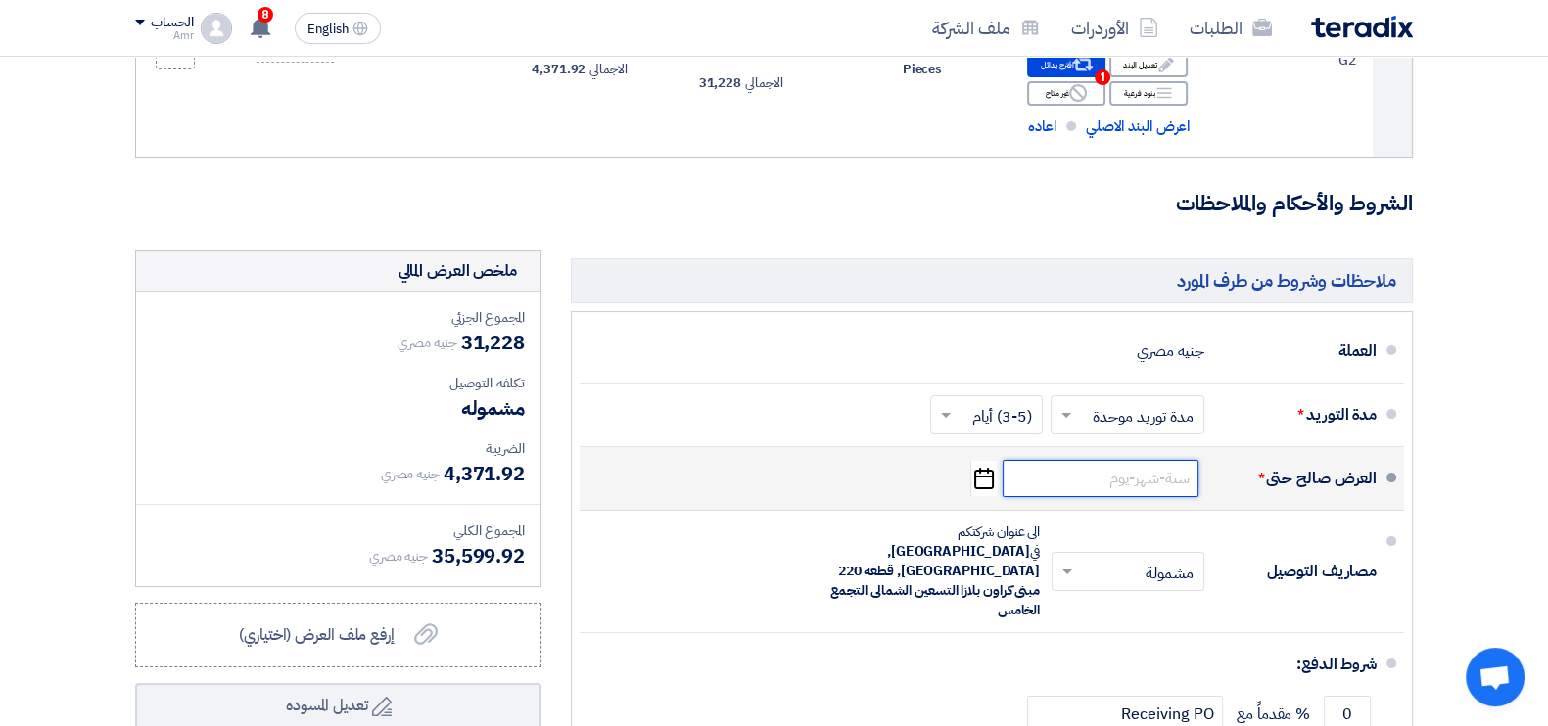
click at [1107, 480] on input at bounding box center [1100, 478] width 196 height 37
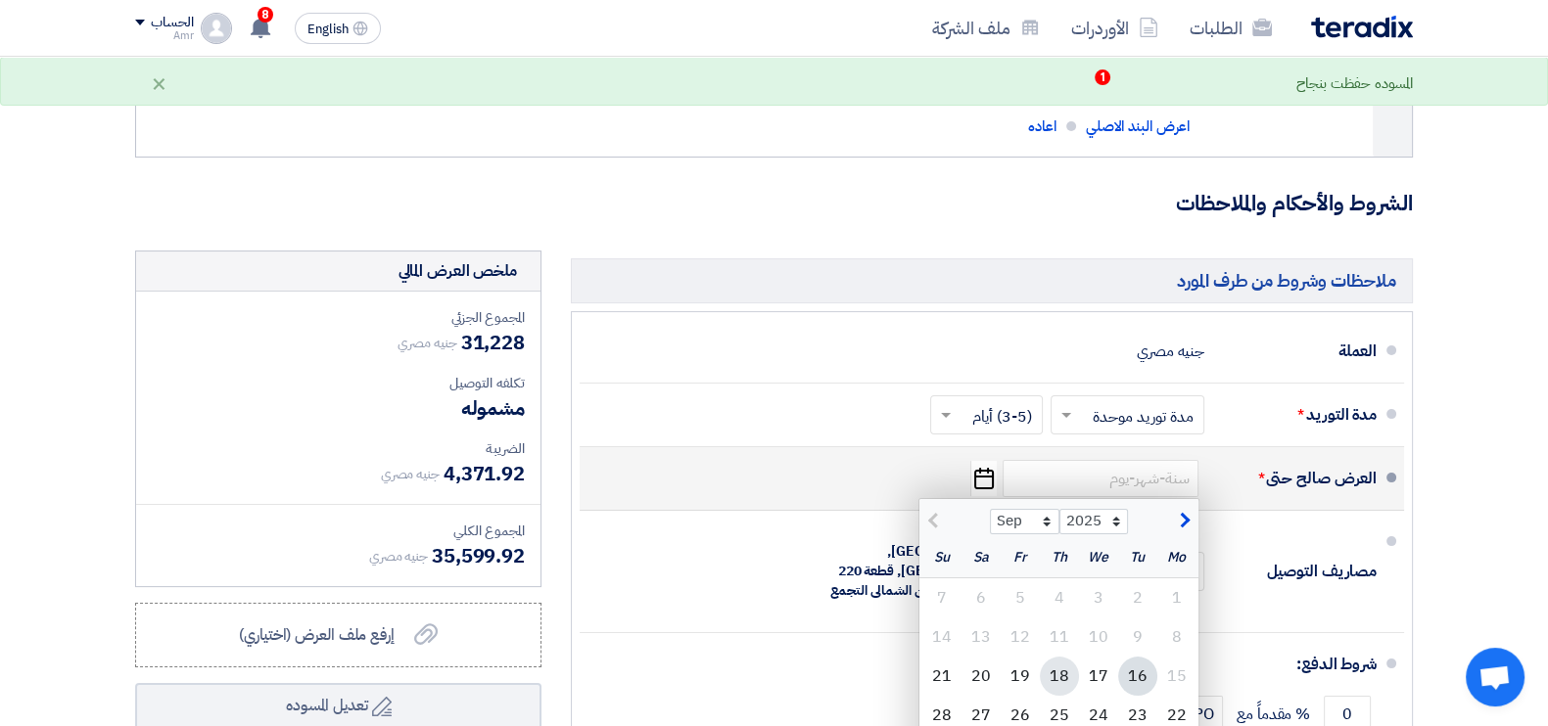
click at [1064, 670] on div "18" at bounding box center [1059, 676] width 39 height 39
type input "[DATE]"
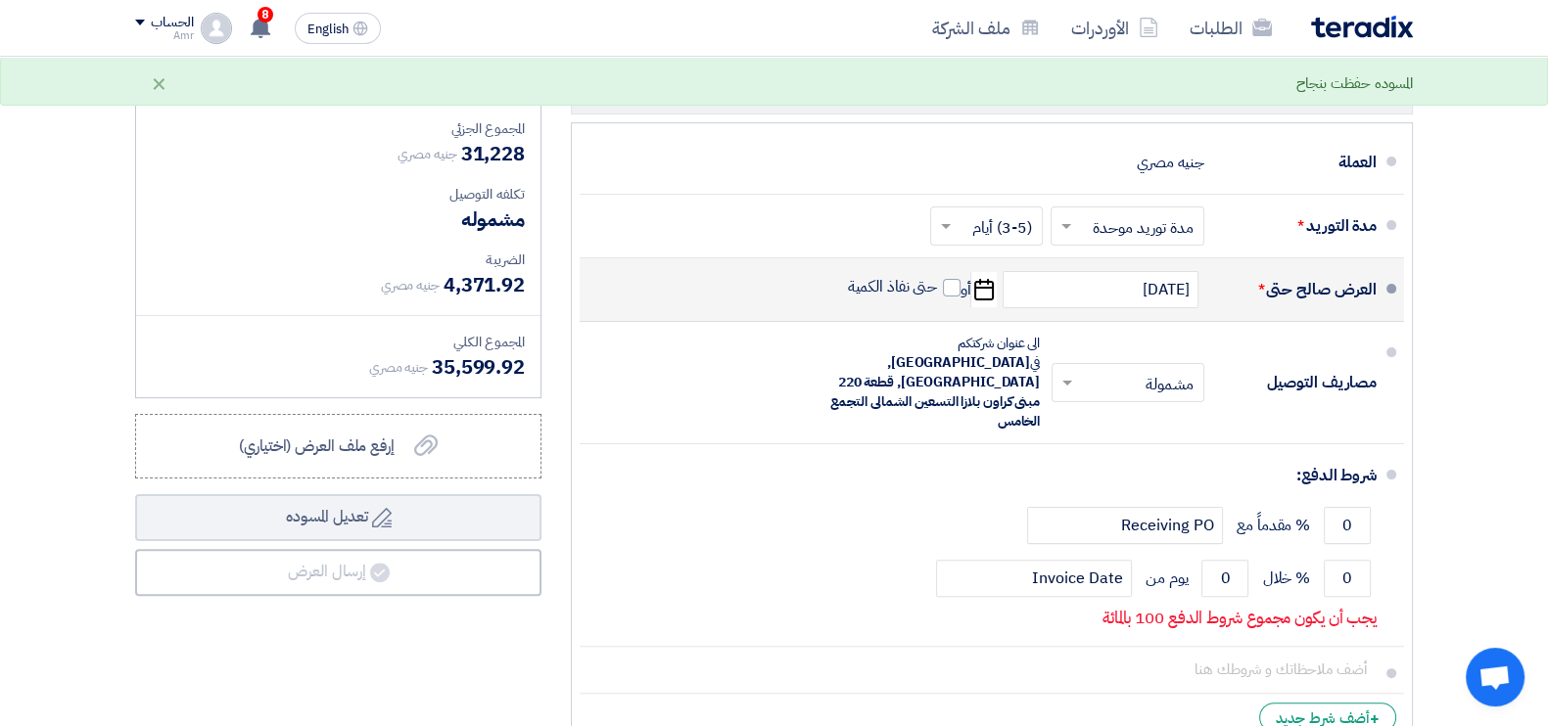
scroll to position [900, 0]
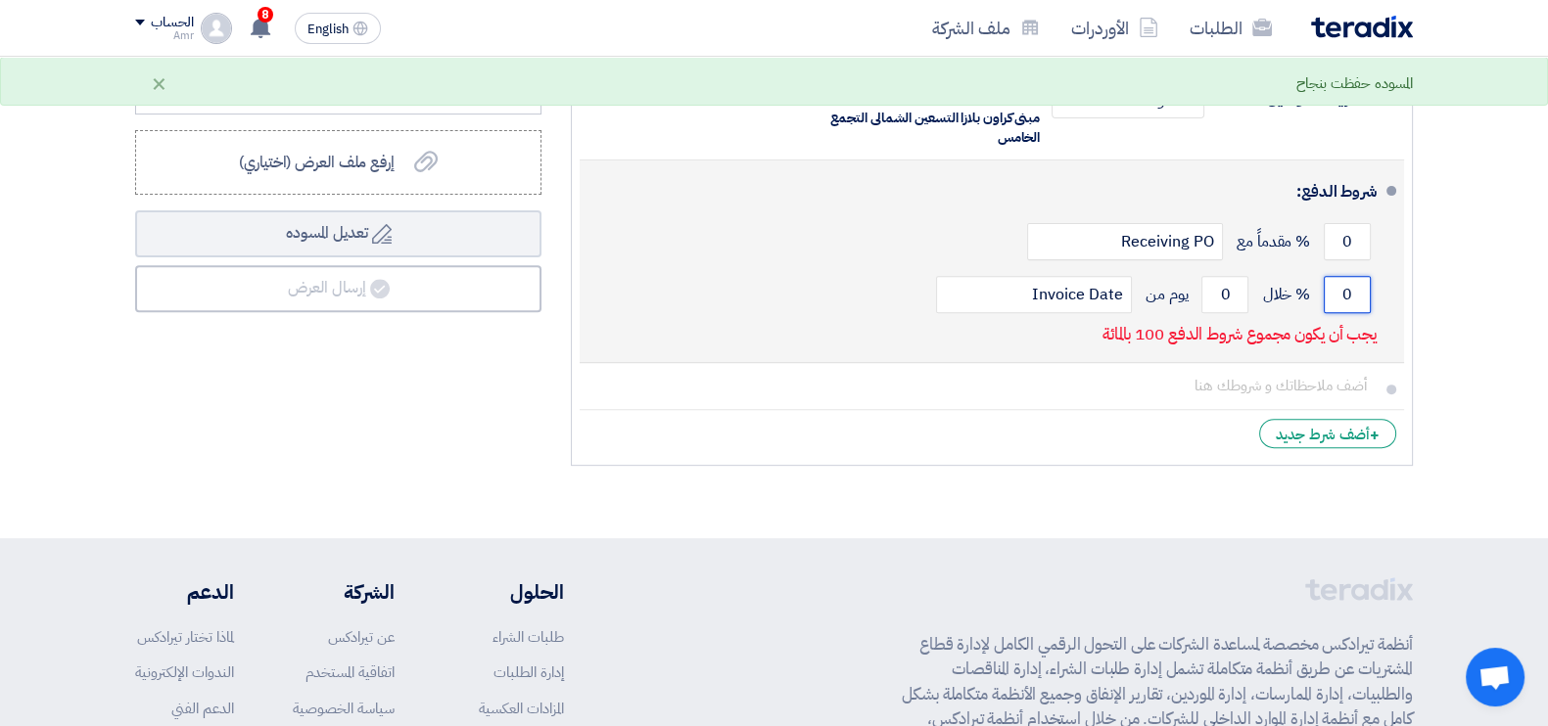
click at [1339, 276] on input "0" at bounding box center [1347, 294] width 47 height 37
click at [1340, 276] on input "0" at bounding box center [1347, 294] width 47 height 37
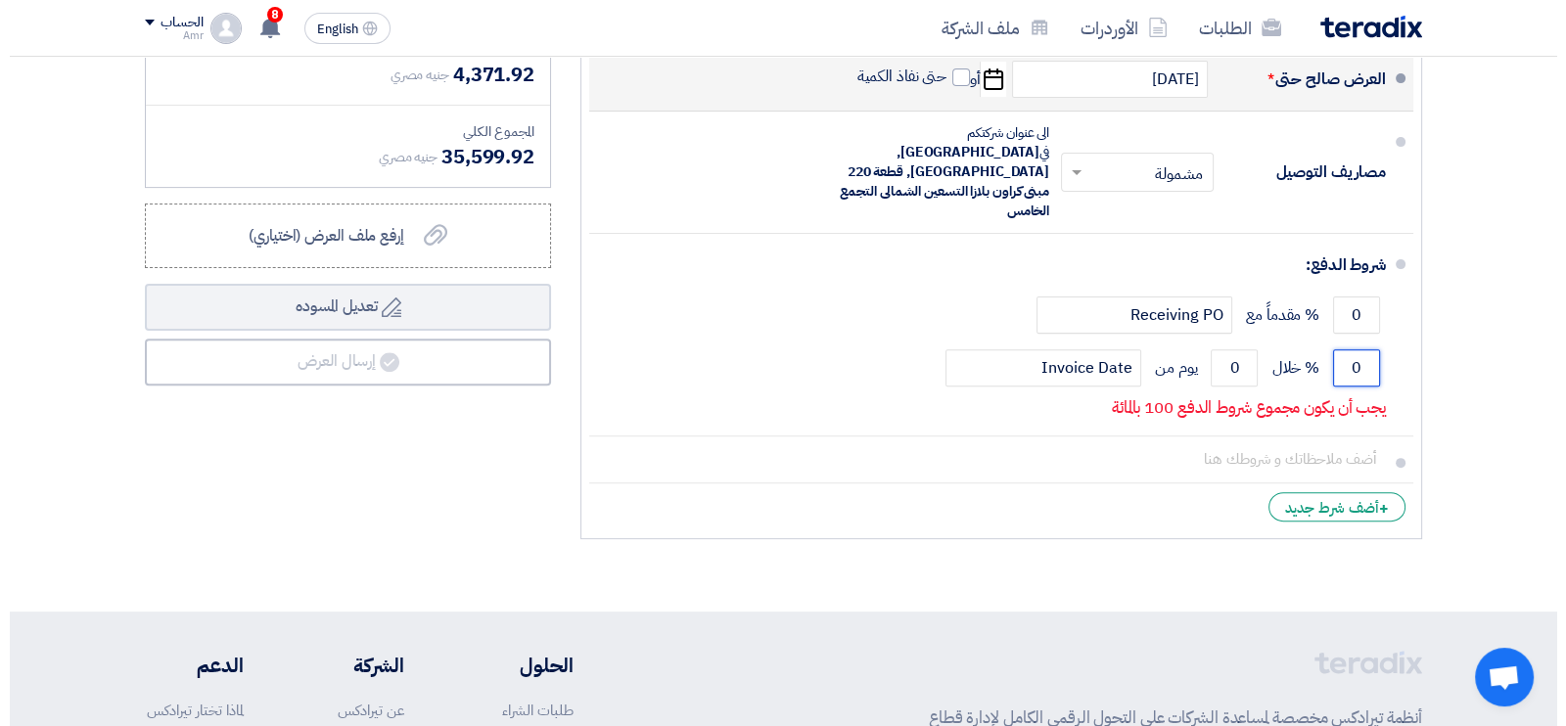
scroll to position [817, 0]
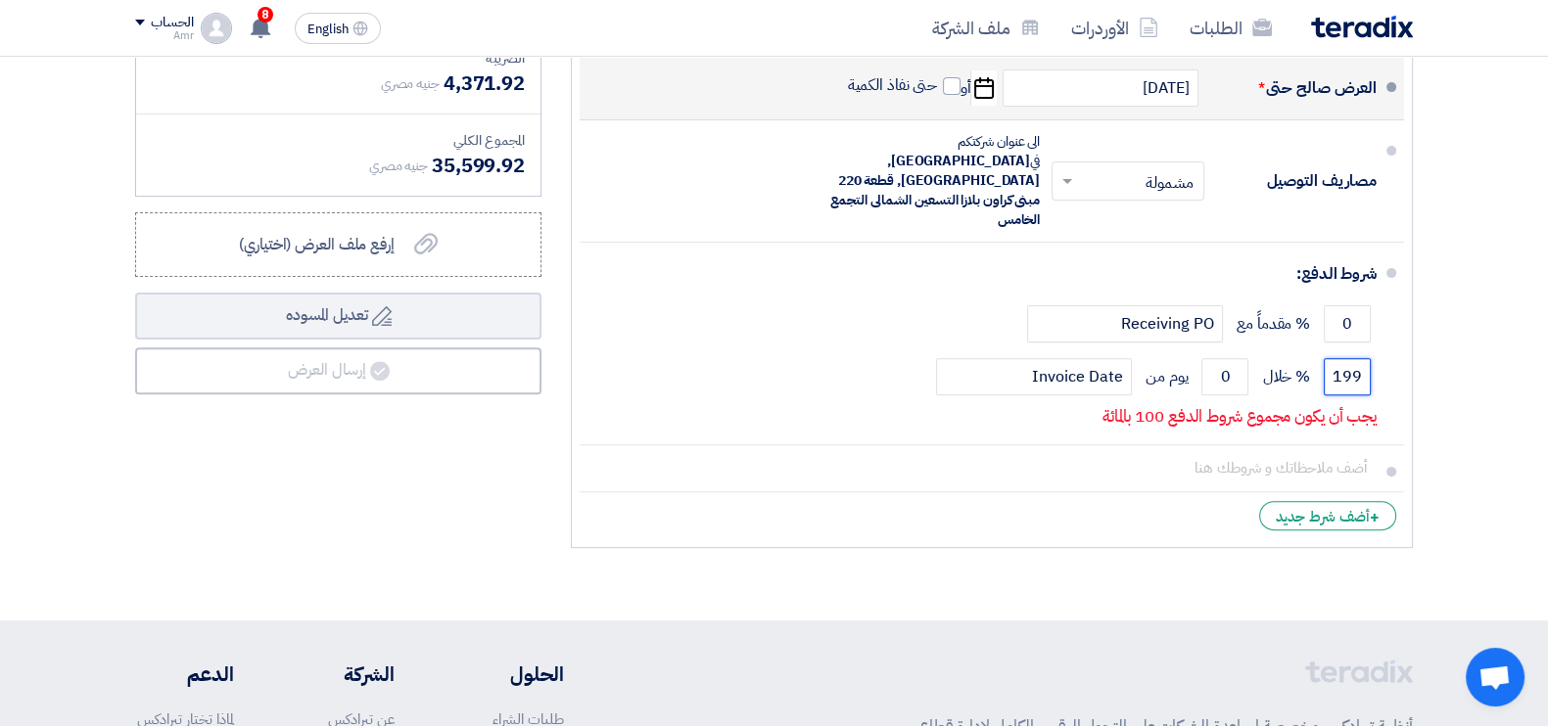
type input "199"
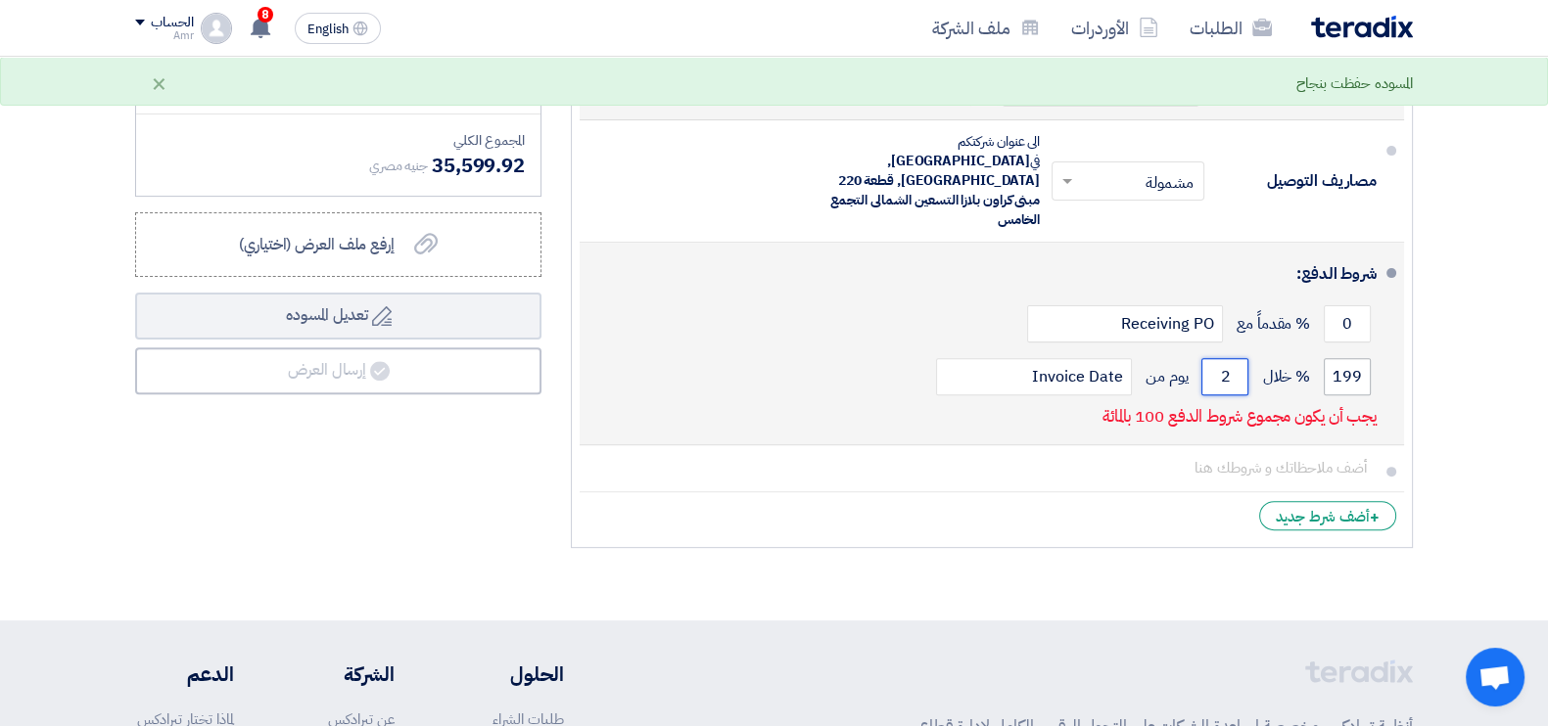
type input "2"
click at [1355, 358] on input "199" at bounding box center [1347, 376] width 47 height 37
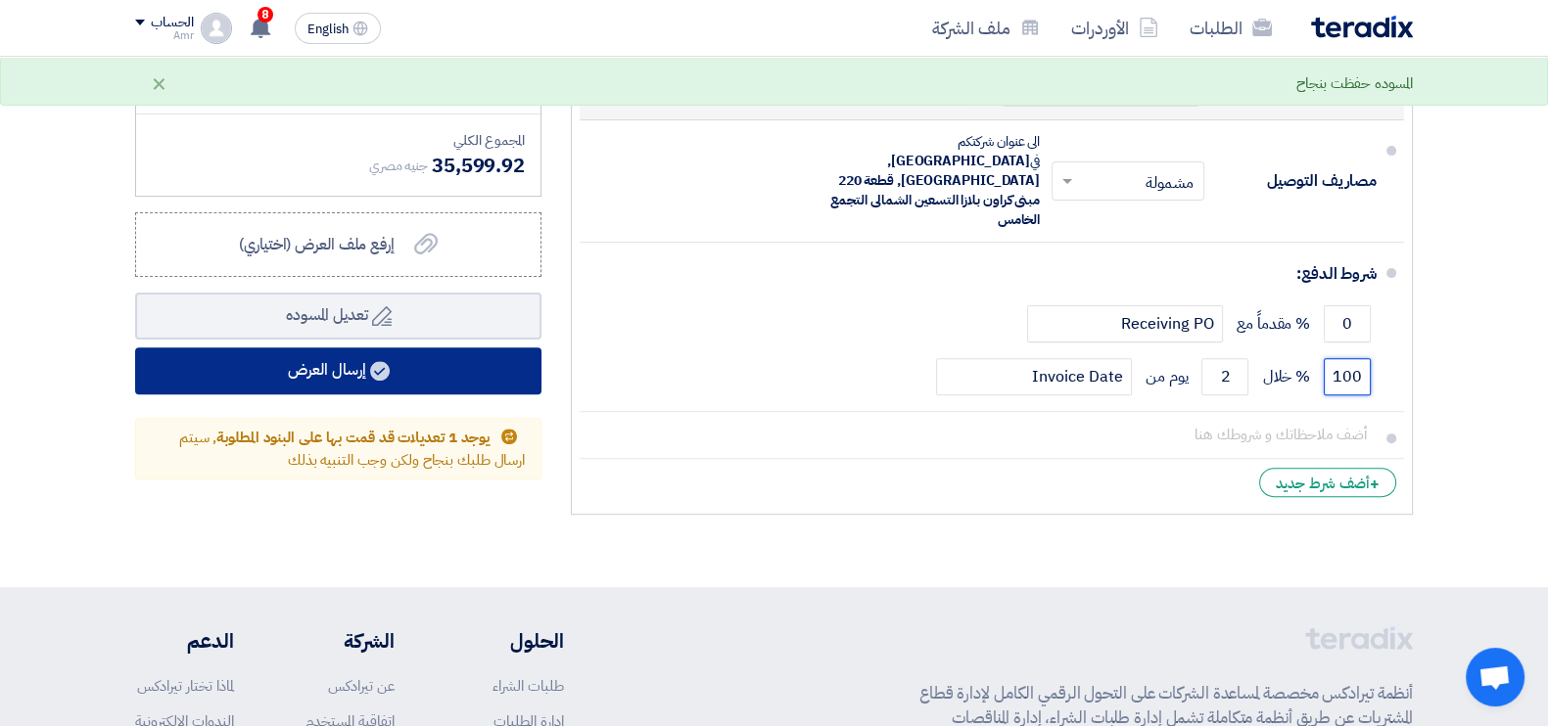
type input "100"
click at [392, 362] on button "إرسال العرض" at bounding box center [338, 371] width 406 height 47
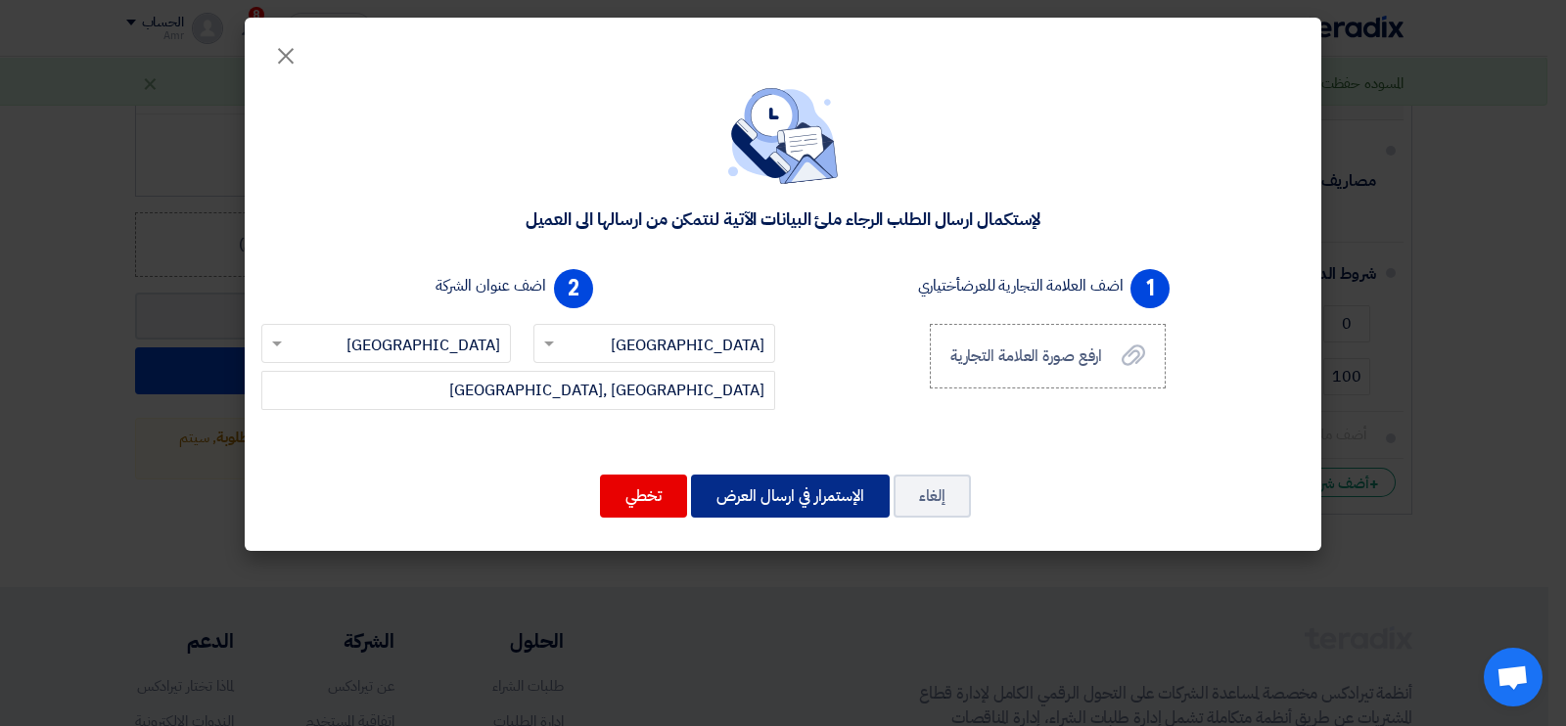
click at [786, 507] on button "الإستمرار في ارسال العرض" at bounding box center [790, 496] width 199 height 43
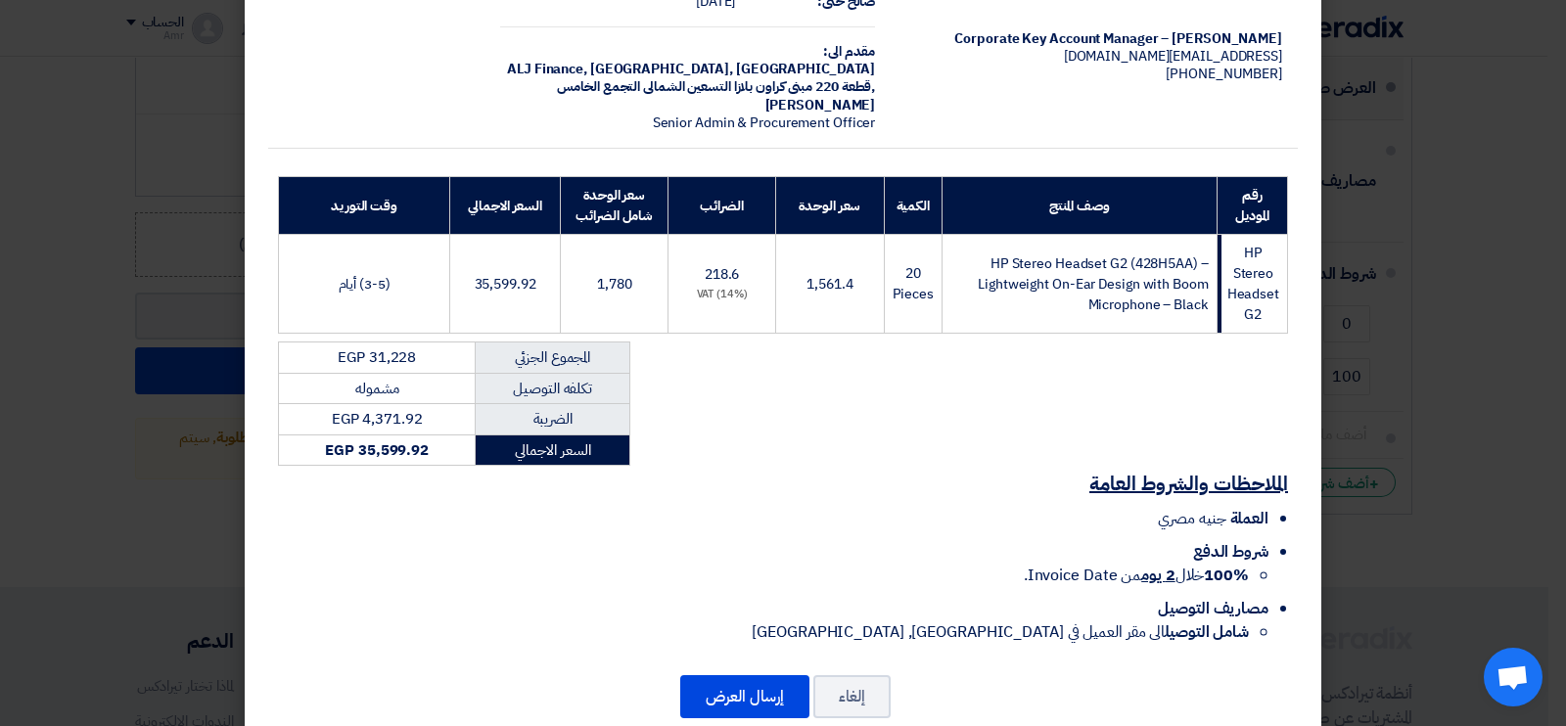
scroll to position [121, 0]
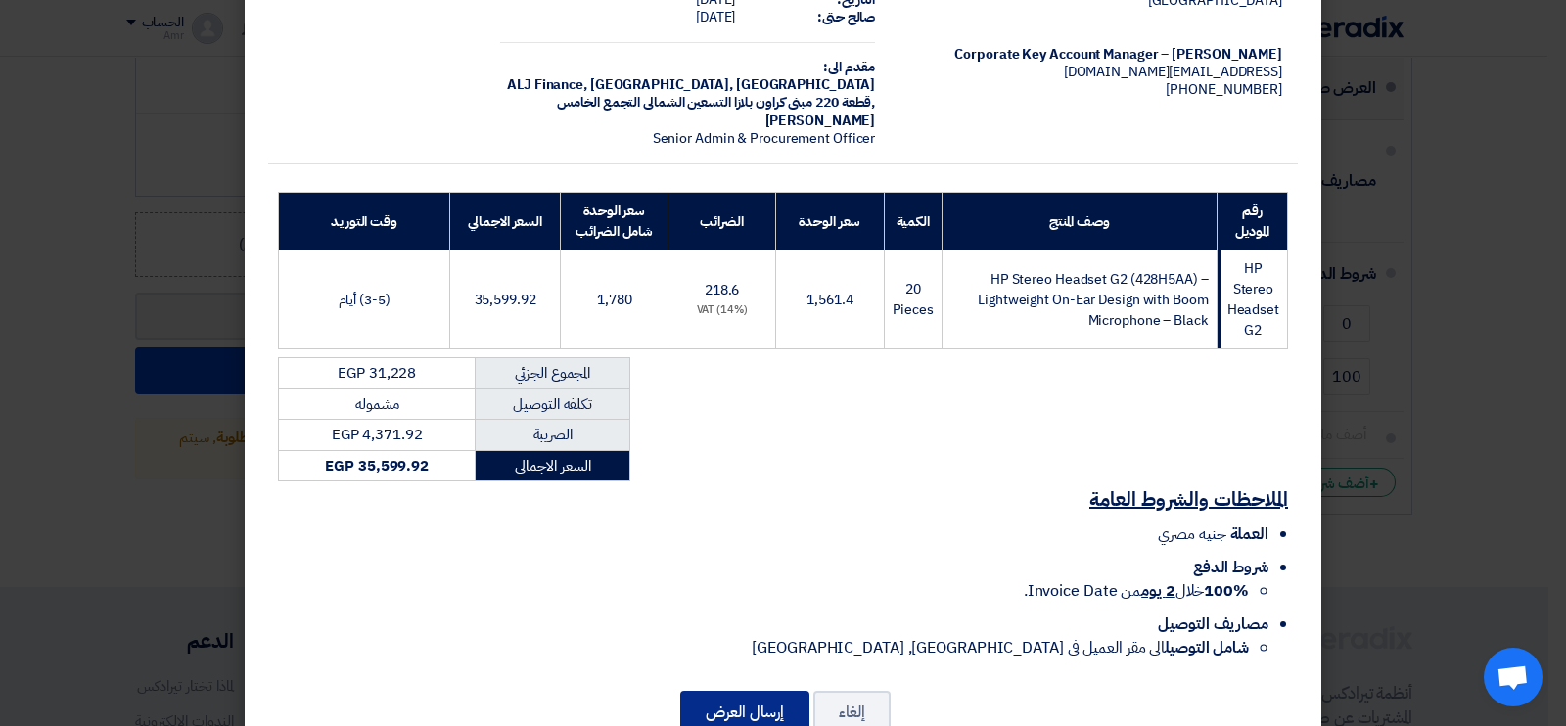
click at [731, 706] on button "إرسال العرض" at bounding box center [744, 712] width 129 height 43
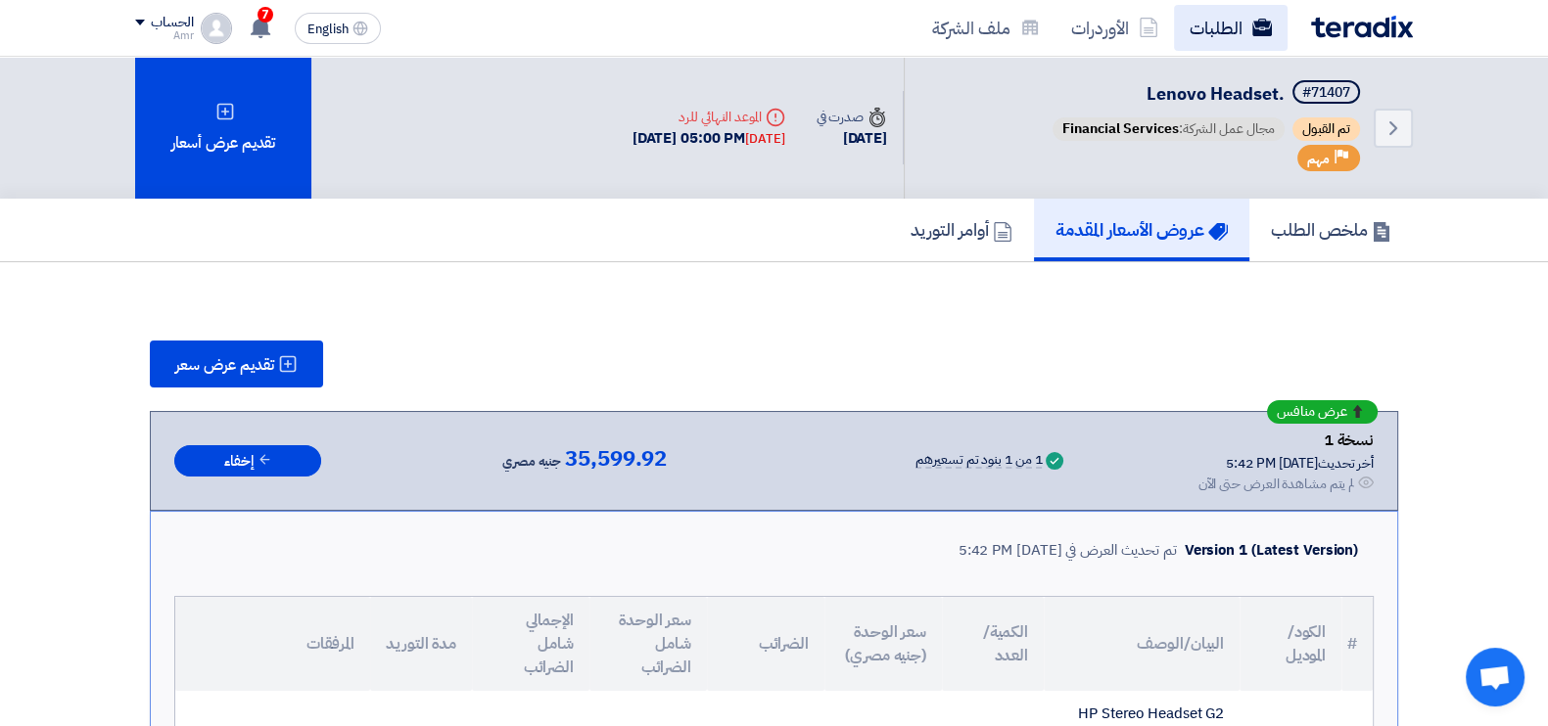
click at [1209, 22] on link "الطلبات" at bounding box center [1231, 28] width 114 height 46
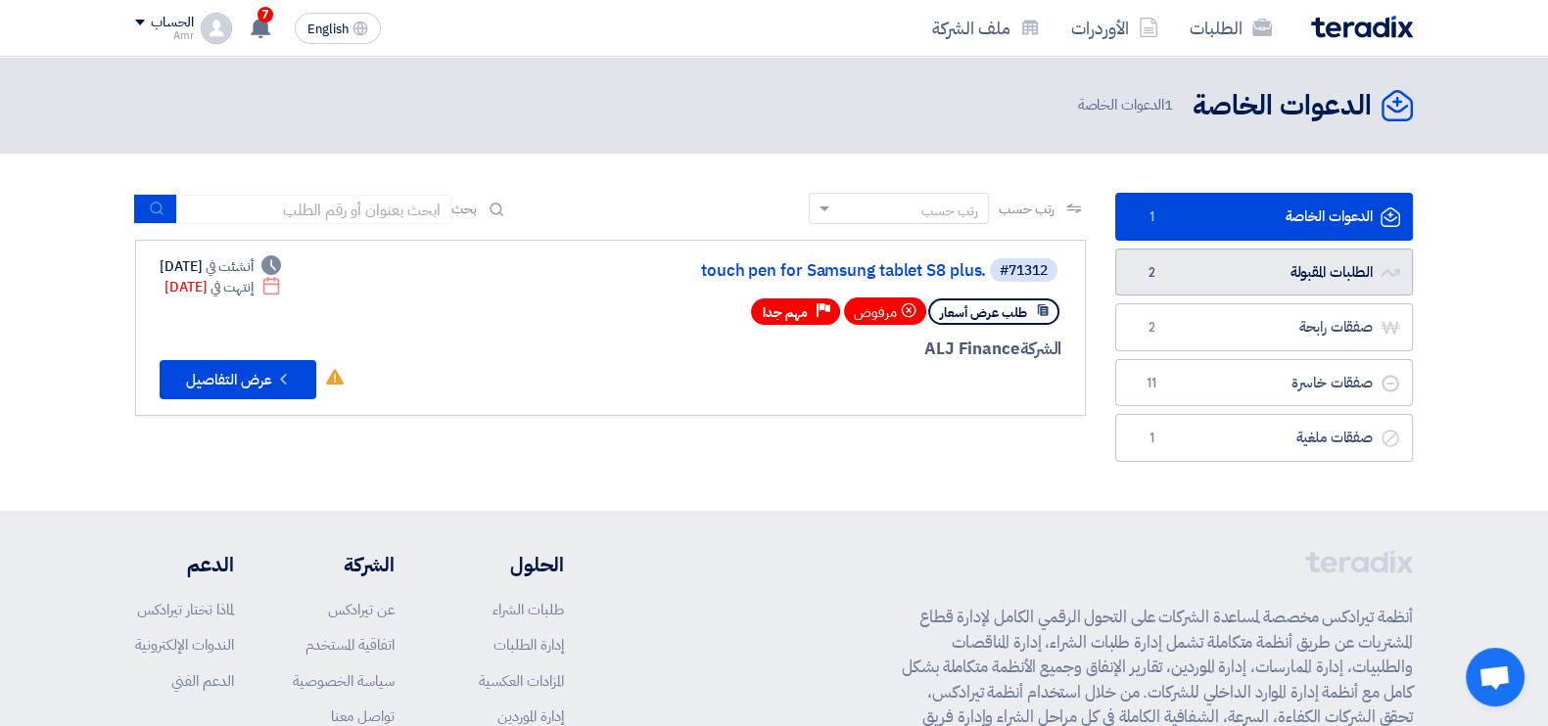
click at [1320, 274] on link "الطلبات المقبولة الطلبات المقبولة 2" at bounding box center [1264, 273] width 298 height 48
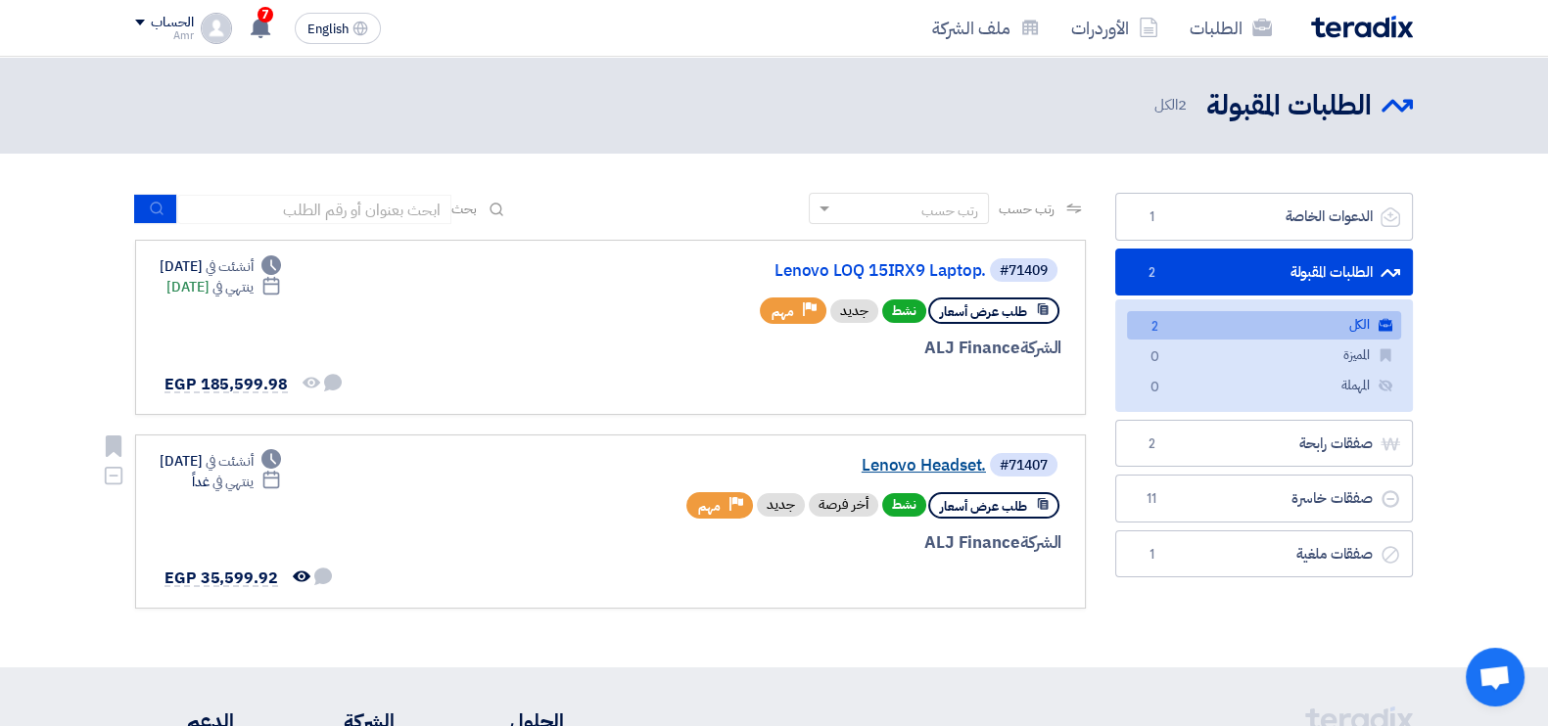
click at [930, 468] on link "Lenovo Headset." at bounding box center [790, 466] width 392 height 18
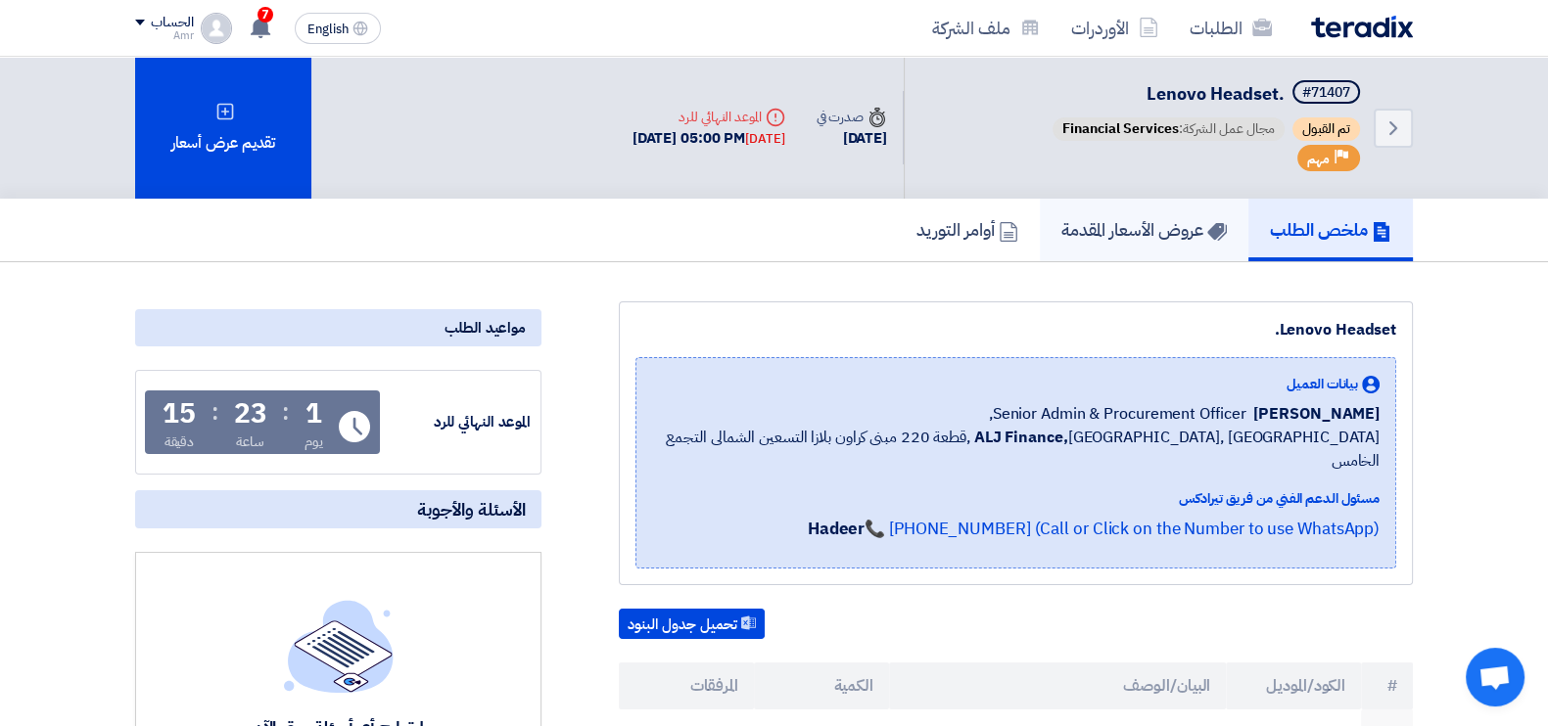
click at [1176, 222] on h5 "عروض الأسعار المقدمة" at bounding box center [1143, 229] width 165 height 23
